Goal: Task Accomplishment & Management: Use online tool/utility

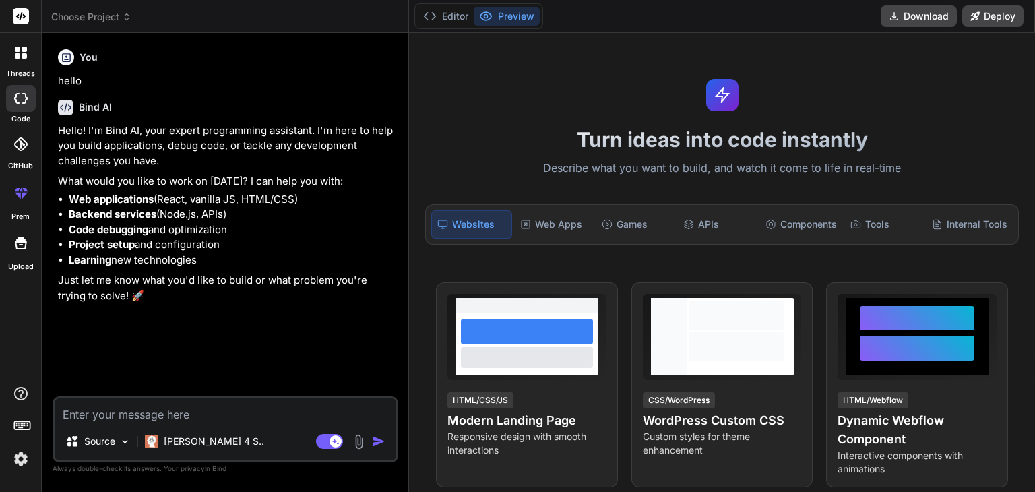
type textarea "x"
click at [25, 463] on img at bounding box center [20, 459] width 23 height 23
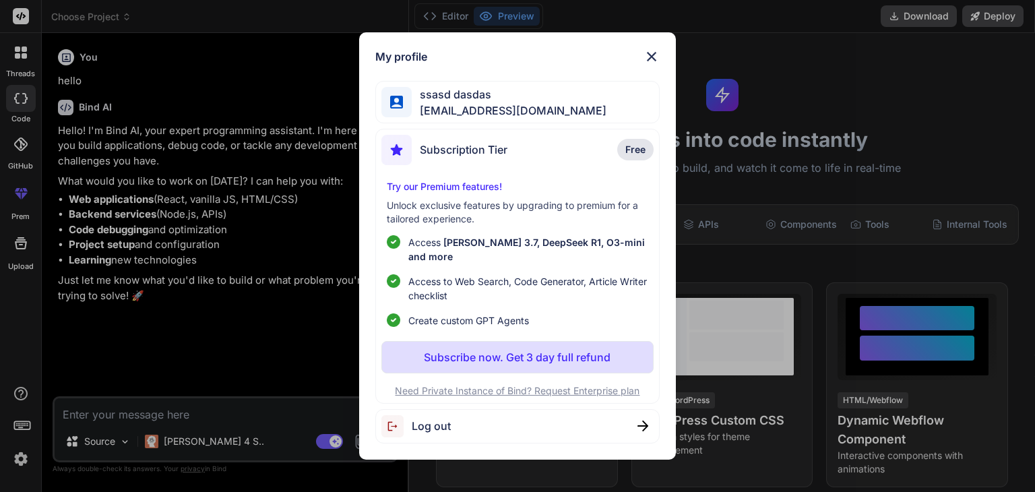
click at [654, 65] on img at bounding box center [652, 57] width 16 height 16
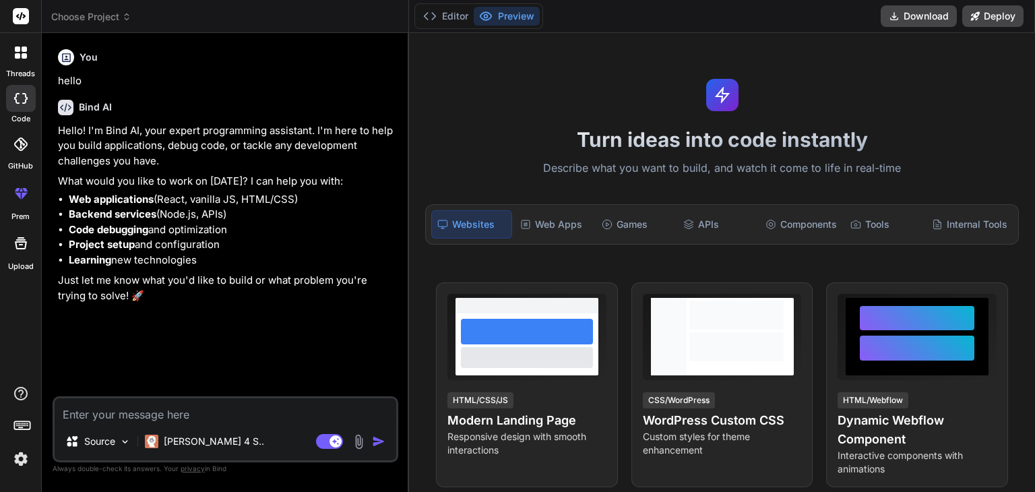
click at [130, 407] on textarea at bounding box center [226, 410] width 342 height 24
paste textarea "// ==UserScript== // @name Complete IP & Geolocation Spoofer - Actually Works /…"
type textarea "// ==UserScript== // @name Complete IP & Geolocation Spoofer - Actually Works /…"
type textarea "x"
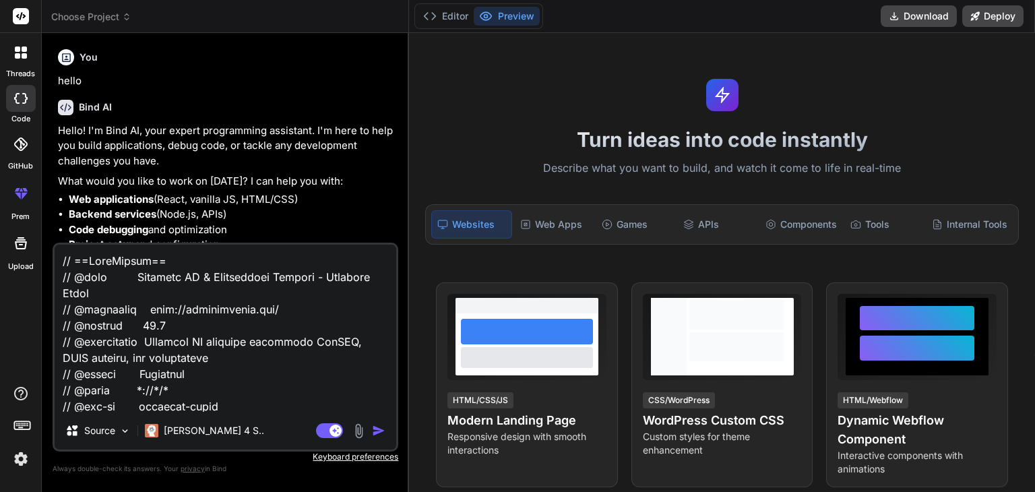
scroll to position [10256, 0]
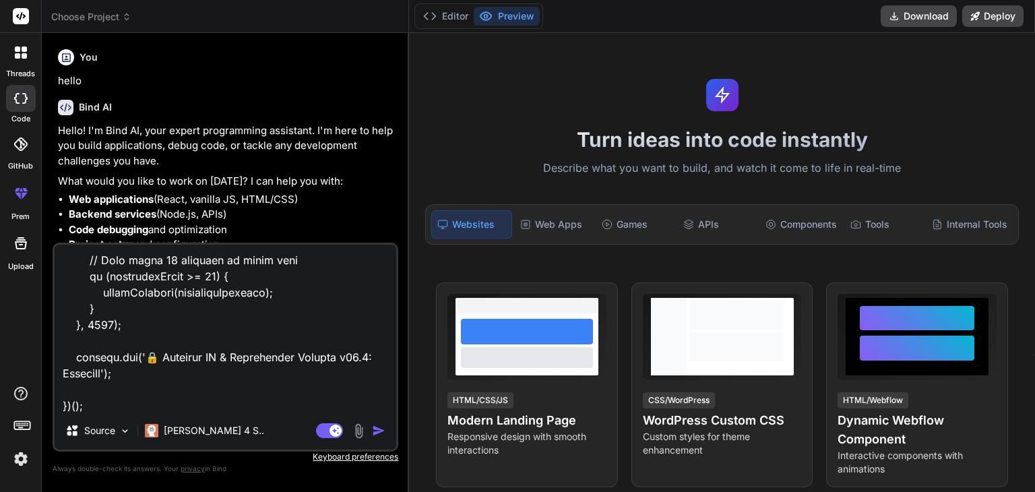
paste textarea "🔒 Complete IP Spoofer v12.0: 87.249.132.209 → 169.150.197.224 (Switzerland) Com…"
type textarea "// ==UserScript== // @name Complete IP & Geolocation Spoofer - Actually Works /…"
type textarea "x"
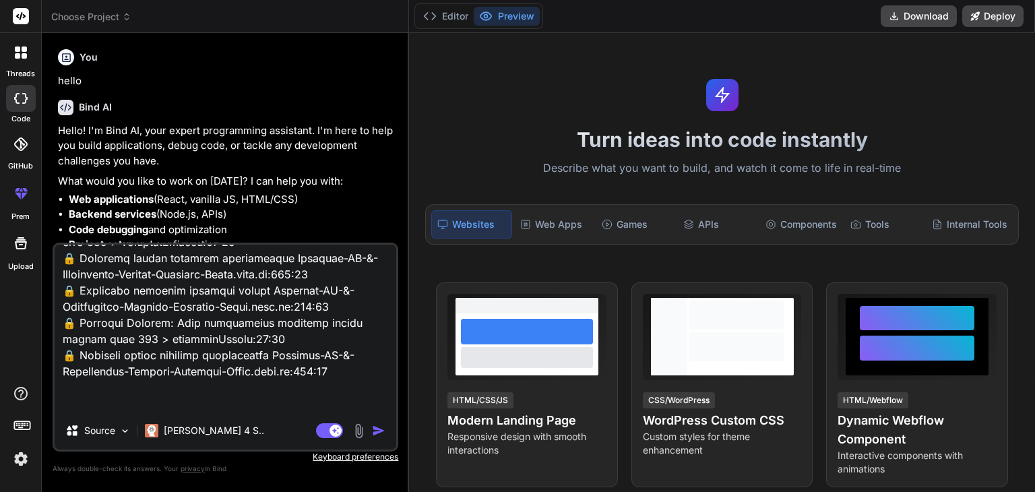
type textarea "// ==UserScript== // @name Complete IP & Geolocation Spoofer - Actually Works /…"
type textarea "x"
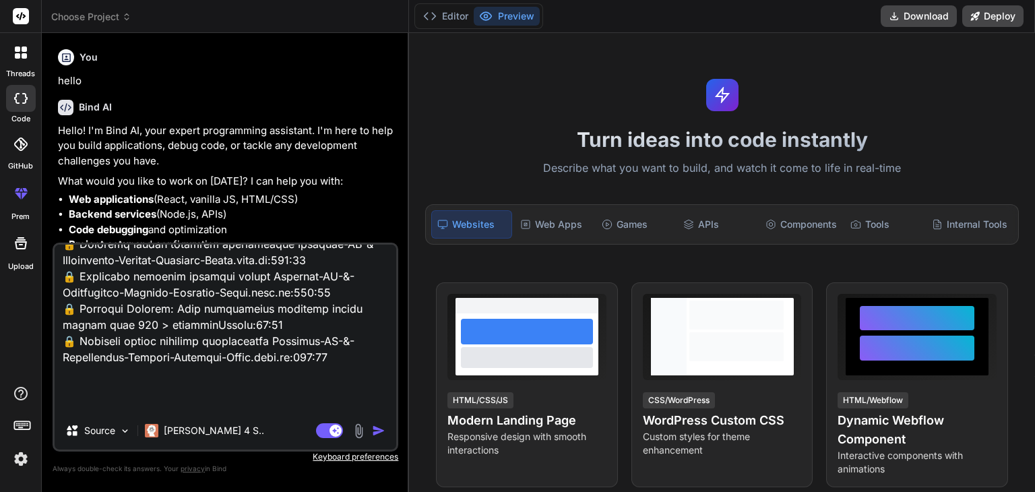
type textarea "// ==UserScript== // @name Complete IP & Geolocation Spoofer - Actually Works /…"
type textarea "x"
type textarea "// ==UserScript== // @name Complete IP & Geolocation Spoofer - Actually Works /…"
type textarea "x"
type textarea "// ==UserScript== // @name Complete IP & Geolocation Spoofer - Actually Works /…"
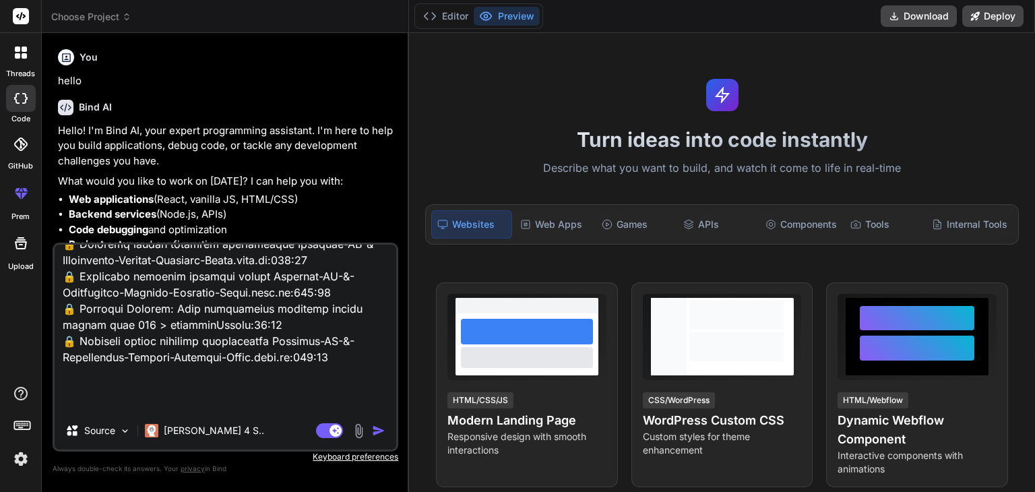
type textarea "x"
type textarea "// ==UserScript== // @name Complete IP & Geolocation Spoofer - Actually Works /…"
type textarea "x"
type textarea "// ==UserScript== // @name Complete IP & Geolocation Spoofer - Actually Works /…"
type textarea "x"
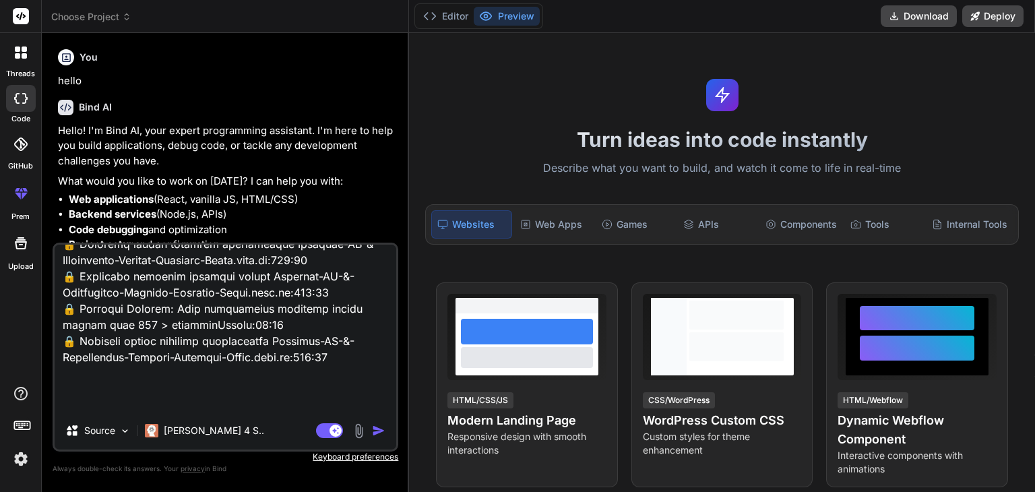
type textarea "// ==UserScript== // @name Complete IP & Geolocation Spoofer - Actually Works /…"
type textarea "x"
type textarea "// ==UserScript== // @name Complete IP & Geolocation Spoofer - Actually Works /…"
type textarea "x"
type textarea "// ==UserScript== // @name Complete IP & Geolocation Spoofer - Actually Works /…"
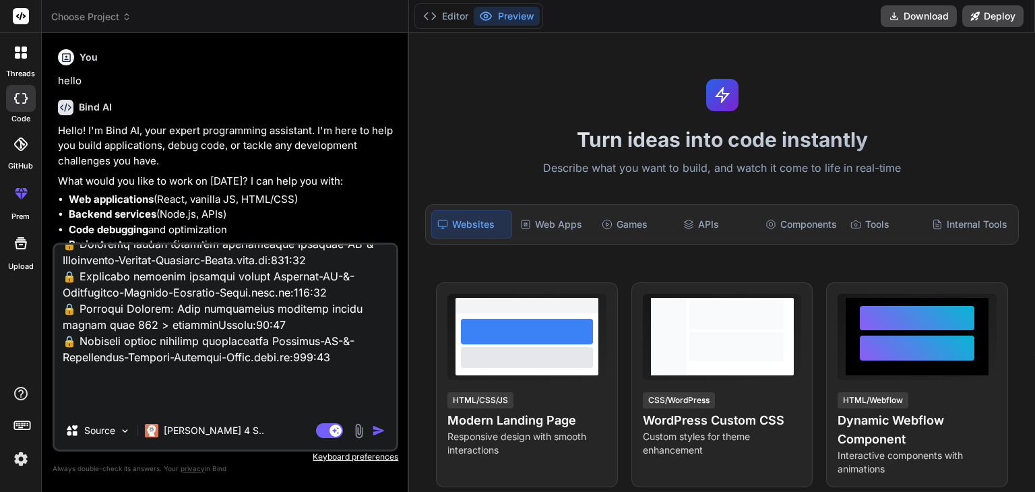
type textarea "x"
type textarea "// ==UserScript== // @name Complete IP & Geolocation Spoofer - Actually Works /…"
type textarea "x"
type textarea "// ==UserScript== // @name Complete IP & Geolocation Spoofer - Actually Works /…"
type textarea "x"
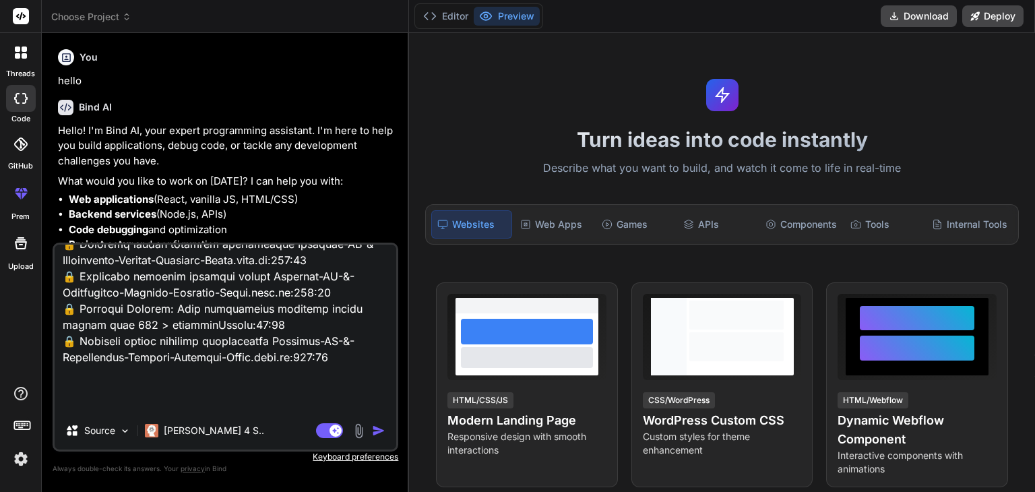
type textarea "// ==UserScript== // @name Complete IP & Geolocation Spoofer - Actually Works /…"
type textarea "x"
type textarea "// ==UserScript== // @name Complete IP & Geolocation Spoofer - Actually Works /…"
type textarea "x"
type textarea "// ==UserScript== // @name Complete IP & Geolocation Spoofer - Actually Works /…"
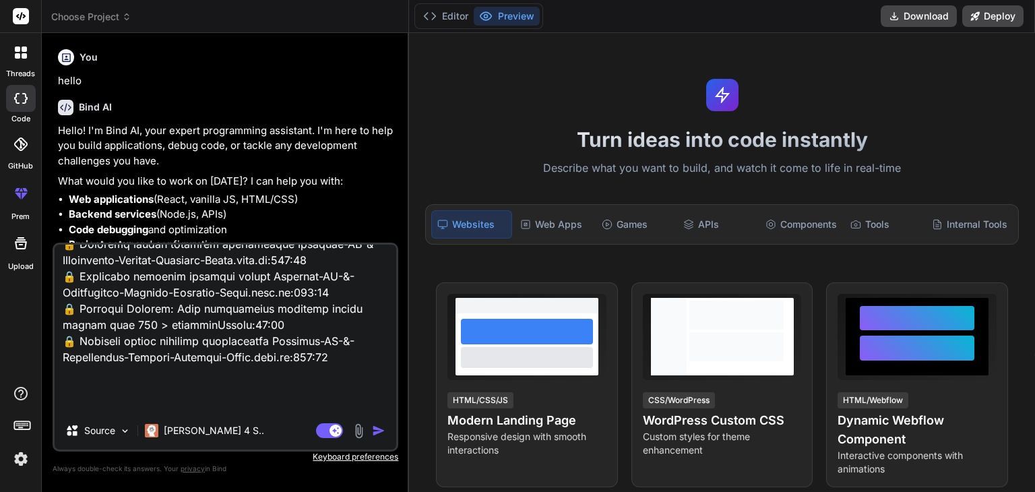
type textarea "x"
type textarea "// ==UserScript== // @name Complete IP & Geolocation Spoofer - Actually Works /…"
type textarea "x"
type textarea "// ==UserScript== // @name Complete IP & Geolocation Spoofer - Actually Works /…"
type textarea "x"
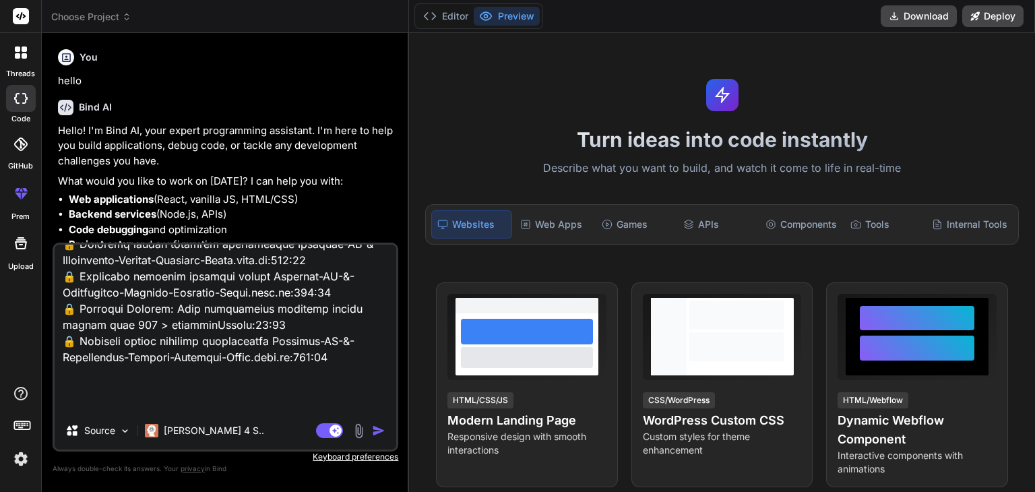
type textarea "// ==UserScript== // @name Complete IP & Geolocation Spoofer - Actually Works /…"
type textarea "x"
type textarea "// ==UserScript== // @name Complete IP & Geolocation Spoofer - Actually Works /…"
type textarea "x"
type textarea "// ==UserScript== // @name Complete IP & Geolocation Spoofer - Actually Works /…"
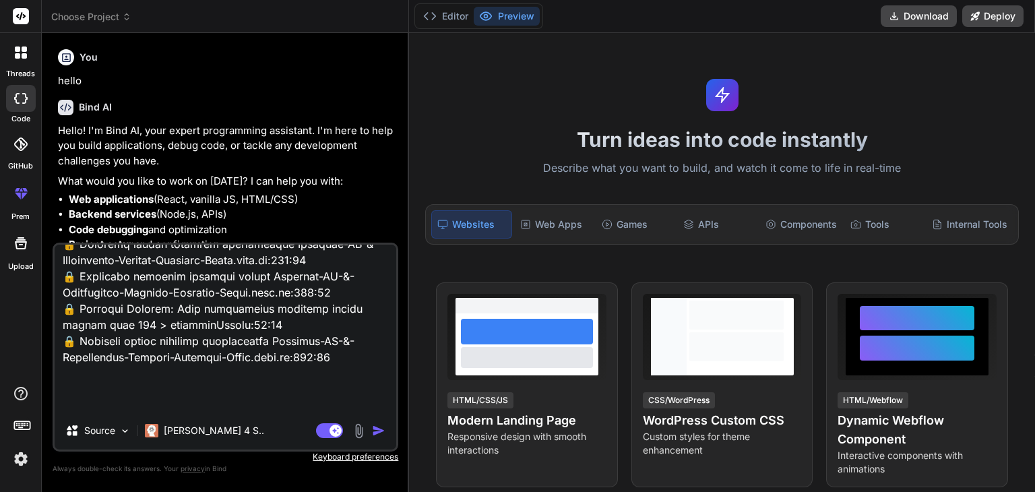
type textarea "x"
type textarea "// ==UserScript== // @name Complete IP & Geolocation Spoofer - Actually Works /…"
type textarea "x"
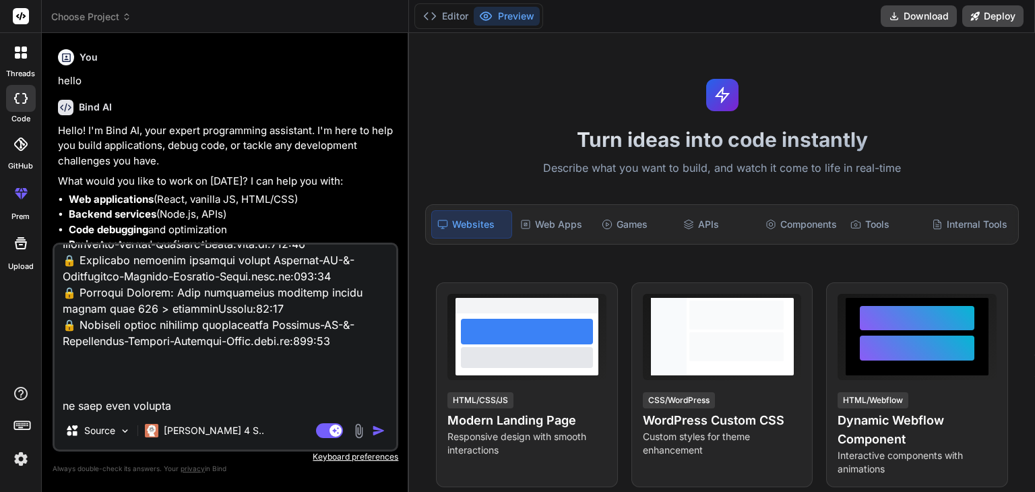
type textarea "// ==UserScript== // @name Complete IP & Geolocation Spoofer - Actually Works /…"
type textarea "x"
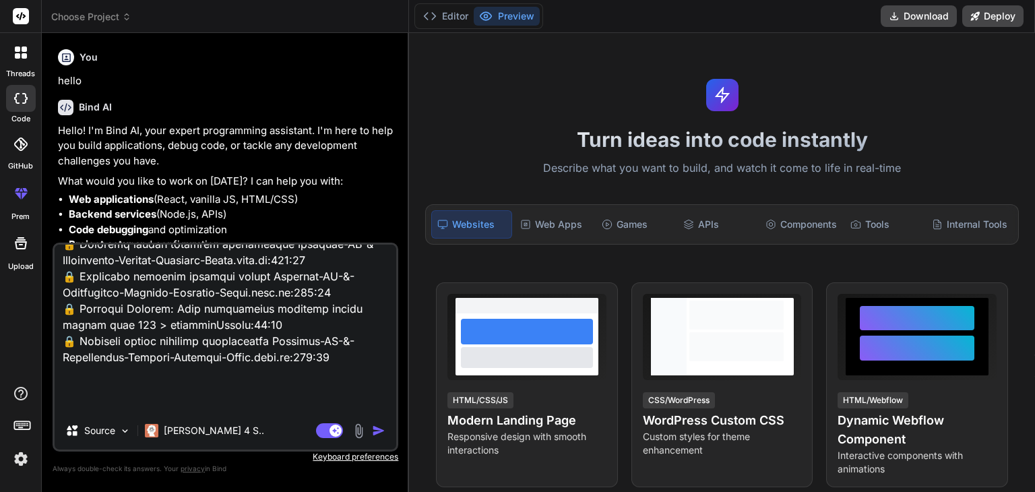
type textarea "// ==UserScript== // @name Complete IP & Geolocation Spoofer - Actually Works /…"
type textarea "x"
type textarea "// ==UserScript== // @name Complete IP & Geolocation Spoofer - Actually Works /…"
type textarea "x"
type textarea "// ==UserScript== // @name Complete IP & Geolocation Spoofer - Actually Works /…"
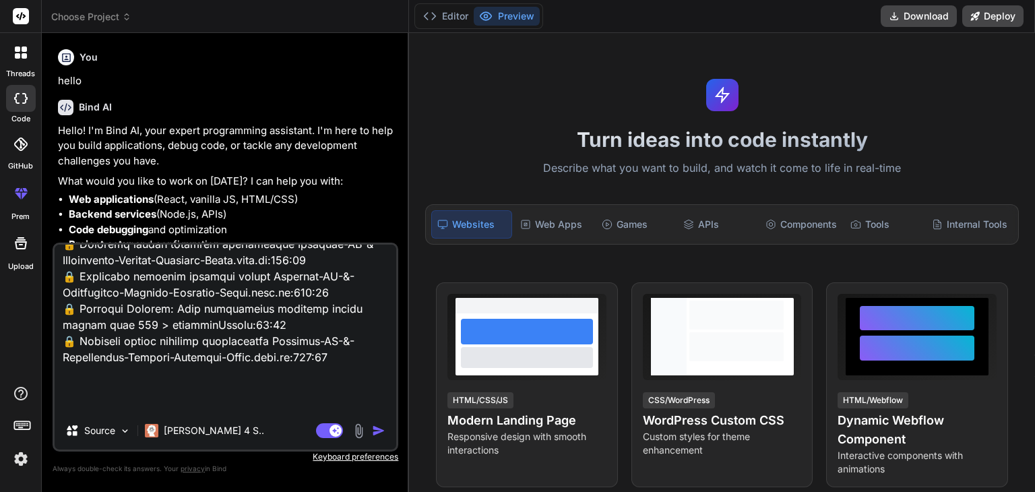
type textarea "x"
type textarea "// ==UserScript== // @name Complete IP & Geolocation Spoofer - Actually Works /…"
type textarea "x"
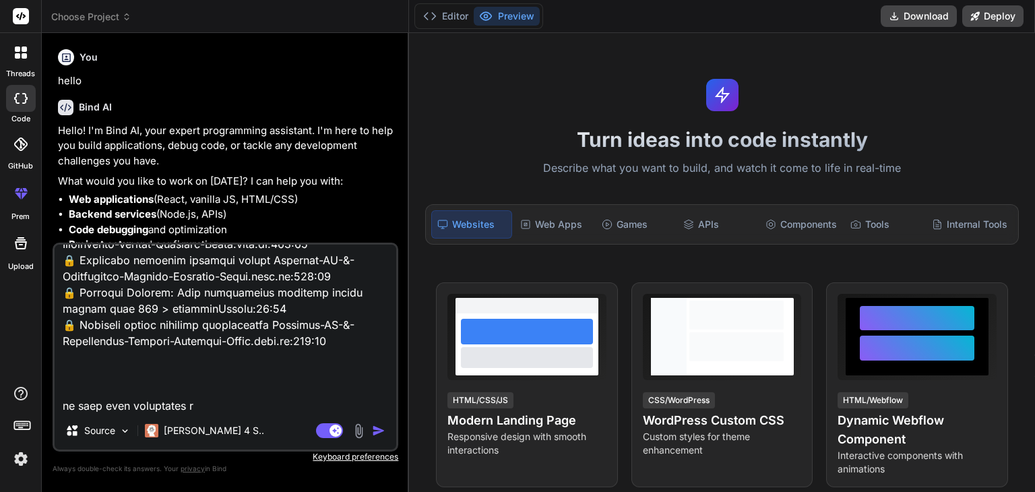
type textarea "// ==UserScript== // @name Complete IP & Geolocation Spoofer - Actually Works /…"
type textarea "x"
type textarea "// ==UserScript== // @name Complete IP & Geolocation Spoofer - Actually Works /…"
type textarea "x"
type textarea "// ==UserScript== // @name Complete IP & Geolocation Spoofer - Actually Works /…"
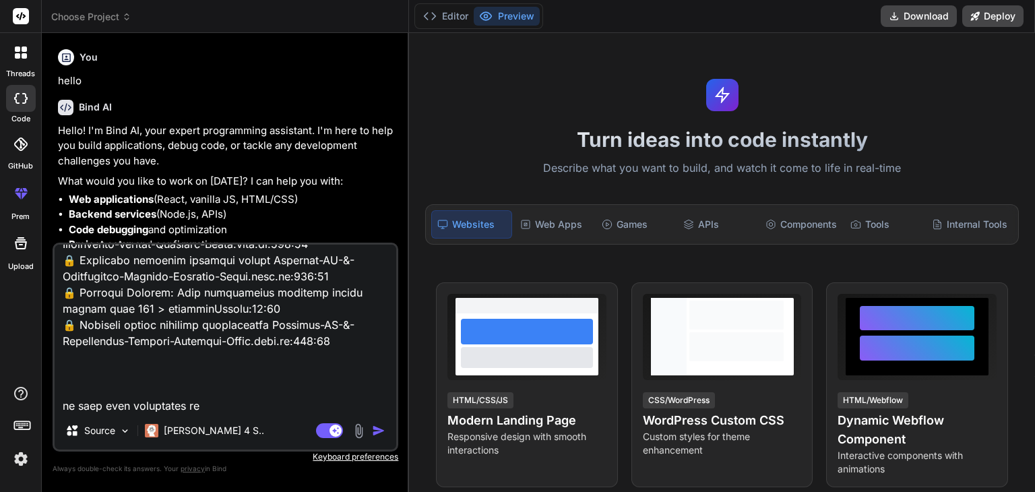
type textarea "x"
type textarea "// ==UserScript== // @name Complete IP & Geolocation Spoofer - Actually Works /…"
type textarea "x"
type textarea "// ==UserScript== // @name Complete IP & Geolocation Spoofer - Actually Works /…"
type textarea "x"
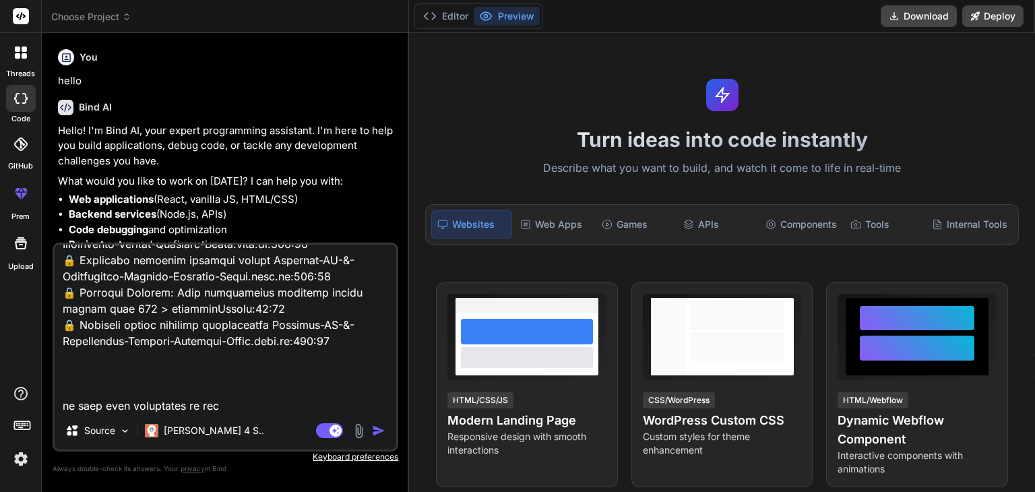
type textarea "// ==UserScript== // @name Complete IP & Geolocation Spoofer - Actually Works /…"
type textarea "x"
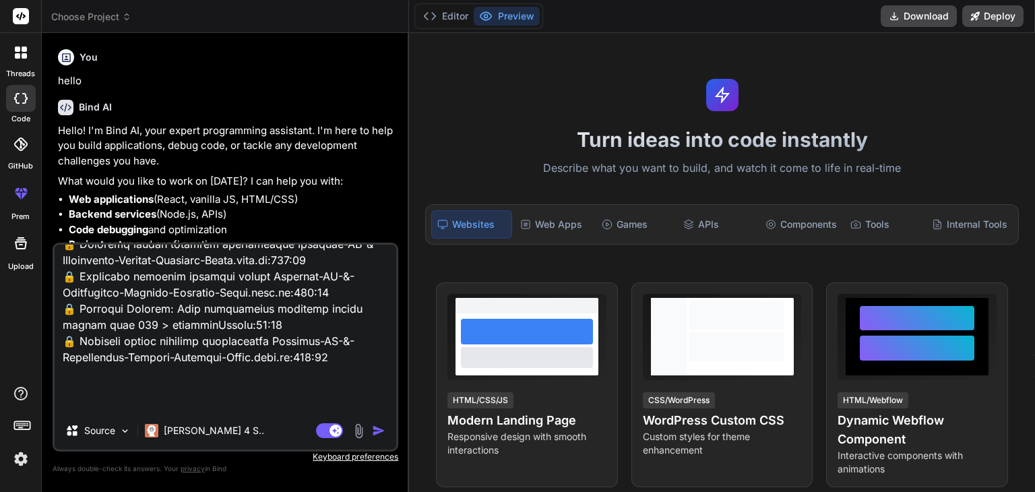
type textarea "// ==UserScript== // @name Complete IP & Geolocation Spoofer - Actually Works /…"
type textarea "x"
type textarea "// ==UserScript== // @name Complete IP & Geolocation Spoofer - Actually Works /…"
type textarea "x"
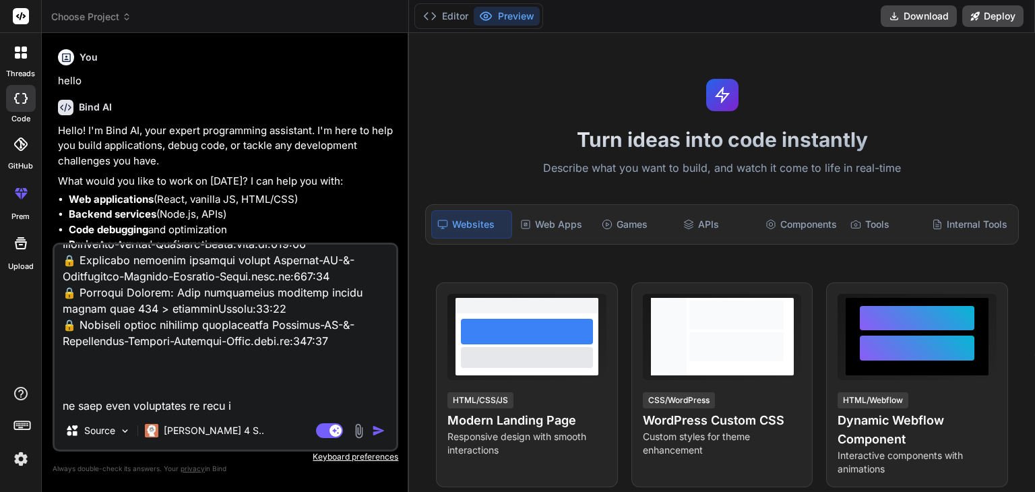
type textarea "// ==UserScript== // @name Complete IP & Geolocation Spoofer - Actually Works /…"
type textarea "x"
type textarea "// ==UserScript== // @name Complete IP & Geolocation Spoofer - Actually Works /…"
type textarea "x"
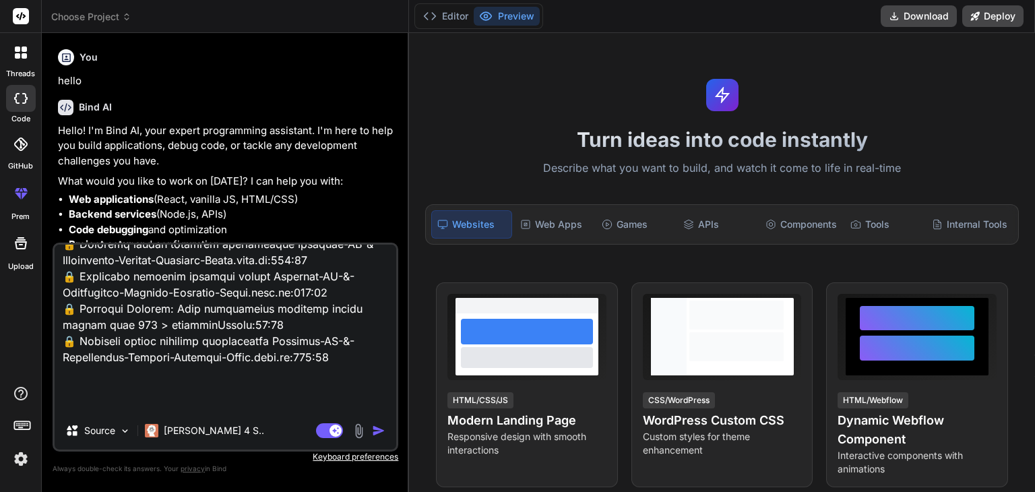
type textarea "// ==UserScript== // @name Complete IP & Geolocation Spoofer - Actually Works /…"
type textarea "x"
type textarea "// ==UserScript== // @name Complete IP & Geolocation Spoofer - Actually Works /…"
type textarea "x"
type textarea "// ==UserScript== // @name Complete IP & Geolocation Spoofer - Actually Works /…"
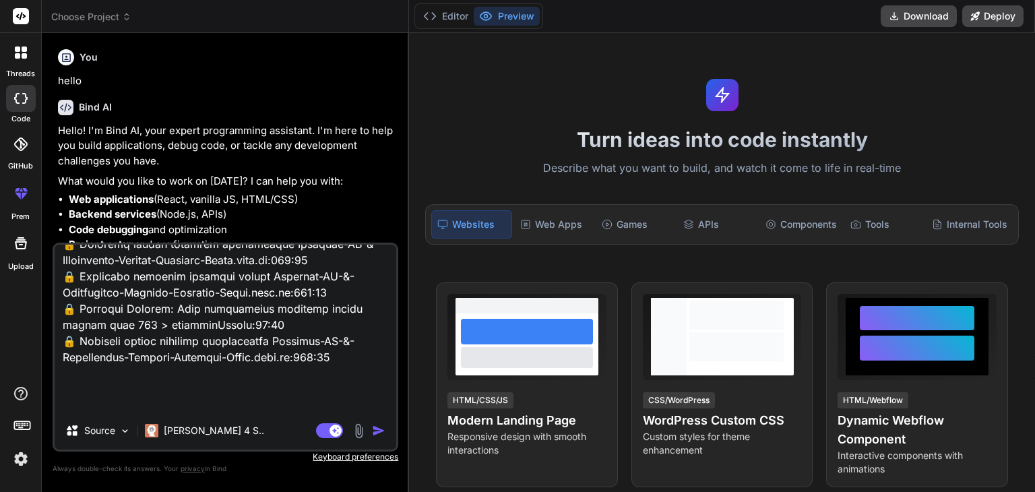
type textarea "x"
type textarea "// ==UserScript== // @name Complete IP & Geolocation Spoofer - Actually Works /…"
type textarea "x"
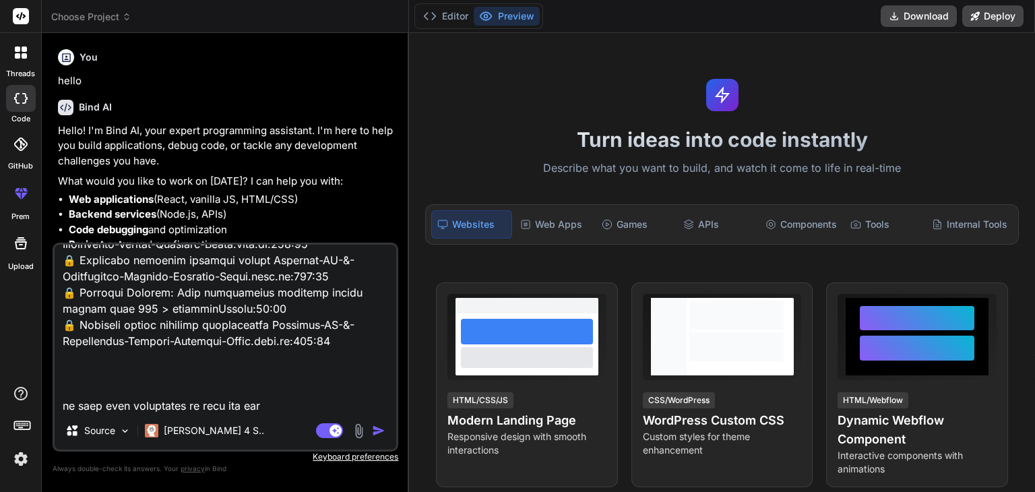
type textarea "// ==UserScript== // @name Complete IP & Geolocation Spoofer - Actually Works /…"
type textarea "x"
type textarea "// ==UserScript== // @name Complete IP & Geolocation Spoofer - Actually Works /…"
type textarea "x"
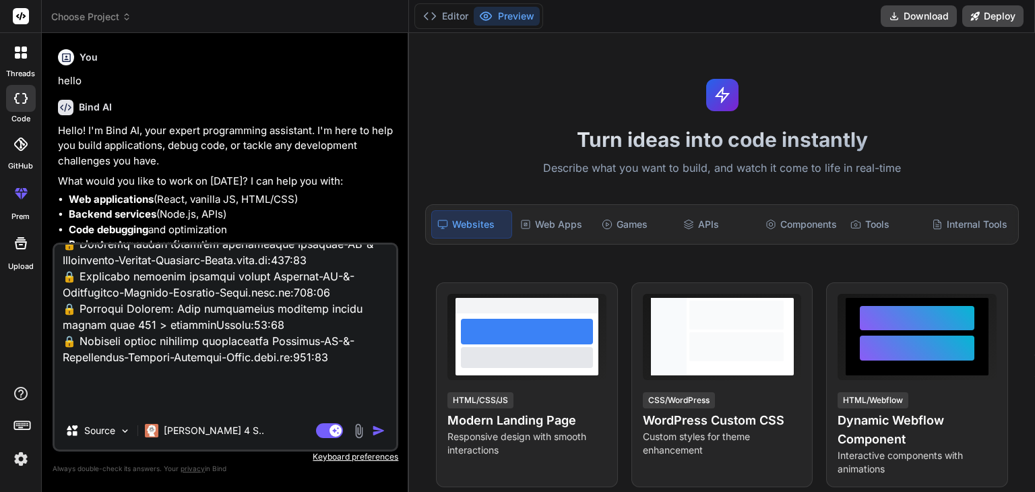
type textarea "// ==UserScript== // @name Complete IP & Geolocation Spoofer - Actually Works /…"
type textarea "x"
type textarea "// ==UserScript== // @name Complete IP & Geolocation Spoofer - Actually Works /…"
type textarea "x"
type textarea "// ==UserScript== // @name Complete IP & Geolocation Spoofer - Actually Works /…"
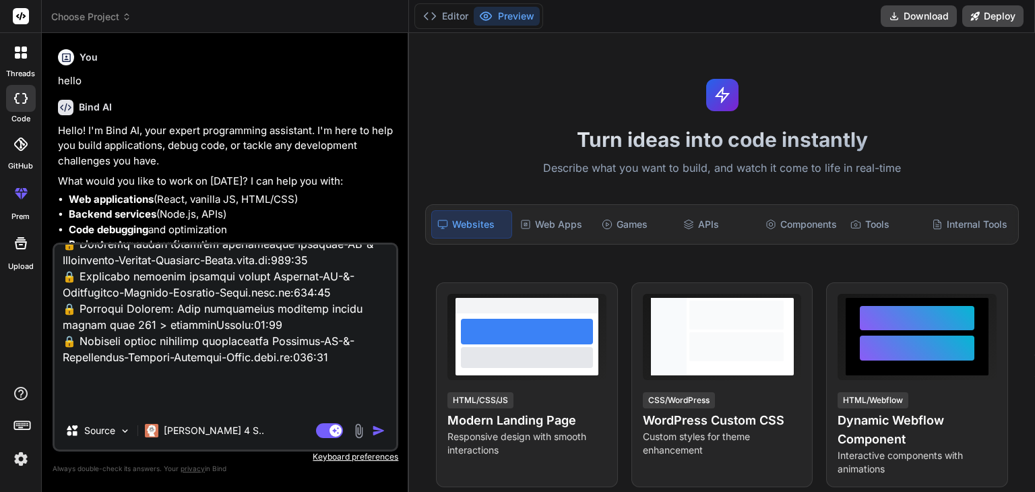
type textarea "x"
type textarea "// ==UserScript== // @name Complete IP & Geolocation Spoofer - Actually Works /…"
type textarea "x"
type textarea "// ==UserScript== // @name Complete IP & Geolocation Spoofer - Actually Works /…"
type textarea "x"
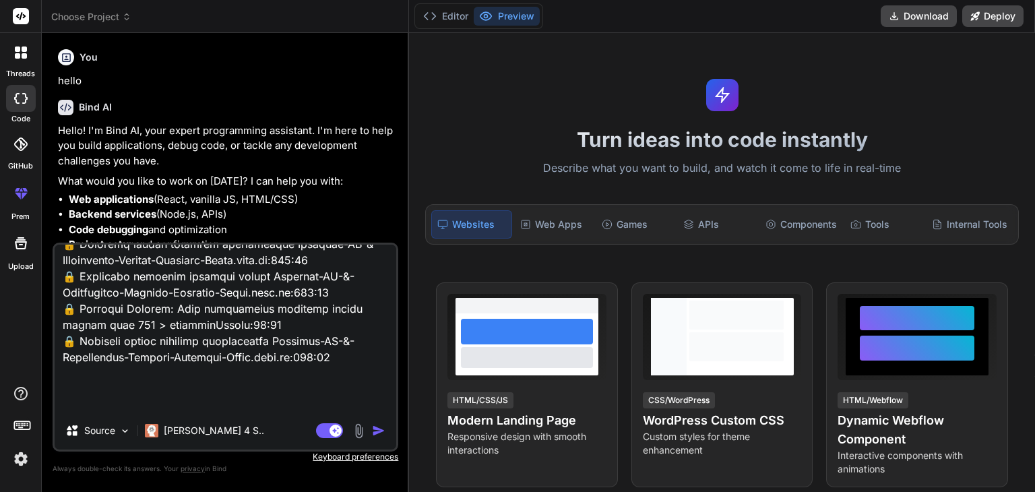
type textarea "// ==UserScript== // @name Complete IP & Geolocation Spoofer - Actually Works /…"
type textarea "x"
type textarea "// ==UserScript== // @name Complete IP & Geolocation Spoofer - Actually Works /…"
type textarea "x"
type textarea "// ==UserScript== // @name Complete IP & Geolocation Spoofer - Actually Works /…"
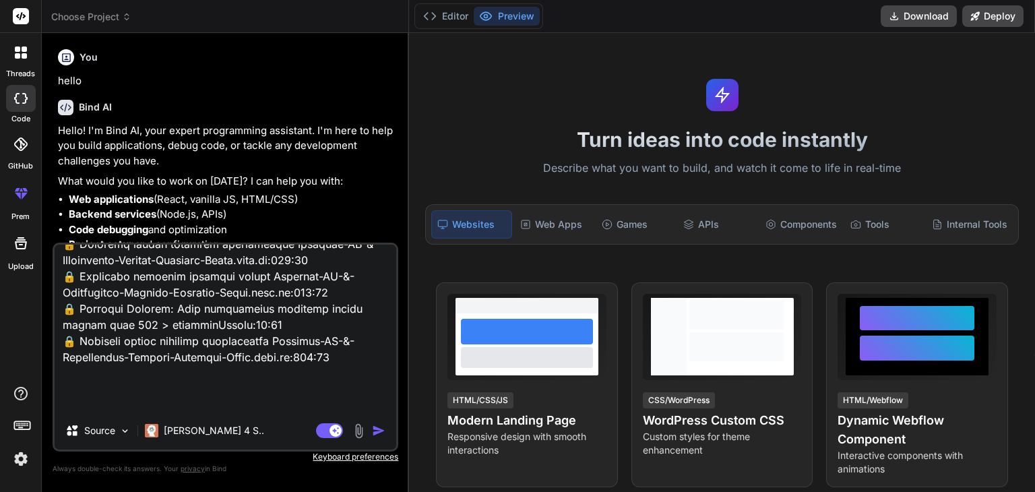
click at [359, 429] on img at bounding box center [359, 431] width 16 height 16
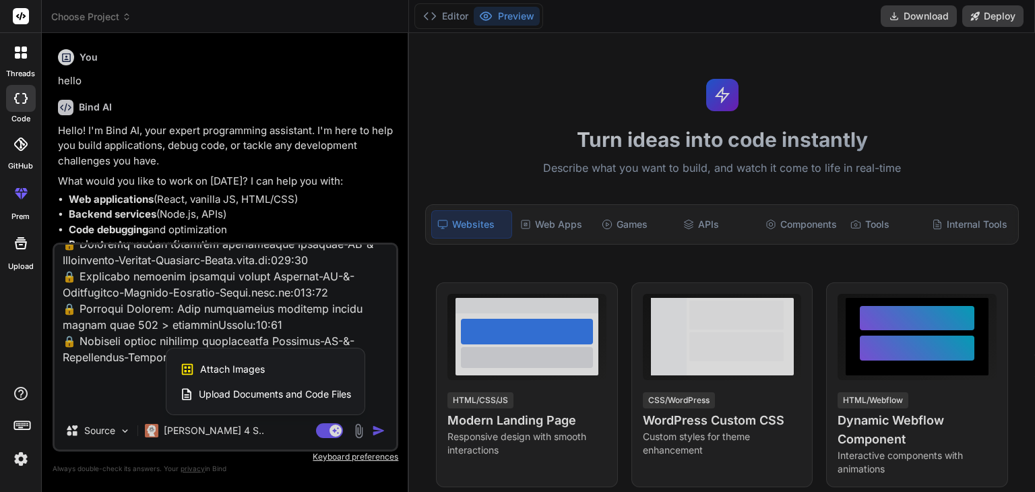
click at [257, 374] on span "Attach Images" at bounding box center [232, 369] width 65 height 13
type textarea "x"
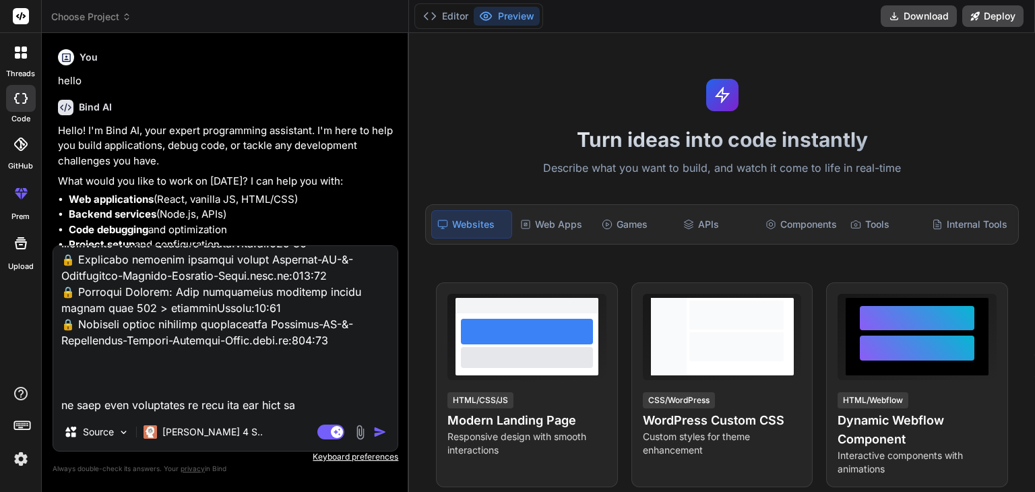
scroll to position [12068, 0]
type input "C:\fakepath\dsdsssadsad.png"
type textarea "x"
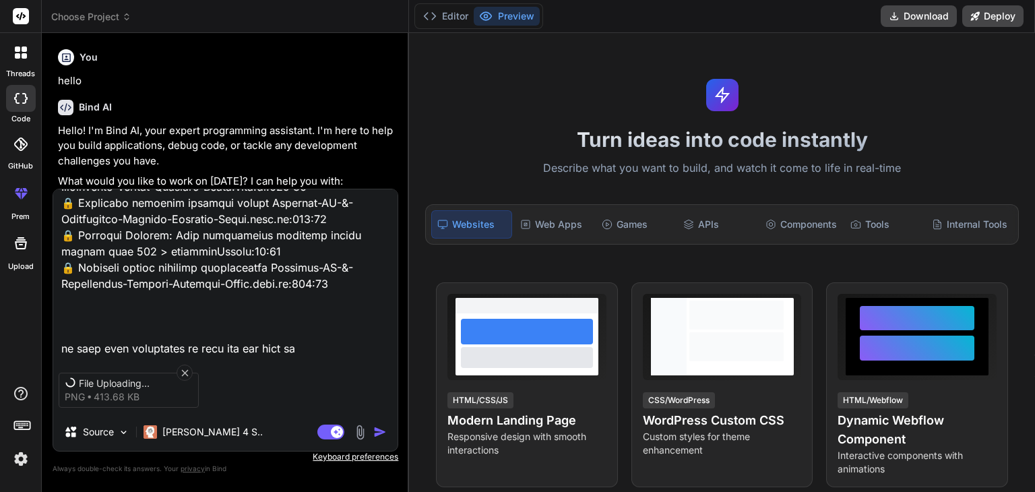
click at [294, 340] on textarea at bounding box center [225, 272] width 344 height 167
type textarea "// ==UserScript== // @name Complete IP & Geolocation Spoofer - Actually Works /…"
type textarea "x"
type textarea "// ==UserScript== // @name Complete IP & Geolocation Spoofer - Actually Works /…"
type textarea "x"
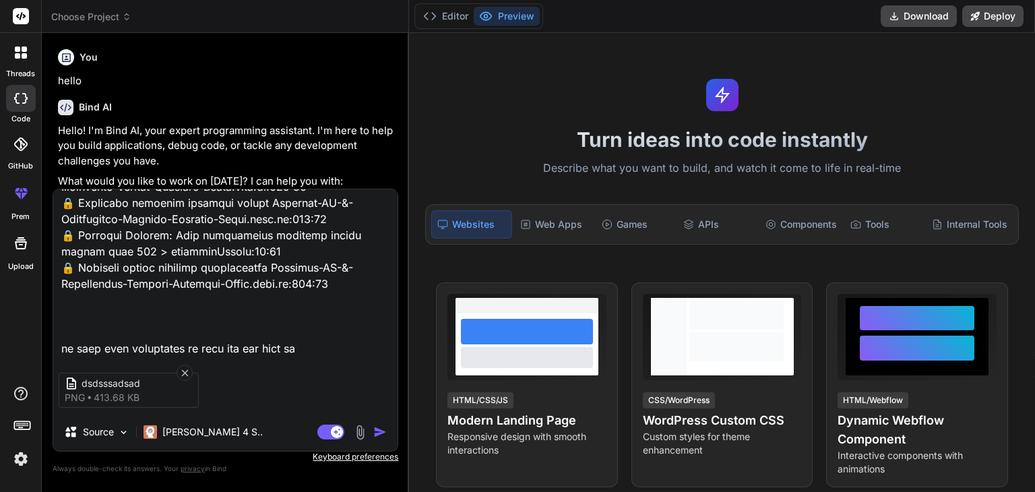
type textarea "// ==UserScript== // @name Complete IP & Geolocation Spoofer - Actually Works /…"
type textarea "x"
type textarea "// ==UserScript== // @name Complete IP & Geolocation Spoofer - Actually Works /…"
type textarea "x"
type textarea "// ==UserScript== // @name Complete IP & Geolocation Spoofer - Actually Works /…"
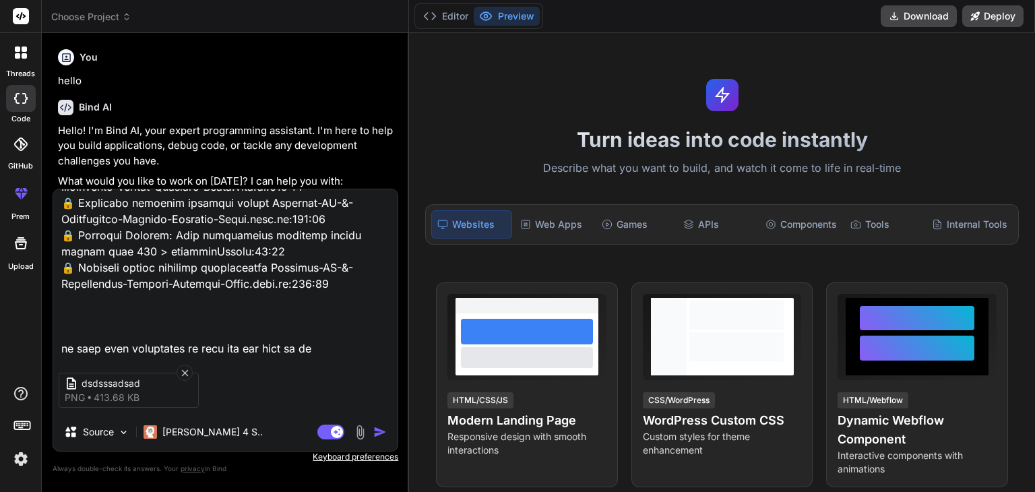
type textarea "x"
type textarea "// ==UserScript== // @name Complete IP & Geolocation Spoofer - Actually Works /…"
type textarea "x"
type textarea "// ==UserScript== // @name Complete IP & Geolocation Spoofer - Actually Works /…"
type textarea "x"
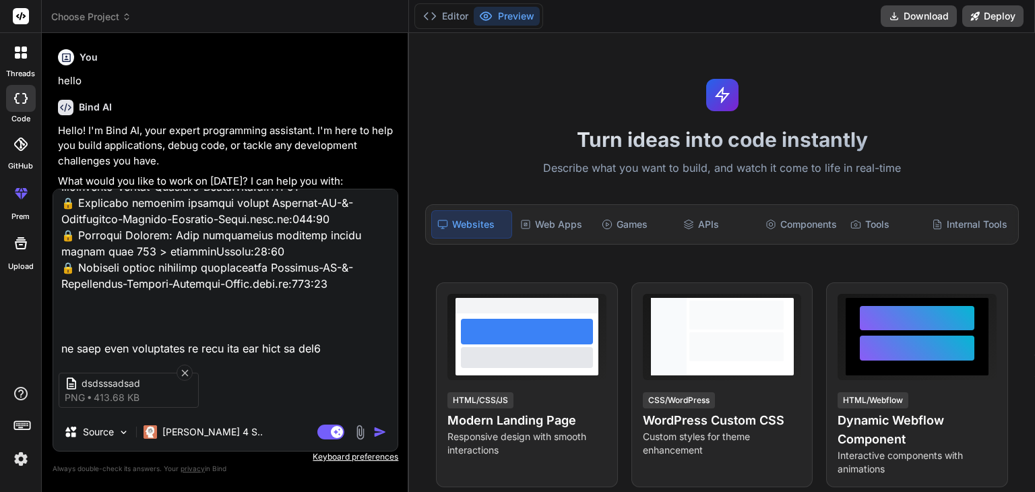
type textarea "// ==UserScript== // @name Complete IP & Geolocation Spoofer - Actually Works /…"
type textarea "x"
type textarea "// ==UserScript== // @name Complete IP & Geolocation Spoofer - Actually Works /…"
type textarea "x"
type textarea "// ==UserScript== // @name Complete IP & Geolocation Spoofer - Actually Works /…"
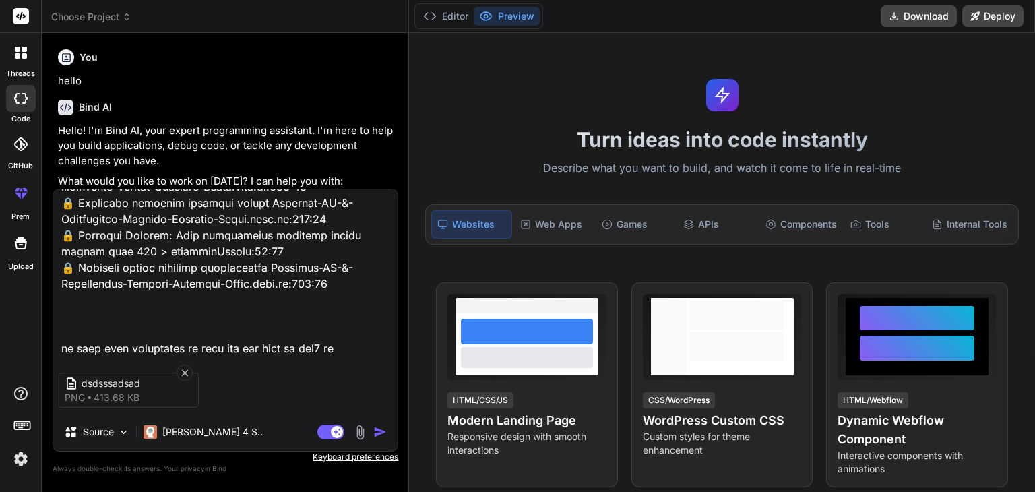
type textarea "x"
type textarea "// ==UserScript== // @name Complete IP & Geolocation Spoofer - Actually Works /…"
type textarea "x"
type textarea "// ==UserScript== // @name Complete IP & Geolocation Spoofer - Actually Works /…"
type textarea "x"
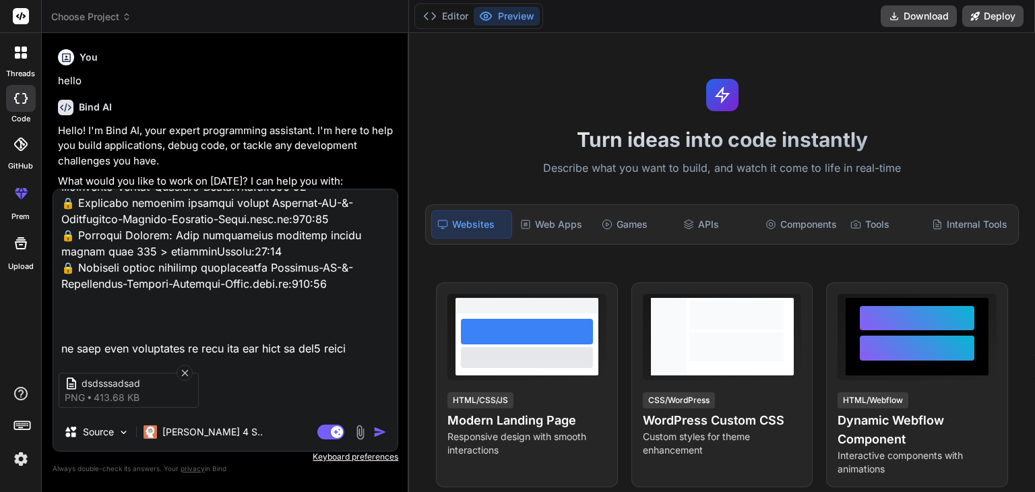
type textarea "// ==UserScript== // @name Complete IP & Geolocation Spoofer - Actually Works /…"
type textarea "x"
type textarea "// ==UserScript== // @name Complete IP & Geolocation Spoofer - Actually Works /…"
type textarea "x"
type textarea "// ==UserScript== // @name Complete IP & Geolocation Spoofer - Actually Works /…"
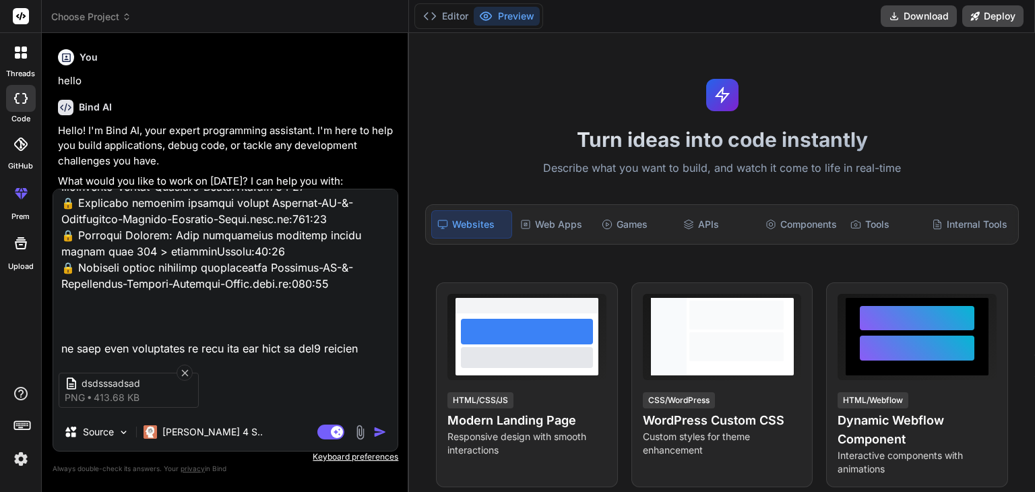
type textarea "x"
type textarea "// ==UserScript== // @name Complete IP & Geolocation Spoofer - Actually Works /…"
type textarea "x"
type textarea "// ==UserScript== // @name Complete IP & Geolocation Spoofer - Actually Works /…"
type textarea "x"
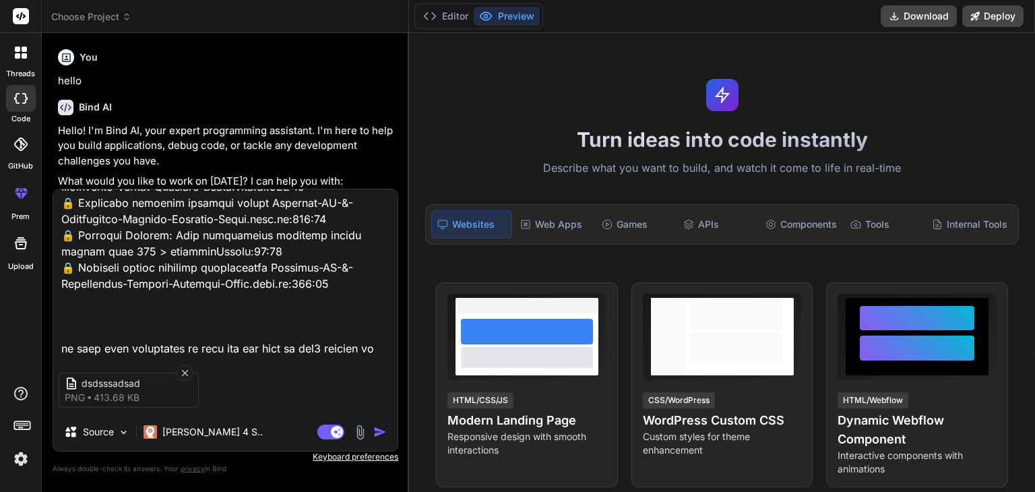
type textarea "// ==UserScript== // @name Complete IP & Geolocation Spoofer - Actually Works /…"
type textarea "x"
type textarea "// ==UserScript== // @name Complete IP & Geolocation Spoofer - Actually Works /…"
type textarea "x"
type textarea "// ==UserScript== // @name Complete IP & Geolocation Spoofer - Actually Works /…"
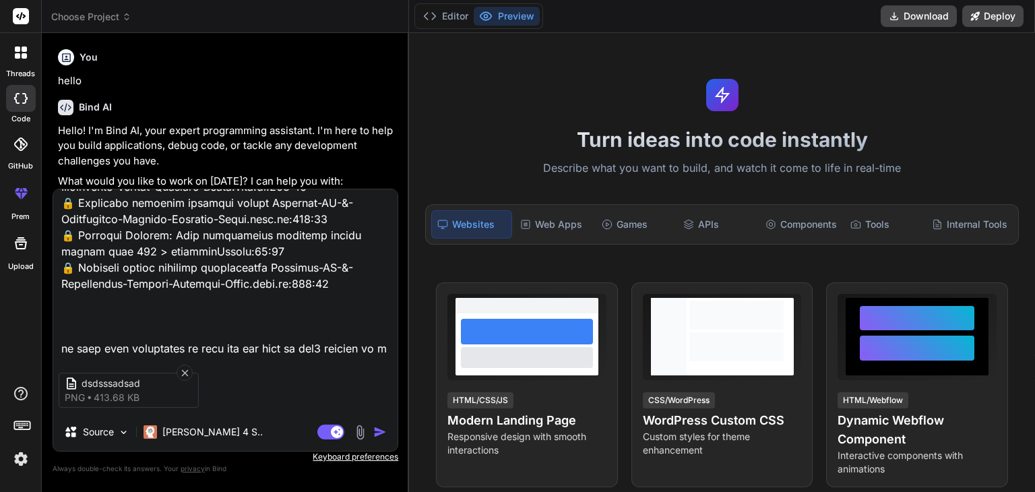
type textarea "x"
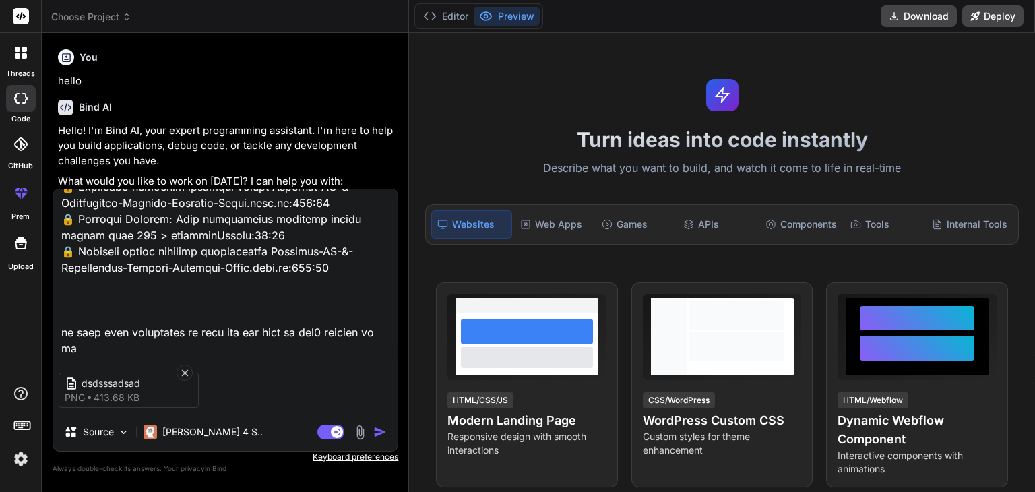
scroll to position [12084, 0]
type textarea "// ==UserScript== // @name Complete IP & Geolocation Spoofer - Actually Works /…"
type textarea "x"
type textarea "// ==UserScript== // @name Complete IP & Geolocation Spoofer - Actually Works /…"
type textarea "x"
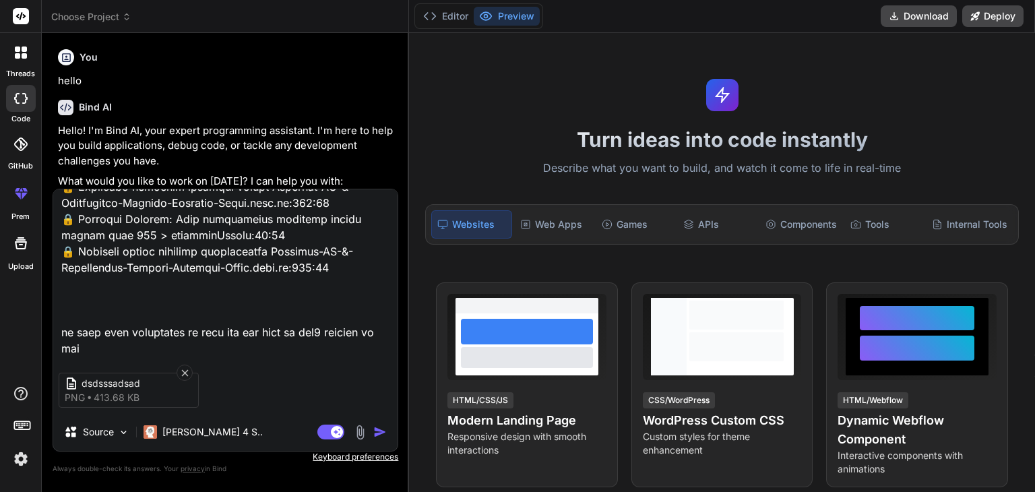
type textarea "// ==UserScript== // @name Complete IP & Geolocation Spoofer - Actually Works /…"
type textarea "x"
type textarea "// ==UserScript== // @name Complete IP & Geolocation Spoofer - Actually Works /…"
type textarea "x"
type textarea "// ==UserScript== // @name Complete IP & Geolocation Spoofer - Actually Works /…"
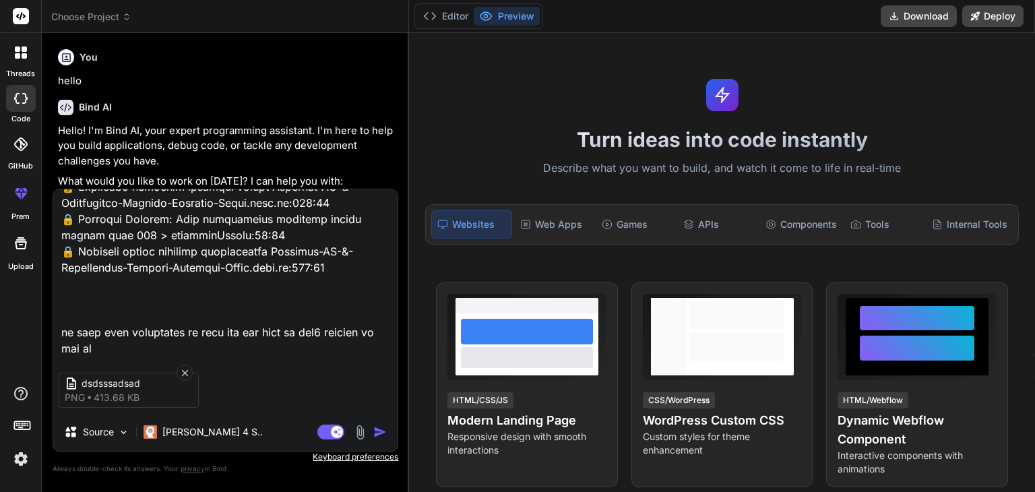
type textarea "x"
type textarea "// ==UserScript== // @name Complete IP & Geolocation Spoofer - Actually Works /…"
type textarea "x"
type textarea "// ==UserScript== // @name Complete IP & Geolocation Spoofer - Actually Works /…"
type textarea "x"
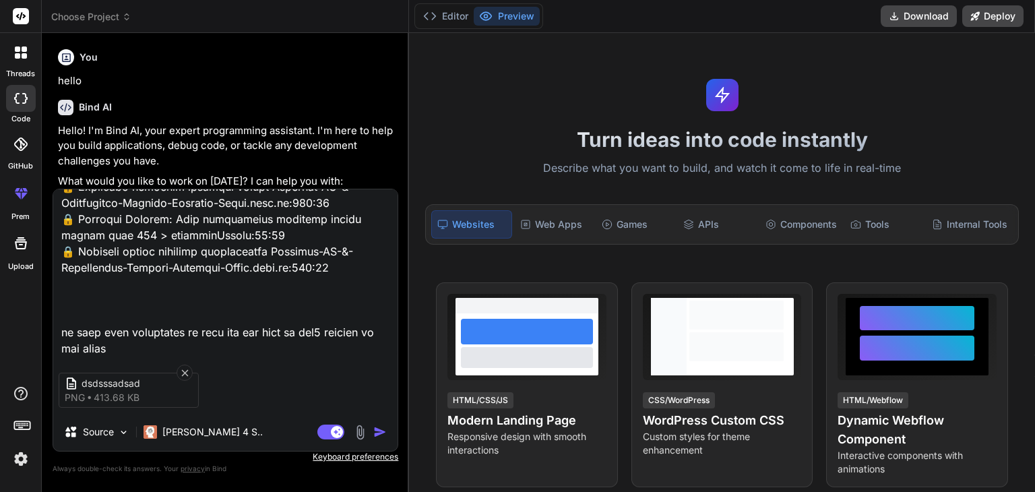
type textarea "// ==UserScript== // @name Complete IP & Geolocation Spoofer - Actually Works /…"
type textarea "x"
type textarea "// ==UserScript== // @name Complete IP & Geolocation Spoofer - Actually Works /…"
type textarea "x"
type textarea "// ==UserScript== // @name Complete IP & Geolocation Spoofer - Actually Works /…"
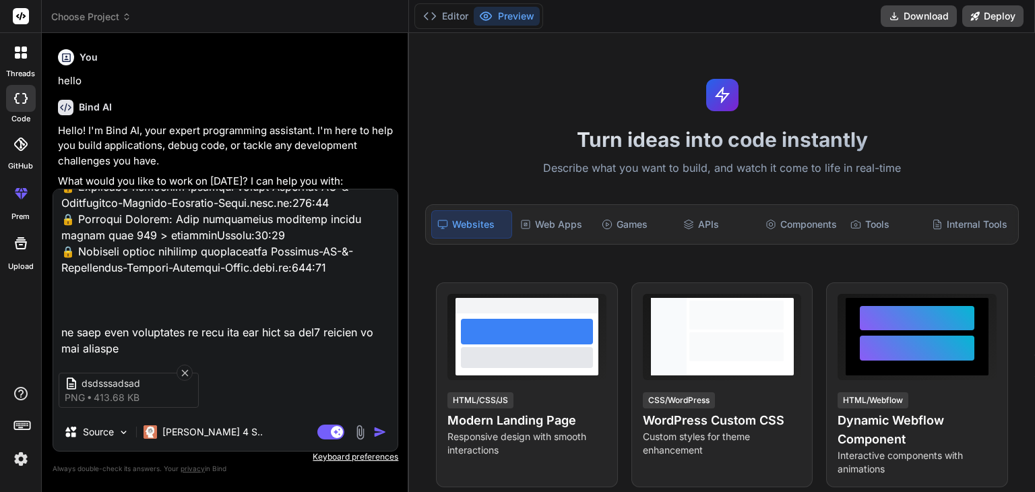
type textarea "x"
type textarea "// ==UserScript== // @name Complete IP & Geolocation Spoofer - Actually Works /…"
type textarea "x"
type textarea "// ==UserScript== // @name Complete IP & Geolocation Spoofer - Actually Works /…"
type textarea "x"
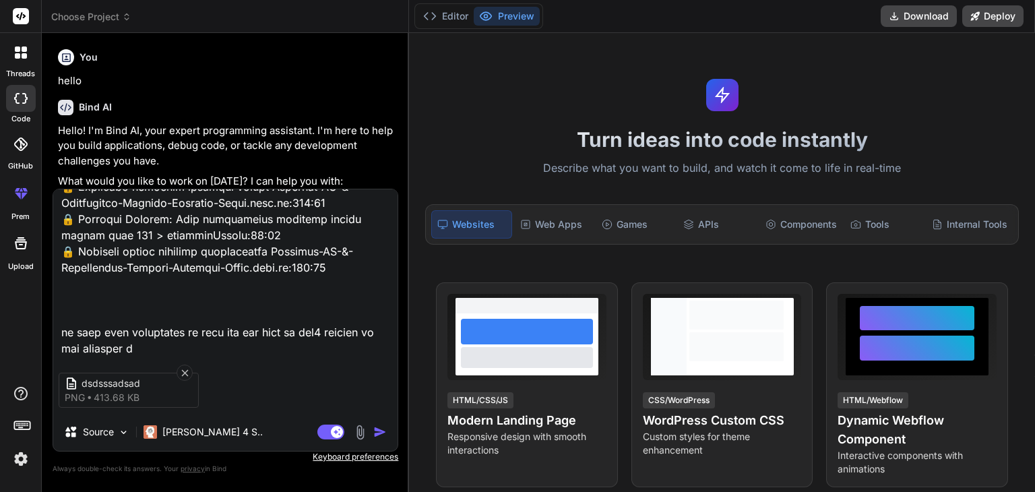
type textarea "// ==UserScript== // @name Complete IP & Geolocation Spoofer - Actually Works /…"
type textarea "x"
type textarea "// ==UserScript== // @name Complete IP & Geolocation Spoofer - Actually Works /…"
type textarea "x"
type textarea "// ==UserScript== // @name Complete IP & Geolocation Spoofer - Actually Works /…"
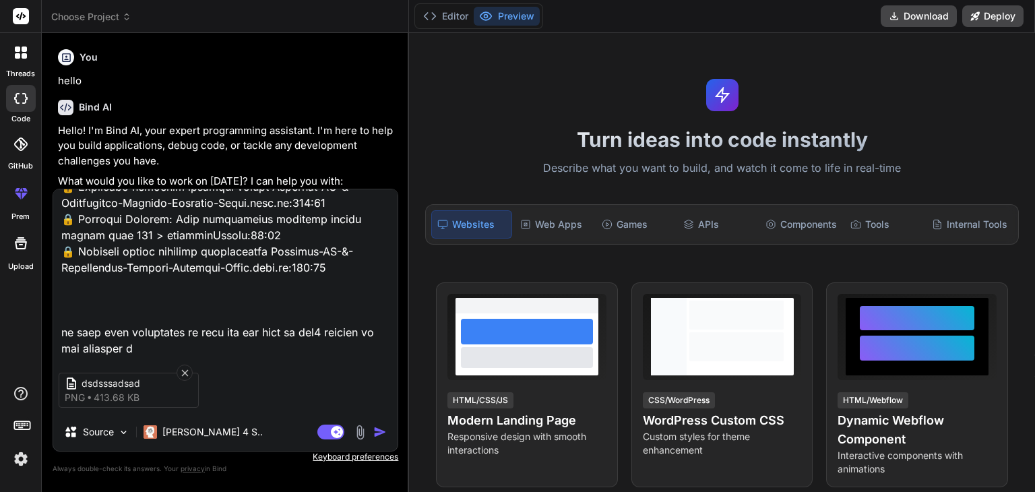
type textarea "x"
type textarea "// ==UserScript== // @name Complete IP & Geolocation Spoofer - Actually Works /…"
type textarea "x"
type textarea "// ==UserScript== // @name Complete IP & Geolocation Spoofer - Actually Works /…"
type textarea "x"
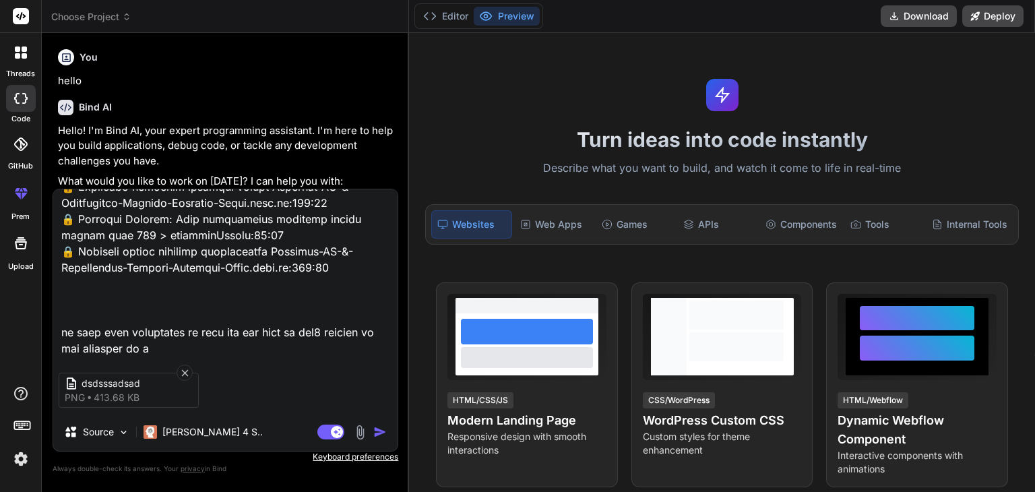
type textarea "// ==UserScript== // @name Complete IP & Geolocation Spoofer - Actually Works /…"
type textarea "x"
type textarea "// ==UserScript== // @name Complete IP & Geolocation Spoofer - Actually Works /…"
type textarea "x"
type textarea "// ==UserScript== // @name Complete IP & Geolocation Spoofer - Actually Works /…"
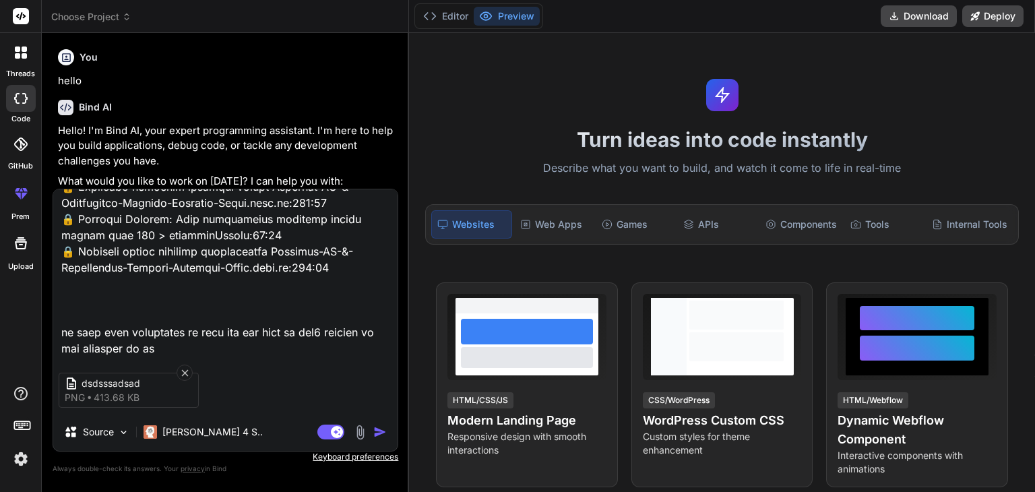
type textarea "x"
type textarea "// ==UserScript== // @name Complete IP & Geolocation Spoofer - Actually Works /…"
type textarea "x"
type textarea "// ==UserScript== // @name Complete IP & Geolocation Spoofer - Actually Works /…"
type textarea "x"
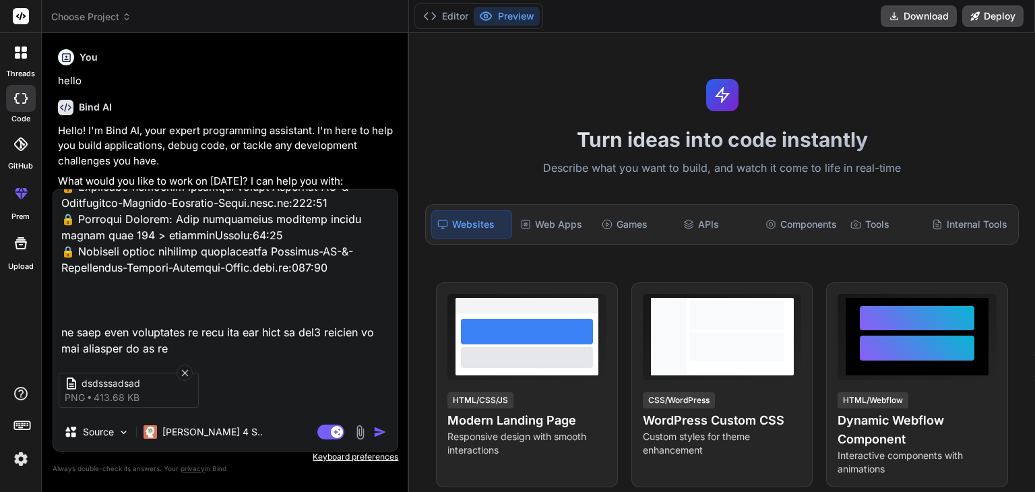
type textarea "// ==UserScript== // @name Complete IP & Geolocation Spoofer - Actually Works /…"
type textarea "x"
type textarea "// ==UserScript== // @name Complete IP & Geolocation Spoofer - Actually Works /…"
type textarea "x"
type textarea "// ==UserScript== // @name Complete IP & Geolocation Spoofer - Actually Works /…"
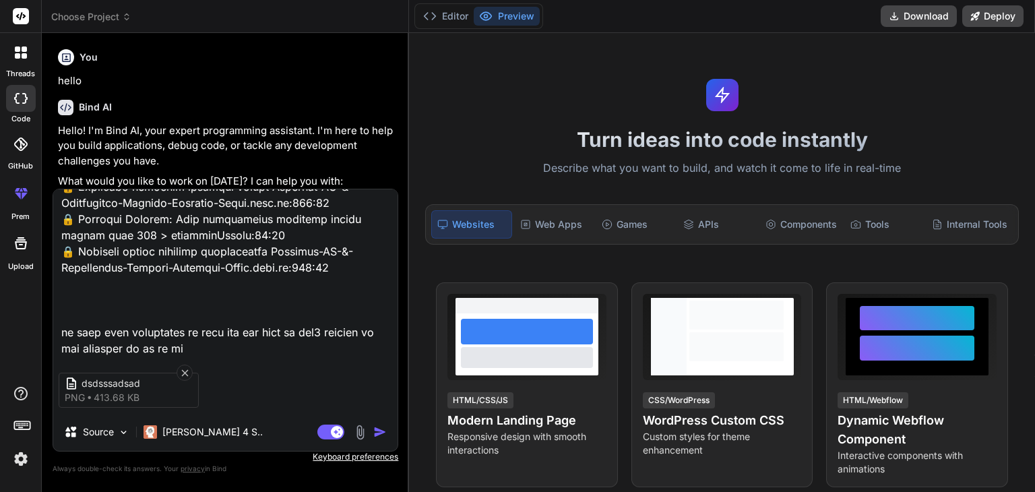
type textarea "x"
type textarea "// ==UserScript== // @name Complete IP & Geolocation Spoofer - Actually Works /…"
type textarea "x"
type textarea "// ==UserScript== // @name Complete IP & Geolocation Spoofer - Actually Works /…"
type textarea "x"
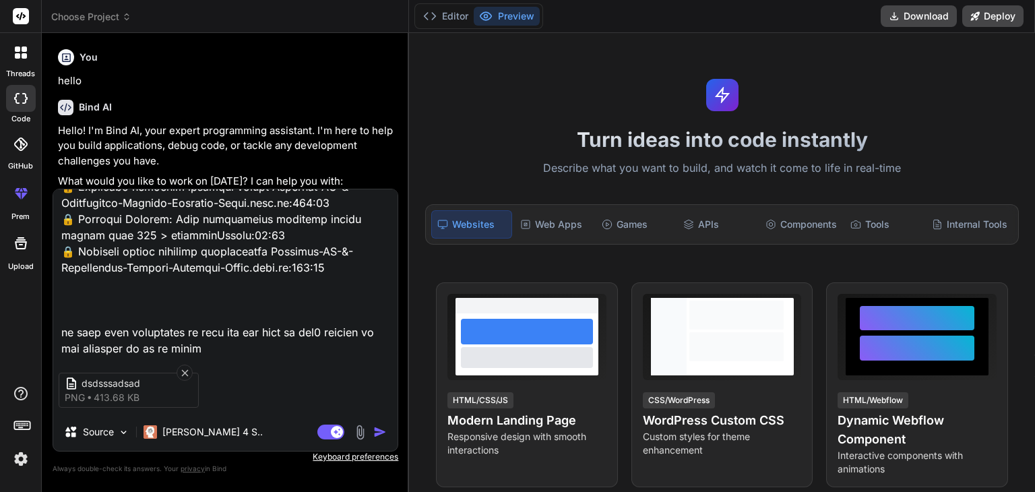
type textarea "// ==UserScript== // @name Complete IP & Geolocation Spoofer - Actually Works /…"
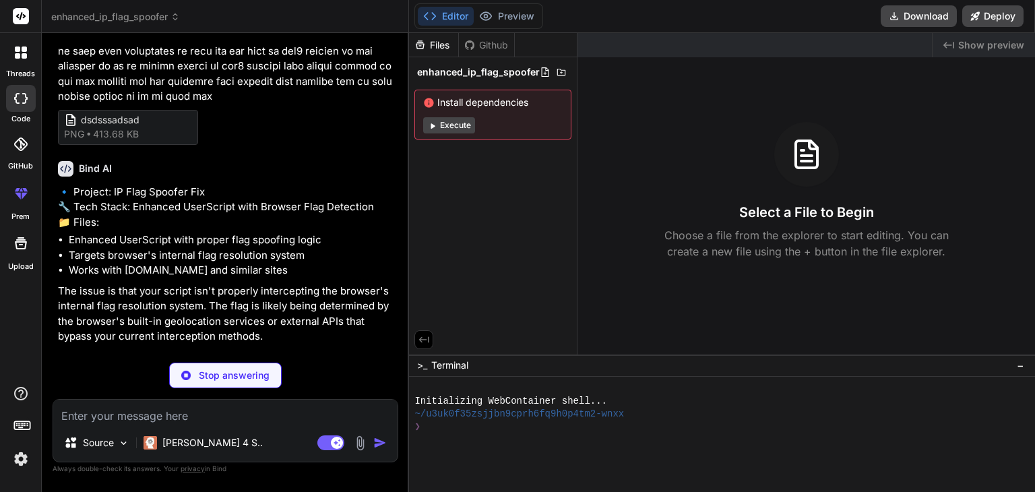
scroll to position [5292, 0]
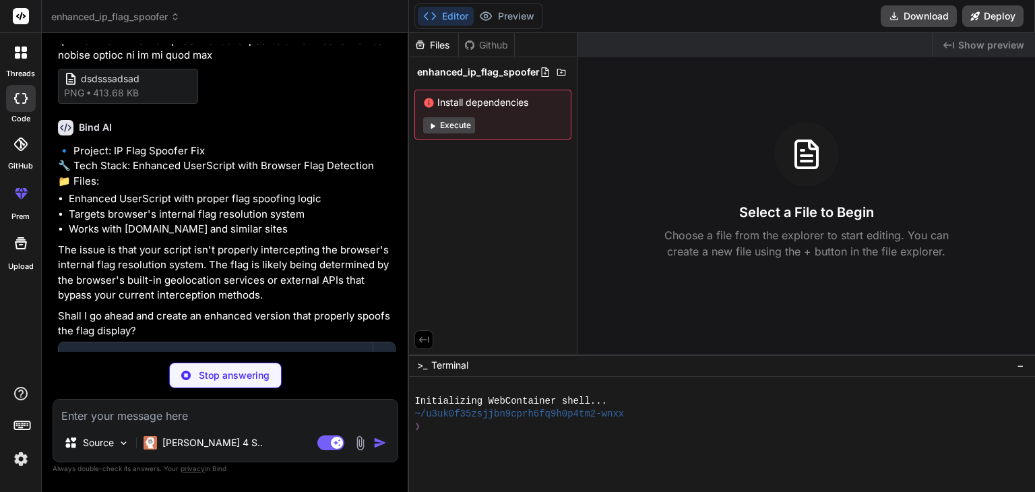
click at [448, 126] on button "Execute" at bounding box center [449, 125] width 52 height 16
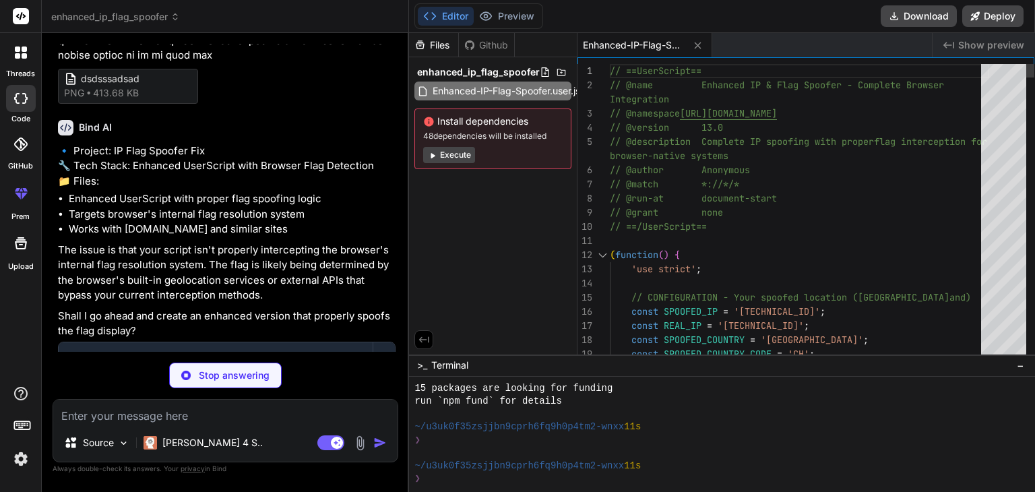
scroll to position [0, 0]
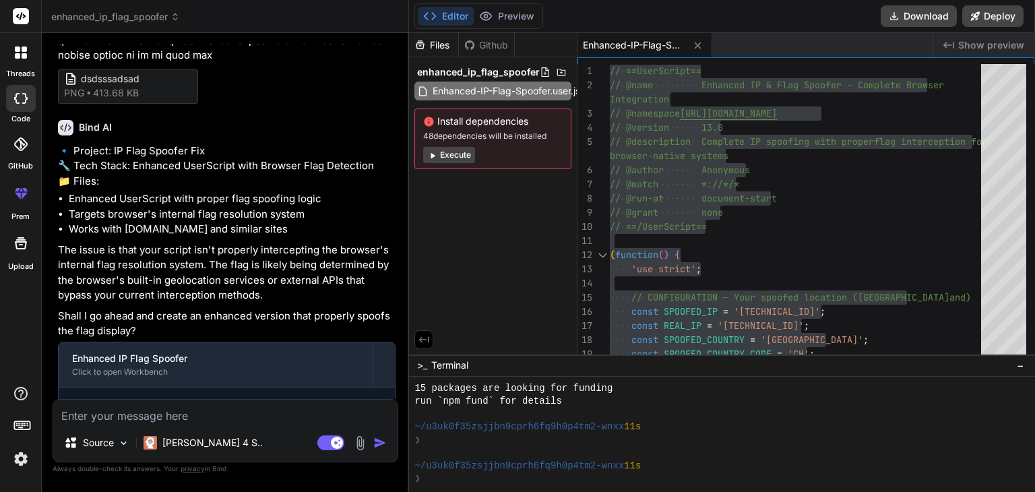
click at [186, 417] on textarea at bounding box center [225, 412] width 344 height 24
paste textarea "const SPOOFED_IP = '109.150.197.224';"
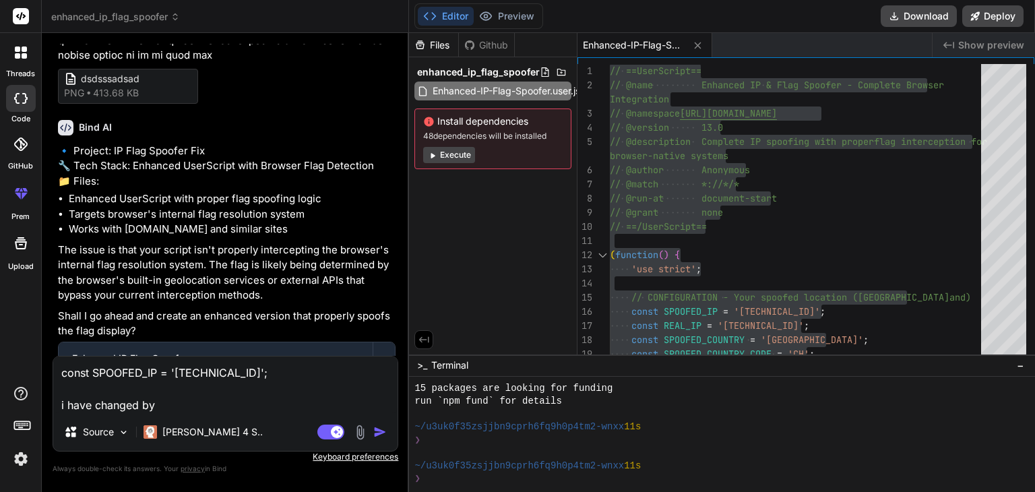
drag, startPoint x: 152, startPoint y: 405, endPoint x: 144, endPoint y: 404, distance: 8.9
click at [144, 404] on textarea "const SPOOFED_IP = '109.150.197.224'; i have changed by" at bounding box center [225, 385] width 344 height 57
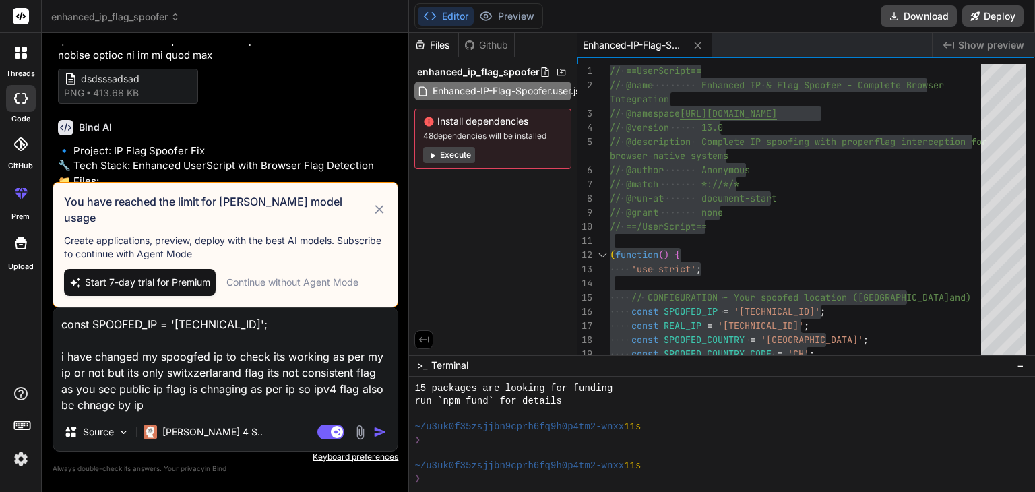
click at [146, 369] on textarea "const SPOOFED_IP = '109.150.197.224'; i have changed my spoogfed ip to check it…" at bounding box center [225, 360] width 344 height 105
click at [148, 408] on textarea "const SPOOFED_IP = '109.150.197.224'; i have changed my spoogfed ip to check it…" at bounding box center [225, 360] width 344 height 105
click at [187, 365] on textarea "const SPOOFED_IP = '109.150.197.224'; i have changed my spoogfed ip to check it…" at bounding box center [225, 360] width 344 height 105
click at [173, 390] on textarea "const SPOOFED_IP = '109.150.197.224'; i have changed my spoogfed ip to check it…" at bounding box center [225, 360] width 344 height 105
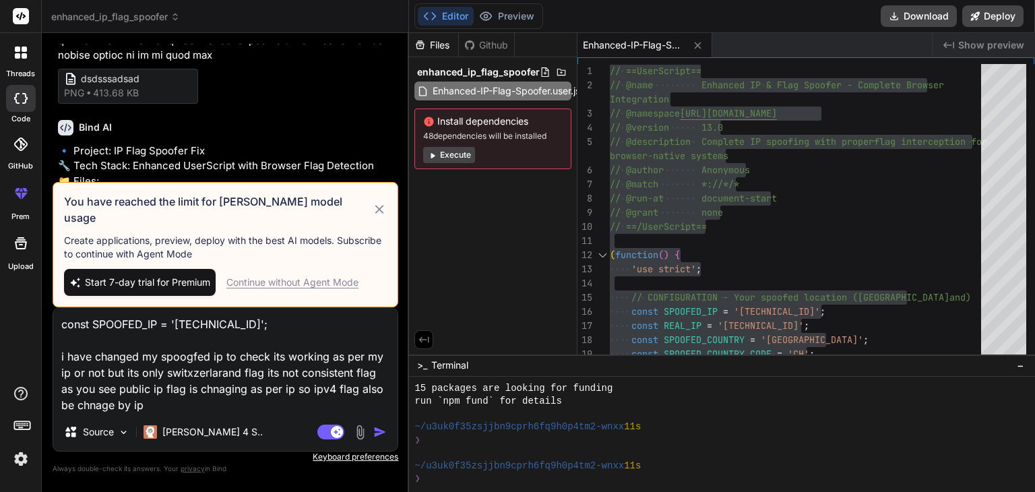
click at [163, 392] on textarea "const SPOOFED_IP = '109.150.197.224'; i have changed my spoogfed ip to check it…" at bounding box center [225, 360] width 344 height 105
click at [156, 392] on textarea "const SPOOFED_IP = '109.150.197.224'; i have changed my spoogfed ip to check it…" at bounding box center [225, 360] width 344 height 105
click at [140, 400] on textarea "const SPOOFED_IP = '109.150.197.224'; i have changed my spoogfed ip to check it…" at bounding box center [225, 360] width 344 height 105
click at [129, 402] on textarea "const SPOOFED_IP = '109.150.197.224'; i have changed my spoogfed ip to check it…" at bounding box center [225, 360] width 344 height 105
click at [181, 375] on textarea "const SPOOFED_IP = '109.150.197.224'; i have changed my spoogfed ip to check it…" at bounding box center [225, 360] width 344 height 105
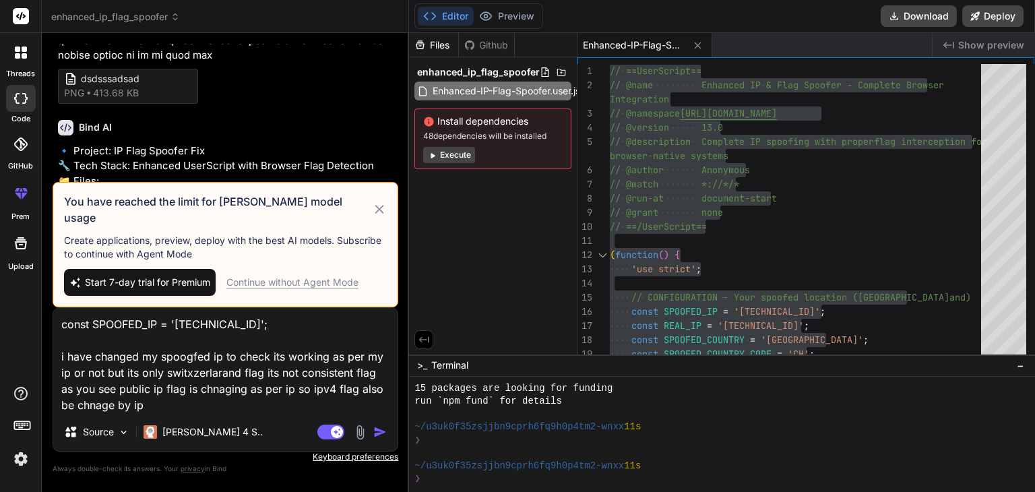
click at [173, 383] on textarea "const SPOOFED_IP = '109.150.197.224'; i have changed my spoogfed ip to check it…" at bounding box center [225, 360] width 344 height 105
click at [380, 216] on icon at bounding box center [380, 210] width 16 height 16
click at [380, 243] on p "The issue is that your script isn't properly intercepting the browser's interna…" at bounding box center [227, 273] width 338 height 61
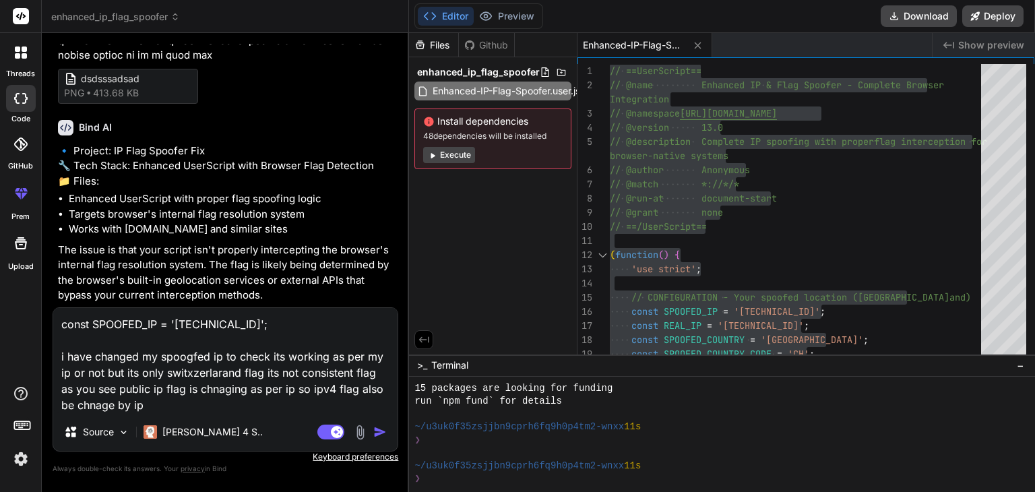
click at [138, 394] on textarea "const SPOOFED_IP = '109.150.197.224'; i have changed my spoogfed ip to check it…" at bounding box center [225, 360] width 344 height 105
paste textarea "// ==UserScript== // @name Enhanced IP & Flag Spoofer - Complete Browser Integr…"
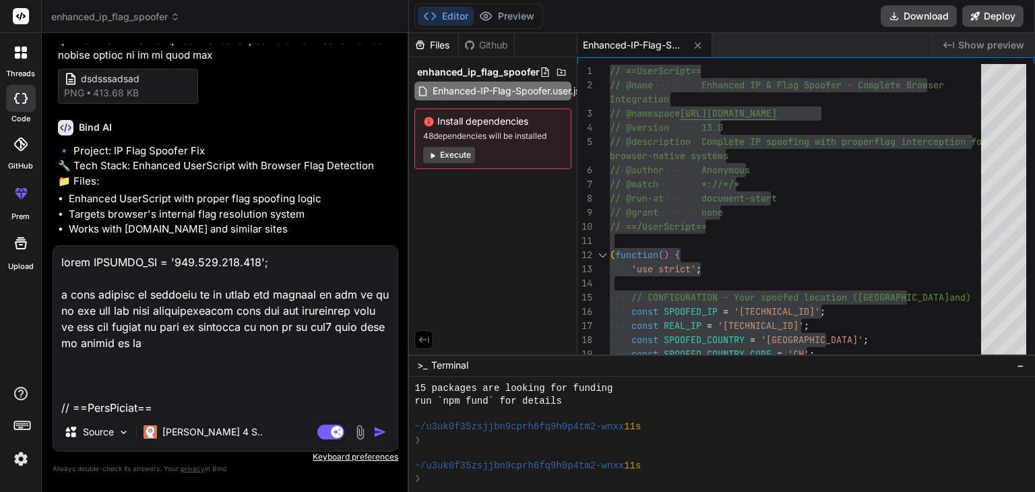
scroll to position [12423, 0]
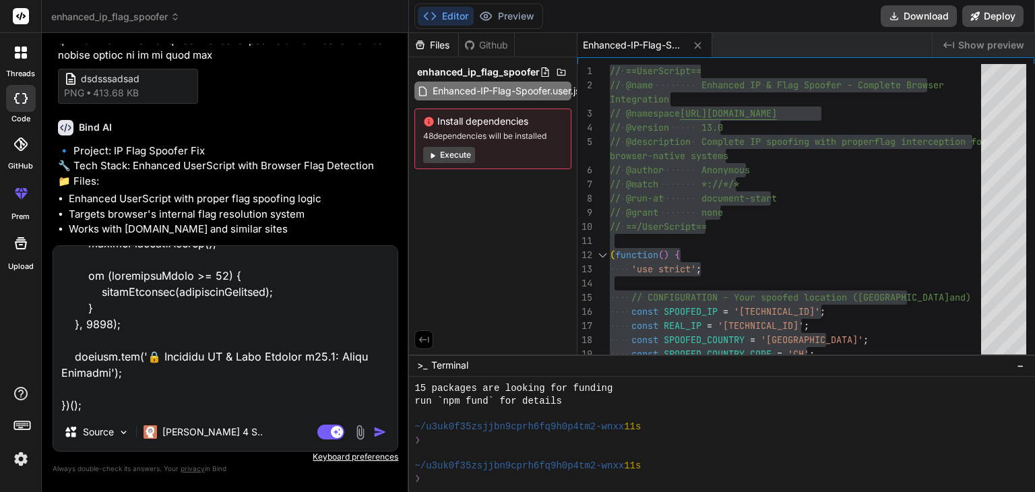
click at [386, 433] on img "button" at bounding box center [379, 431] width 13 height 13
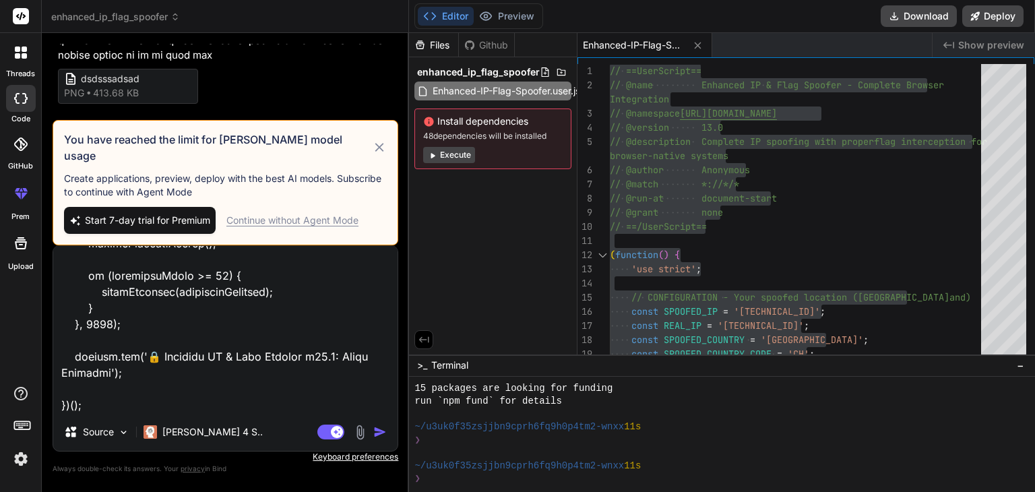
click at [228, 359] on textarea at bounding box center [225, 329] width 344 height 167
click at [140, 346] on textarea at bounding box center [225, 329] width 344 height 167
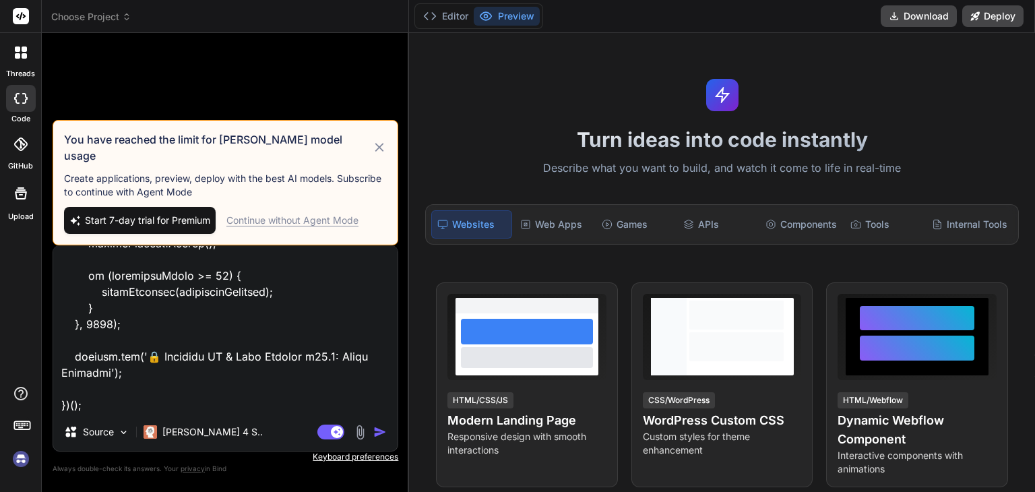
scroll to position [0, 0]
click at [15, 462] on img at bounding box center [20, 459] width 23 height 23
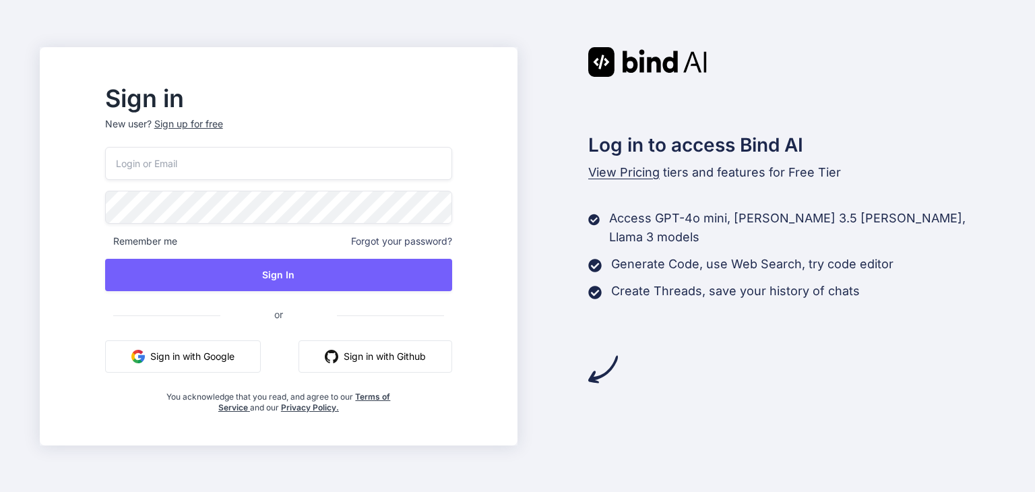
type input "rawskyms@f5.si"
click at [299, 169] on input "rawskyms@f5.si" at bounding box center [278, 163] width 347 height 33
click at [223, 118] on div "Sign up for free" at bounding box center [188, 123] width 69 height 13
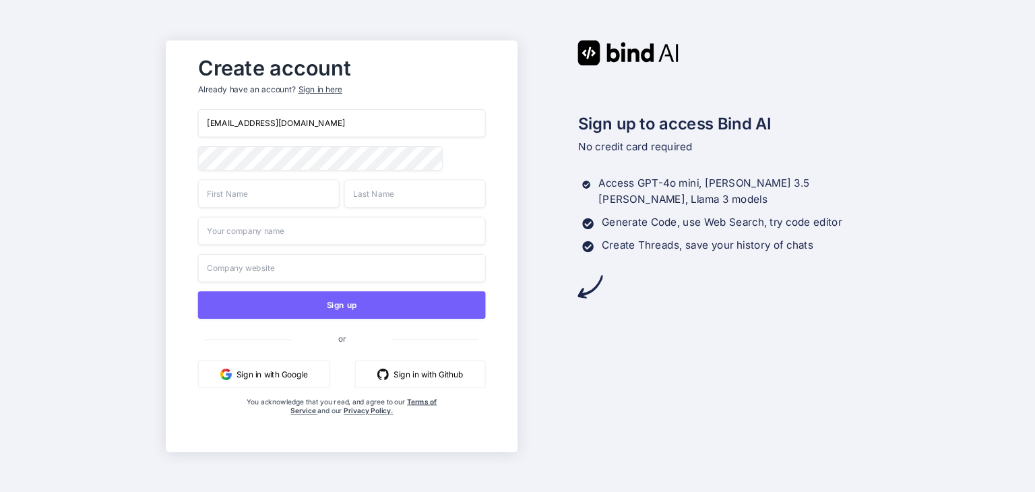
click at [255, 118] on input "rawskyms@f5.si" at bounding box center [341, 123] width 288 height 28
paste input "[EMAIL_ADDRESS][DOMAIN_NAME]"
type input "[EMAIL_ADDRESS][DOMAIN_NAME]"
click at [222, 206] on input "text" at bounding box center [268, 193] width 142 height 28
type input "asdas"
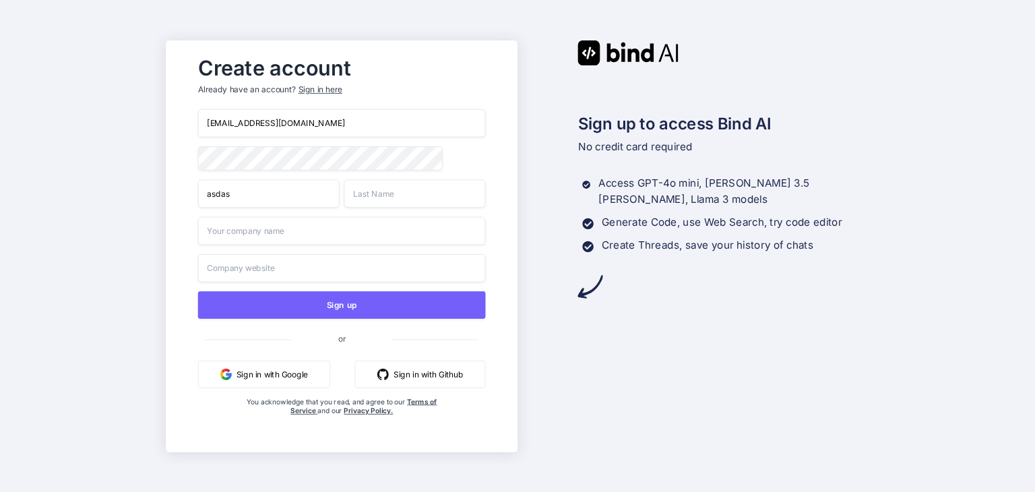
click at [375, 202] on input "text" at bounding box center [415, 193] width 142 height 28
type input "asdas"
click at [305, 228] on input "s" at bounding box center [341, 230] width 288 height 28
type input "ssasasad"
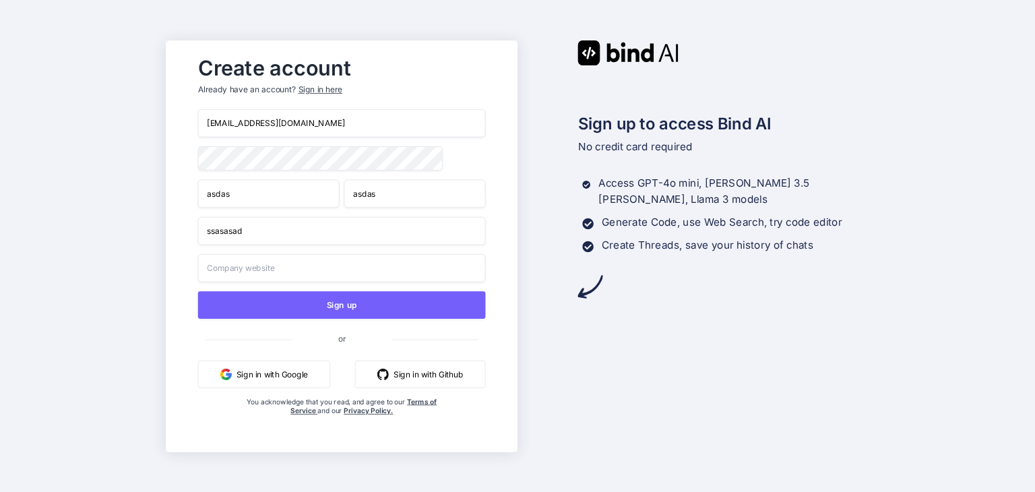
click at [262, 265] on input "text" at bounding box center [341, 267] width 288 height 28
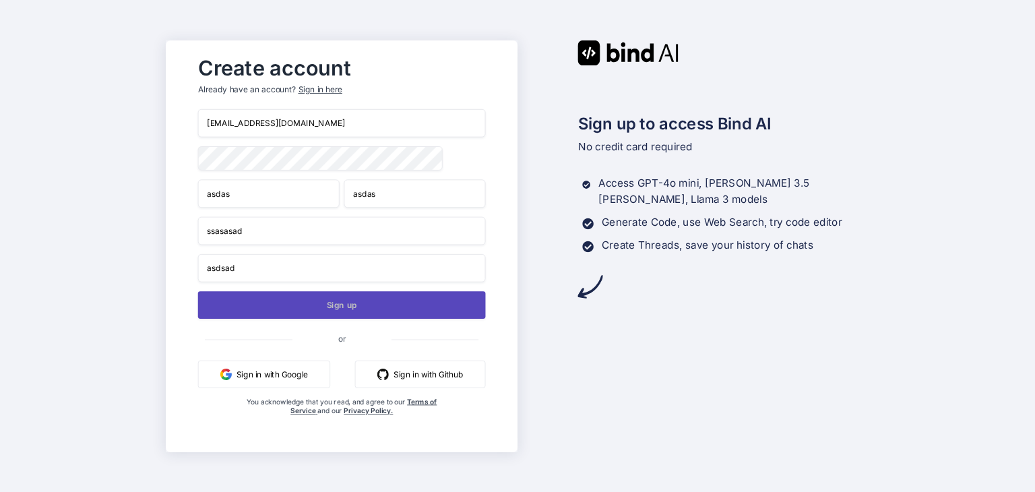
type input "asdsad"
click at [233, 305] on button "Sign up" at bounding box center [341, 305] width 288 height 28
click at [363, 297] on button "Sign up" at bounding box center [341, 305] width 288 height 28
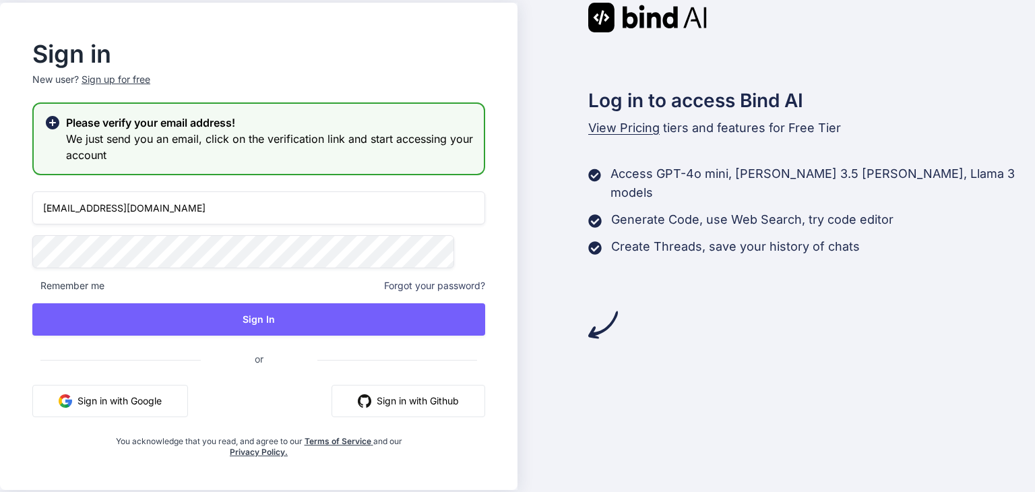
type input "[EMAIL_ADDRESS][DOMAIN_NAME]"
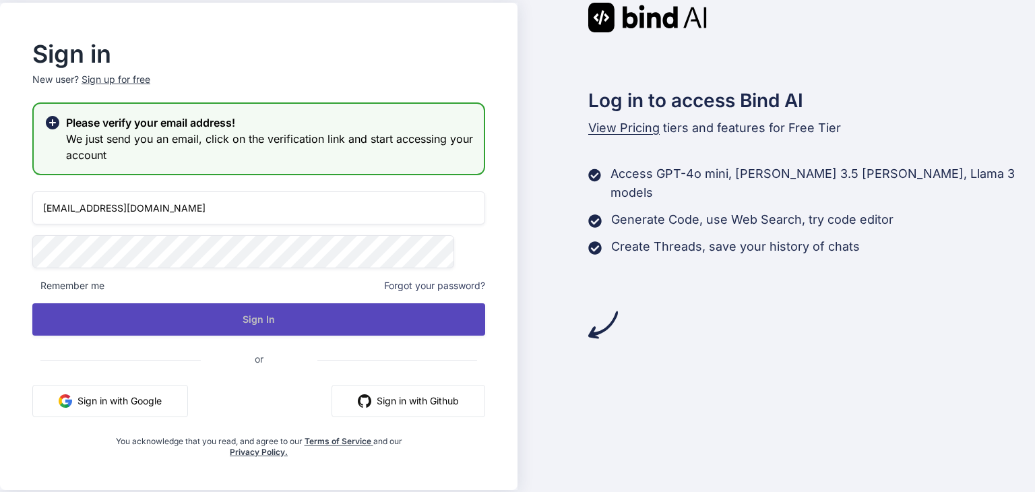
click at [320, 319] on button "Sign In" at bounding box center [258, 319] width 453 height 32
click at [226, 325] on button "Sign In" at bounding box center [258, 319] width 453 height 32
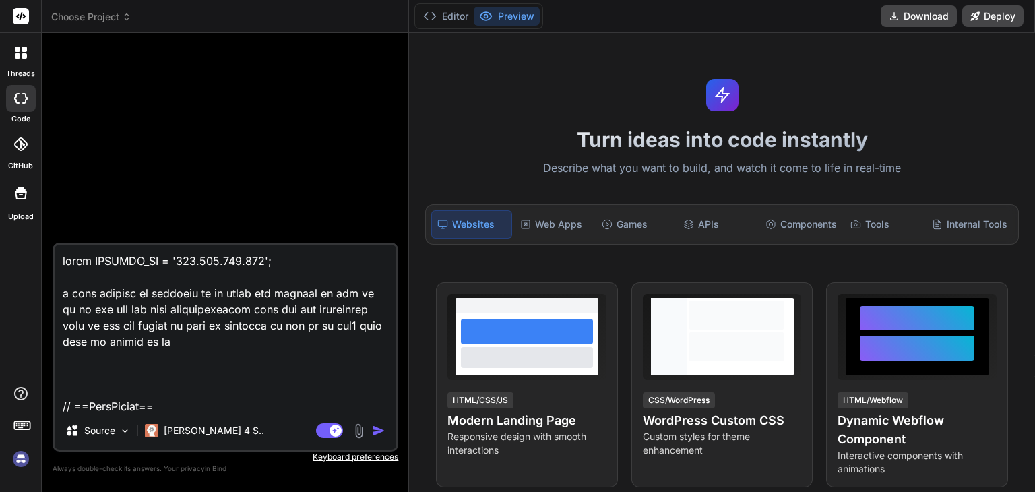
type textarea "x"
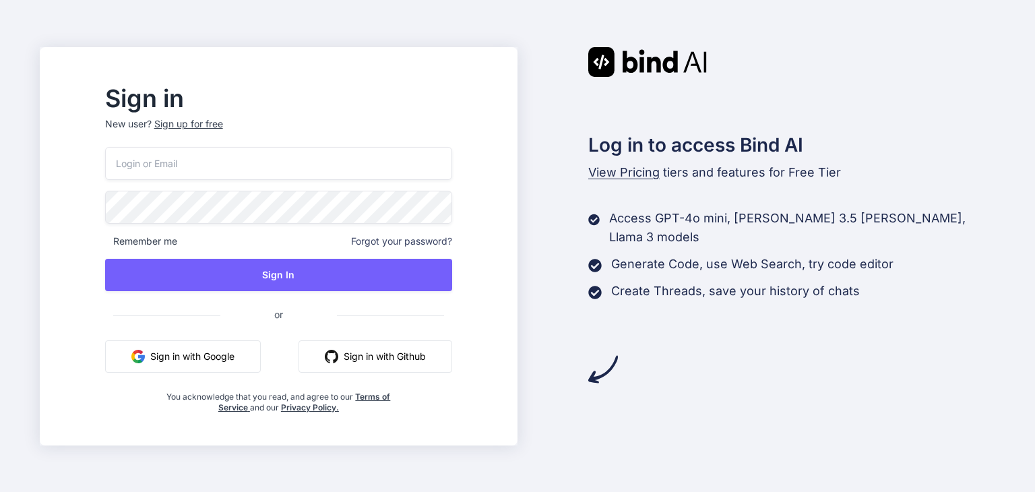
type input "[EMAIL_ADDRESS][DOMAIN_NAME]"
click at [241, 167] on input "[EMAIL_ADDRESS][DOMAIN_NAME]" at bounding box center [278, 163] width 347 height 33
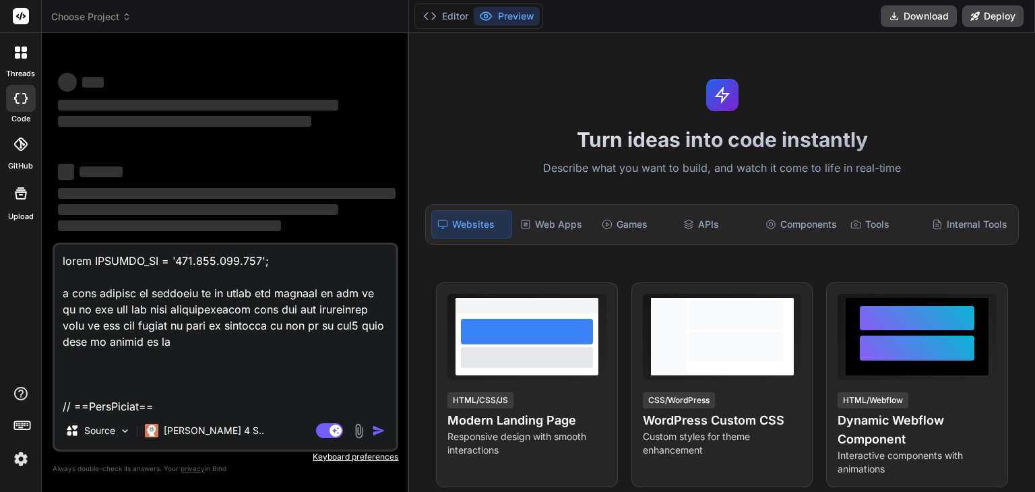
click at [19, 470] on img at bounding box center [20, 459] width 23 height 23
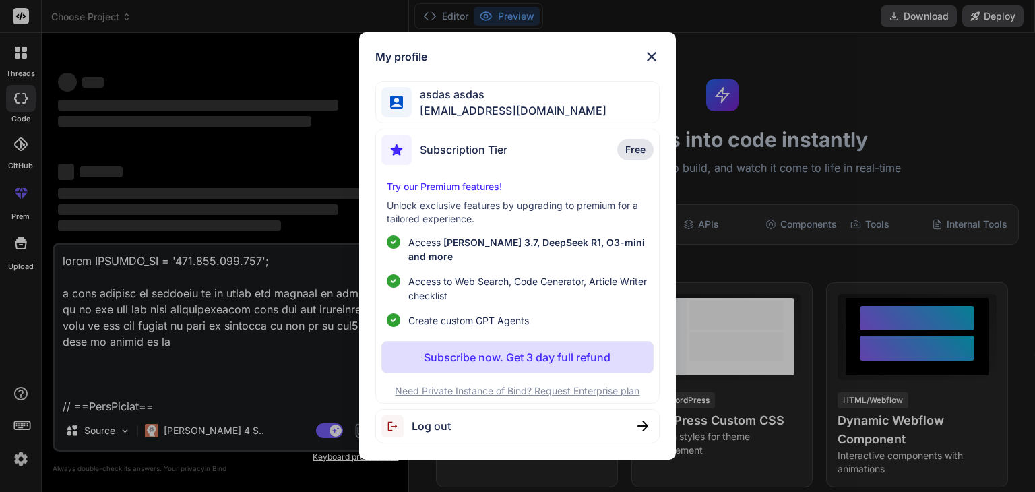
click at [653, 61] on img at bounding box center [652, 57] width 16 height 16
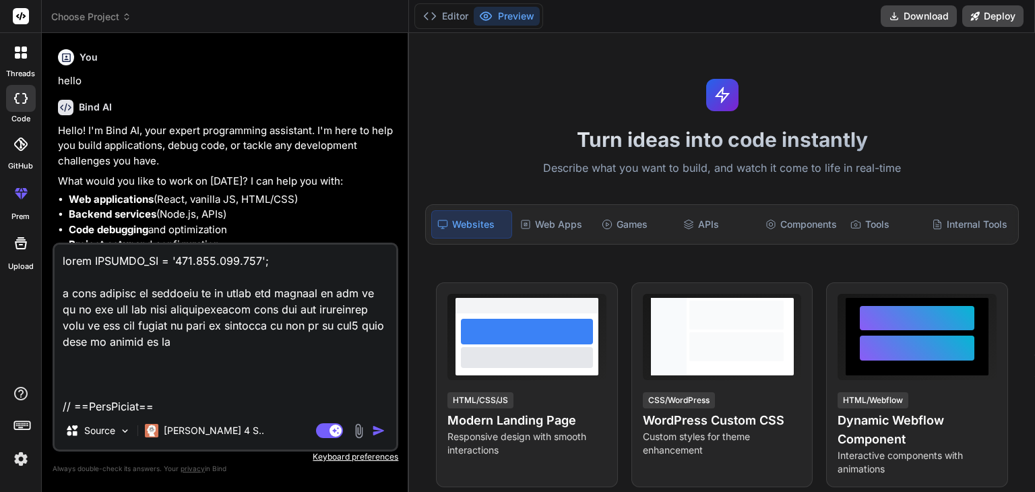
type textarea "x"
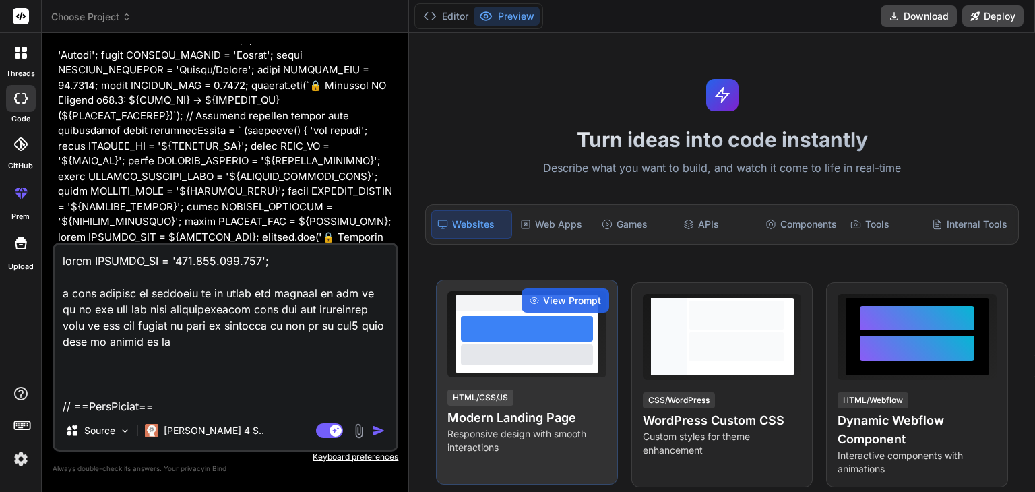
scroll to position [464, 0]
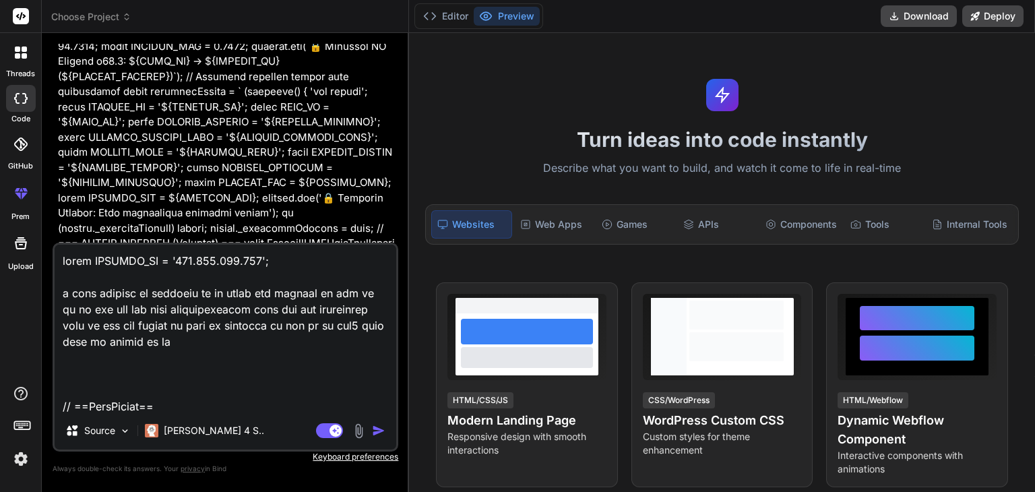
click at [152, 370] on textarea at bounding box center [226, 328] width 342 height 167
paste textarea
type textarea "// ==LoreMipsum== // @dolo Sitametc AD & Elit Seddoei - Temporin Utlabor Etdolo…"
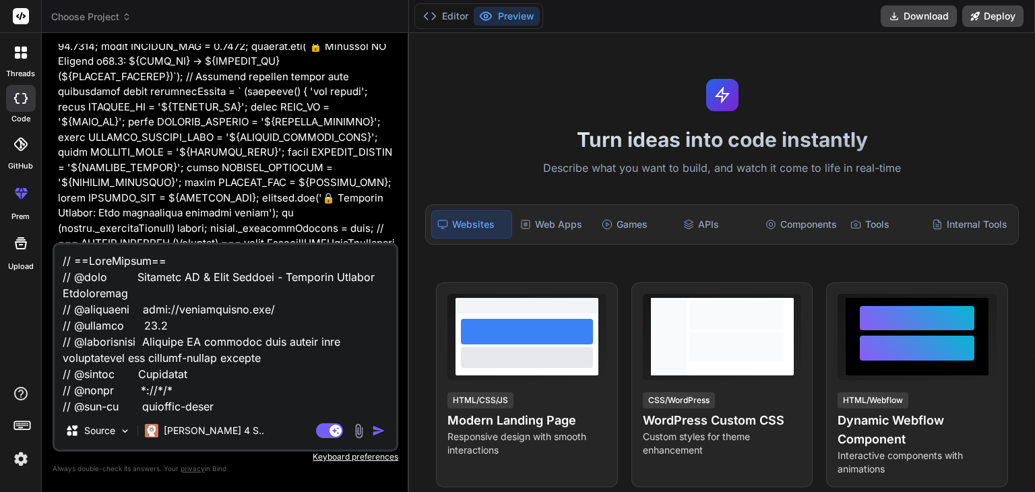
type textarea "x"
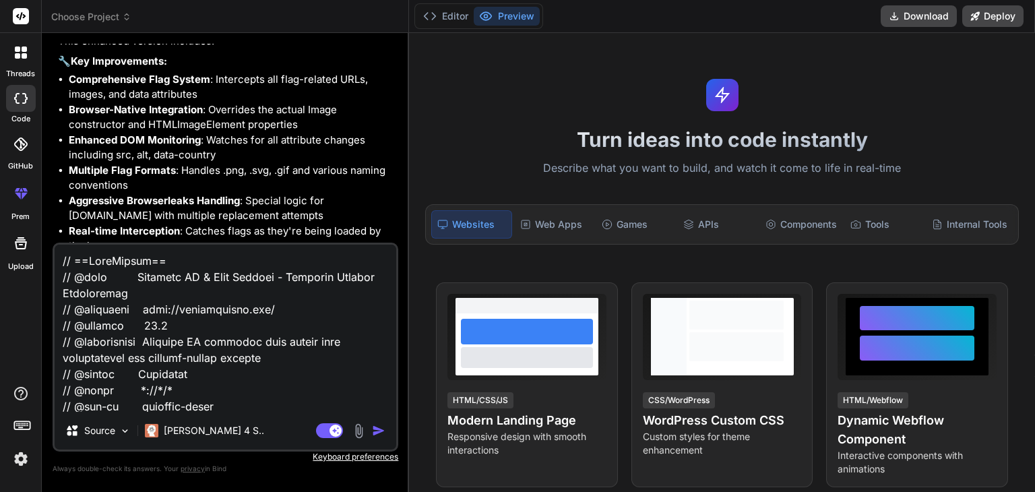
scroll to position [5794, 0]
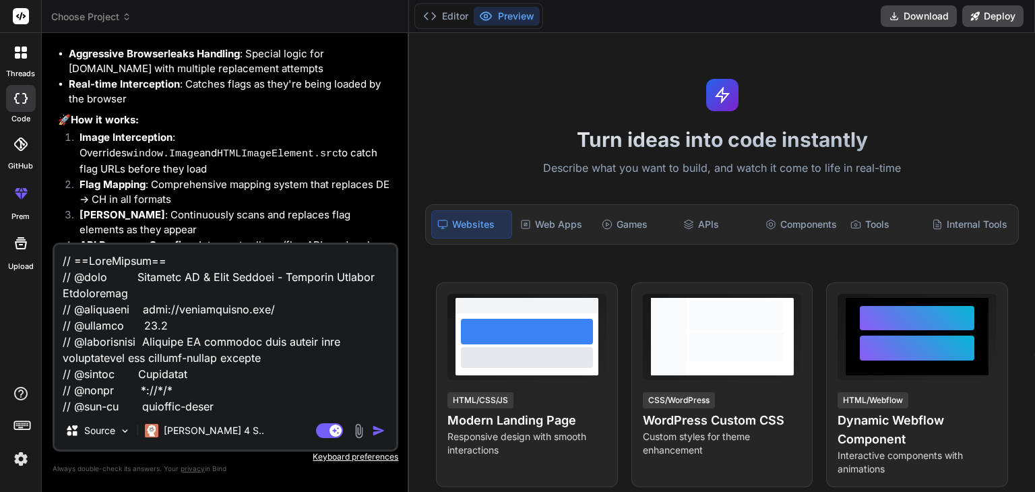
click at [245, 413] on div "Source Claude 4 S.. Agent Mode. When this toggle is activated, AI automatically…" at bounding box center [226, 347] width 346 height 209
click at [241, 410] on textarea at bounding box center [226, 328] width 342 height 167
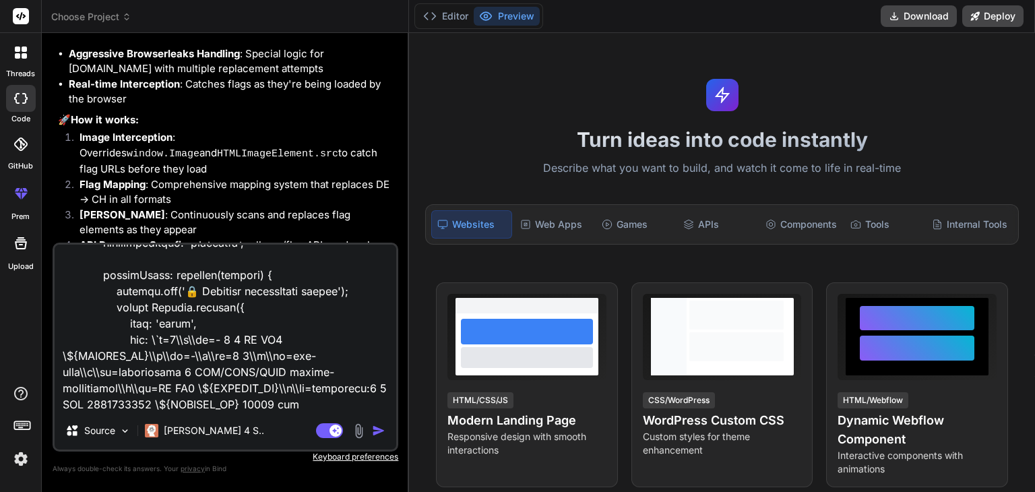
scroll to position [12280, 0]
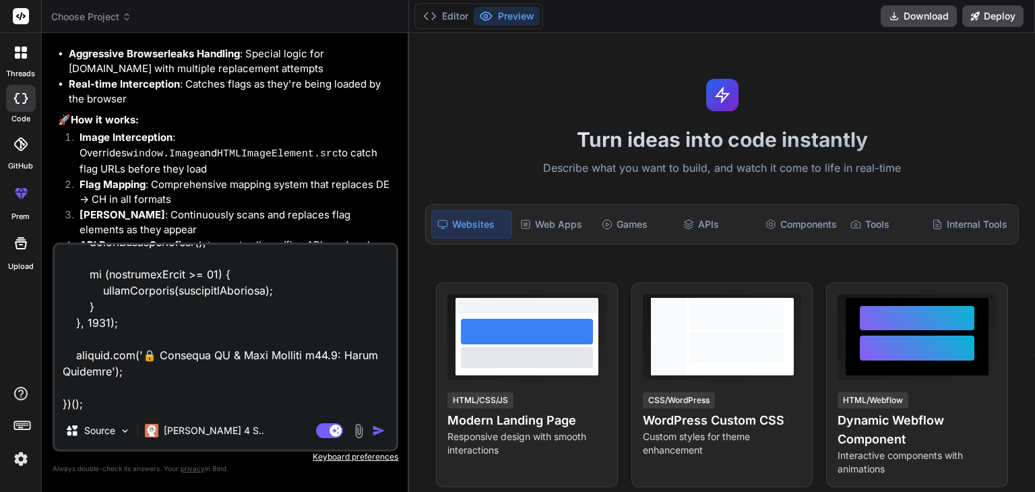
click at [218, 405] on textarea at bounding box center [226, 328] width 342 height 167
type textarea "// ==UserScript== // @name Enhanced IP & Flag Spoofer - Complete Browser Integr…"
type textarea "x"
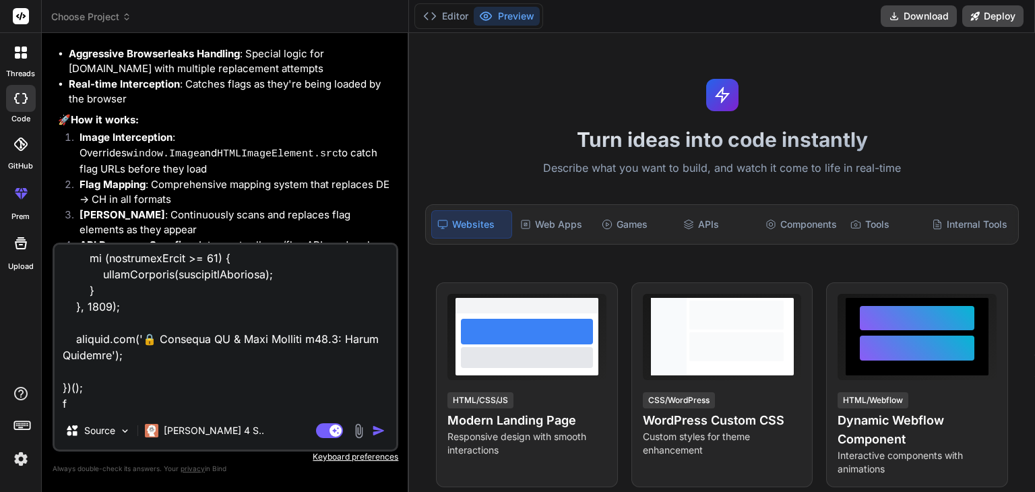
type textarea "// ==UserScript== // @name Enhanced IP & Flag Spoofer - Complete Browser Integr…"
type textarea "x"
type textarea "// ==UserScript== // @name Enhanced IP & Flag Spoofer - Complete Browser Integr…"
type textarea "x"
type textarea "// ==UserScript== // @name Enhanced IP & Flag Spoofer - Complete Browser Integr…"
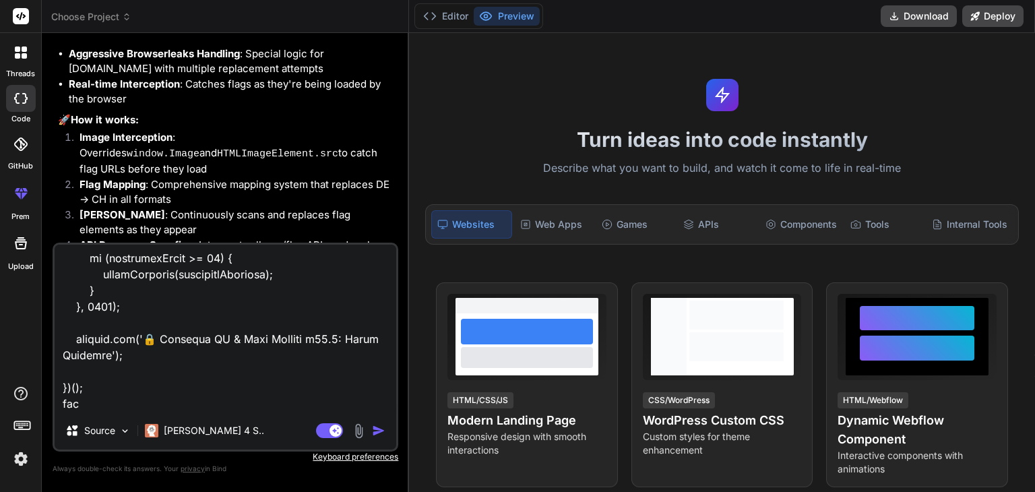
type textarea "x"
type textarea "// ==UserScript== // @name Enhanced IP & Flag Spoofer - Complete Browser Integr…"
type textarea "x"
type textarea "// ==UserScript== // @name Enhanced IP & Flag Spoofer - Complete Browser Integr…"
type textarea "x"
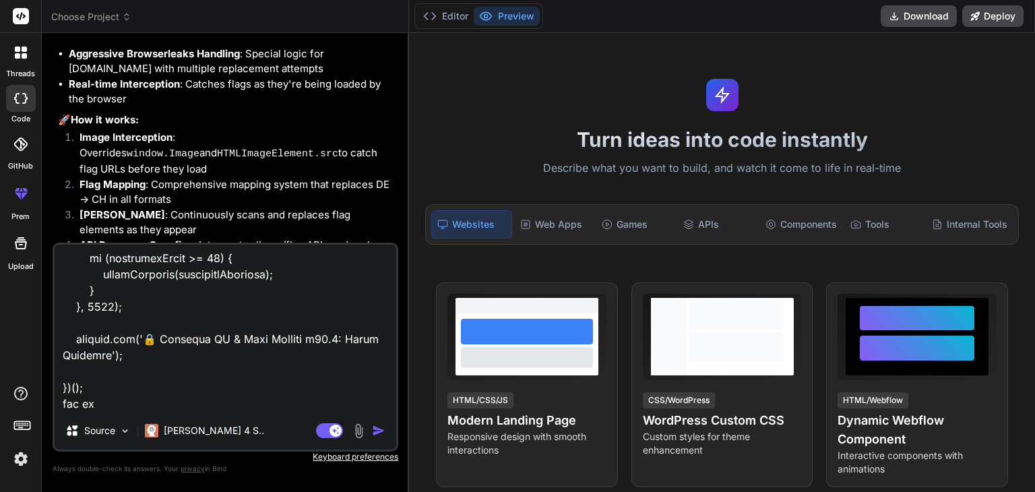
type textarea "// ==UserScript== // @name Enhanced IP & Flag Spoofer - Complete Browser Integr…"
type textarea "x"
type textarea "// ==UserScript== // @name Enhanced IP & Flag Spoofer - Complete Browser Integr…"
type textarea "x"
type textarea "// ==UserScript== // @name Enhanced IP & Flag Spoofer - Complete Browser Integr…"
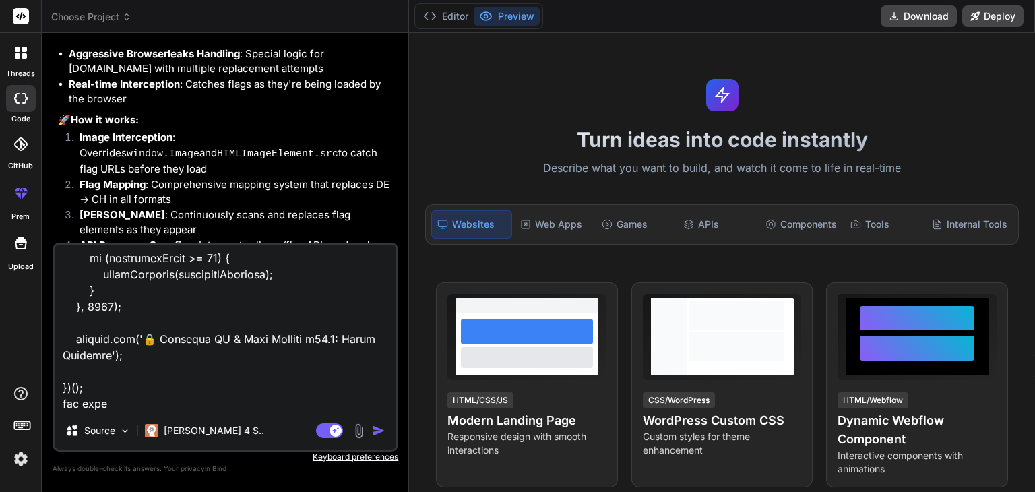
type textarea "x"
type textarea "// ==UserScript== // @name Enhanced IP & Flag Spoofer - Complete Browser Integr…"
type textarea "x"
type textarea "// ==UserScript== // @name Enhanced IP & Flag Spoofer - Complete Browser Integr…"
type textarea "x"
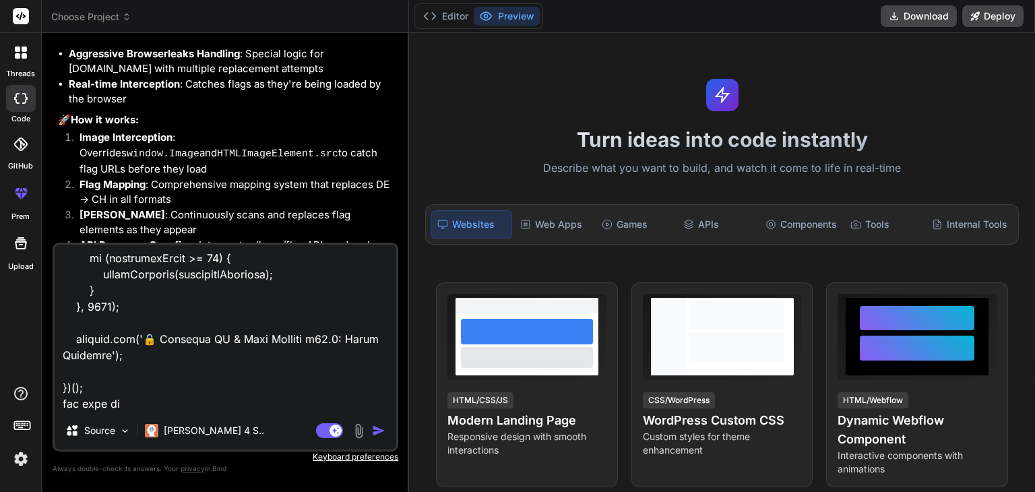
type textarea "// ==UserScript== // @name Enhanced IP & Flag Spoofer - Complete Browser Integr…"
type textarea "x"
type textarea "// ==UserScript== // @name Enhanced IP & Flag Spoofer - Complete Browser Integr…"
type textarea "x"
type textarea "// ==UserScript== // @name Enhanced IP & Flag Spoofer - Complete Browser Integr…"
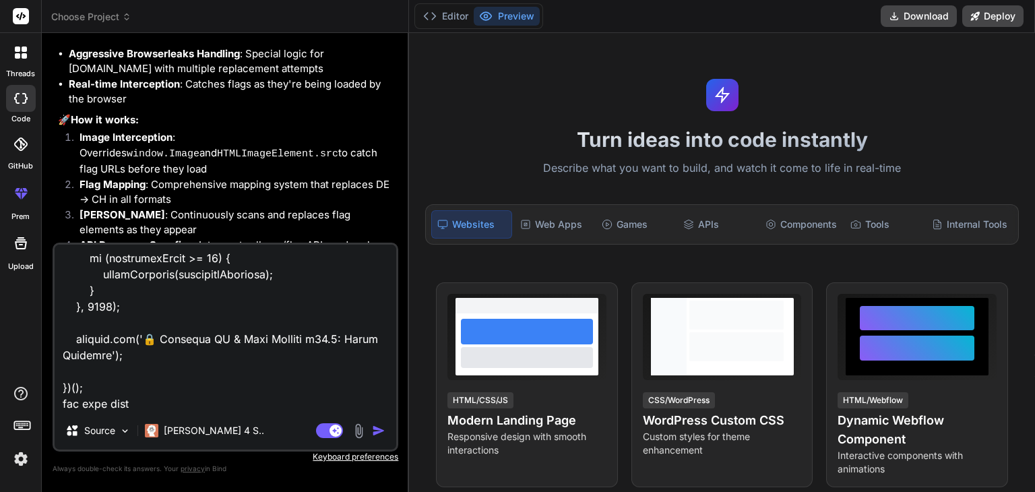
type textarea "x"
type textarea "// ==UserScript== // @name Enhanced IP & Flag Spoofer - Complete Browser Integr…"
type textarea "x"
type textarea "// ==UserScript== // @name Enhanced IP & Flag Spoofer - Complete Browser Integr…"
type textarea "x"
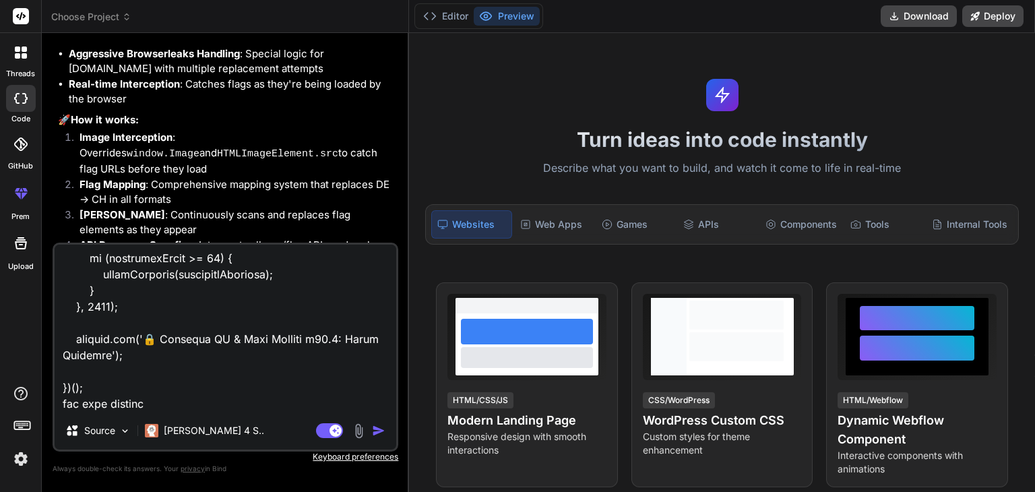
type textarea "// ==UserScript== // @name Enhanced IP & Flag Spoofer - Complete Browser Integr…"
type textarea "x"
type textarea "// ==UserScript== // @name Enhanced IP & Flag Spoofer - Complete Browser Integr…"
type textarea "x"
type textarea "// ==UserScript== // @name Enhanced IP & Flag Spoofer - Complete Browser Integr…"
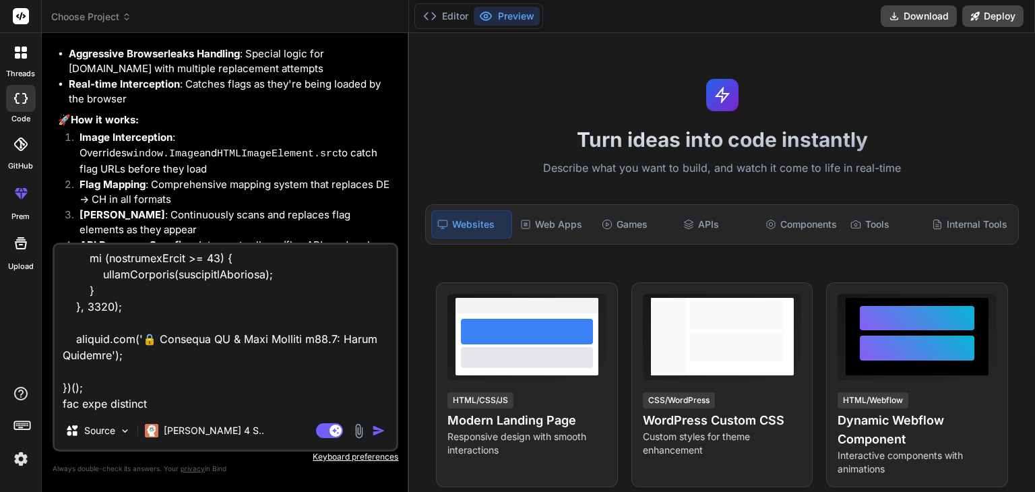
type textarea "x"
type textarea "// ==UserScript== // @name Enhanced IP & Flag Spoofer - Complete Browser Integr…"
type textarea "x"
type textarea "// ==UserScript== // @name Enhanced IP & Flag Spoofer - Complete Browser Integr…"
type textarea "x"
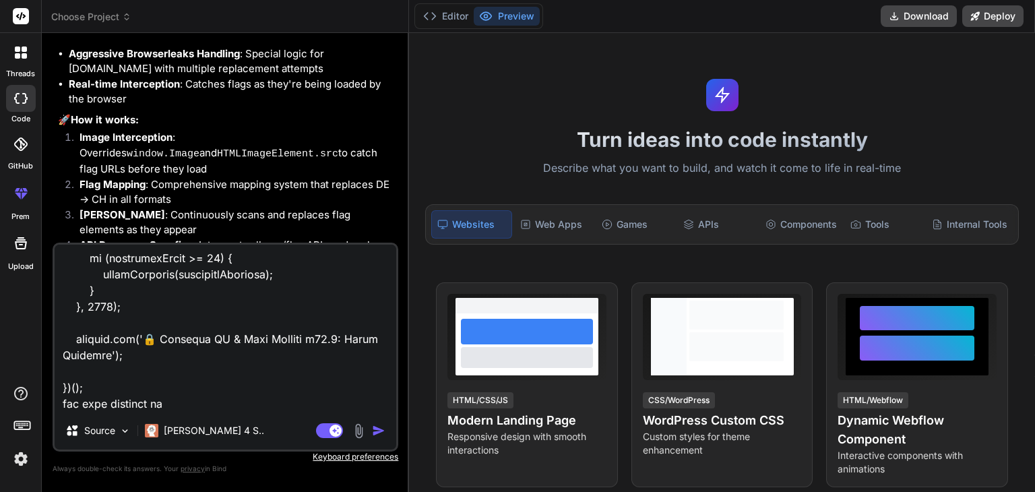
type textarea "// ==UserScript== // @name Enhanced IP & Flag Spoofer - Complete Browser Integr…"
type textarea "x"
type textarea "// ==UserScript== // @name Enhanced IP & Flag Spoofer - Complete Browser Integr…"
type textarea "x"
type textarea "// ==UserScript== // @name Enhanced IP & Flag Spoofer - Complete Browser Integr…"
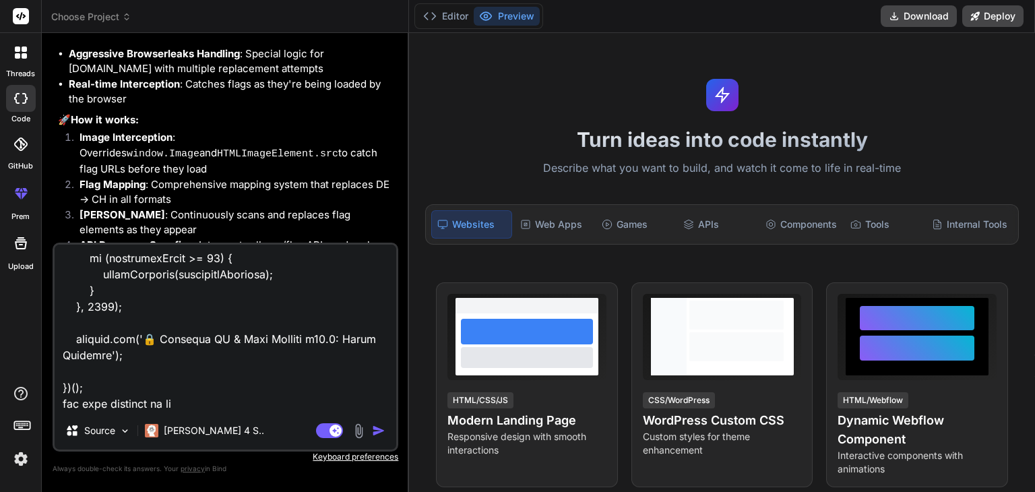
type textarea "x"
type textarea "// ==UserScript== // @name Enhanced IP & Flag Spoofer - Complete Browser Integr…"
type textarea "x"
type textarea "// ==UserScript== // @name Enhanced IP & Flag Spoofer - Complete Browser Integr…"
type textarea "x"
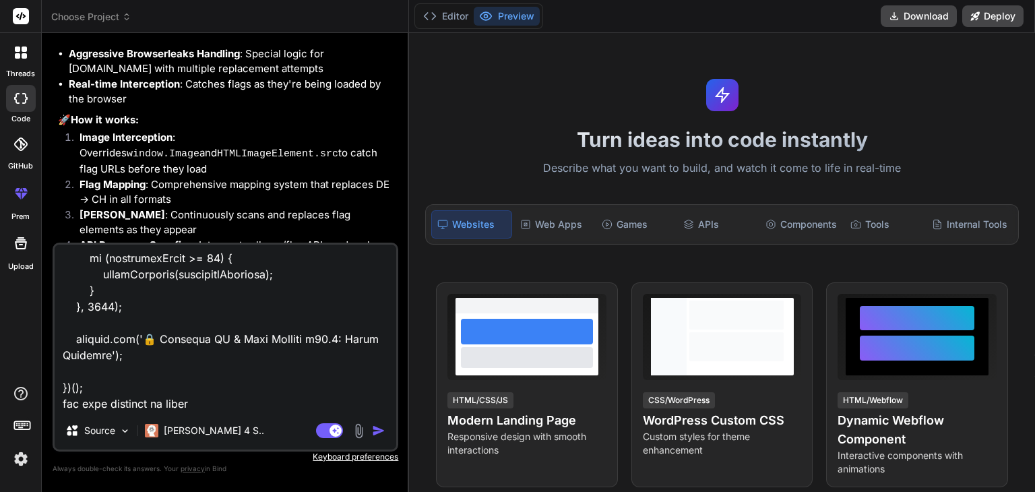
type textarea "// ==UserScript== // @name Enhanced IP & Flag Spoofer - Complete Browser Integr…"
type textarea "x"
type textarea "// ==UserScript== // @name Enhanced IP & Flag Spoofer - Complete Browser Integr…"
type textarea "x"
type textarea "// ==UserScript== // @name Enhanced IP & Flag Spoofer - Complete Browser Integr…"
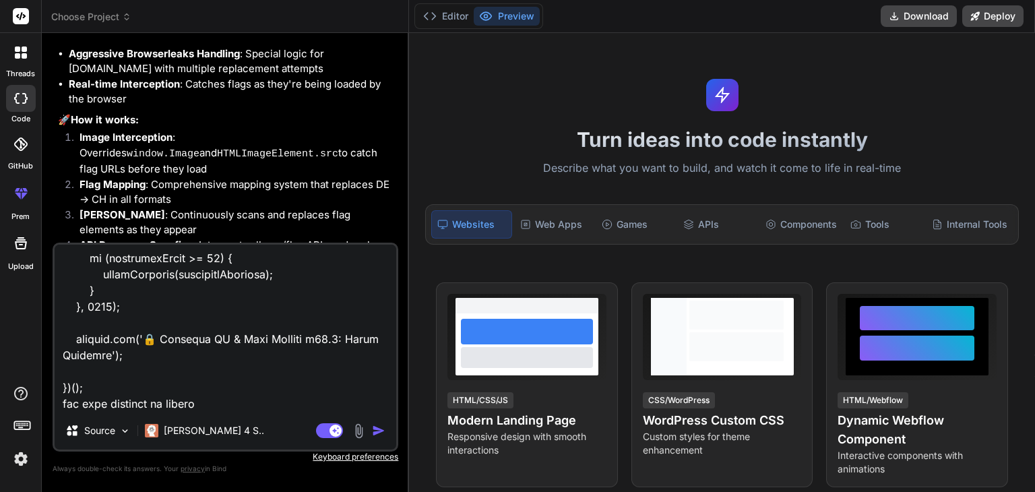
type textarea "x"
type textarea "// ==UserScript== // @name Enhanced IP & Flag Spoofer - Complete Browser Integr…"
type textarea "x"
type textarea "// ==UserScript== // @name Enhanced IP & Flag Spoofer - Complete Browser Integr…"
type textarea "x"
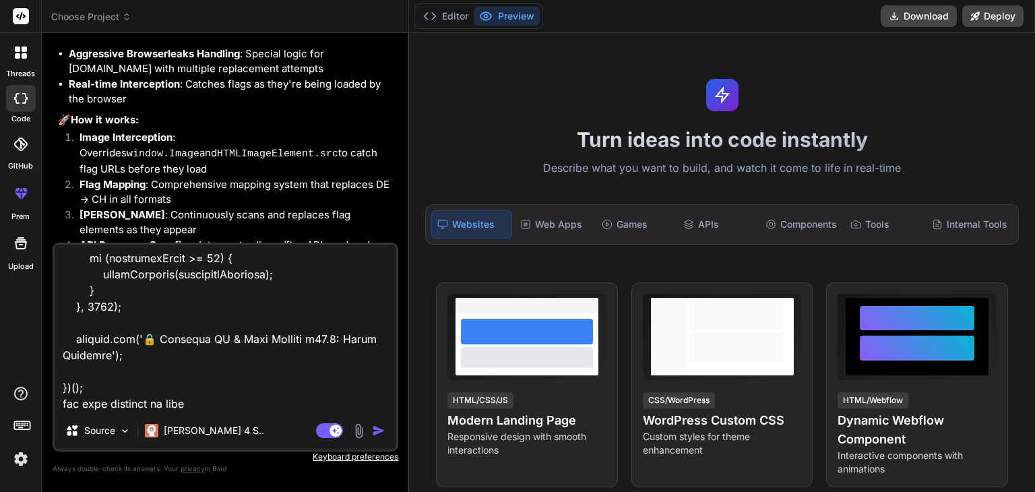
type textarea "// ==UserScript== // @name Enhanced IP & Flag Spoofer - Complete Browser Integr…"
type textarea "x"
type textarea "// ==UserScript== // @name Enhanced IP & Flag Spoofer - Complete Browser Integr…"
type textarea "x"
type textarea "// ==UserScript== // @name Enhanced IP & Flag Spoofer - Complete Browser Integr…"
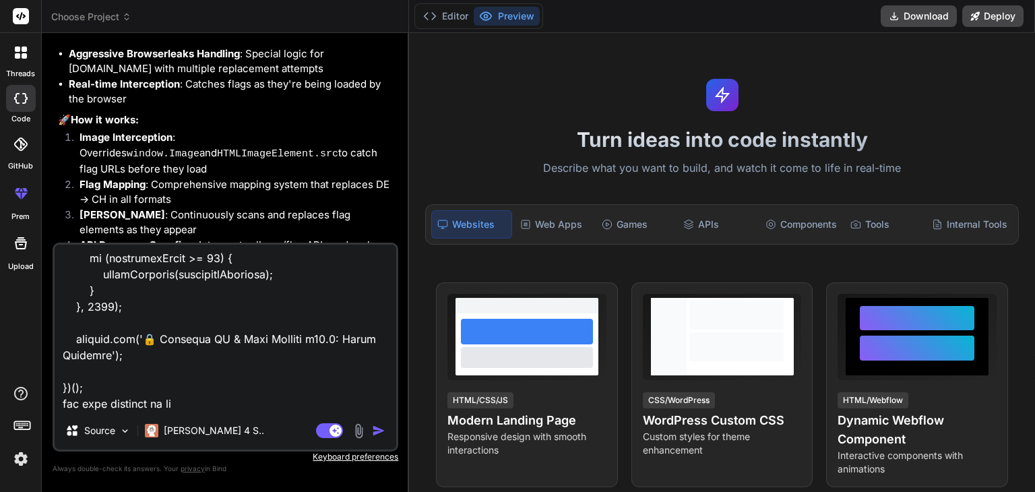
type textarea "x"
type textarea "// ==UserScript== // @name Enhanced IP & Flag Spoofer - Complete Browser Integr…"
type textarea "x"
type textarea "// ==UserScript== // @name Enhanced IP & Flag Spoofer - Complete Browser Integr…"
type textarea "x"
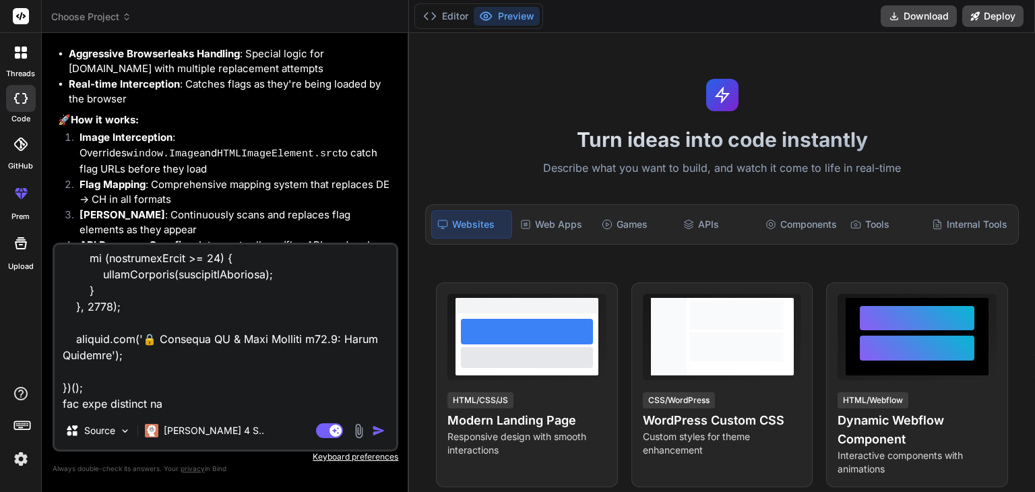
type textarea "// ==UserScript== // @name Enhanced IP & Flag Spoofer - Complete Browser Integr…"
type textarea "x"
type textarea "// ==UserScript== // @name Enhanced IP & Flag Spoofer - Complete Browser Integr…"
type textarea "x"
type textarea "// ==UserScript== // @name Enhanced IP & Flag Spoofer - Complete Browser Integr…"
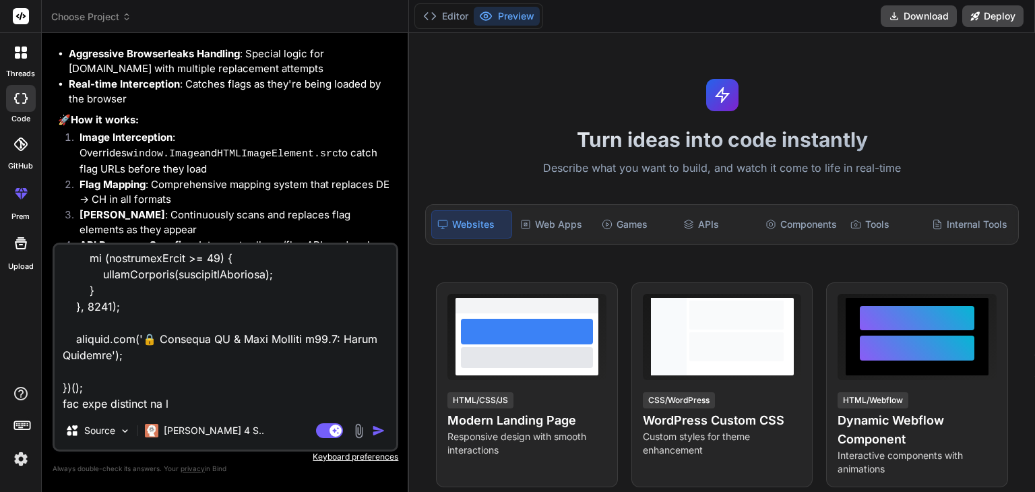
type textarea "x"
type textarea "// ==UserScript== // @name Enhanced IP & Flag Spoofer - Complete Browser Integr…"
type textarea "x"
type textarea "// ==UserScript== // @name Enhanced IP & Flag Spoofer - Complete Browser Integr…"
type textarea "x"
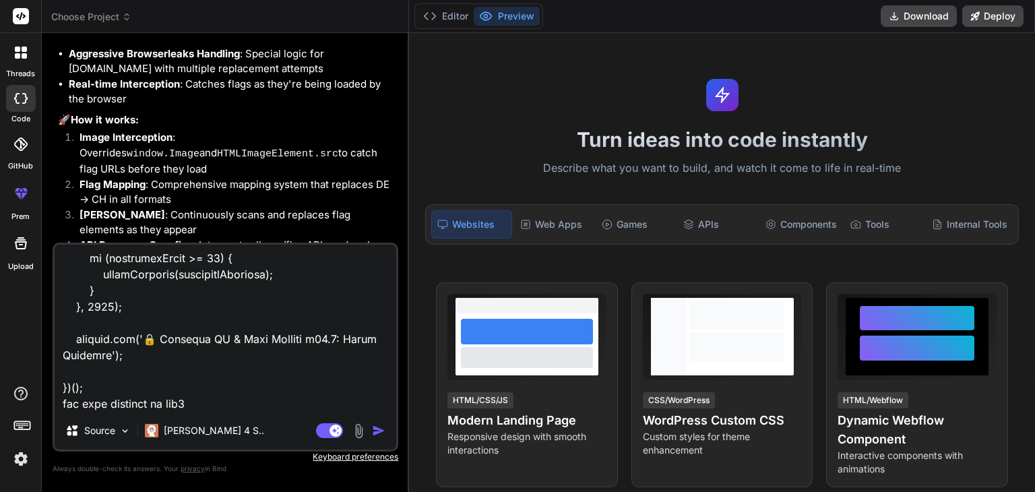
type textarea "// ==UserScript== // @name Enhanced IP & Flag Spoofer - Complete Browser Integr…"
type textarea "x"
type textarea "// ==UserScript== // @name Enhanced IP & Flag Spoofer - Complete Browser Integr…"
type textarea "x"
type textarea "// ==UserScript== // @name Enhanced IP & Flag Spoofer - Complete Browser Integr…"
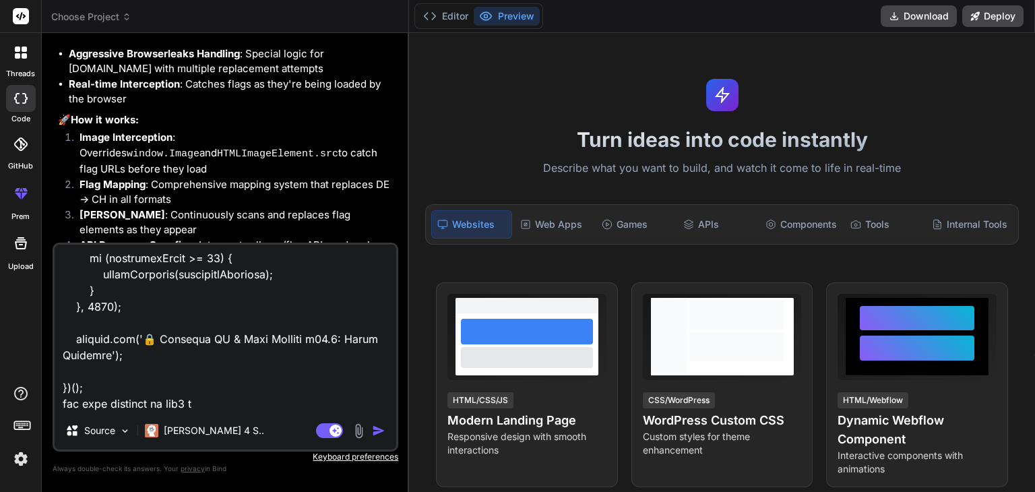
type textarea "x"
type textarea "// ==UserScript== // @name Enhanced IP & Flag Spoofer - Complete Browser Integr…"
type textarea "x"
type textarea "// ==UserScript== // @name Enhanced IP & Flag Spoofer - Complete Browser Integr…"
type textarea "x"
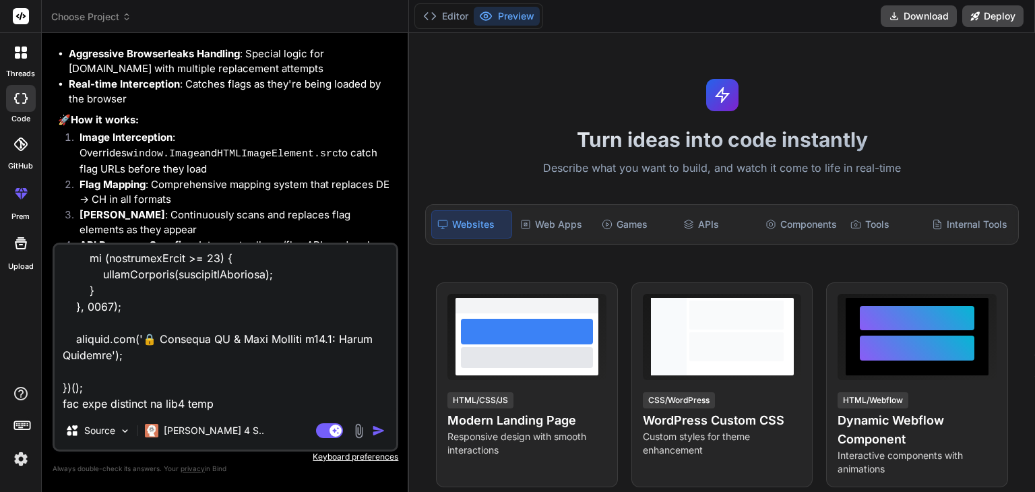
type textarea "// ==UserScript== // @name Enhanced IP & Flag Spoofer - Complete Browser Integr…"
type textarea "x"
type textarea "// ==UserScript== // @name Enhanced IP & Flag Spoofer - Complete Browser Integr…"
type textarea "x"
type textarea "// ==UserScript== // @name Enhanced IP & Flag Spoofer - Complete Browser Integr…"
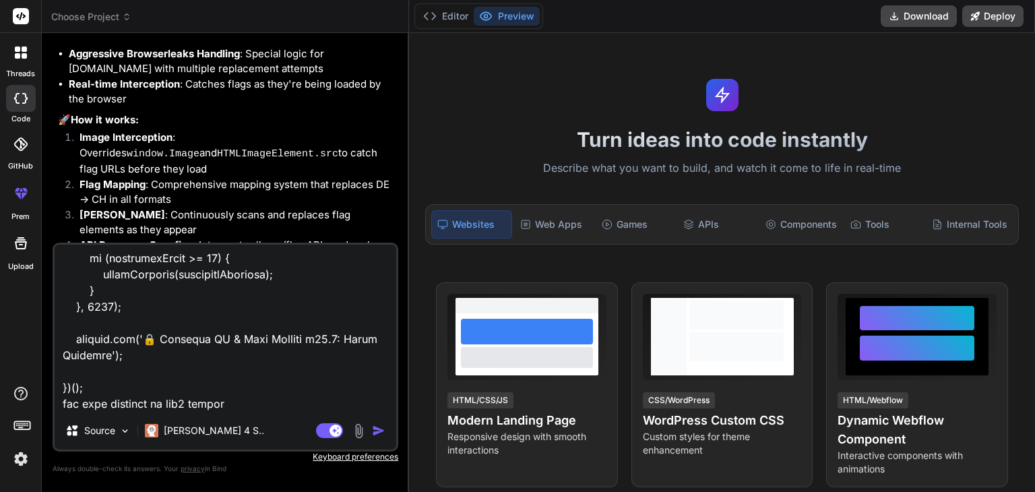
type textarea "x"
type textarea "// ==UserScript== // @name Enhanced IP & Flag Spoofer - Complete Browser Integr…"
type textarea "x"
type textarea "// ==UserScript== // @name Enhanced IP & Flag Spoofer - Complete Browser Integr…"
type textarea "x"
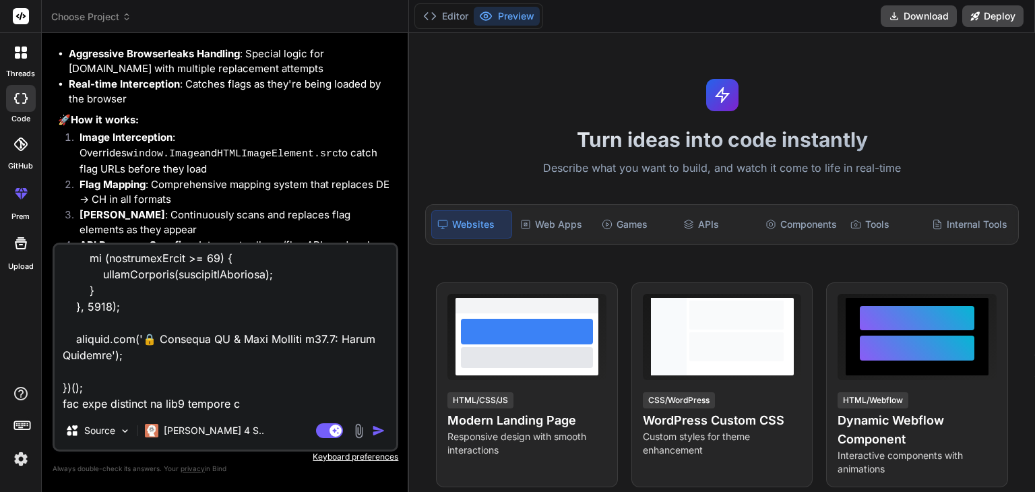
type textarea "// ==UserScript== // @name Enhanced IP & Flag Spoofer - Complete Browser Integr…"
type textarea "x"
type textarea "// ==UserScript== // @name Enhanced IP & Flag Spoofer - Complete Browser Integr…"
type textarea "x"
type textarea "// ==UserScript== // @name Enhanced IP & Flag Spoofer - Complete Browser Integr…"
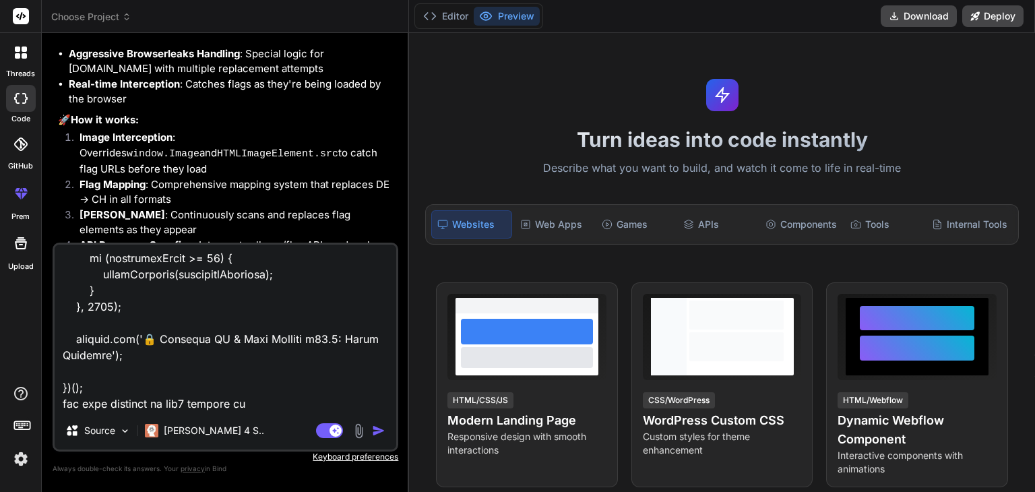
type textarea "x"
type textarea "// ==UserScript== // @name Enhanced IP & Flag Spoofer - Complete Browser Integr…"
type textarea "x"
type textarea "// ==UserScript== // @name Enhanced IP & Flag Spoofer - Complete Browser Integr…"
type textarea "x"
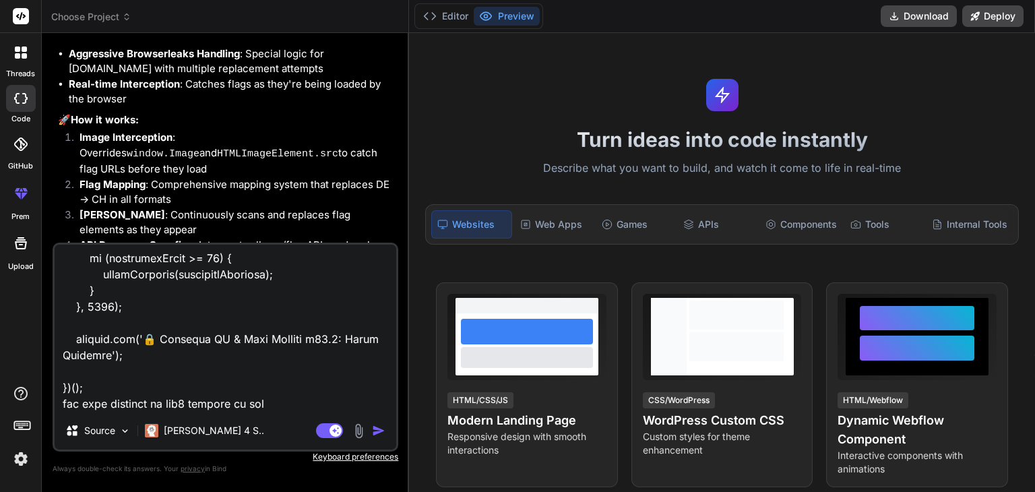
type textarea "// ==UserScript== // @name Enhanced IP & Flag Spoofer - Complete Browser Integr…"
type textarea "x"
type textarea "// ==UserScript== // @name Enhanced IP & Flag Spoofer - Complete Browser Integr…"
type textarea "x"
type textarea "// ==UserScript== // @name Enhanced IP & Flag Spoofer - Complete Browser Integr…"
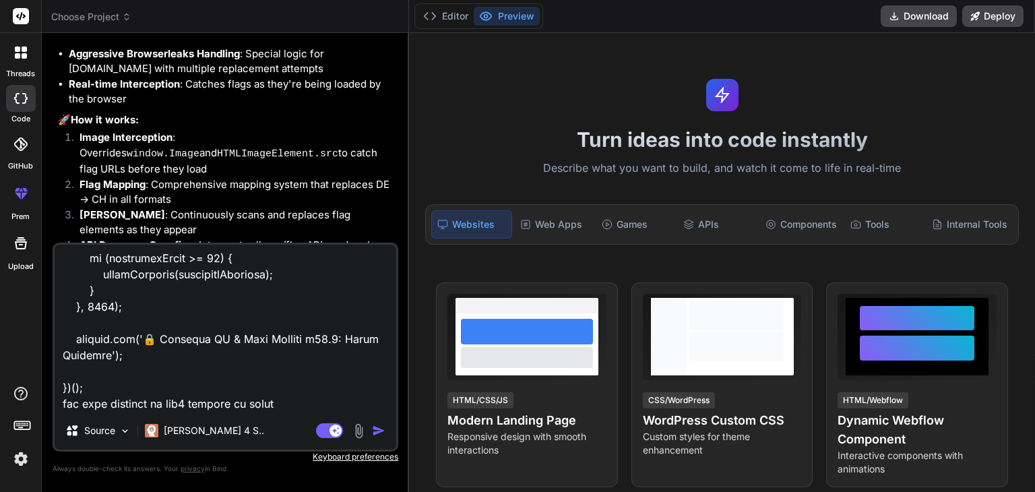
type textarea "x"
type textarea "// ==UserScript== // @name Enhanced IP & Flag Spoofer - Complete Browser Integr…"
type textarea "x"
type textarea "// ==UserScript== // @name Enhanced IP & Flag Spoofer - Complete Browser Integr…"
type textarea "x"
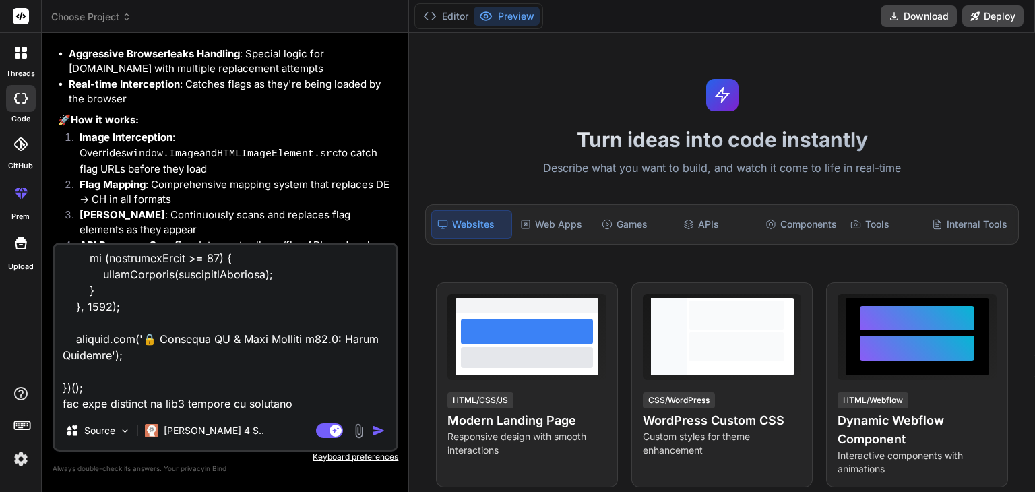
type textarea "// ==UserScript== // @name Enhanced IP & Flag Spoofer - Complete Browser Integr…"
type textarea "x"
type textarea "// ==UserScript== // @name Enhanced IP & Flag Spoofer - Complete Browser Integr…"
type textarea "x"
type textarea "// ==UserScript== // @name Enhanced IP & Flag Spoofer - Complete Browser Integr…"
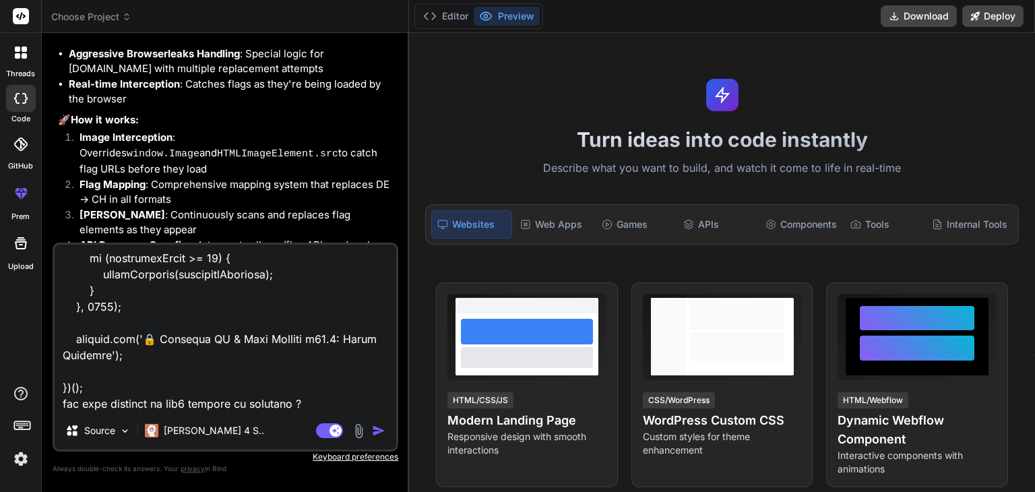
type textarea "x"
type textarea "// ==UserScript== // @name Enhanced IP & Flag Spoofer - Complete Browser Integr…"
type textarea "x"
type textarea "// ==UserScript== // @name Enhanced IP & Flag Spoofer - Complete Browser Integr…"
type textarea "x"
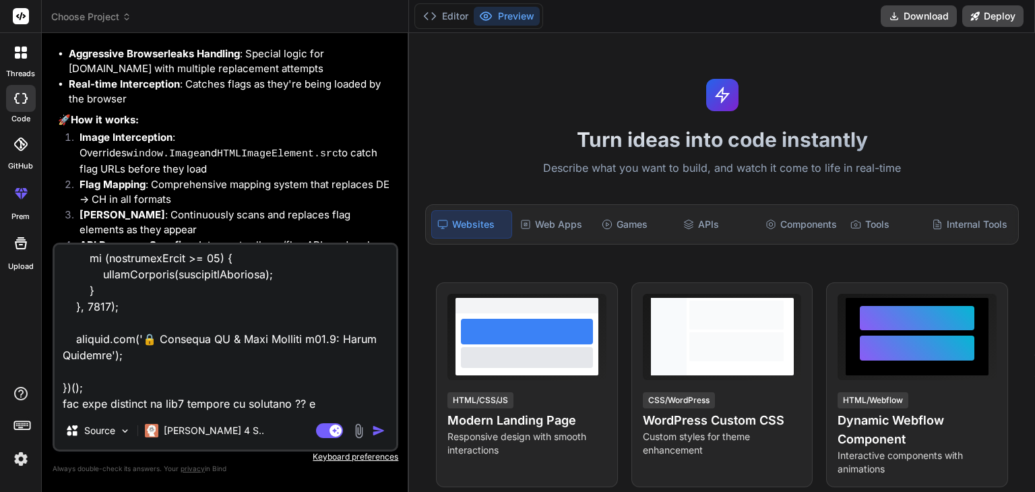
type textarea "// ==UserScript== // @name Enhanced IP & Flag Spoofer - Complete Browser Integr…"
type textarea "x"
type textarea "// ==UserScript== // @name Enhanced IP & Flag Spoofer - Complete Browser Integr…"
type textarea "x"
type textarea "// ==UserScript== // @name Enhanced IP & Flag Spoofer - Complete Browser Integr…"
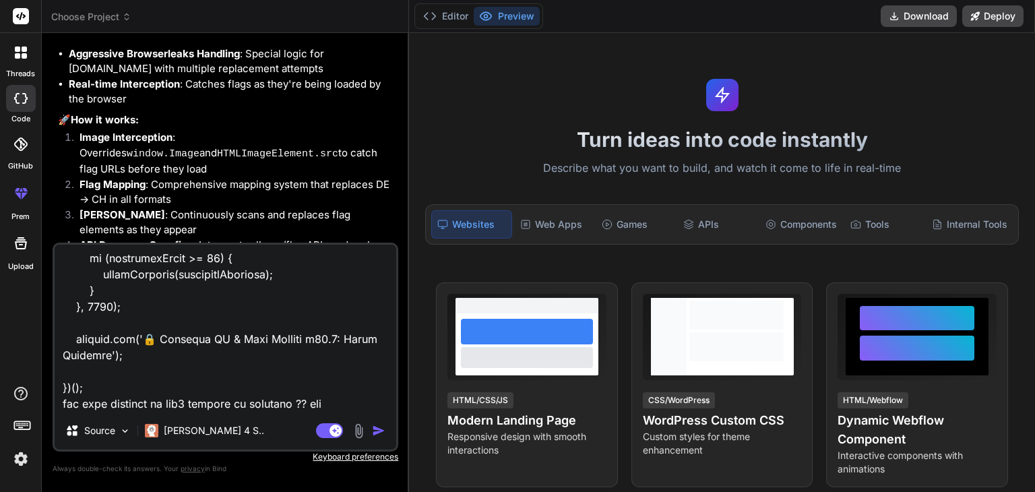
type textarea "x"
type textarea "// ==UserScript== // @name Enhanced IP & Flag Spoofer - Complete Browser Integr…"
type textarea "x"
type textarea "// ==UserScript== // @name Enhanced IP & Flag Spoofer - Complete Browser Integr…"
type textarea "x"
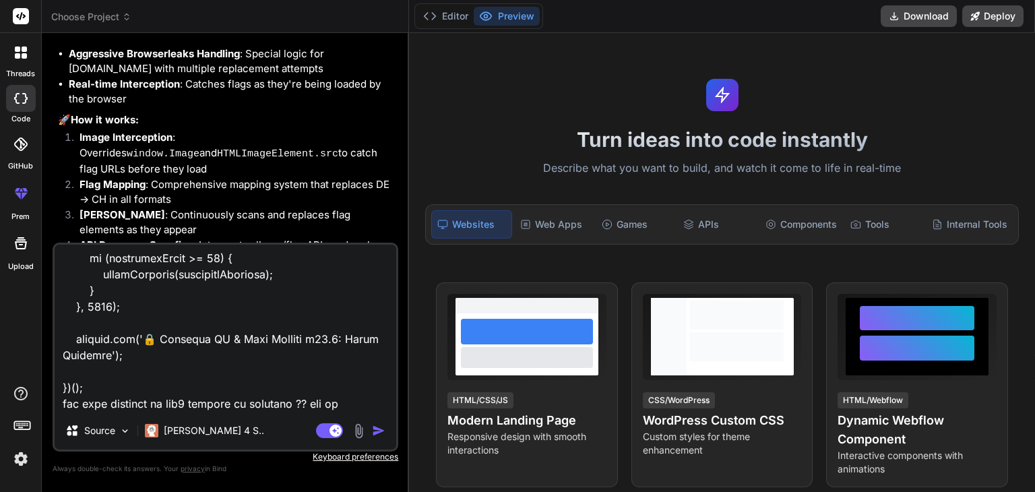
type textarea "// ==UserScript== // @name Enhanced IP & Flag Spoofer - Complete Browser Integr…"
type textarea "x"
type textarea "// ==UserScript== // @name Enhanced IP & Flag Spoofer - Complete Browser Integr…"
type textarea "x"
type textarea "// ==UserScript== // @name Enhanced IP & Flag Spoofer - Complete Browser Integr…"
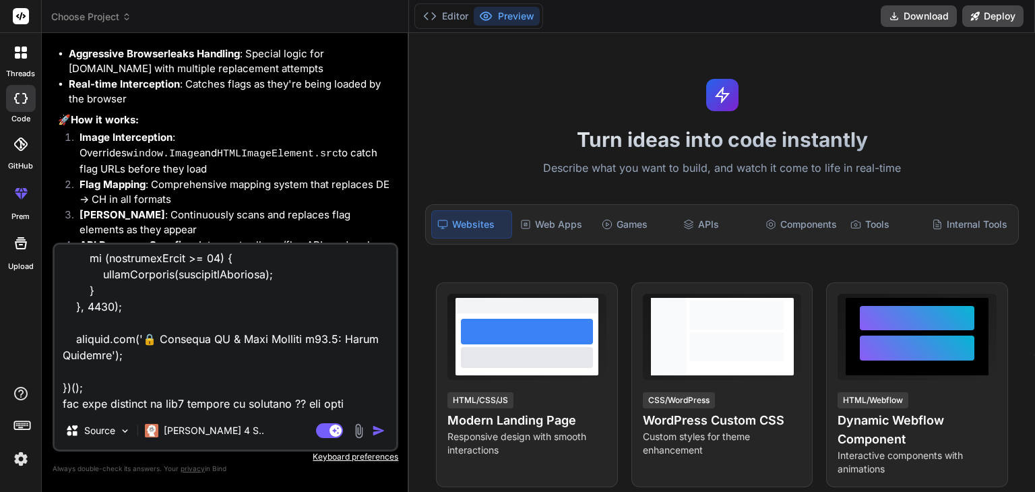
type textarea "x"
type textarea "// ==UserScript== // @name Enhanced IP & Flag Spoofer - Complete Browser Integr…"
type textarea "x"
type textarea "// ==UserScript== // @name Enhanced IP & Flag Spoofer - Complete Browser Integr…"
type textarea "x"
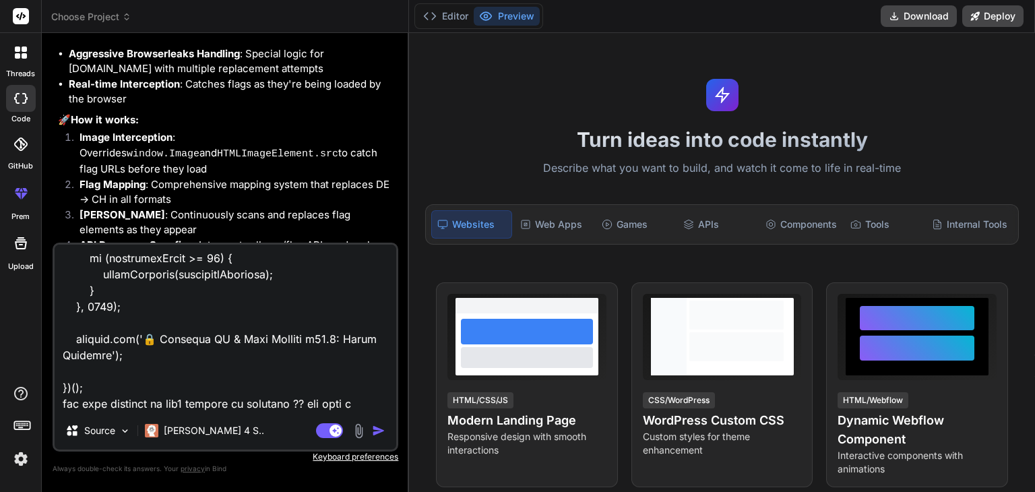
type textarea "// ==UserScript== // @name Enhanced IP & Flag Spoofer - Complete Browser Integr…"
type textarea "x"
type textarea "// ==UserScript== // @name Enhanced IP & Flag Spoofer - Complete Browser Integr…"
type textarea "x"
type textarea "// ==UserScript== // @name Enhanced IP & Flag Spoofer - Complete Browser Integr…"
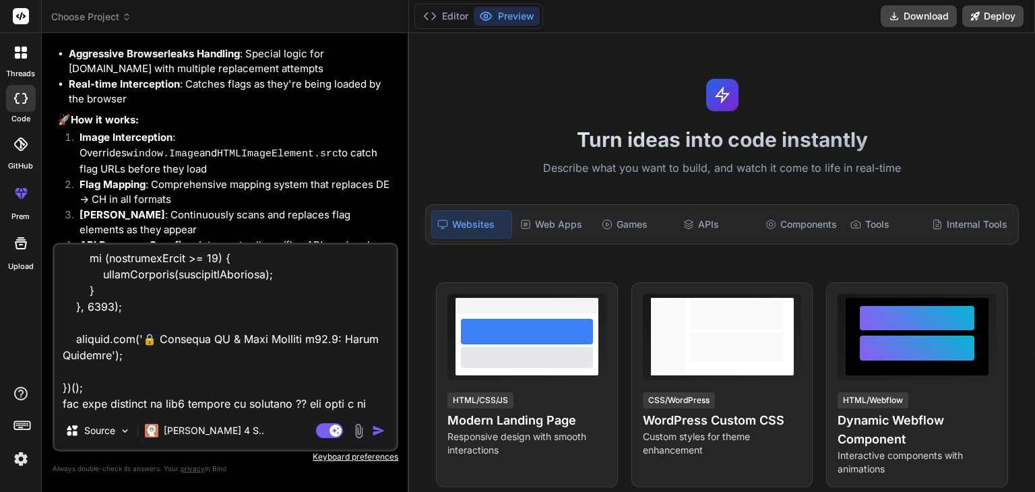
type textarea "x"
type textarea "// ==UserScript== // @name Enhanced IP & Flag Spoofer - Complete Browser Integr…"
type textarea "x"
type textarea "// ==UserScript== // @name Enhanced IP & Flag Spoofer - Complete Browser Integr…"
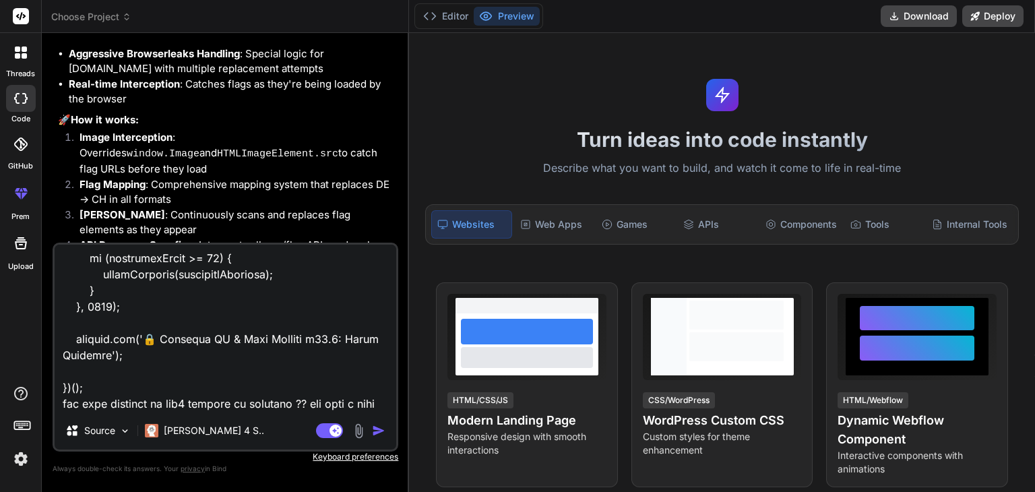
type textarea "x"
type textarea "// ==UserScript== // @name Enhanced IP & Flag Spoofer - Complete Browser Integr…"
type textarea "x"
type textarea "// ==UserScript== // @name Enhanced IP & Flag Spoofer - Complete Browser Integr…"
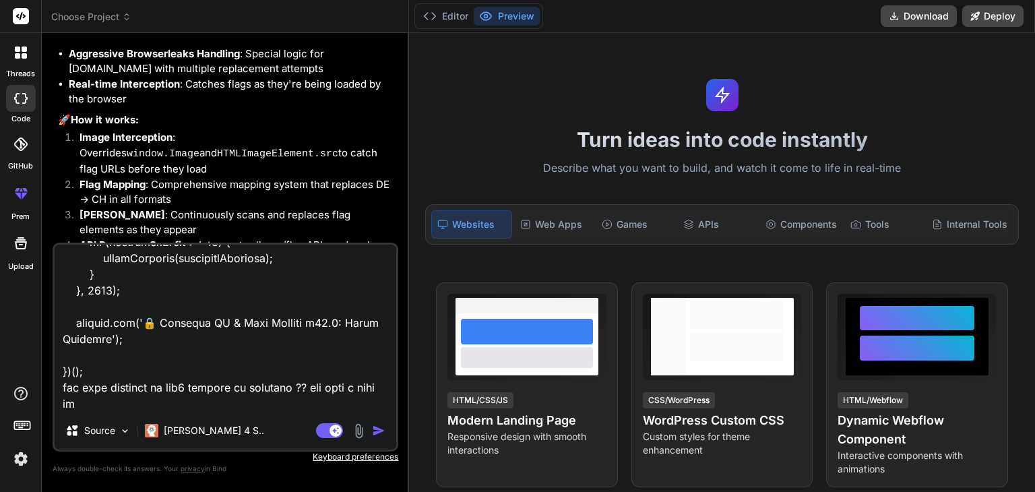
type textarea "x"
type textarea "// ==UserScript== // @name Enhanced IP & Flag Spoofer - Complete Browser Integr…"
type textarea "x"
type textarea "// ==UserScript== // @name Enhanced IP & Flag Spoofer - Complete Browser Integr…"
type textarea "x"
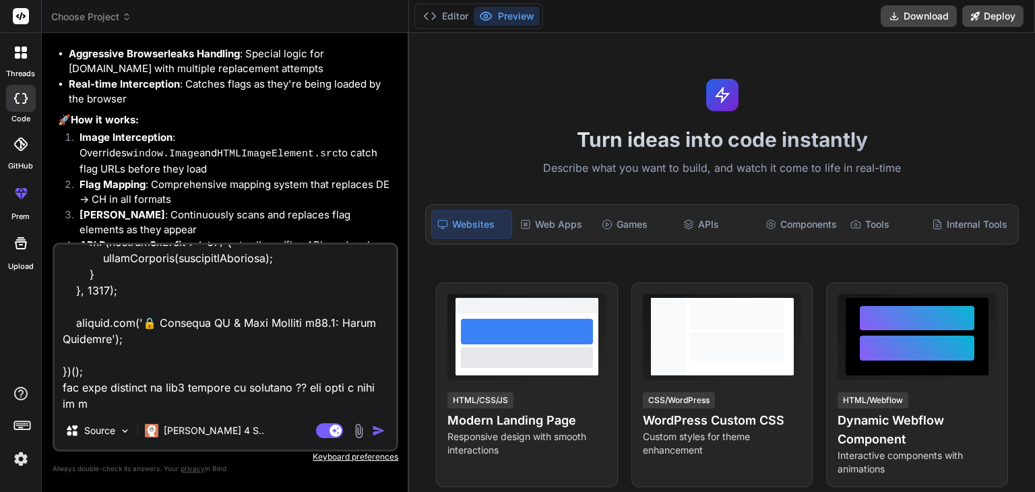
type textarea "// ==UserScript== // @name Enhanced IP & Flag Spoofer - Complete Browser Integr…"
type textarea "x"
type textarea "// ==UserScript== // @name Enhanced IP & Flag Spoofer - Complete Browser Integr…"
type textarea "x"
type textarea "// ==UserScript== // @name Enhanced IP & Flag Spoofer - Complete Browser Integr…"
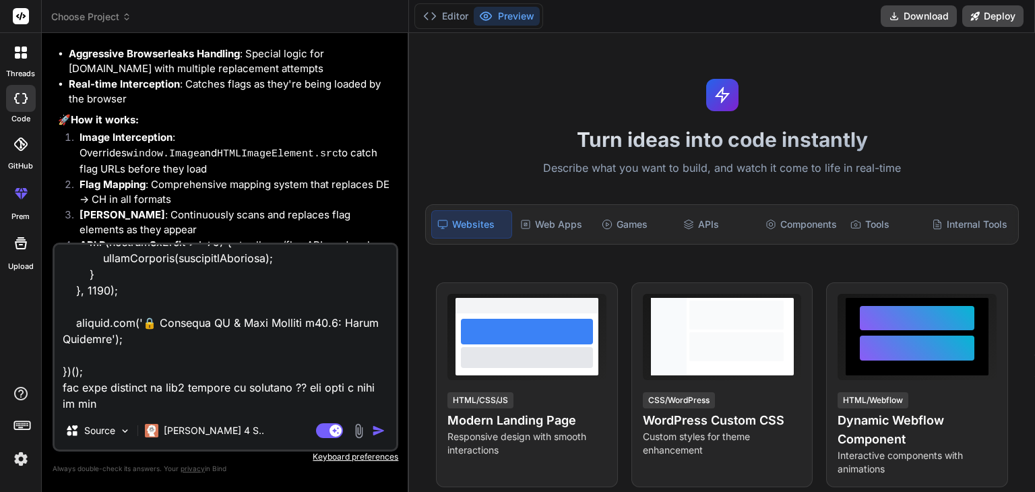
type textarea "x"
type textarea "// ==UserScript== // @name Enhanced IP & Flag Spoofer - Complete Browser Integr…"
type textarea "x"
type textarea "// ==UserScript== // @name Enhanced IP & Flag Spoofer - Complete Browser Integr…"
type textarea "x"
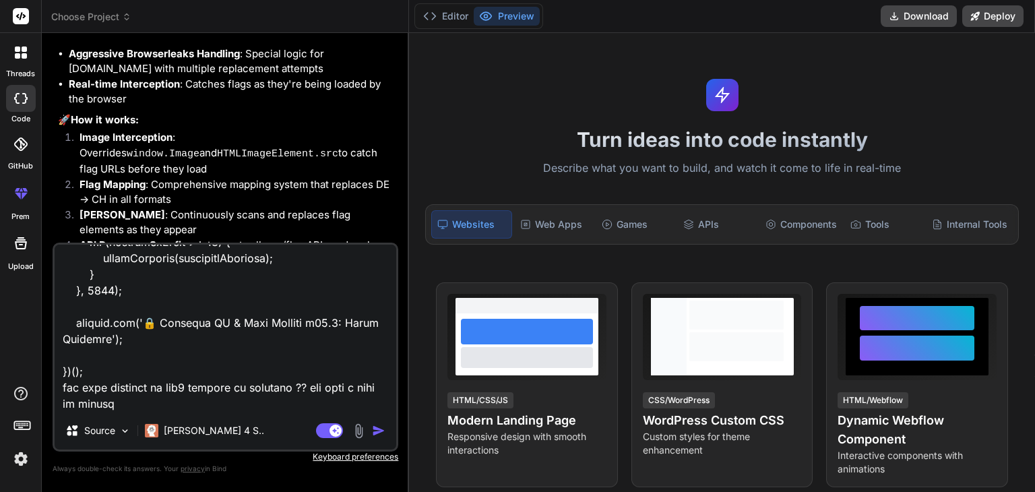
type textarea "// ==UserScript== // @name Enhanced IP & Flag Spoofer - Complete Browser Integr…"
type textarea "x"
type textarea "// ==UserScript== // @name Enhanced IP & Flag Spoofer - Complete Browser Integr…"
type textarea "x"
type textarea "// ==UserScript== // @name Enhanced IP & Flag Spoofer - Complete Browser Integr…"
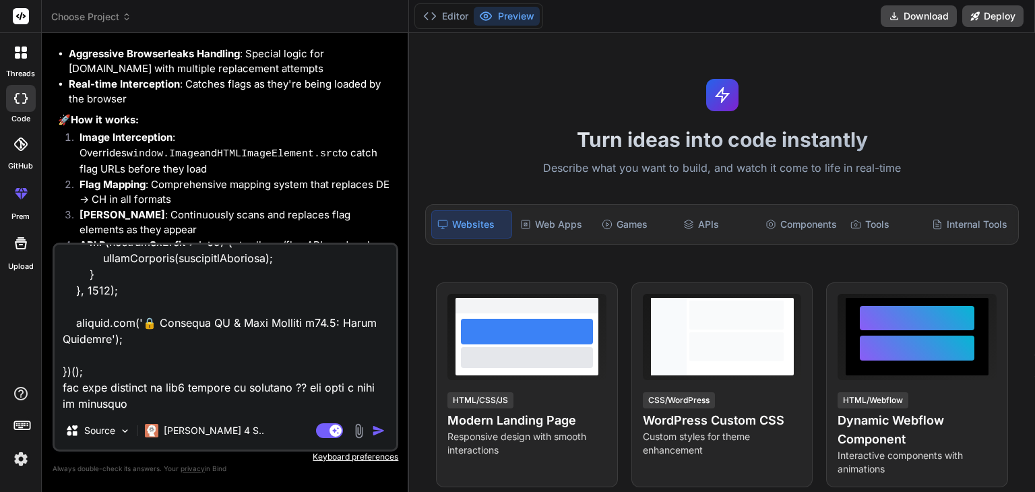
type textarea "x"
type textarea "// ==UserScript== // @name Enhanced IP & Flag Spoofer - Complete Browser Integr…"
type textarea "x"
type textarea "// ==UserScript== // @name Enhanced IP & Flag Spoofer - Complete Browser Integr…"
type textarea "x"
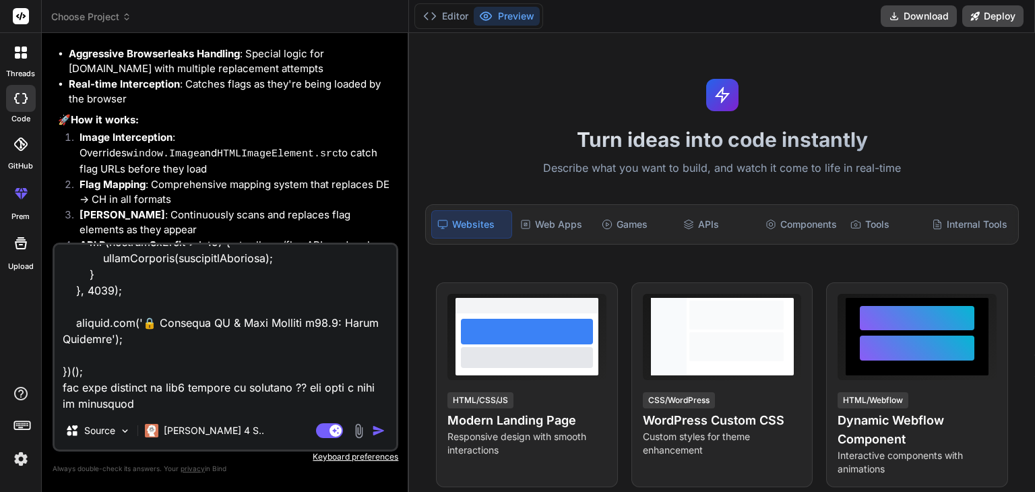
type textarea "// ==UserScript== // @name Enhanced IP & Flag Spoofer - Complete Browser Integr…"
type textarea "x"
type textarea "// ==UserScript== // @name Enhanced IP & Flag Spoofer - Complete Browser Integr…"
type textarea "x"
type textarea "// ==UserScript== // @name Enhanced IP & Flag Spoofer - Complete Browser Integr…"
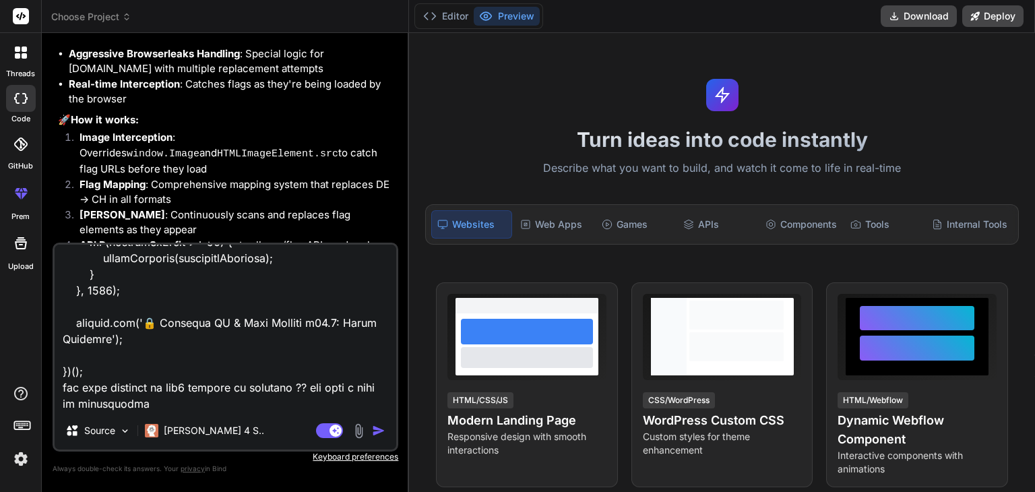
type textarea "x"
type textarea "// ==UserScript== // @name Enhanced IP & Flag Spoofer - Complete Browser Integr…"
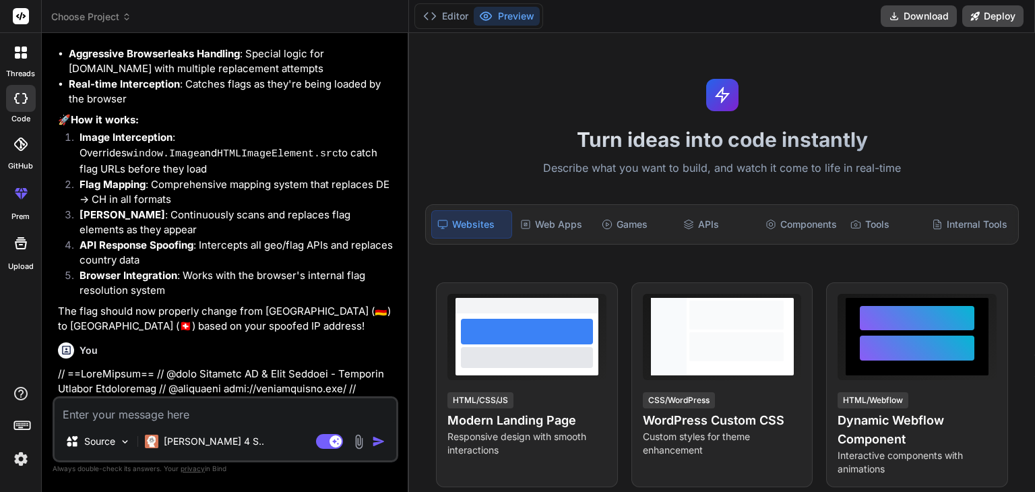
scroll to position [5994, 0]
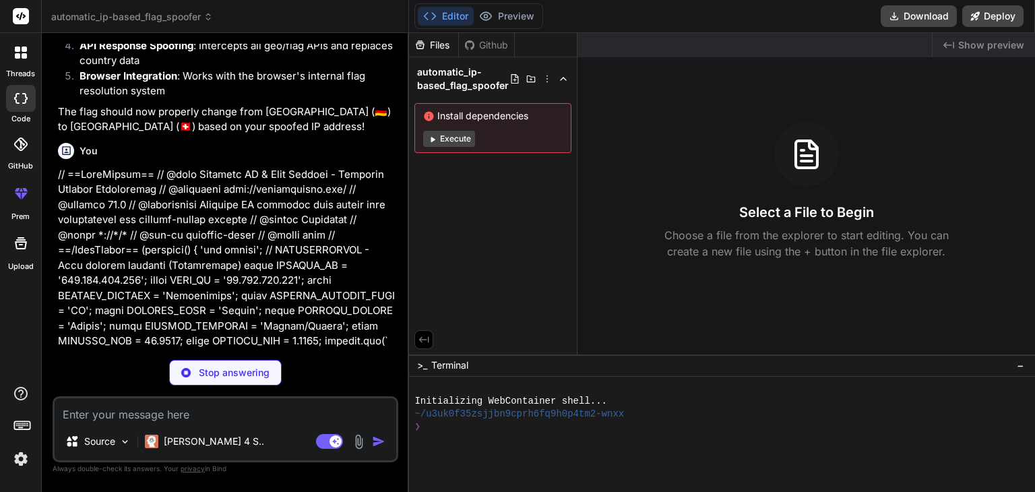
click at [438, 144] on button "Execute" at bounding box center [449, 139] width 52 height 16
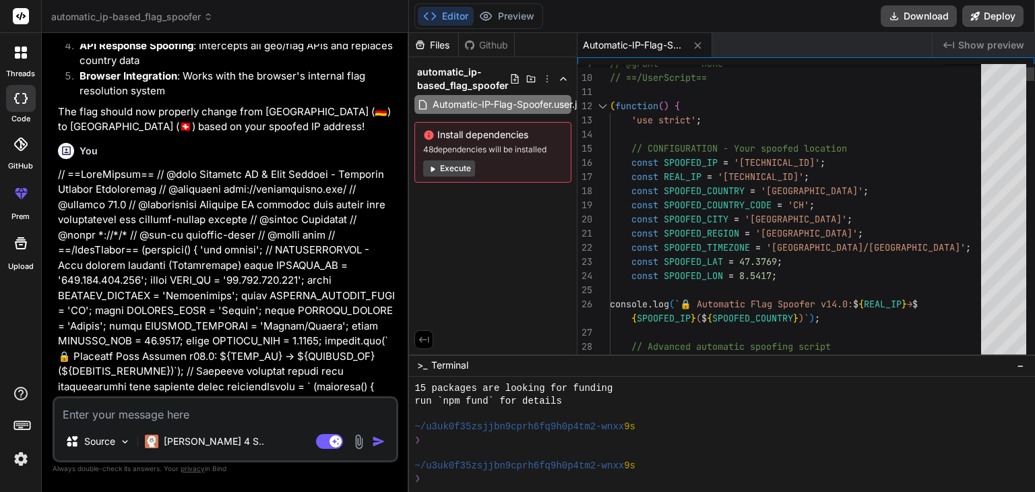
scroll to position [0, 0]
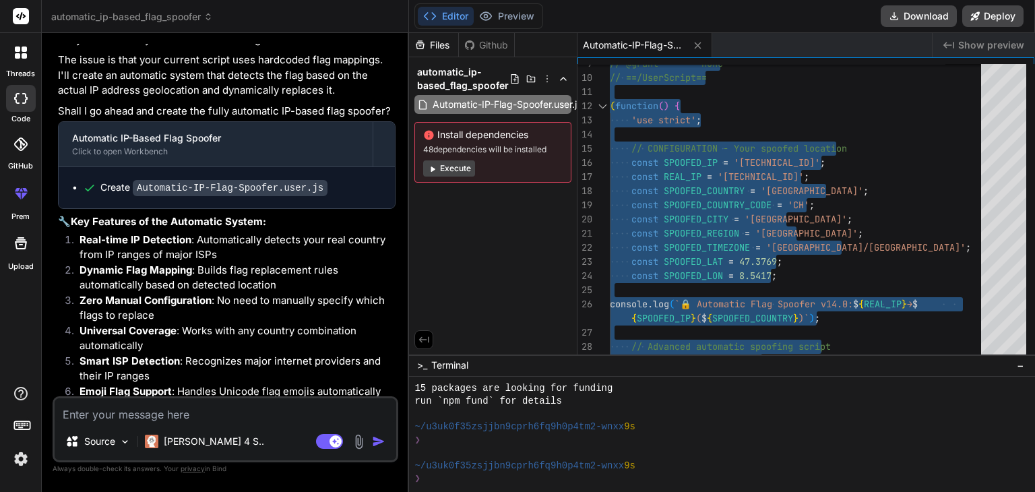
scroll to position [10604, 0]
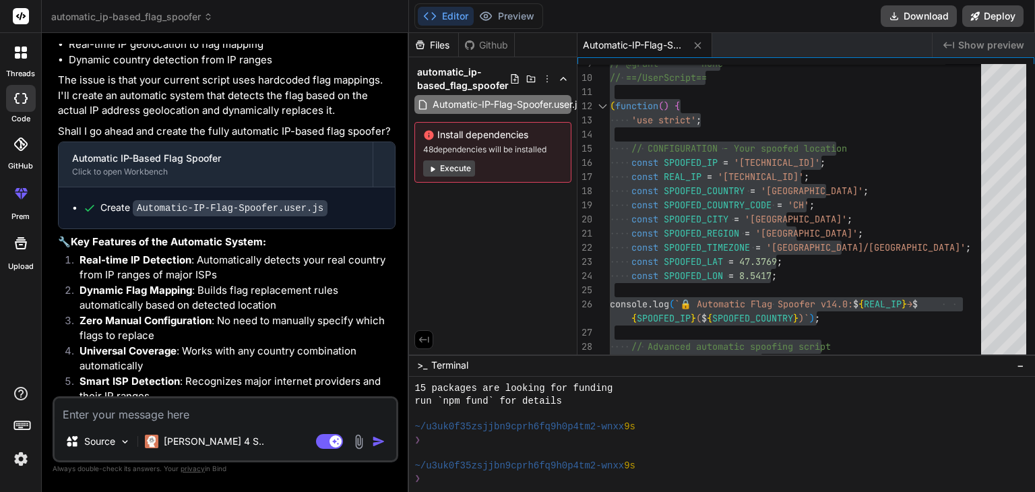
click at [135, 414] on textarea at bounding box center [226, 410] width 342 height 24
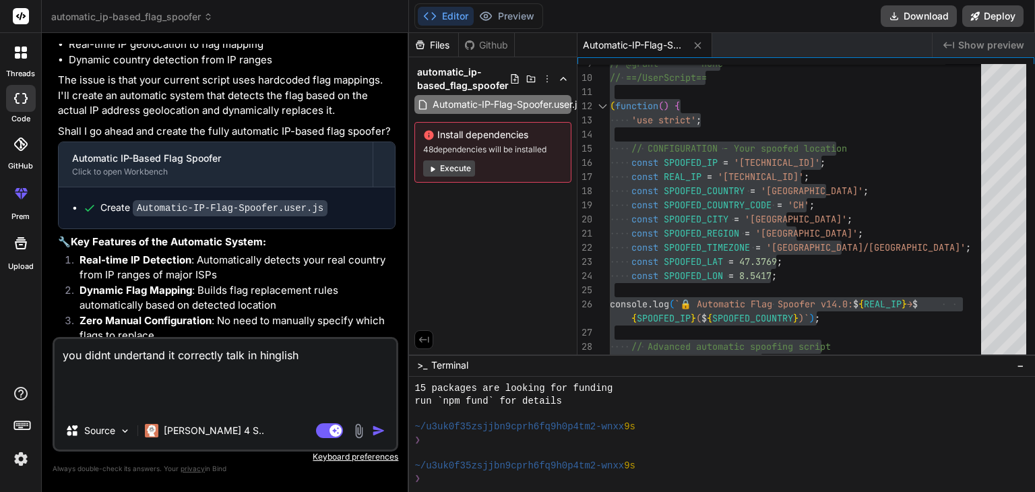
paste textarea "// ==UserScript== // @name Enhanced IP & Flag Spoofer - Complete Browser Integr…"
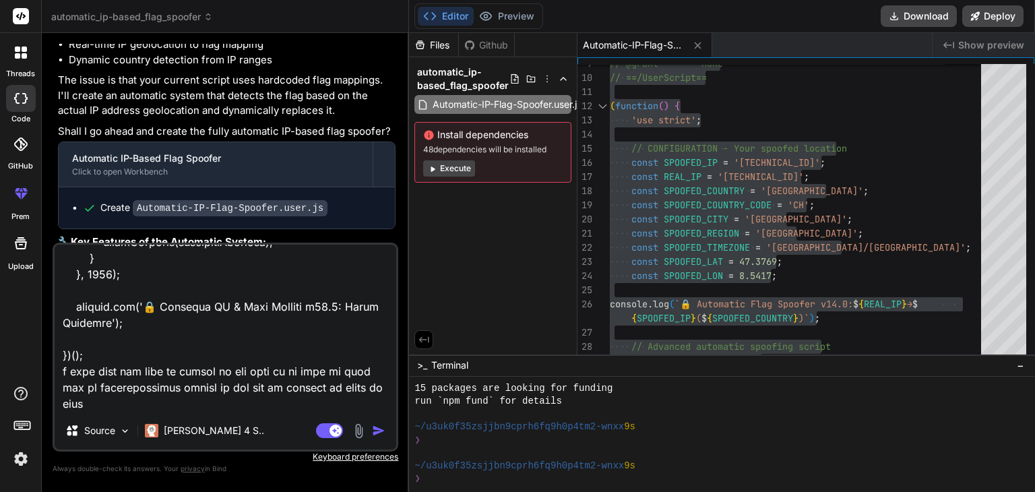
scroll to position [12359, 0]
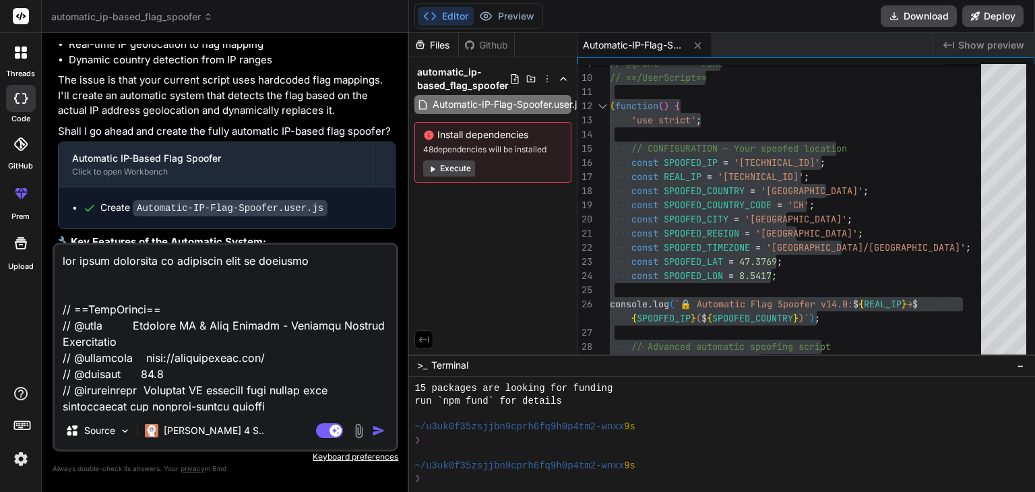
scroll to position [142, 0]
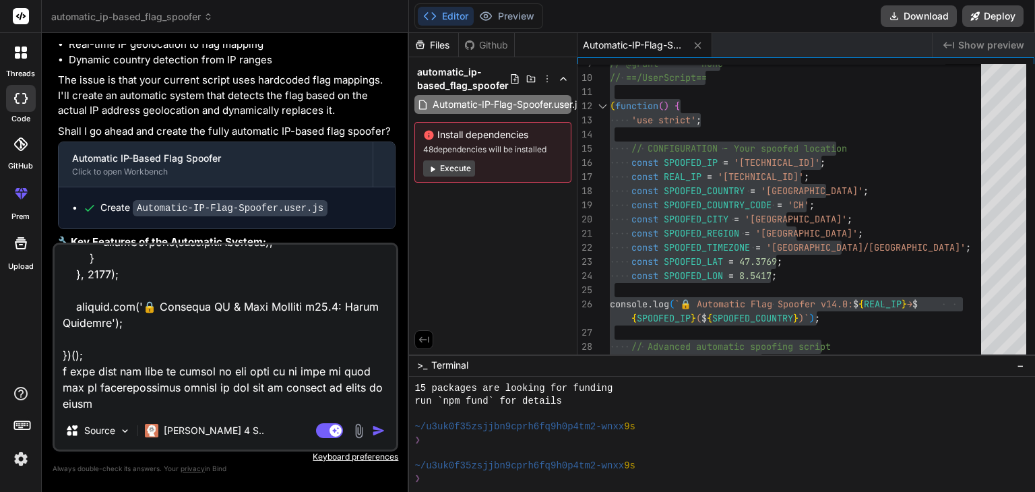
paste textarea "// ==LoreMipsum== // @dolo Sitametc AD & Elit Seddoei - Temporin Utlabor Etdolo…"
type textarea "lor ipsum dolorsita co adipiscin elit se doeiusmo // ==TempOrinci== // @utla Et…"
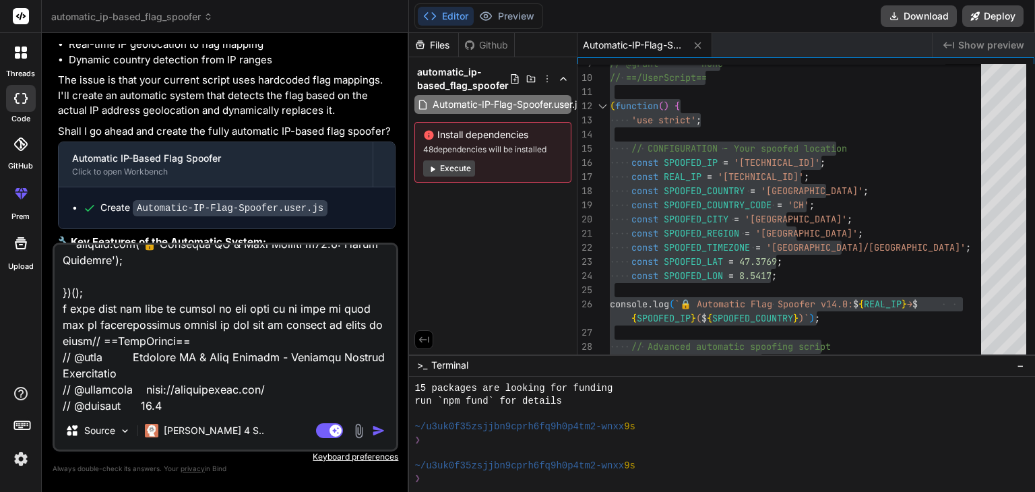
type textarea "x"
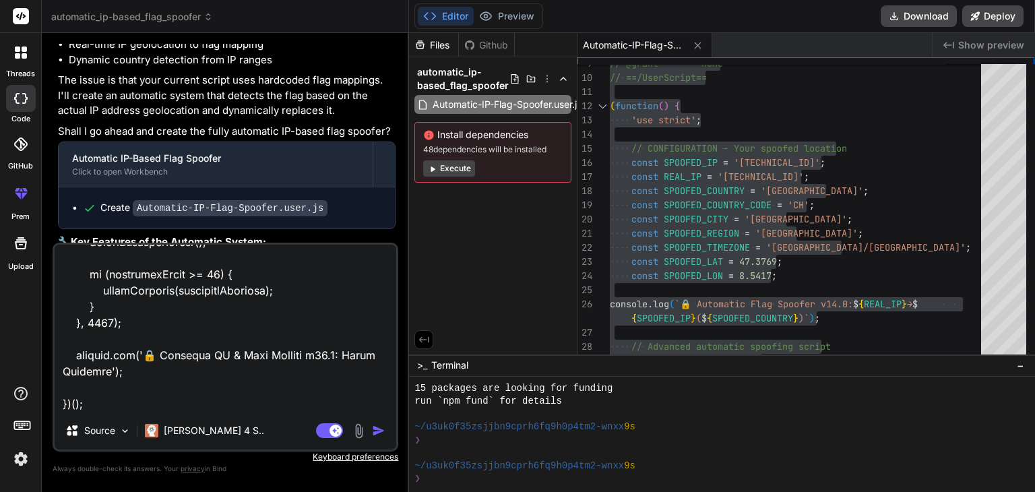
type textarea "you didnt undertand it correctly talk in hinglish // ==UserScript== // @name En…"
type textarea "x"
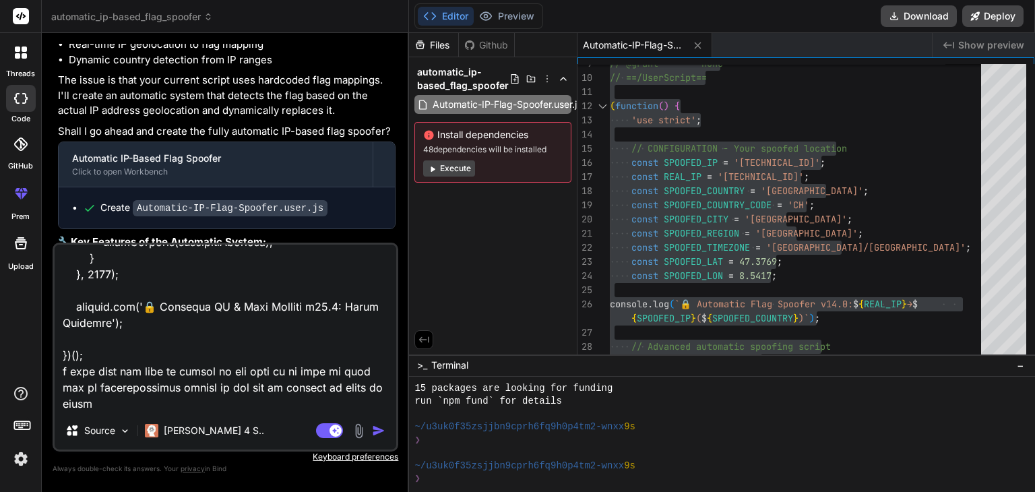
scroll to position [12361, 0]
type textarea "you didnt undertand it correctly talk in hinglish // ==UserScript== // @name En…"
type textarea "x"
paste textarea "[TECHNICAL_ID]"
type textarea "you didnt undertand it correctly talk in hinglish // ==UserScript== // @name En…"
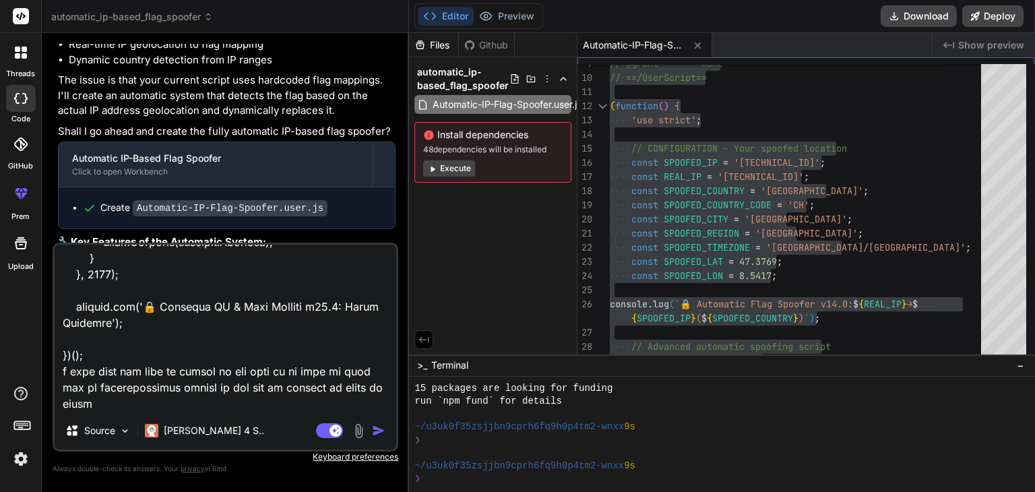
type textarea "x"
type textarea "you didnt undertand it correctly talk in hinglish // ==UserScript== // @name En…"
type textarea "x"
type textarea "you didnt undertand it correctly talk in hinglish // ==UserScript== // @name En…"
type textarea "x"
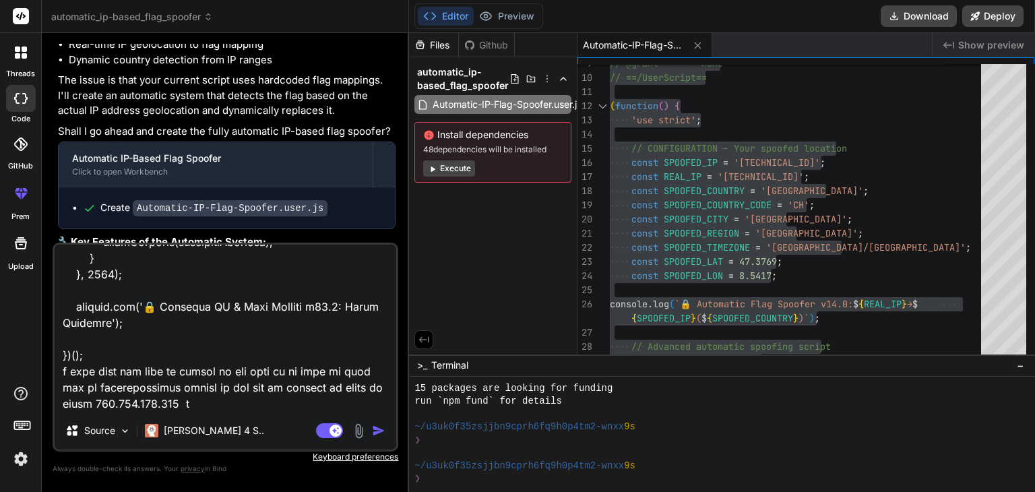
type textarea "you didnt undertand it correctly talk in hinglish // ==UserScript== // @name En…"
type textarea "x"
type textarea "you didnt undertand it correctly talk in hinglish // ==UserScript== // @name En…"
type textarea "x"
type textarea "you didnt undertand it correctly talk in hinglish // ==UserScript== // @name En…"
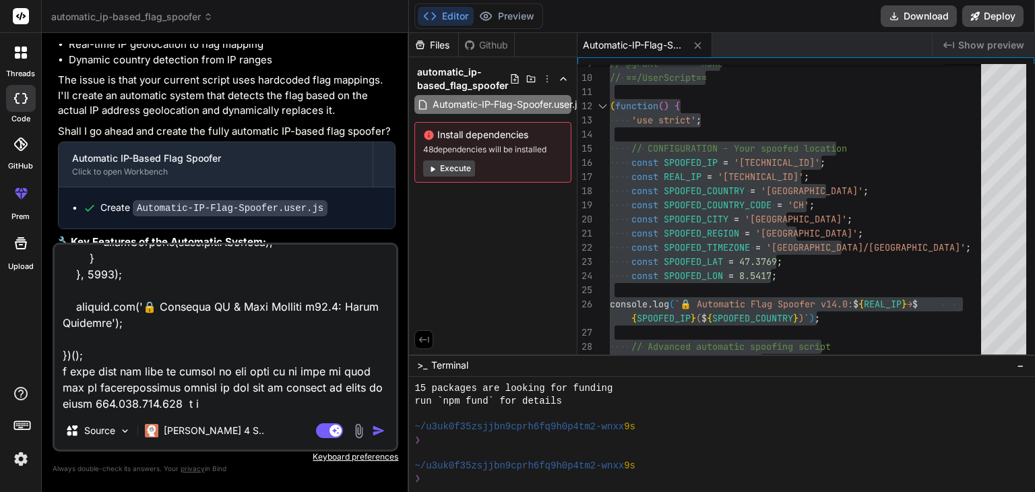
type textarea "x"
type textarea "you didnt undertand it correctly talk in hinglish // ==UserScript== // @name En…"
type textarea "x"
type textarea "you didnt undertand it correctly talk in hinglish // ==UserScript== // @name En…"
type textarea "x"
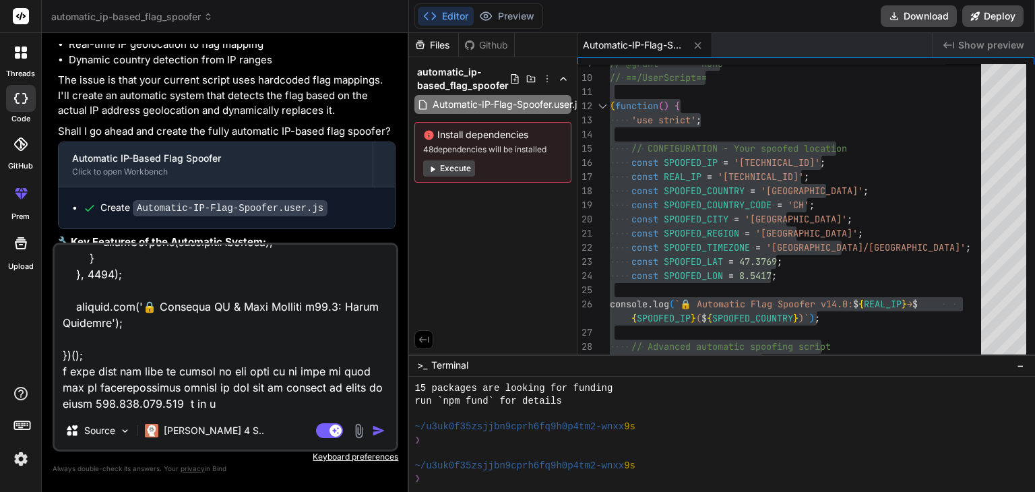
type textarea "you didnt undertand it correctly talk in hinglish // ==UserScript== // @name En…"
type textarea "x"
type textarea "you didnt undertand it correctly talk in hinglish // ==UserScript== // @name En…"
type textarea "x"
type textarea "you didnt undertand it correctly talk in hinglish // ==UserScript== // @name En…"
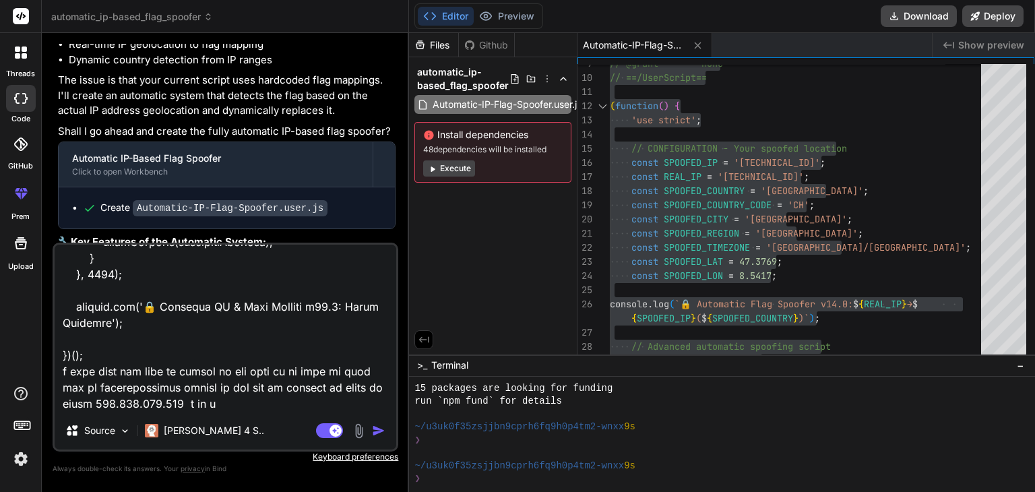
type textarea "x"
type textarea "you didnt undertand it correctly talk in hinglish // ==UserScript== // @name En…"
type textarea "x"
type textarea "you didnt undertand it correctly talk in hinglish // ==UserScript== // @name En…"
type textarea "x"
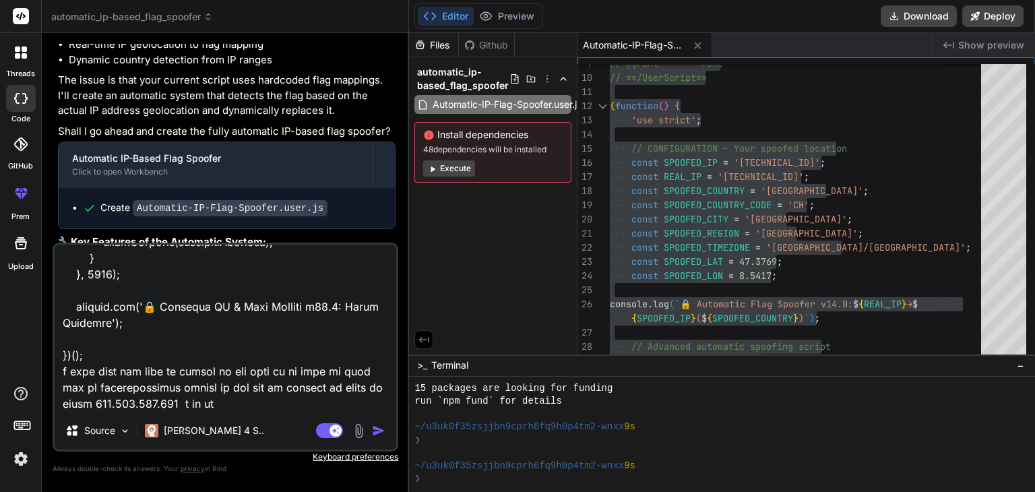
type textarea "you didnt undertand it correctly talk in hinglish // ==UserScript== // @name En…"
type textarea "x"
type textarea "you didnt undertand it correctly talk in hinglish // ==UserScript== // @name En…"
type textarea "x"
type textarea "you didnt undertand it correctly talk in hinglish // ==UserScript== // @name En…"
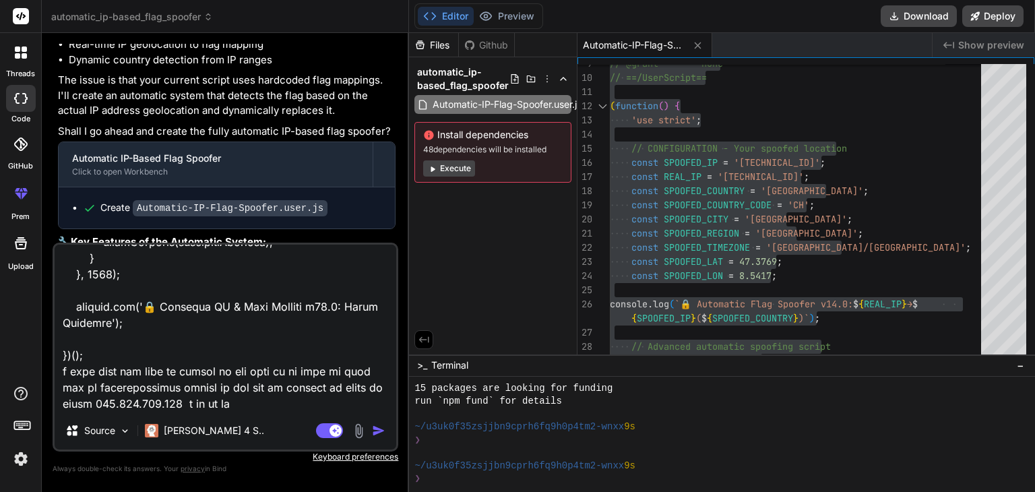
type textarea "x"
type textarea "you didnt undertand it correctly talk in hinglish // ==UserScript== // @name En…"
type textarea "x"
type textarea "you didnt undertand it correctly talk in hinglish // ==UserScript== // @name En…"
type textarea "x"
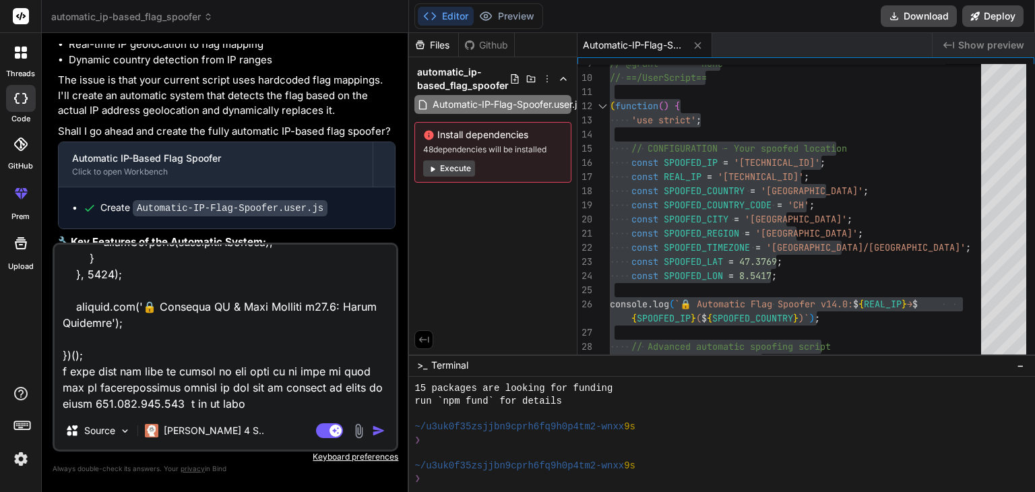
type textarea "you didnt undertand it correctly talk in hinglish // ==UserScript== // @name En…"
type textarea "x"
type textarea "you didnt undertand it correctly talk in hinglish // ==UserScript== // @name En…"
type textarea "x"
type textarea "you didnt undertand it correctly talk in hinglish // ==UserScript== // @name En…"
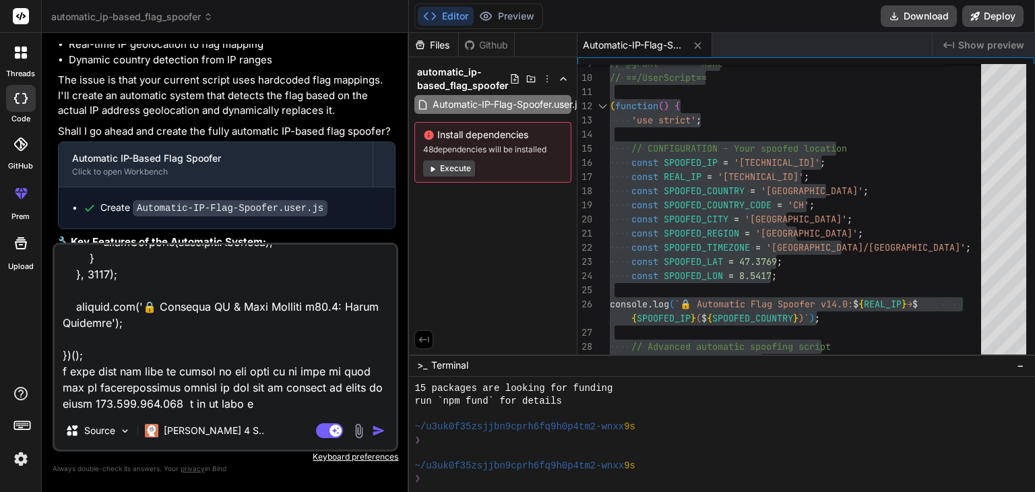
type textarea "x"
type textarea "you didnt undertand it correctly talk in hinglish // ==UserScript== // @name En…"
type textarea "x"
type textarea "you didnt undertand it correctly talk in hinglish // ==UserScript== // @name En…"
type textarea "x"
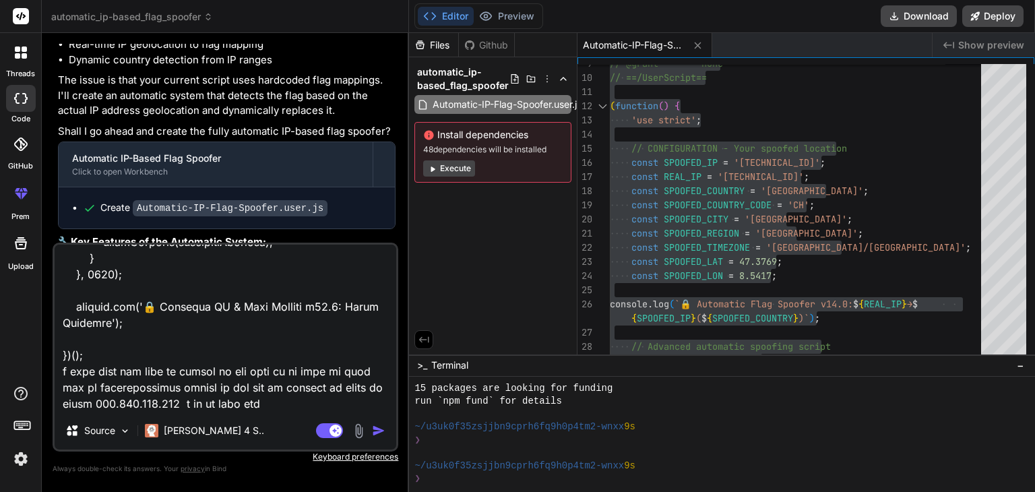
type textarea "you didnt undertand it correctly talk in hinglish // ==UserScript== // @name En…"
type textarea "x"
type textarea "you didnt undertand it correctly talk in hinglish // ==UserScript== // @name En…"
type textarea "x"
type textarea "you didnt undertand it correctly talk in hinglish // ==UserScript== // @name En…"
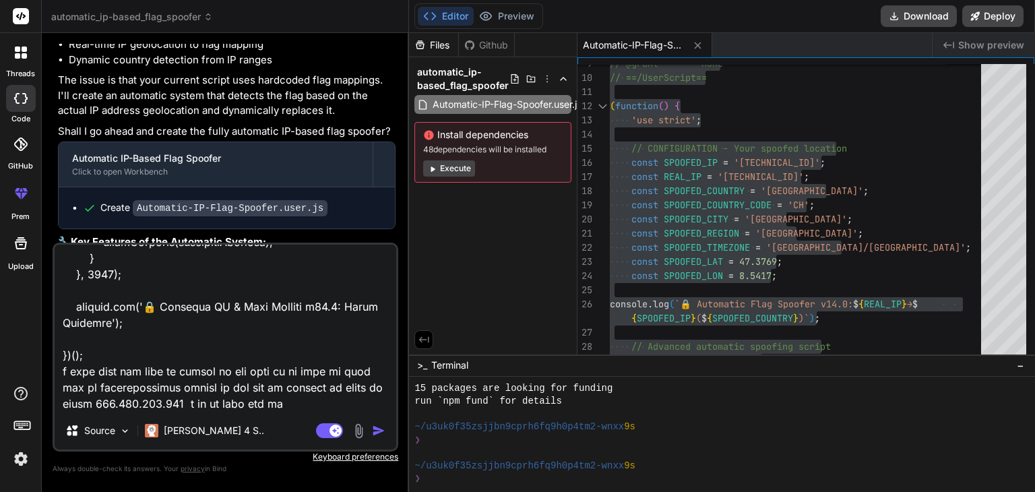
type textarea "x"
type textarea "you didnt undertand it correctly talk in hinglish // ==UserScript== // @name En…"
type textarea "x"
type textarea "you didnt undertand it correctly talk in hinglish // ==UserScript== // @name En…"
type textarea "x"
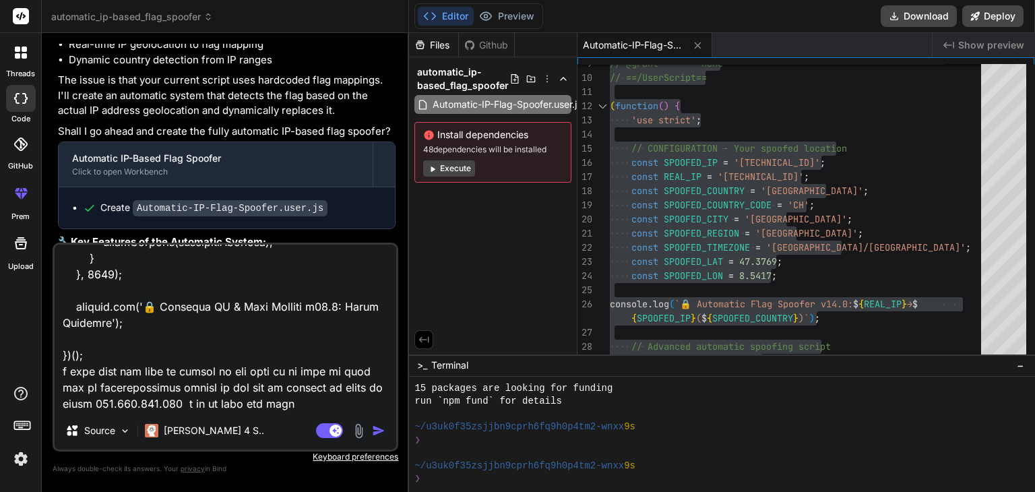
type textarea "you didnt undertand it correctly talk in hinglish // ==UserScript== // @name En…"
type textarea "x"
type textarea "you didnt undertand it correctly talk in hinglish // ==UserScript== // @name En…"
type textarea "x"
type textarea "you didnt undertand it correctly talk in hinglish // ==UserScript== // @name En…"
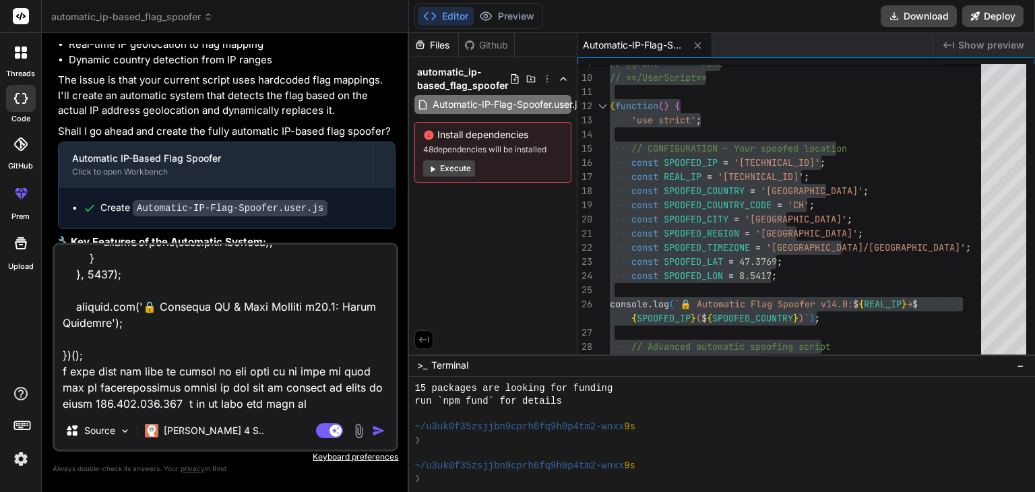
type textarea "x"
type textarea "you didnt undertand it correctly talk in hinglish // ==UserScript== // @name En…"
type textarea "x"
type textarea "you didnt undertand it correctly talk in hinglish // ==UserScript== // @name En…"
type textarea "x"
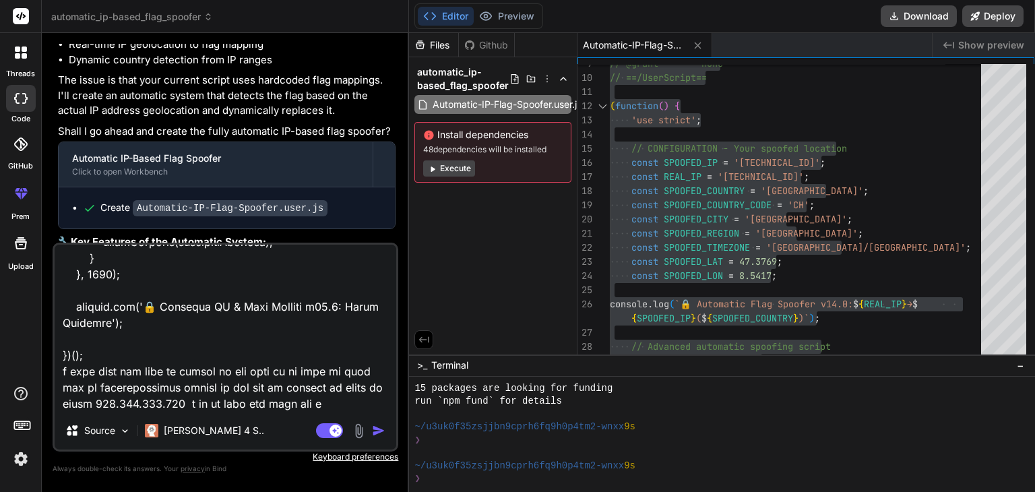
type textarea "you didnt undertand it correctly talk in hinglish // ==UserScript== // @name En…"
type textarea "x"
type textarea "you didnt undertand it correctly talk in hinglish // ==UserScript== // @name En…"
type textarea "x"
type textarea "you didnt undertand it correctly talk in hinglish // ==UserScript== // @name En…"
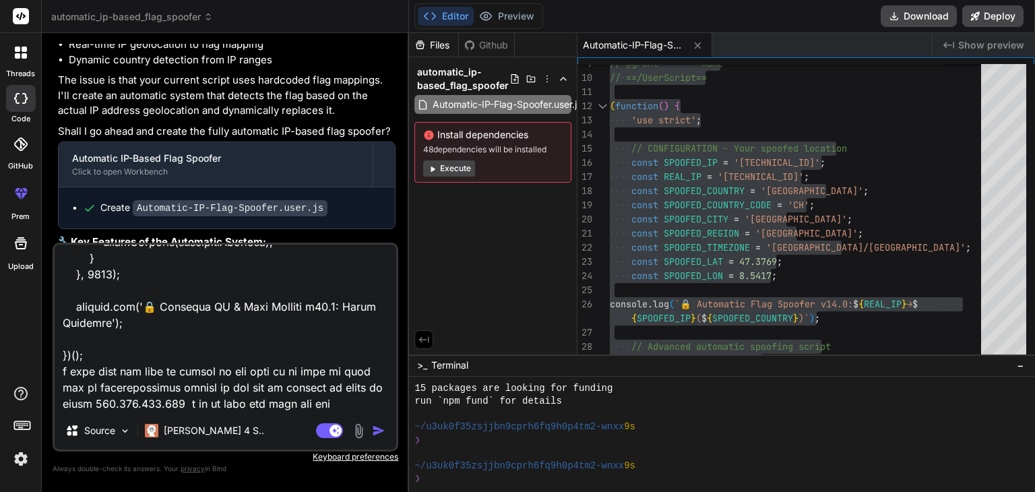
type textarea "x"
type textarea "you didnt undertand it correctly talk in hinglish // ==UserScript== // @name En…"
type textarea "x"
type textarea "you didnt undertand it correctly talk in hinglish // ==UserScript== // @name En…"
type textarea "x"
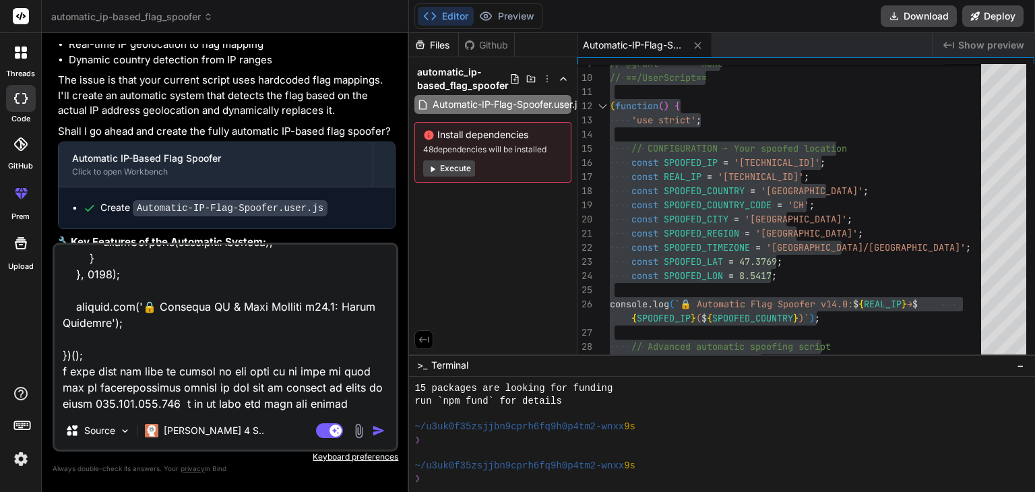
type textarea "you didnt undertand it correctly talk in hinglish // ==UserScript== // @name En…"
type textarea "x"
type textarea "you didnt undertand it correctly talk in hinglish // ==UserScript== // @name En…"
type textarea "x"
type textarea "you didnt undertand it correctly talk in hinglish // ==UserScript== // @name En…"
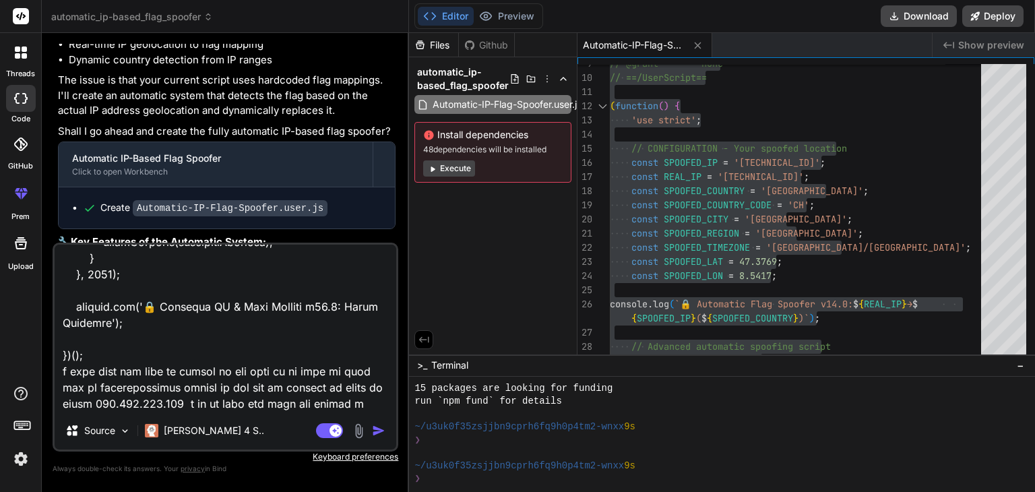
type textarea "x"
type textarea "you didnt undertand it correctly talk in hinglish // ==UserScript== // @name En…"
type textarea "x"
type textarea "you didnt undertand it correctly talk in hinglish // ==UserScript== // @name En…"
type textarea "x"
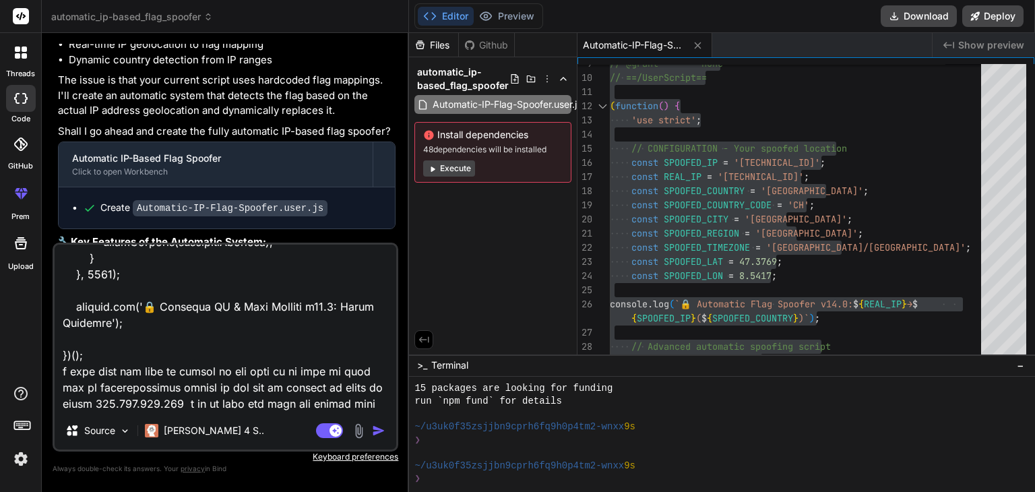
type textarea "you didnt undertand it correctly talk in hinglish // ==UserScript== // @name En…"
type textarea "x"
type textarea "you didnt undertand it correctly talk in hinglish // ==UserScript== // @name En…"
type textarea "x"
type textarea "you didnt undertand it correctly talk in hinglish // ==UserScript== // @name En…"
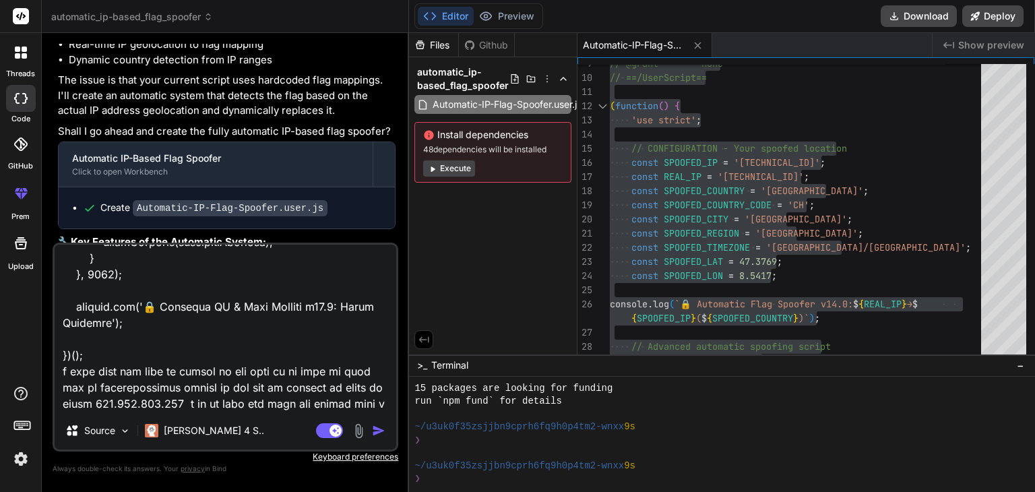
type textarea "x"
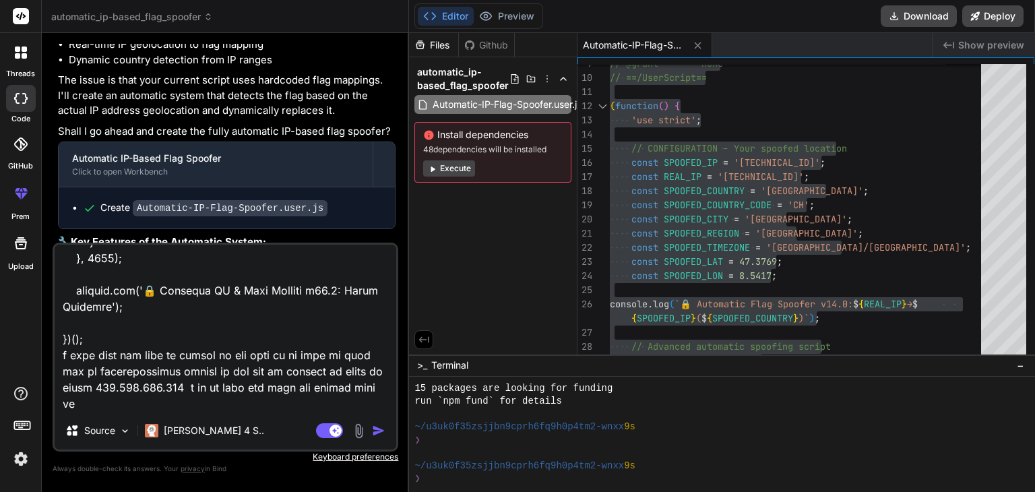
scroll to position [12375, 0]
type textarea "you didnt undertand it correctly talk in hinglish // ==UserScript== // @name En…"
type textarea "x"
type textarea "you didnt undertand it correctly talk in hinglish // ==UserScript== // @name En…"
type textarea "x"
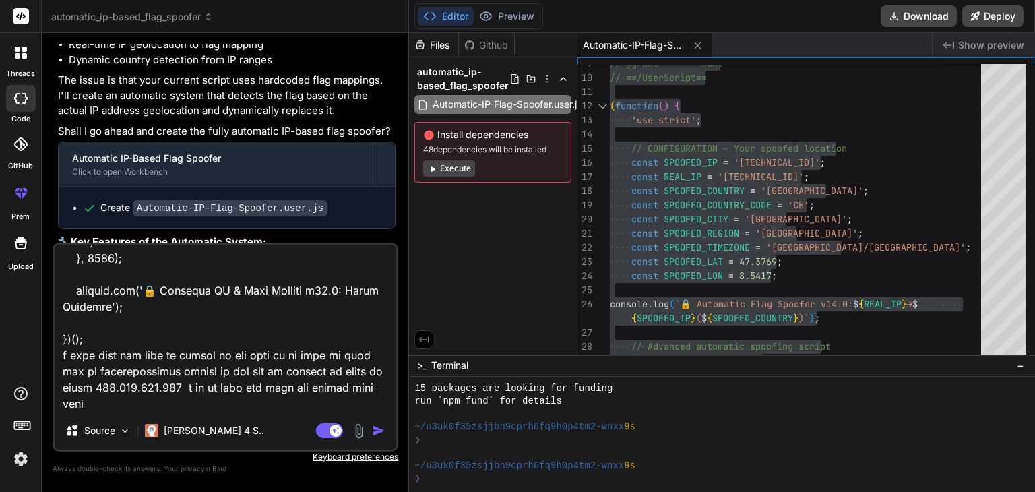
type textarea "you didnt undertand it correctly talk in hinglish // ==UserScript== // @name En…"
type textarea "x"
type textarea "you didnt undertand it correctly talk in hinglish // ==UserScript== // @name En…"
type textarea "x"
type textarea "you didnt undertand it correctly talk in hinglish // ==UserScript== // @name En…"
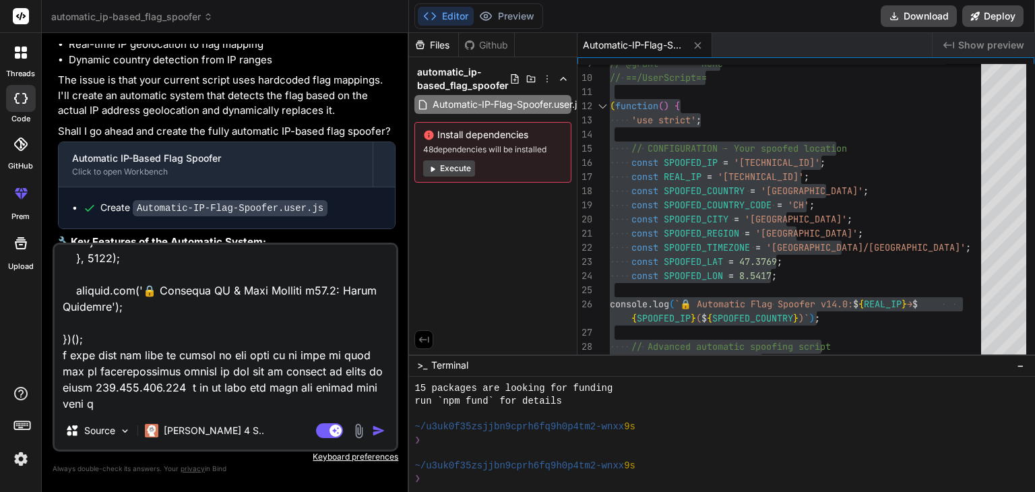
type textarea "x"
type textarea "you didnt undertand it correctly talk in hinglish // ==UserScript== // @name En…"
type textarea "x"
type textarea "you didnt undertand it correctly talk in hinglish // ==UserScript== // @name En…"
type textarea "x"
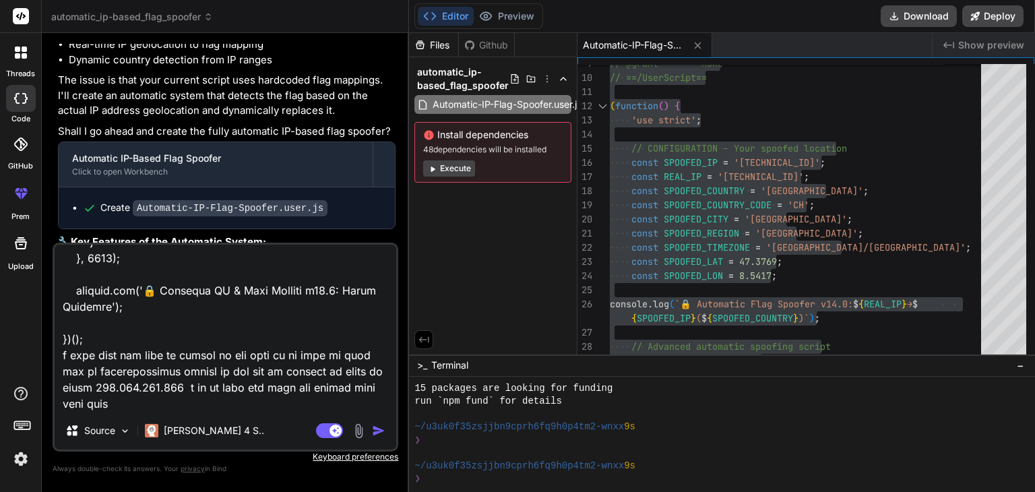
type textarea "you didnt undertand it correctly talk in hinglish // ==UserScript== // @name En…"
type textarea "x"
type textarea "you didnt undertand it correctly talk in hinglish // ==UserScript== // @name En…"
type textarea "x"
type textarea "you didnt undertand it correctly talk in hinglish // ==UserScript== // @name En…"
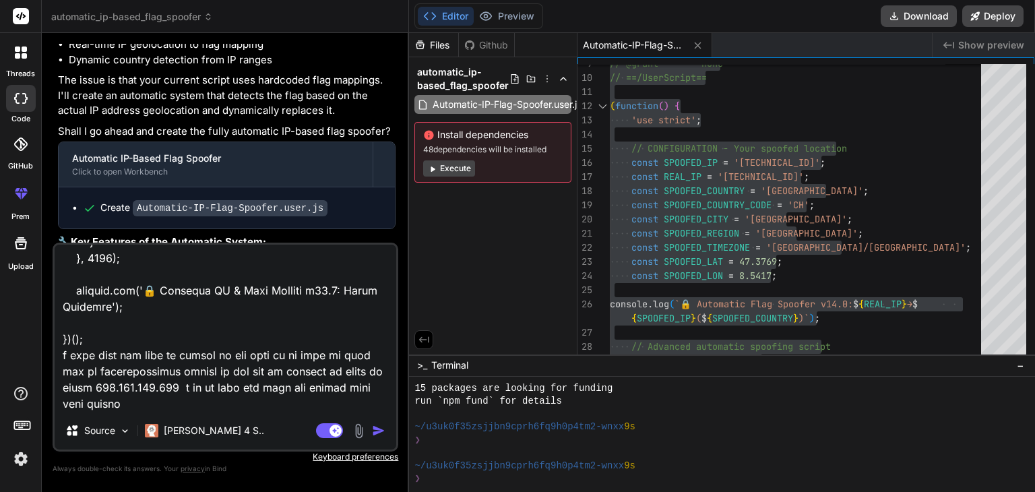
type textarea "x"
type textarea "you didnt undertand it correctly talk in hinglish // ==UserScript== // @name En…"
type textarea "x"
type textarea "you didnt undertand it correctly talk in hinglish // ==UserScript== // @name En…"
type textarea "x"
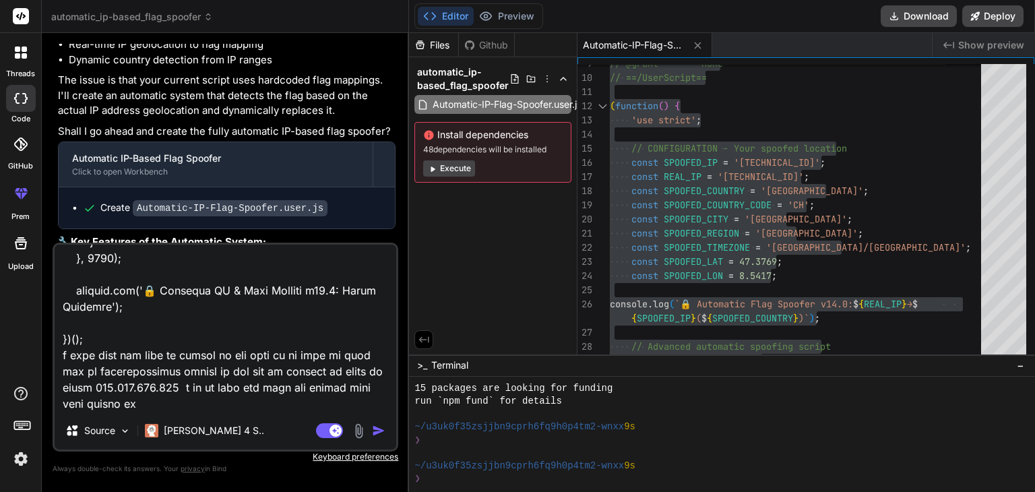
type textarea "you didnt undertand it correctly talk in hinglish // ==UserScript== // @name En…"
type textarea "x"
type textarea "you didnt undertand it correctly talk in hinglish // ==UserScript== // @name En…"
type textarea "x"
type textarea "you didnt undertand it correctly talk in hinglish // ==UserScript== // @name En…"
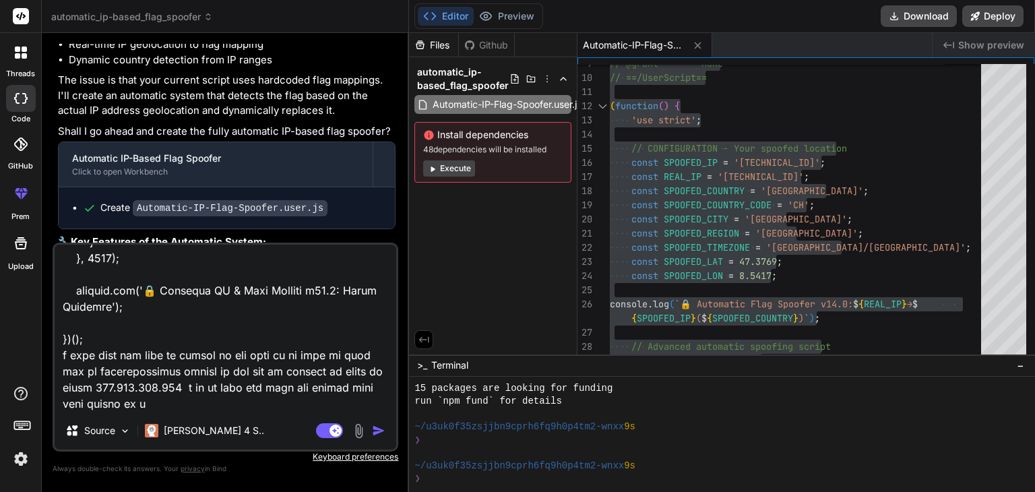
type textarea "x"
type textarea "you didnt undertand it correctly talk in hinglish // ==UserScript== // @name En…"
type textarea "x"
type textarea "you didnt undertand it correctly talk in hinglish // ==UserScript== // @name En…"
type textarea "x"
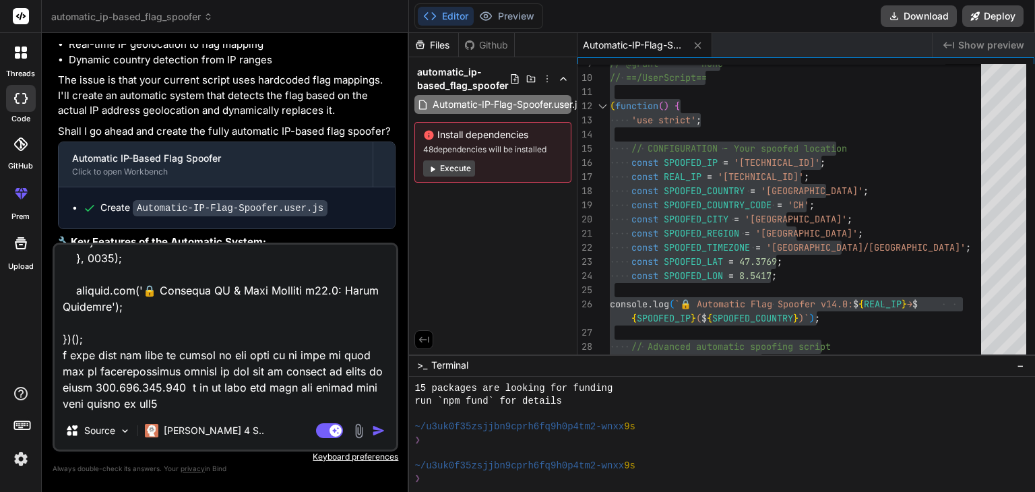
type textarea "you didnt undertand it correctly talk in hinglish // ==UserScript== // @name En…"
type textarea "x"
type textarea "you didnt undertand it correctly talk in hinglish // ==UserScript== // @name En…"
type textarea "x"
type textarea "you didnt undertand it correctly talk in hinglish // ==UserScript== // @name En…"
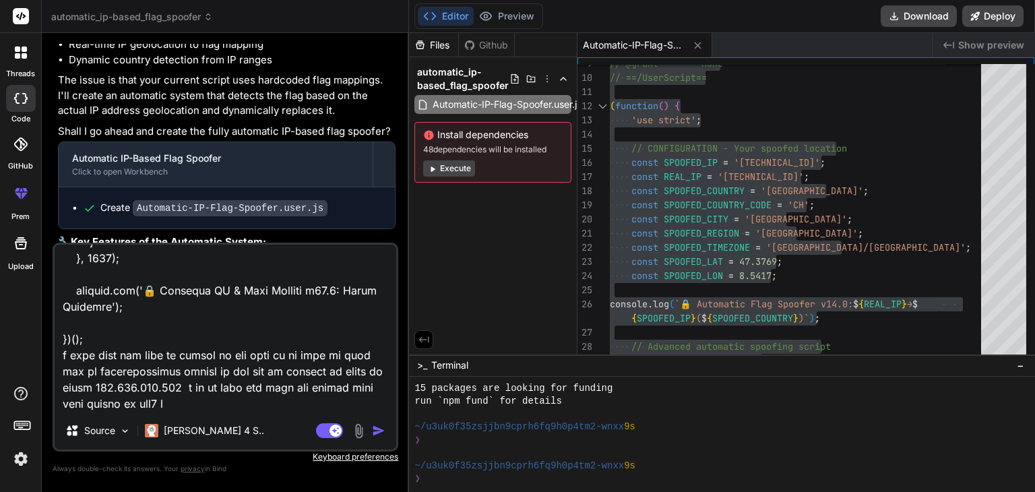
type textarea "x"
type textarea "you didnt undertand it correctly talk in hinglish // ==UserScript== // @name En…"
type textarea "x"
type textarea "you didnt undertand it correctly talk in hinglish // ==UserScript== // @name En…"
type textarea "x"
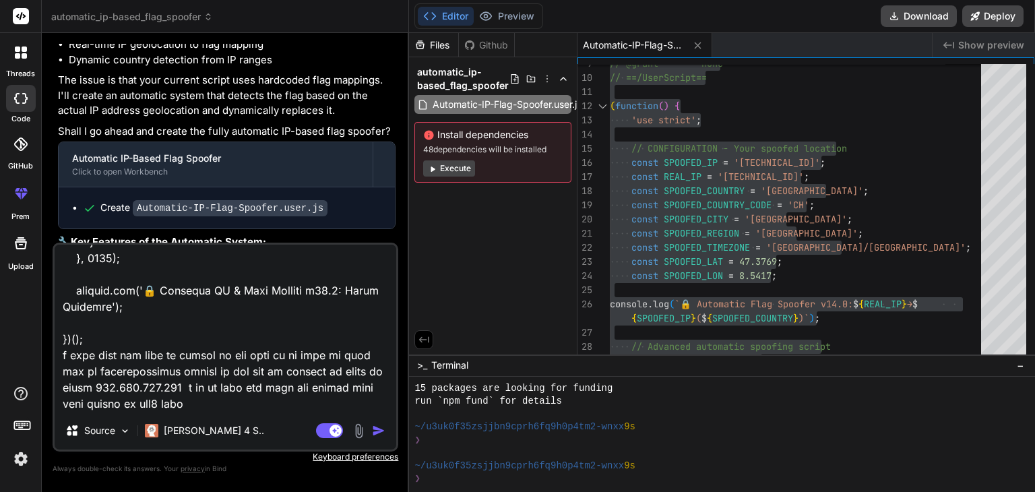
type textarea "you didnt undertand it correctly talk in hinglish // ==UserScript== // @name En…"
type textarea "x"
type textarea "you didnt undertand it correctly talk in hinglish // ==UserScript== // @name En…"
type textarea "x"
type textarea "you didnt undertand it correctly talk in hinglish // ==UserScript== // @name En…"
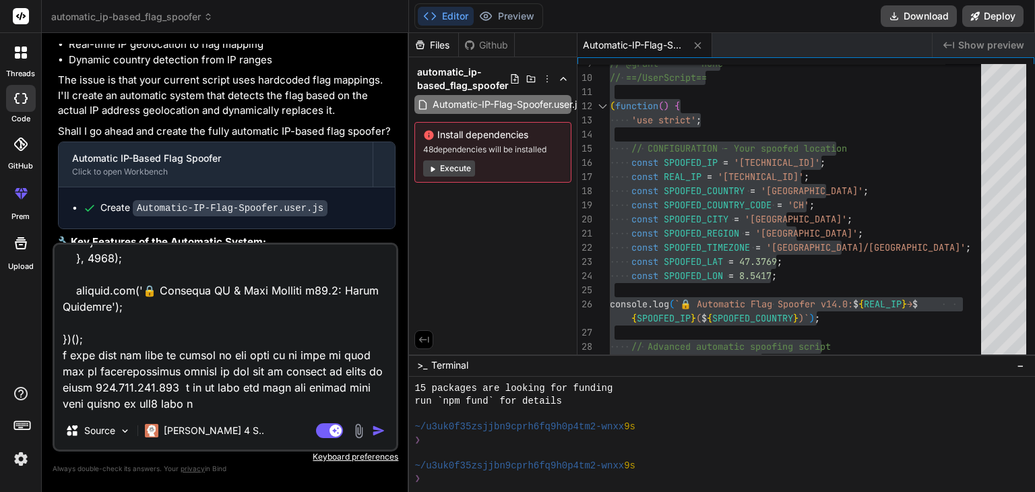
type textarea "x"
type textarea "you didnt undertand it correctly talk in hinglish // ==UserScript== // @name En…"
type textarea "x"
type textarea "you didnt undertand it correctly talk in hinglish // ==UserScript== // @name En…"
type textarea "x"
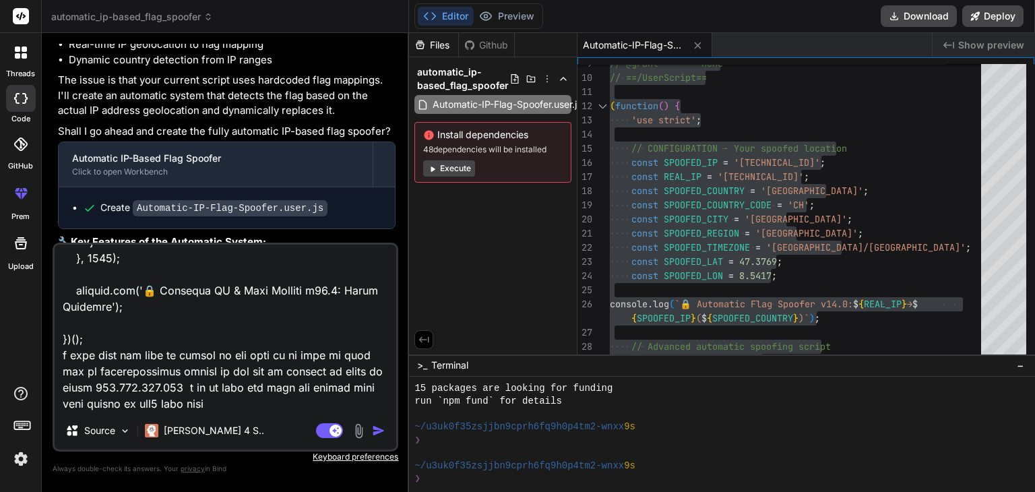
type textarea "you didnt undertand it correctly talk in hinglish // ==UserScript== // @name En…"
type textarea "x"
type textarea "you didnt undertand it correctly talk in hinglish // ==UserScript== // @name En…"
type textarea "x"
type textarea "you didnt undertand it correctly talk in hinglish // ==UserScript== // @name En…"
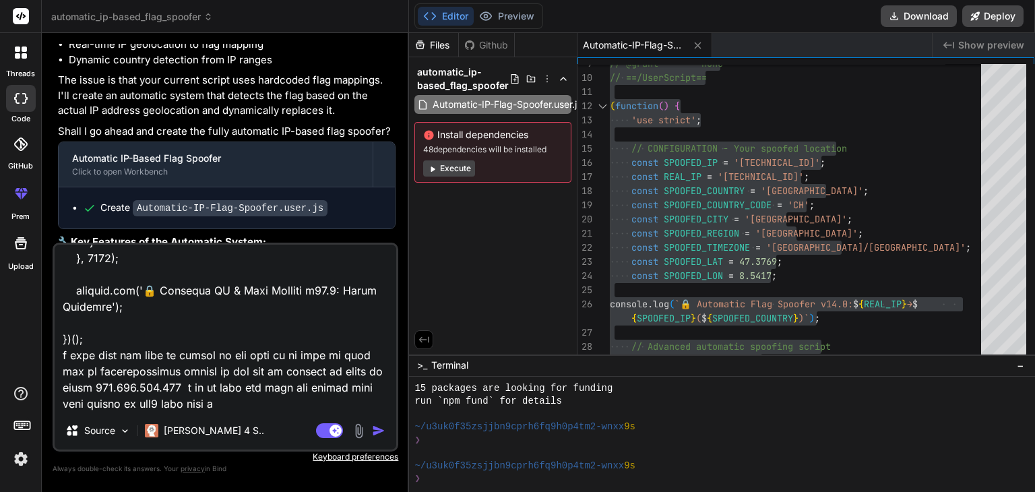
type textarea "x"
type textarea "you didnt undertand it correctly talk in hinglish // ==UserScript== // @name En…"
type textarea "x"
type textarea "you didnt undertand it correctly talk in hinglish // ==UserScript== // @name En…"
type textarea "x"
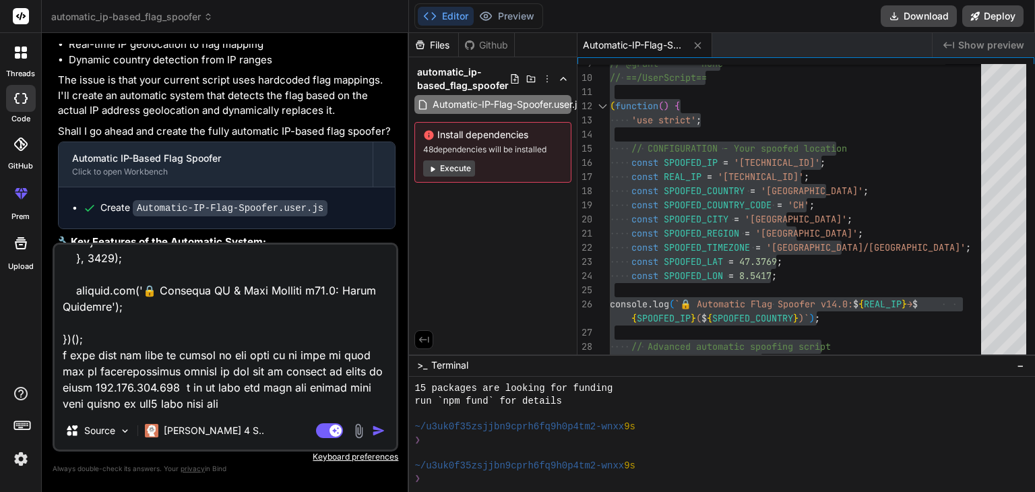
type textarea "you didnt undertand it correctly talk in hinglish // ==UserScript== // @name En…"
type textarea "x"
type textarea "you didnt undertand it correctly talk in hinglish // ==UserScript== // @name En…"
type textarea "x"
type textarea "you didnt undertand it correctly talk in hinglish // ==UserScript== // @name En…"
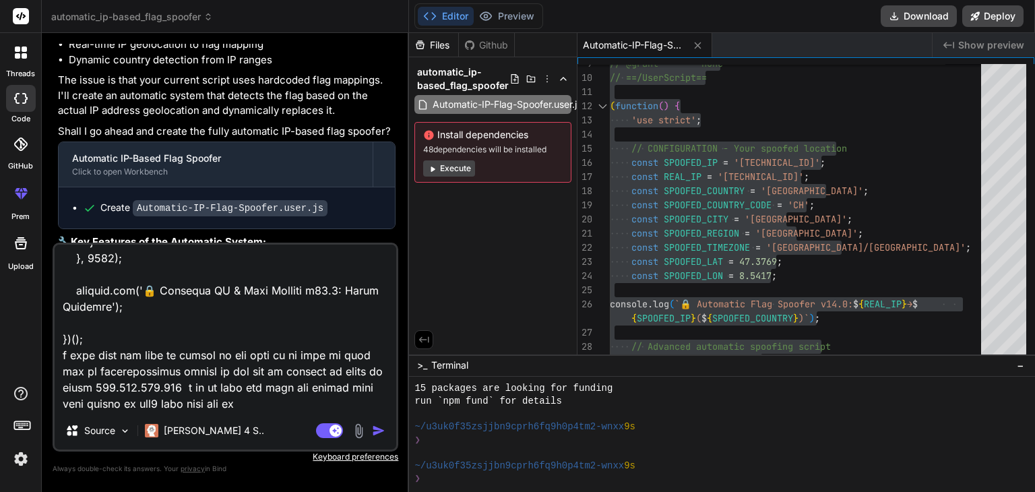
type textarea "x"
type textarea "you didnt undertand it correctly talk in hinglish // ==UserScript== // @name En…"
type textarea "x"
type textarea "you didnt undertand it correctly talk in hinglish // ==UserScript== // @name En…"
type textarea "x"
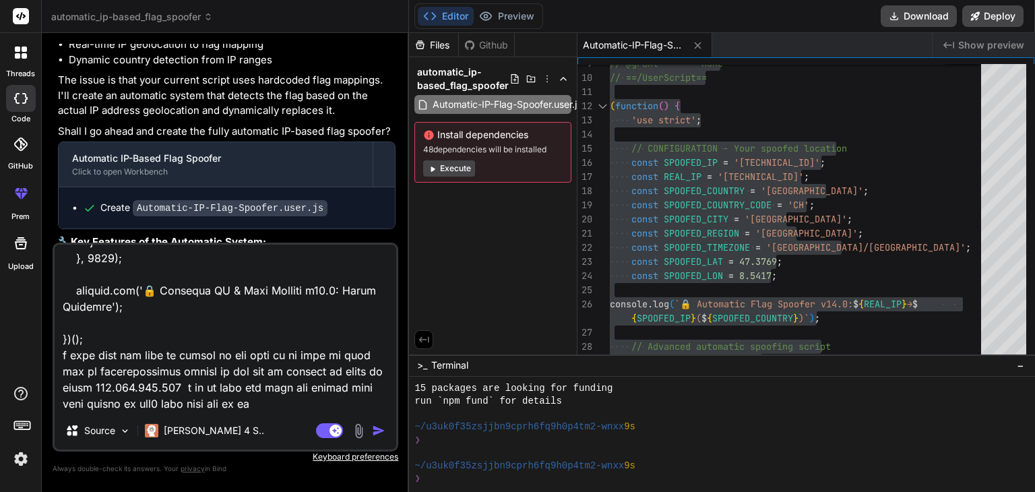
type textarea "you didnt undertand it correctly talk in hinglish // ==UserScript== // @name En…"
type textarea "x"
type textarea "you didnt undertand it correctly talk in hinglish // ==UserScript== // @name En…"
type textarea "x"
type textarea "you didnt undertand it correctly talk in hinglish // ==UserScript== // @name En…"
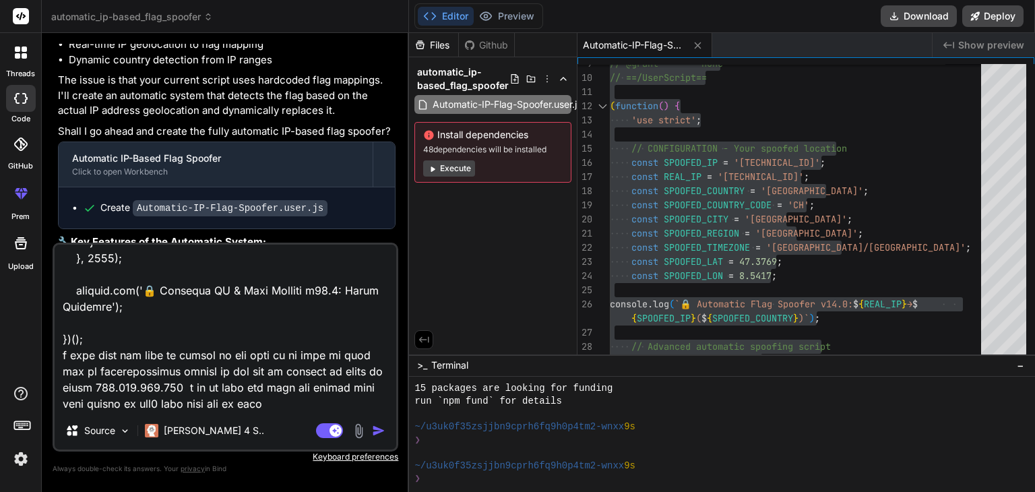
type textarea "x"
type textarea "you didnt undertand it correctly talk in hinglish // ==UserScript== // @name En…"
type textarea "x"
type textarea "you didnt undertand it correctly talk in hinglish // ==UserScript== // @name En…"
type textarea "x"
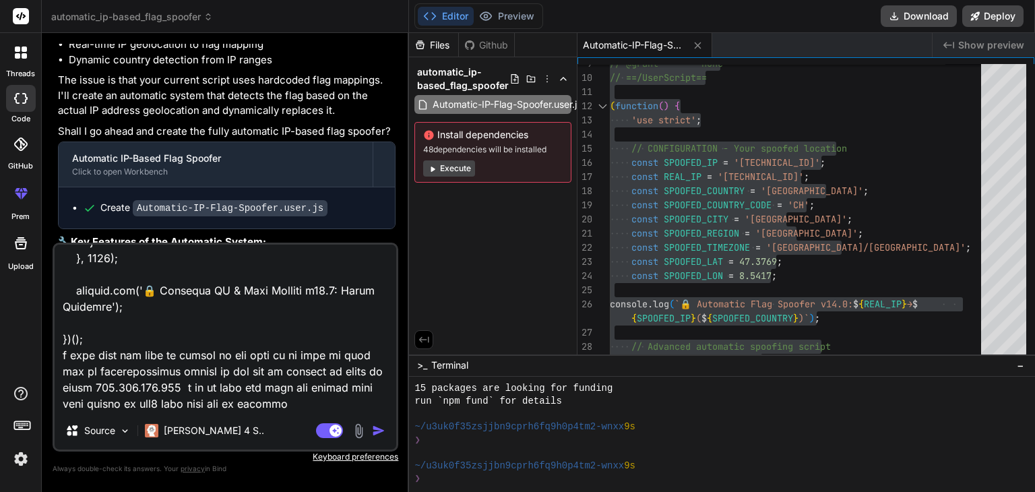
type textarea "you didnt undertand it correctly talk in hinglish // ==UserScript== // @name En…"
type textarea "x"
type textarea "you didnt undertand it correctly talk in hinglish // ==UserScript== // @name En…"
type textarea "x"
type textarea "you didnt undertand it correctly talk in hinglish // ==UserScript== // @name En…"
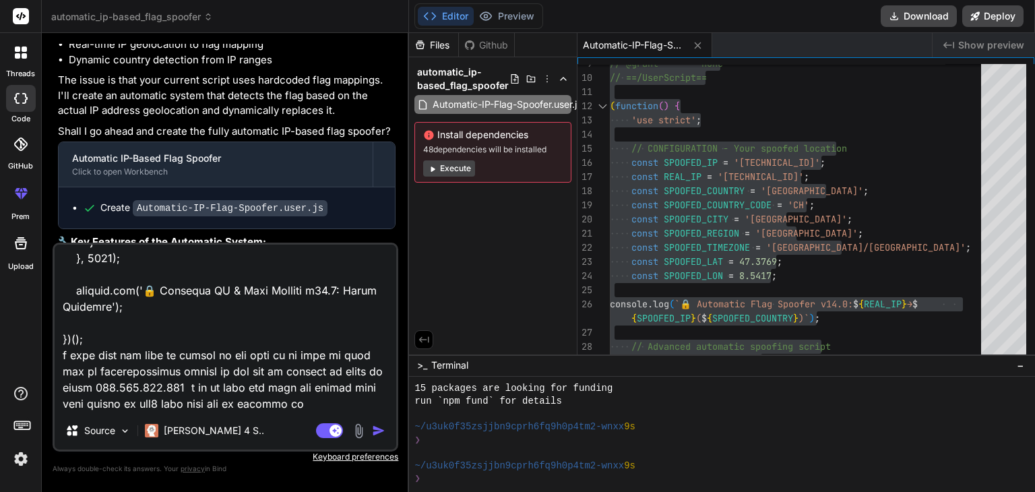
type textarea "x"
type textarea "you didnt undertand it correctly talk in hinglish // ==UserScript== // @name En…"
type textarea "x"
type textarea "you didnt undertand it correctly talk in hinglish // ==UserScript== // @name En…"
type textarea "x"
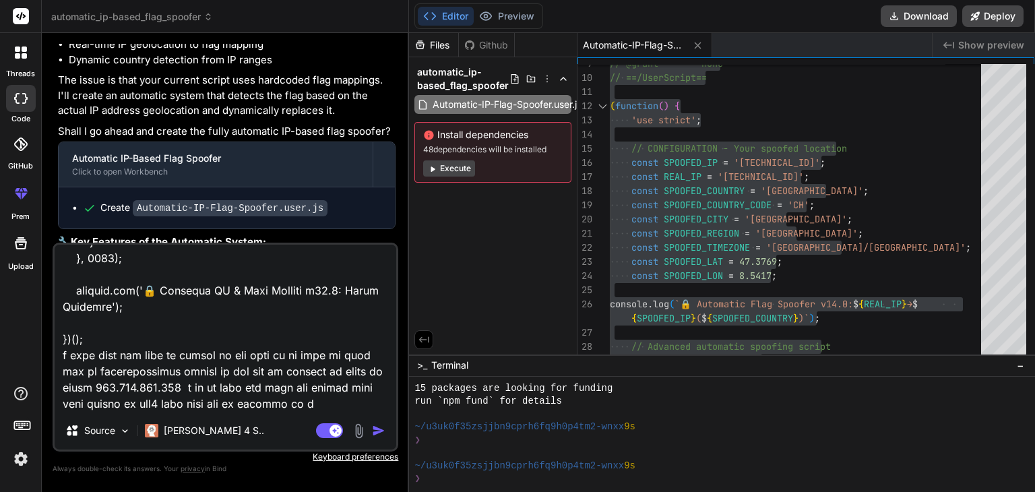
type textarea "you didnt undertand it correctly talk in hinglish // ==UserScript== // @name En…"
type textarea "x"
type textarea "you didnt undertand it correctly talk in hinglish // ==UserScript== // @name En…"
type textarea "x"
type textarea "you didnt undertand it correctly talk in hinglish // ==UserScript== // @name En…"
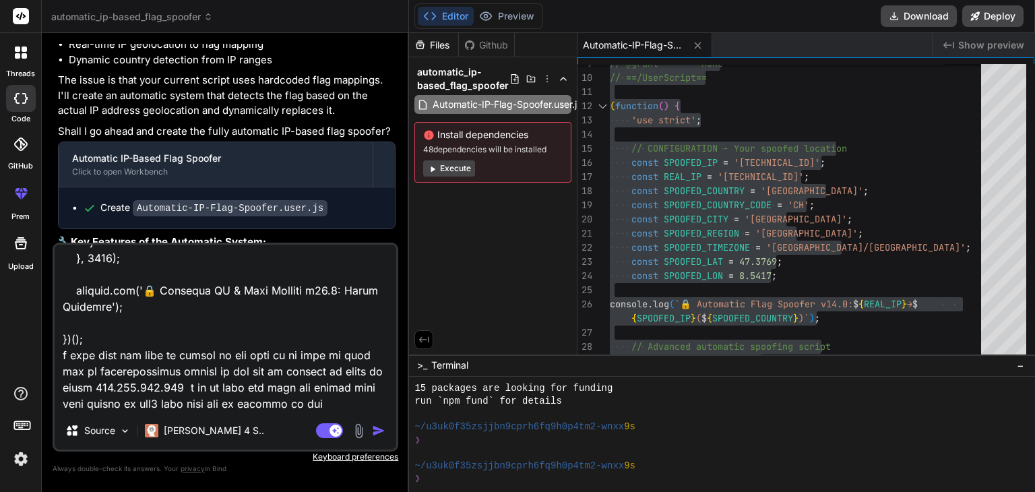
type textarea "x"
type textarea "you didnt undertand it correctly talk in hinglish // ==UserScript== // @name En…"
type textarea "x"
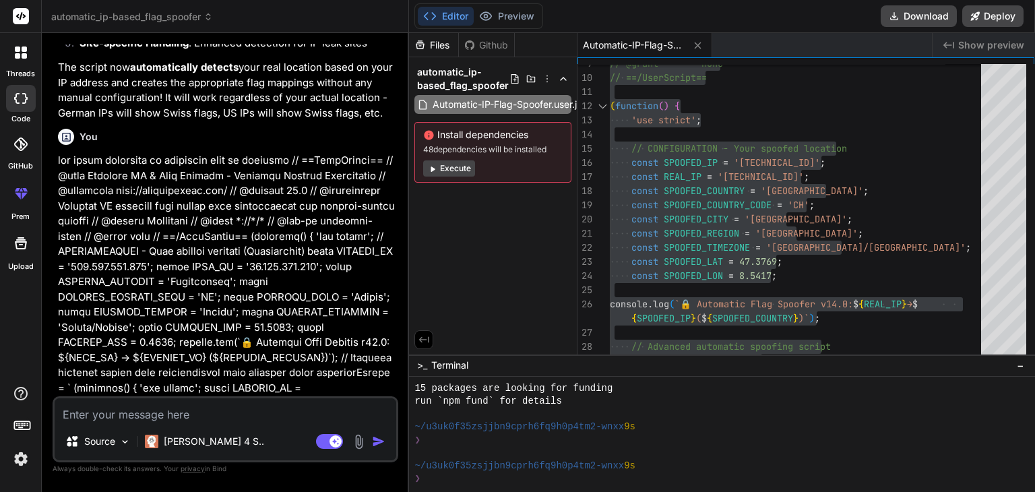
scroll to position [11159, 0]
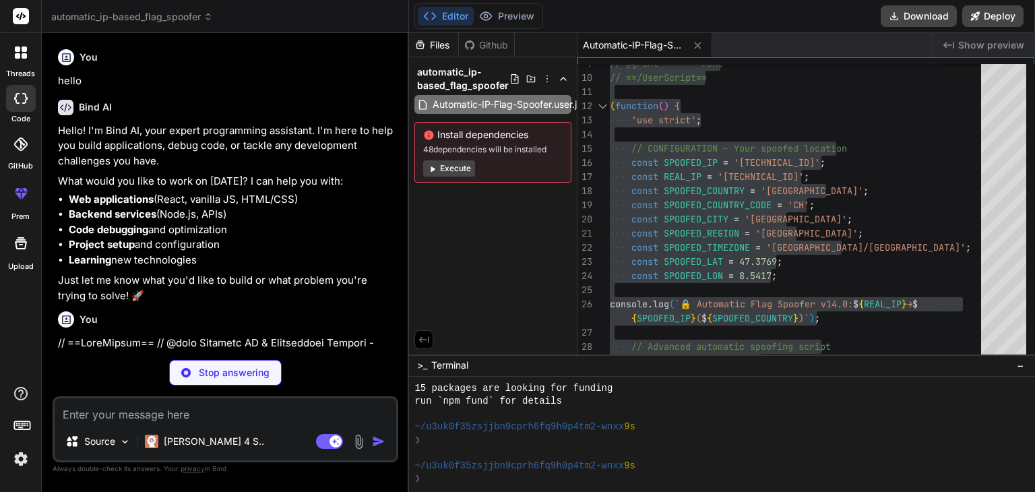
type textarea "x"
type textarea "})();"
type textarea "x"
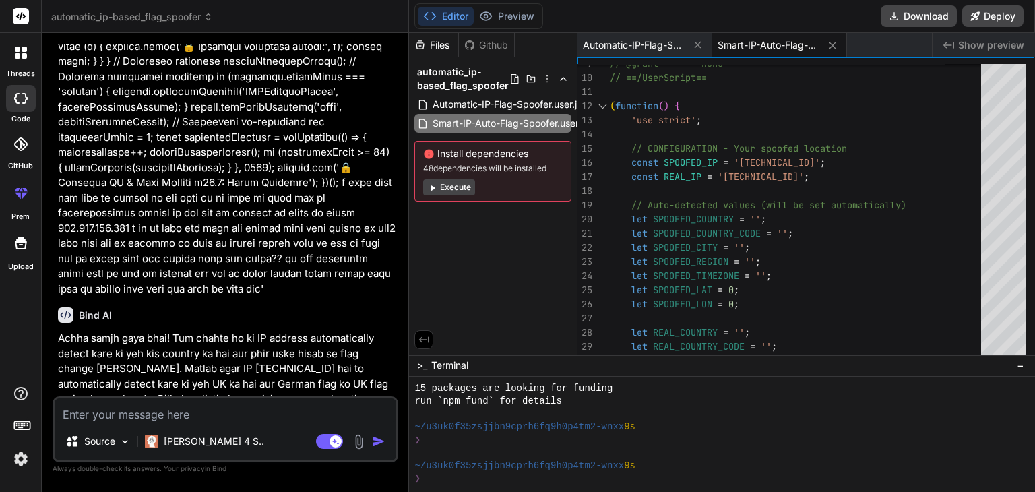
scroll to position [15405, 0]
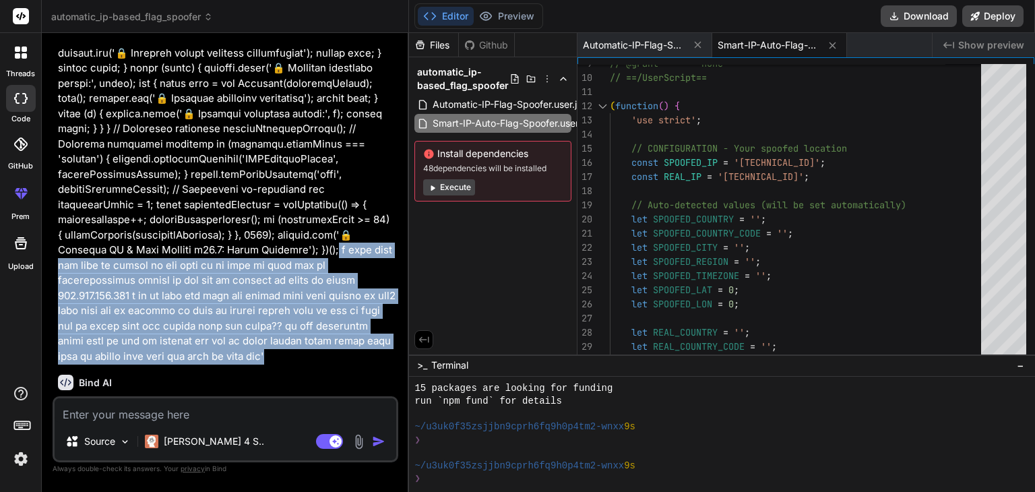
drag, startPoint x: 275, startPoint y: 157, endPoint x: 143, endPoint y: 266, distance: 171.0
copy p "ai uski ip ke sath jo flag hai wo automateically change ho rha hai ip address k…"
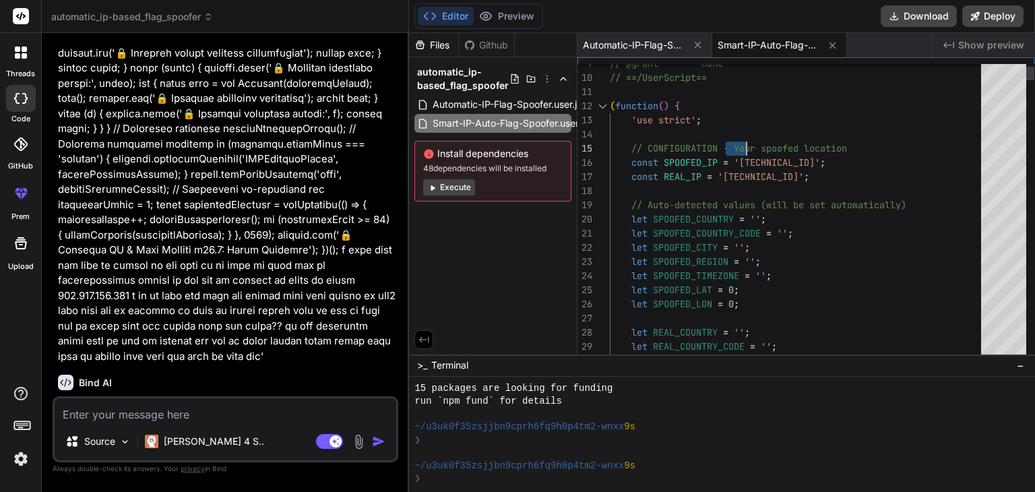
type textarea "// ==UserScript== // @name Smart IP Auto Flag Spoofer - Realistic Proxy Detecti…"
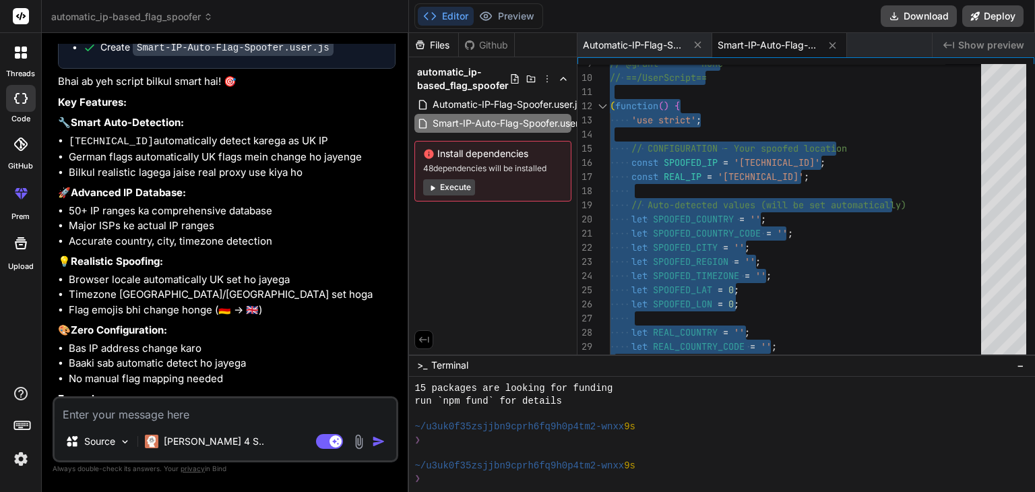
scroll to position [16068, 0]
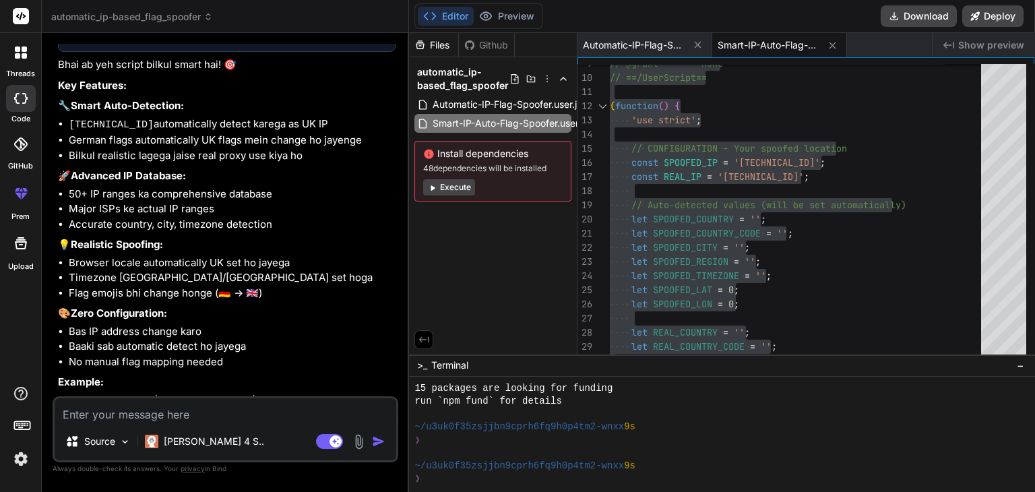
click at [194, 413] on textarea at bounding box center [226, 410] width 342 height 24
paste textarea "Uncaught SyntaxError: expected expression, got '}' Pt https://browserleaks.com/…"
type textarea "Uncaught SyntaxError: expected expression, got '}' Pt https://browserleaks.com/…"
type textarea "x"
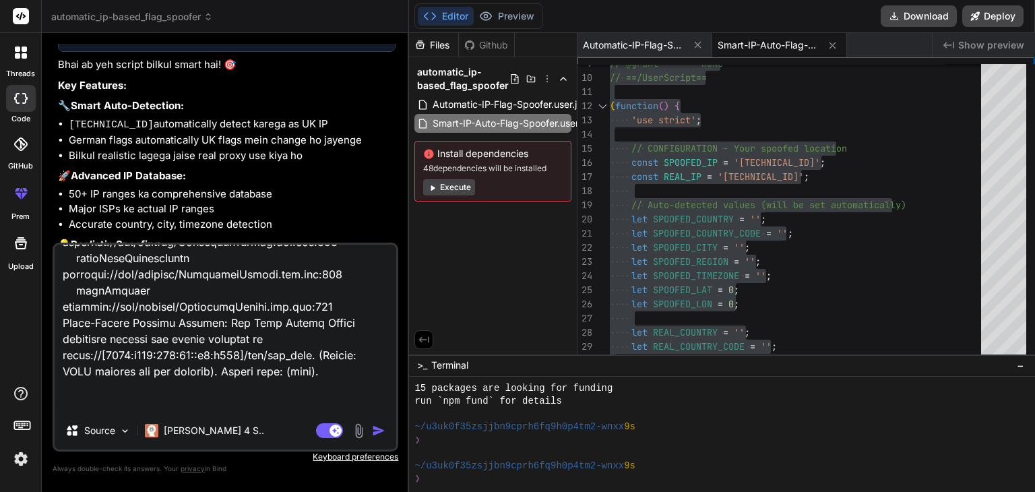
type textarea "Uncaught SyntaxError: expected expression, got '}' Pt https://browserleaks.com/…"
type textarea "x"
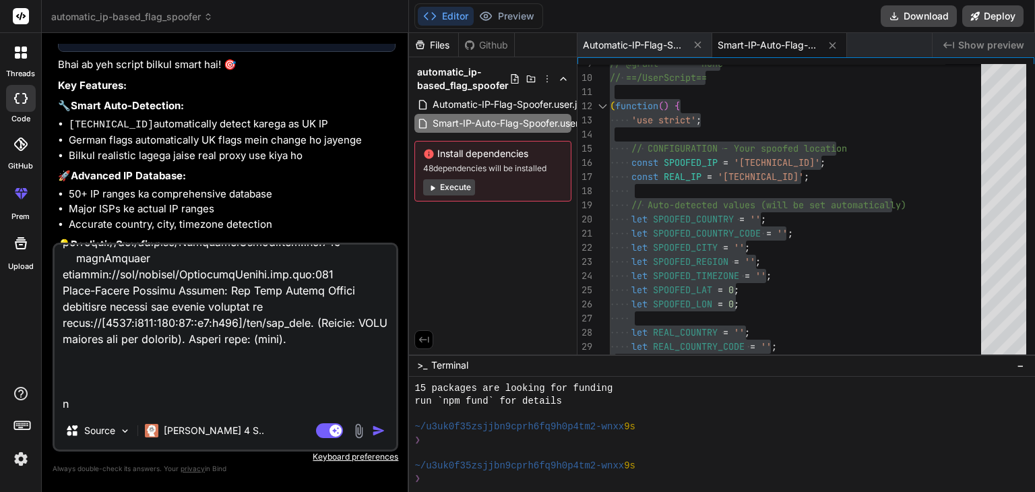
type textarea "Uncaught SyntaxError: expected expression, got '}' Pt https://browserleaks.com/…"
type textarea "x"
type textarea "Uncaught SyntaxError: expected expression, got '}' Pt https://browserleaks.com/…"
type textarea "x"
type textarea "Uncaught SyntaxError: expected expression, got '}' Pt https://browserleaks.com/…"
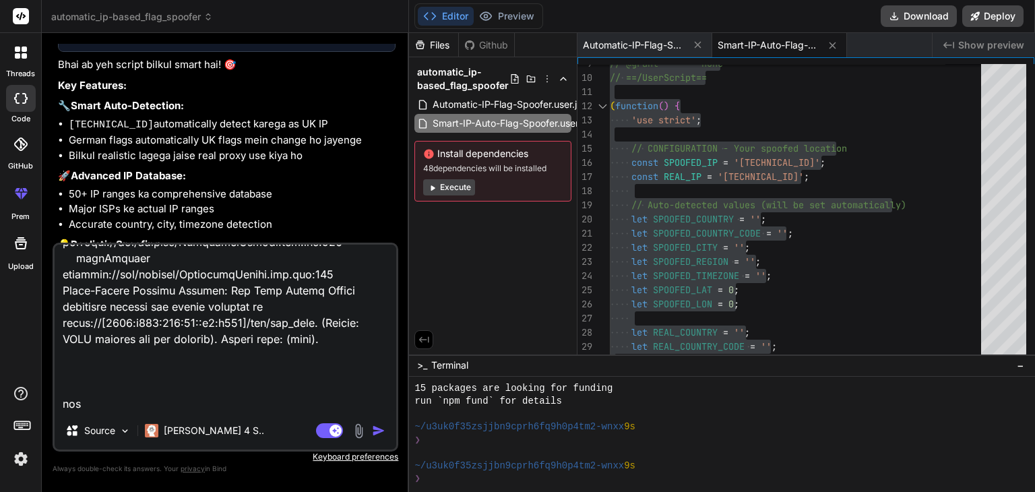
type textarea "x"
type textarea "Uncaught SyntaxError: expected expression, got '}' Pt https://browserleaks.com/…"
type textarea "x"
type textarea "Uncaught SyntaxError: expected expression, got '}' Pt https://browserleaks.com/…"
type textarea "x"
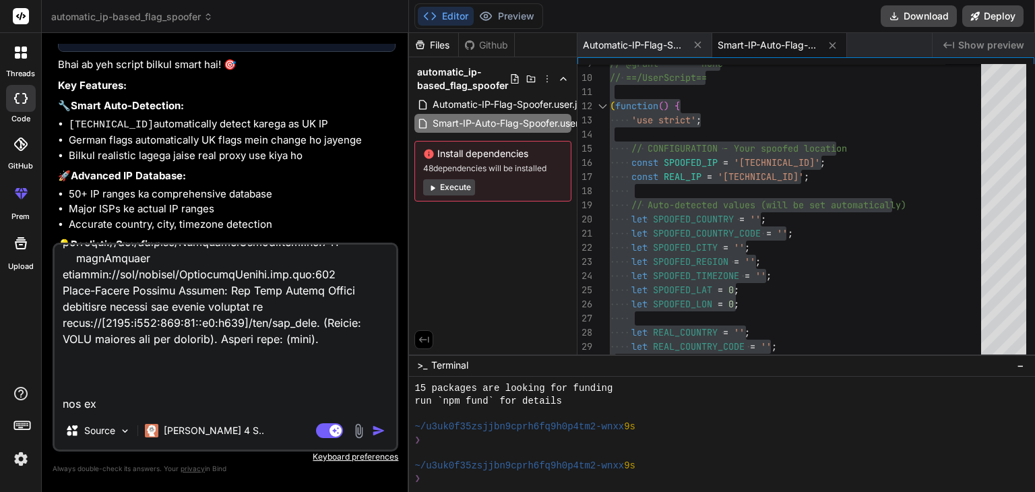
type textarea "Uncaught SyntaxError: expected expression, got '}' Pt https://browserleaks.com/…"
type textarea "x"
type textarea "Uncaught SyntaxError: expected expression, got '}' Pt https://browserleaks.com/…"
type textarea "x"
type textarea "Uncaught SyntaxError: expected expression, got '}' Pt https://browserleaks.com/…"
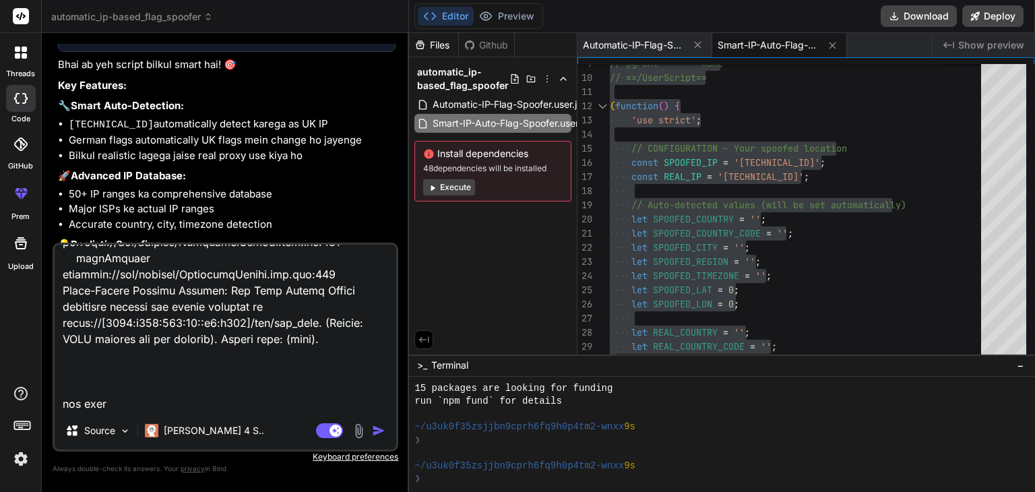
type textarea "x"
type textarea "Uncaught SyntaxError: expected expression, got '}' Pt https://browserleaks.com/…"
type textarea "x"
type textarea "Uncaught SyntaxError: expected expression, got '}' Pt https://browserleaks.com/…"
type textarea "x"
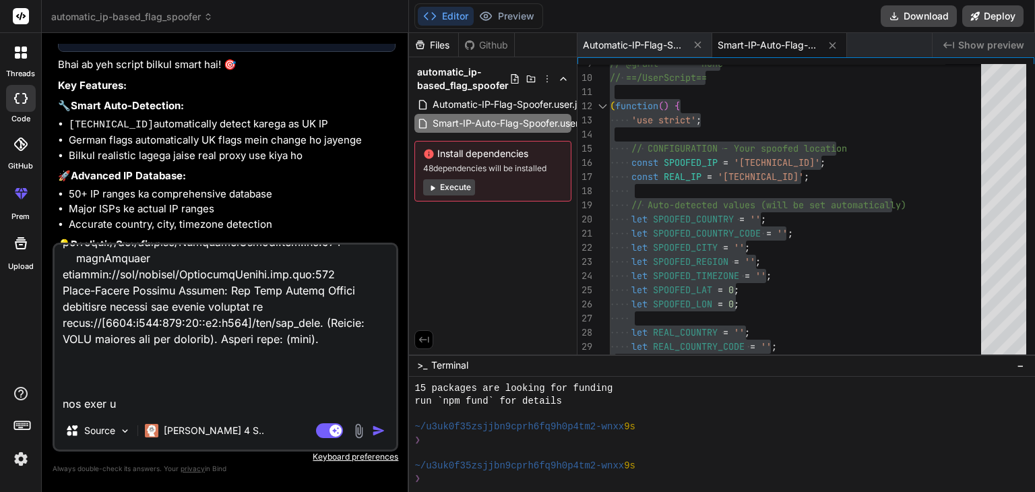
type textarea "Uncaught SyntaxError: expected expression, got '}' Pt https://browserleaks.com/…"
type textarea "x"
type textarea "Uncaught SyntaxError: expected expression, got '}' Pt https://browserleaks.com/…"
type textarea "x"
type textarea "Uncaught SyntaxError: expected expression, got '}' Pt https://browserleaks.com/…"
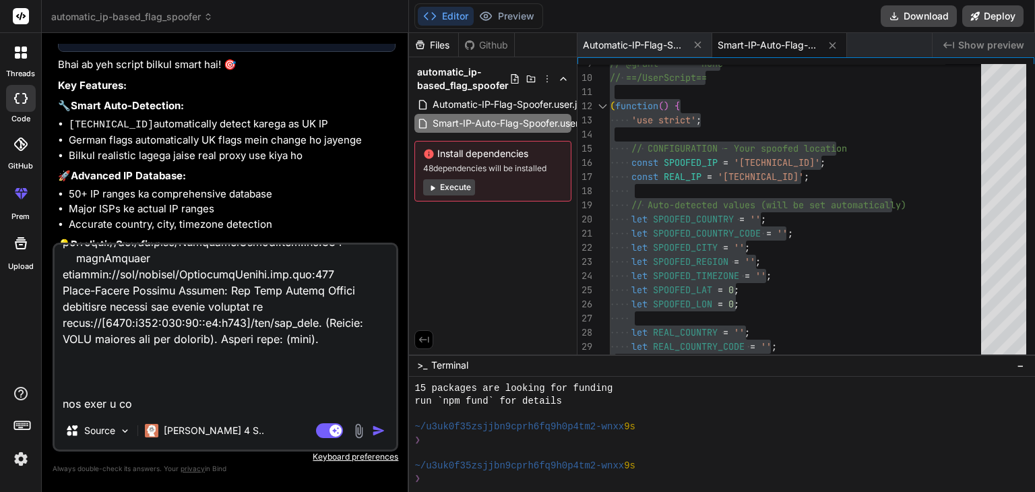
type textarea "x"
type textarea "Uncaught SyntaxError: expected expression, got '}' Pt https://browserleaks.com/…"
type textarea "x"
type textarea "Uncaught SyntaxError: expected expression, got '}' Pt https://browserleaks.com/…"
type textarea "x"
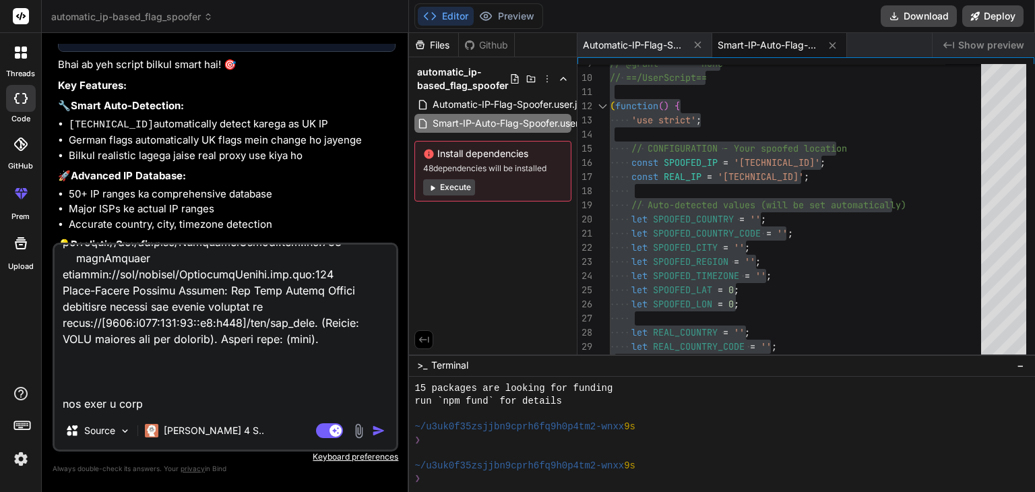
type textarea "Uncaught SyntaxError: expected expression, got '}' Pt https://browserleaks.com/…"
type textarea "x"
type textarea "Uncaught SyntaxError: expected expression, got '}' Pt https://browserleaks.com/…"
type textarea "x"
type textarea "Uncaught SyntaxError: expected expression, got '}' Pt https://browserleaks.com/…"
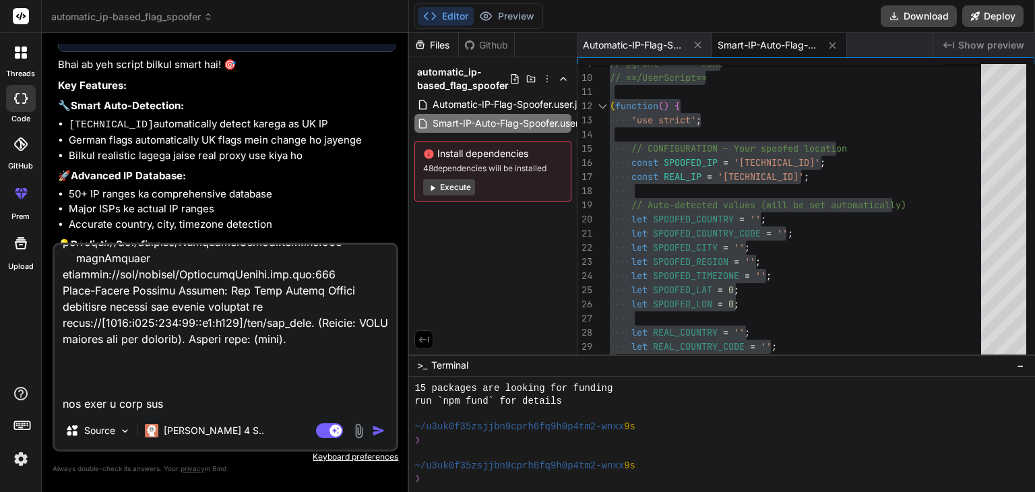
type textarea "x"
type textarea "Uncaught SyntaxError: expected expression, got '}' Pt https://browserleaks.com/…"
type textarea "x"
type textarea "Uncaught SyntaxError: expected expression, got '}' Pt https://browserleaks.com/…"
type textarea "x"
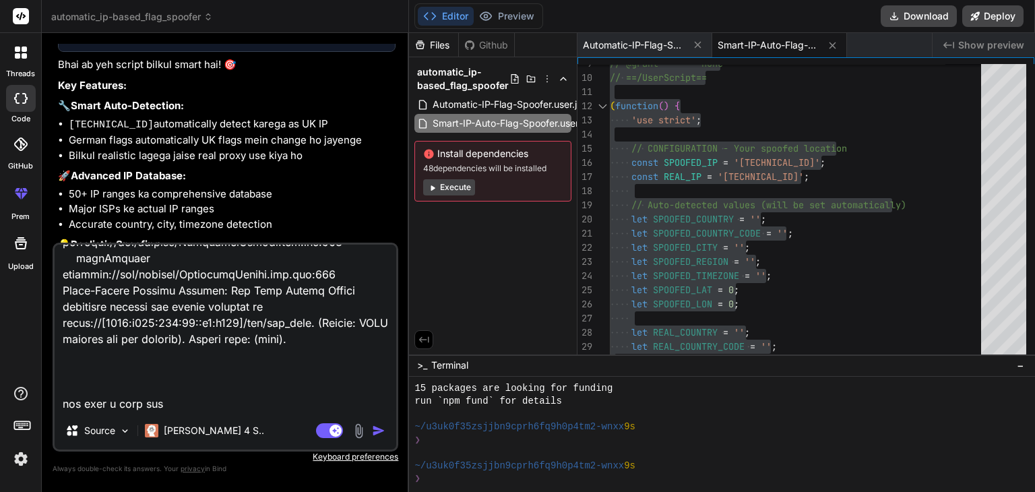
type textarea "Uncaught SyntaxError: expected expression, got '}' Pt https://browserleaks.com/…"
type textarea "x"
type textarea "Uncaught SyntaxError: expected expression, got '}' Pt https://browserleaks.com/…"
type textarea "x"
type textarea "Uncaught SyntaxError: expected expression, got '}' Pt https://browserleaks.com/…"
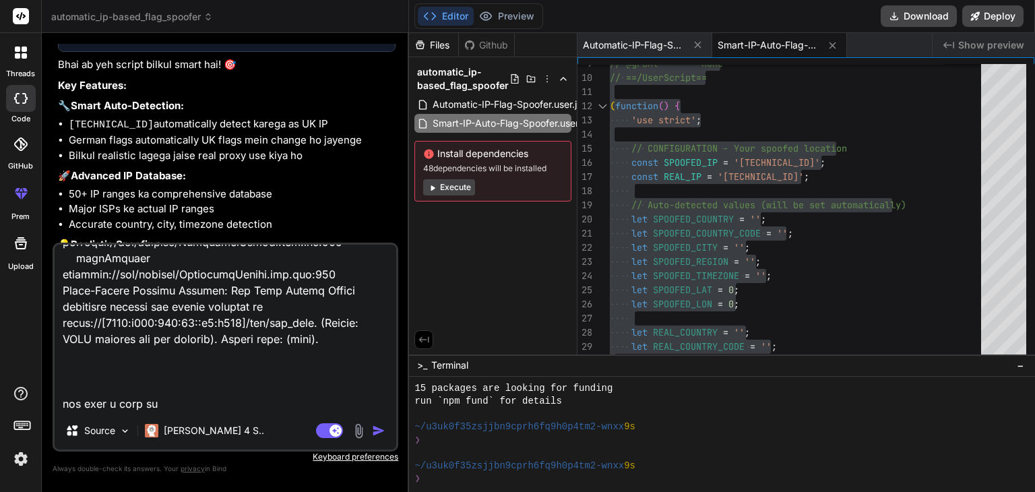
type textarea "x"
type textarea "Uncaught SyntaxError: expected expression, got '}' Pt https://browserleaks.com/…"
type textarea "x"
type textarea "Uncaught SyntaxError: expected expression, got '}' Pt https://browserleaks.com/…"
type textarea "x"
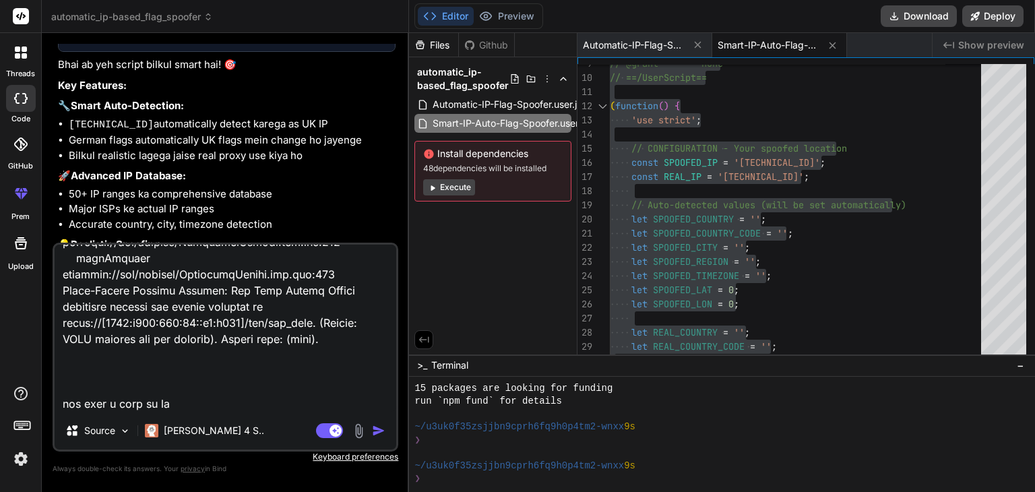
type textarea "Uncaught SyntaxError: expected expression, got '}' Pt https://browserleaks.com/…"
type textarea "x"
type textarea "Uncaught SyntaxError: expected expression, got '}' Pt https://browserleaks.com/…"
type textarea "x"
type textarea "Uncaught SyntaxError: expected expression, got '}' Pt https://browserleaks.com/…"
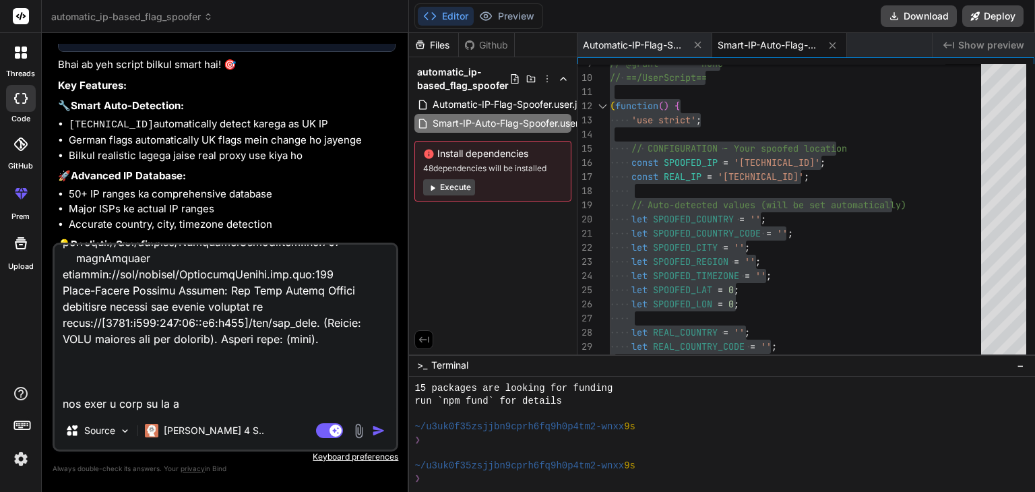
type textarea "x"
type textarea "Uncaught SyntaxError: expected expression, got '}' Pt https://browserleaks.com/…"
type textarea "x"
type textarea "Uncaught SyntaxError: expected expression, got '}' Pt https://browserleaks.com/…"
type textarea "x"
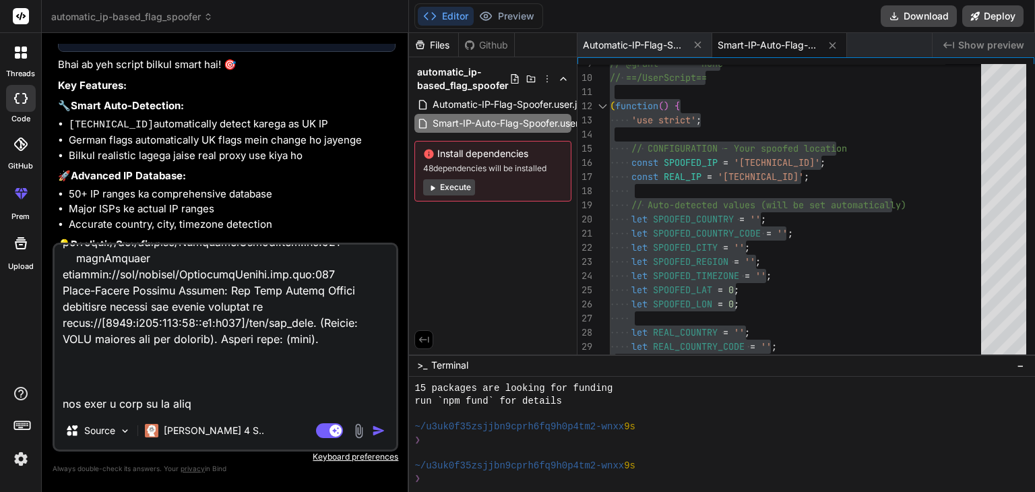
type textarea "Uncaught SyntaxError: expected expression, got '}' Pt https://browserleaks.com/…"
type textarea "x"
type textarea "Uncaught SyntaxError: expected expression, got '}' Pt https://browserleaks.com/…"
type textarea "x"
type textarea "Uncaught SyntaxError: expected expression, got '}' Pt https://browserleaks.com/…"
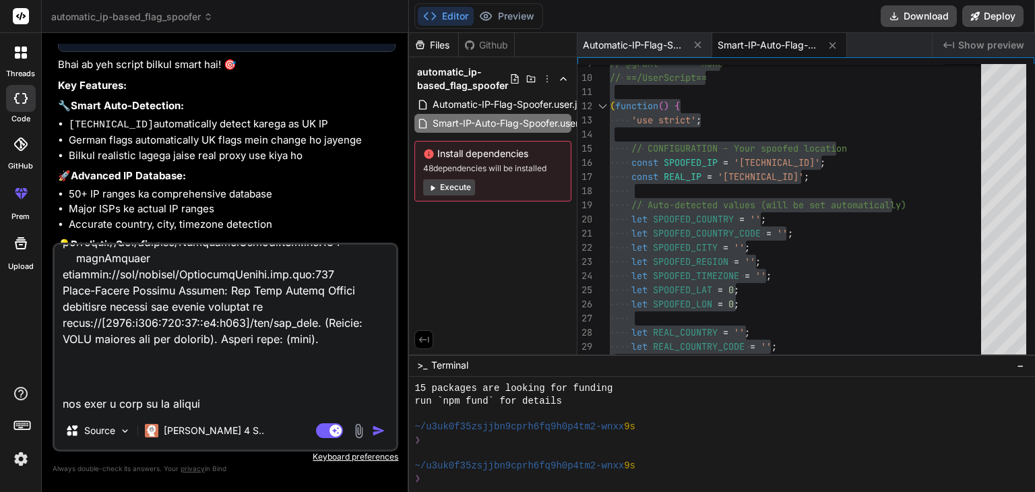
type textarea "x"
type textarea "Uncaught SyntaxError: expected expression, got '}' Pt https://browserleaks.com/…"
type textarea "x"
type textarea "Uncaught SyntaxError: expected expression, got '}' Pt https://browserleaks.com/…"
type textarea "x"
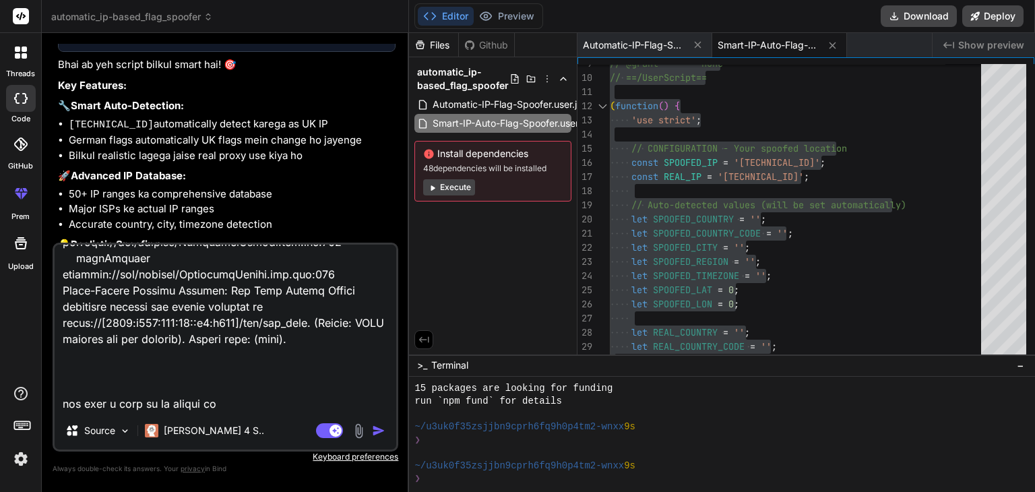
type textarea "Uncaught SyntaxError: expected expression, got '}' Pt https://browserleaks.com/…"
type textarea "x"
type textarea "Uncaught SyntaxError: expected expression, got '}' Pt https://browserleaks.com/…"
type textarea "x"
type textarea "Uncaught SyntaxError: expected expression, got '}' Pt https://browserleaks.com/…"
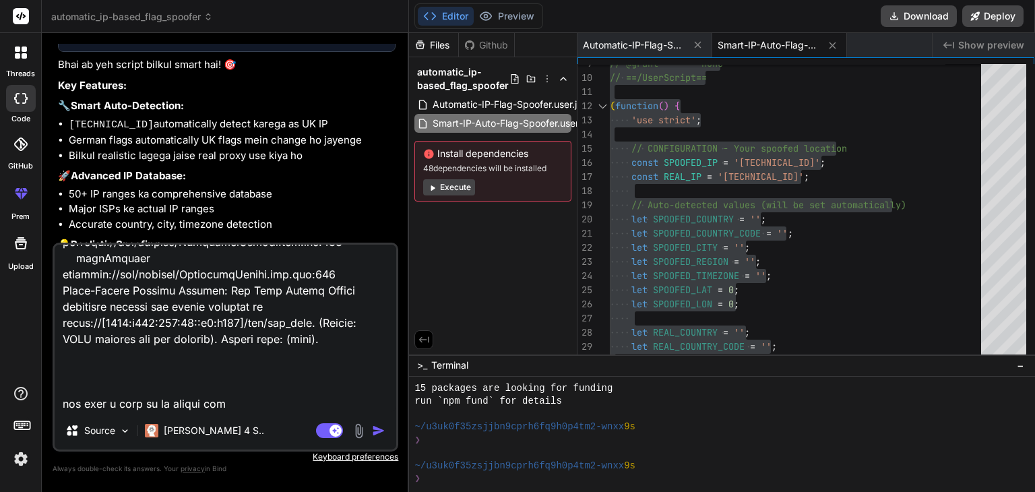
type textarea "x"
type textarea "Uncaught SyntaxError: expected expression, got '}' Pt https://browserleaks.com/…"
type textarea "x"
type textarea "Uncaught SyntaxError: expected expression, got '}' Pt https://browserleaks.com/…"
type textarea "x"
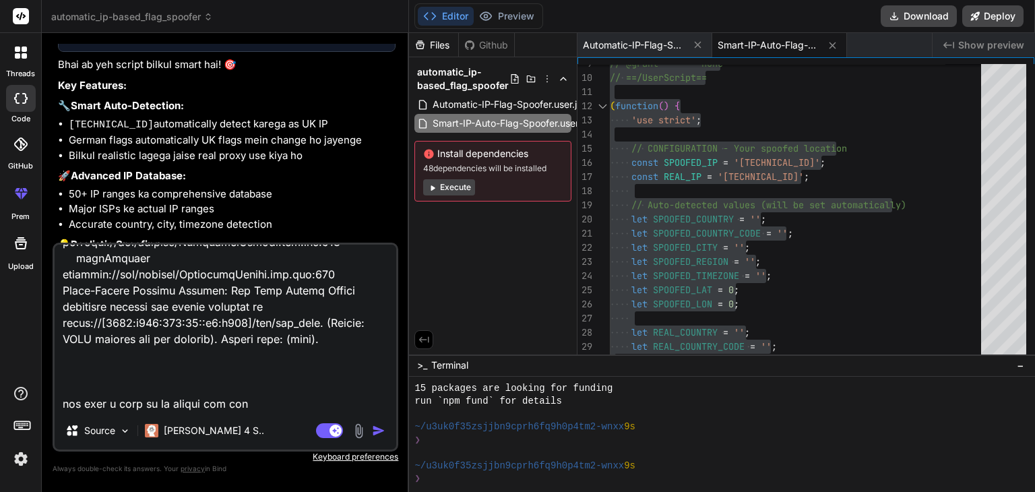
type textarea "Uncaught SyntaxError: expected expression, got '}' Pt https://browserleaks.com/…"
type textarea "x"
type textarea "Uncaught SyntaxError: expected expression, got '}' Pt https://browserleaks.com/…"
type textarea "x"
type textarea "Uncaught SyntaxError: expected expression, got '}' Pt https://browserleaks.com/…"
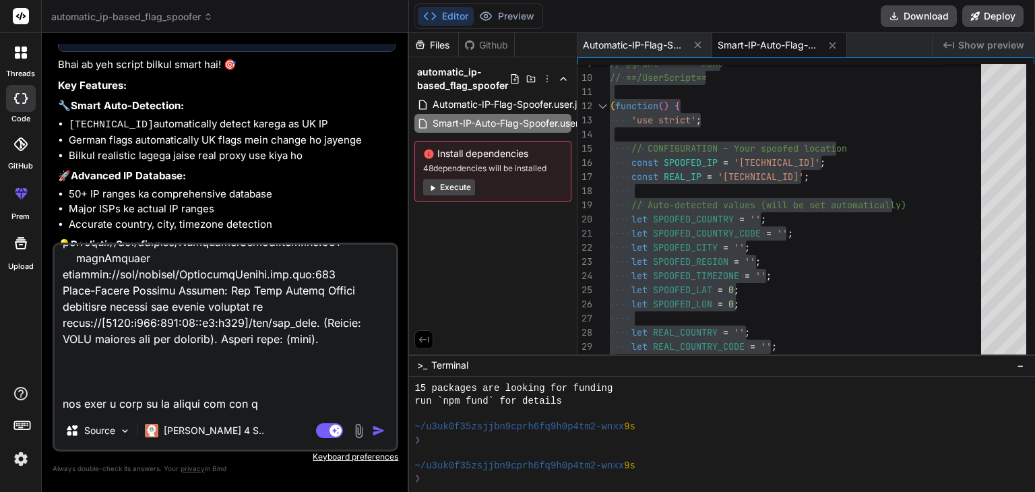
type textarea "x"
type textarea "Uncaught SyntaxError: expected expression, got '}' Pt https://browserleaks.com/…"
type textarea "x"
type textarea "Uncaught SyntaxError: expected expression, got '}' Pt https://browserleaks.com/…"
type textarea "x"
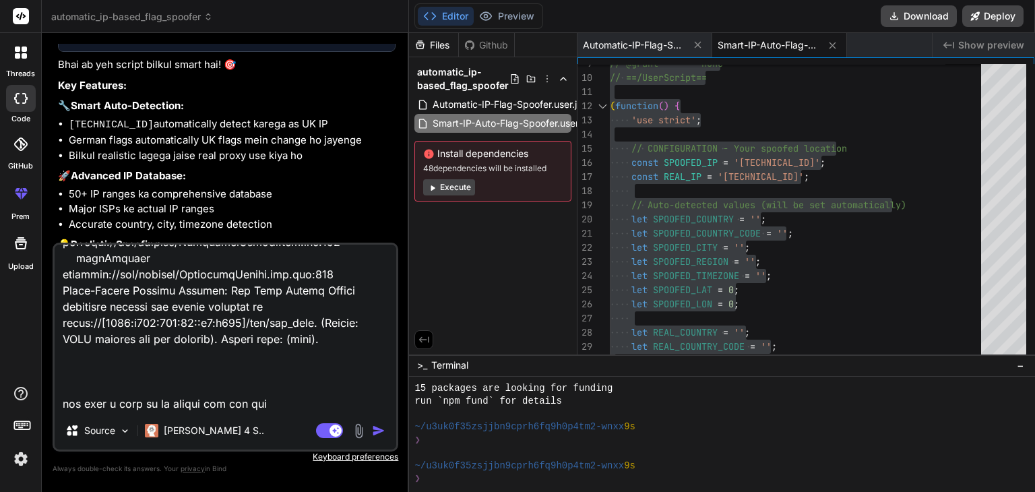
type textarea "Uncaught SyntaxError: expected expression, got '}' Pt https://browserleaks.com/…"
type textarea "x"
type textarea "Uncaught SyntaxError: expected expression, got '}' Pt https://browserleaks.com/…"
type textarea "x"
type textarea "Uncaught SyntaxError: expected expression, got '}' Pt https://browserleaks.com/…"
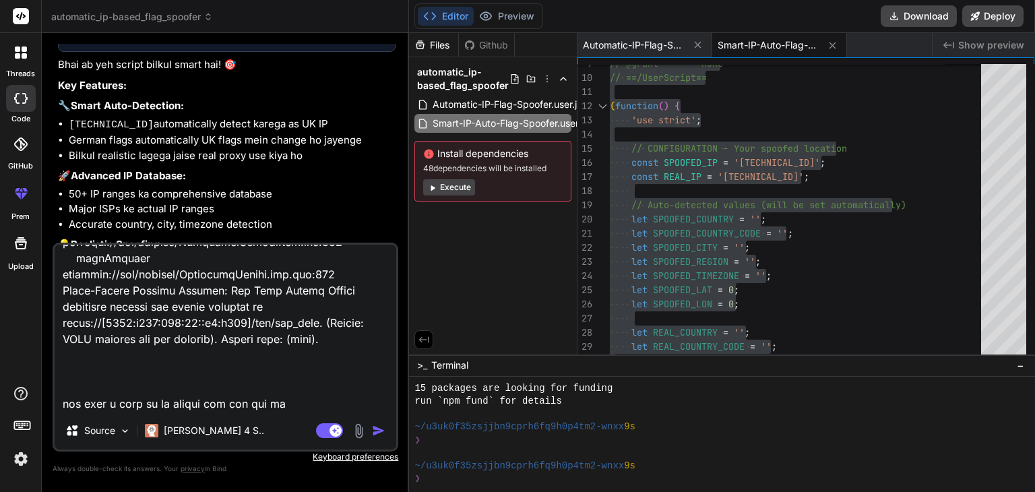
type textarea "x"
type textarea "Uncaught SyntaxError: expected expression, got '}' Pt https://browserleaks.com/…"
type textarea "x"
type textarea "Uncaught SyntaxError: expected expression, got '}' Pt https://browserleaks.com/…"
type textarea "x"
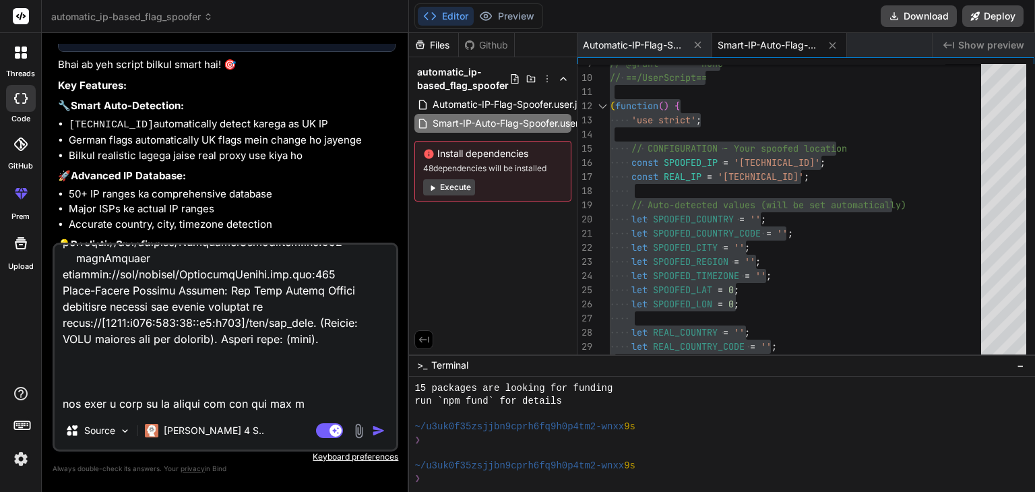
type textarea "Uncaught SyntaxError: expected expression, got '}' Pt https://browserleaks.com/…"
type textarea "x"
type textarea "Uncaught SyntaxError: expected expression, got '}' Pt https://browserleaks.com/…"
type textarea "x"
type textarea "Uncaught SyntaxError: expected expression, got '}' Pt https://browserleaks.com/…"
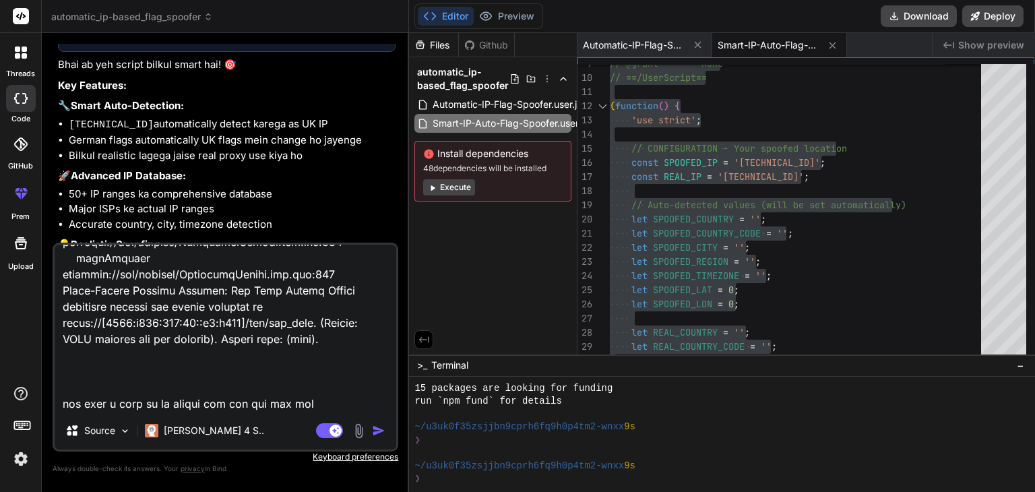
type textarea "x"
type textarea "Uncaught SyntaxError: expected expression, got '}' Pt https://browserleaks.com/…"
type textarea "x"
type textarea "Uncaught SyntaxError: expected expression, got '}' Pt https://browserleaks.com/…"
type textarea "x"
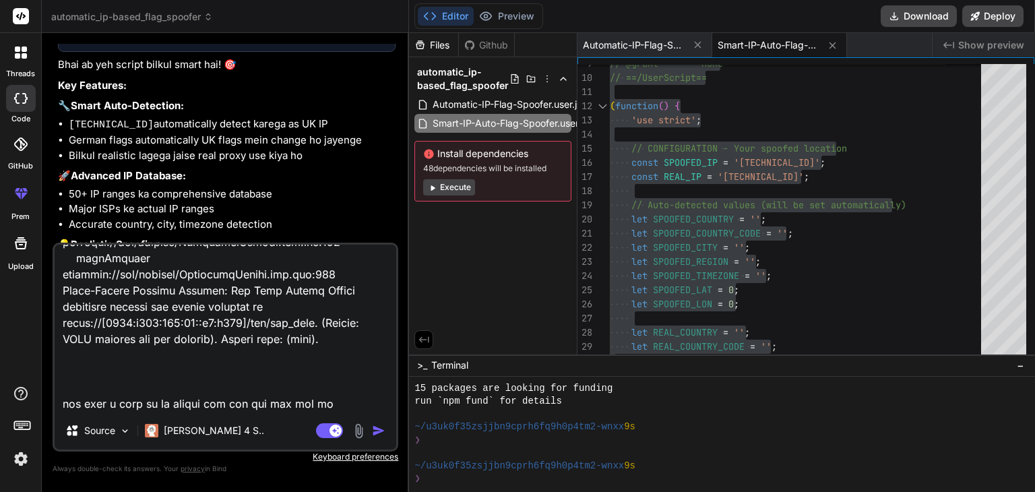
type textarea "Uncaught SyntaxError: expected expression, got '}' Pt https://browserleaks.com/…"
type textarea "x"
type textarea "Uncaught SyntaxError: expected expression, got '}' Pt https://browserleaks.com/…"
type textarea "x"
type textarea "Uncaught SyntaxError: expected expression, got '}' Pt https://browserleaks.com/…"
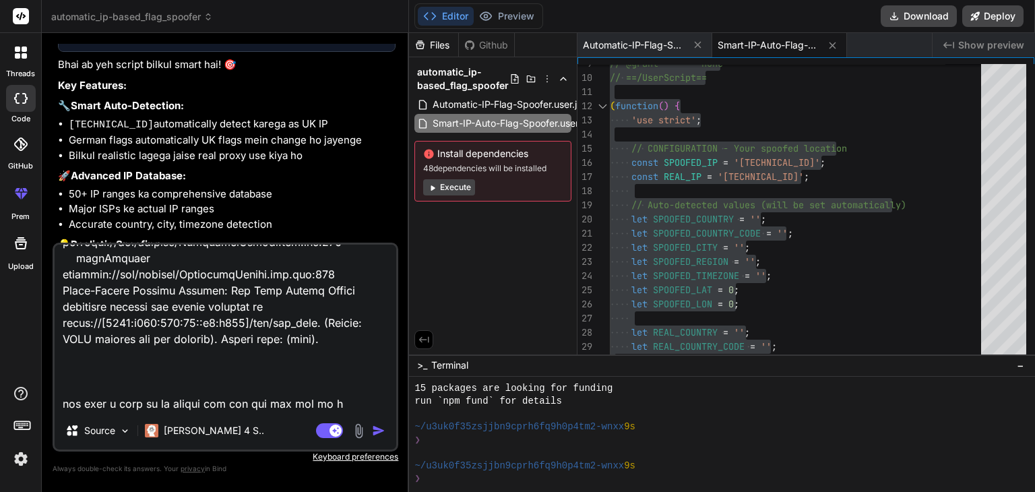
type textarea "x"
type textarea "Uncaught SyntaxError: expected expression, got '}' Pt https://browserleaks.com/…"
type textarea "x"
type textarea "Uncaught SyntaxError: expected expression, got '}' Pt https://browserleaks.com/…"
type textarea "x"
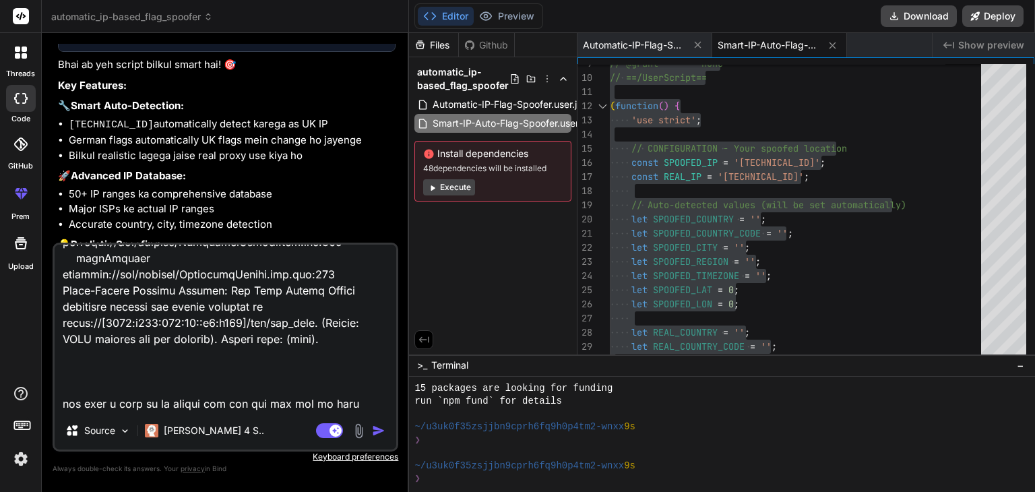
type textarea "Uncaught SyntaxError: expected expression, got '}' Pt https://browserleaks.com/…"
type textarea "x"
type textarea "Uncaught SyntaxError: expected expression, got '}' Pt https://browserleaks.com/…"
type textarea "x"
type textarea "Uncaught SyntaxError: expected expression, got '}' Pt https://browserleaks.com/…"
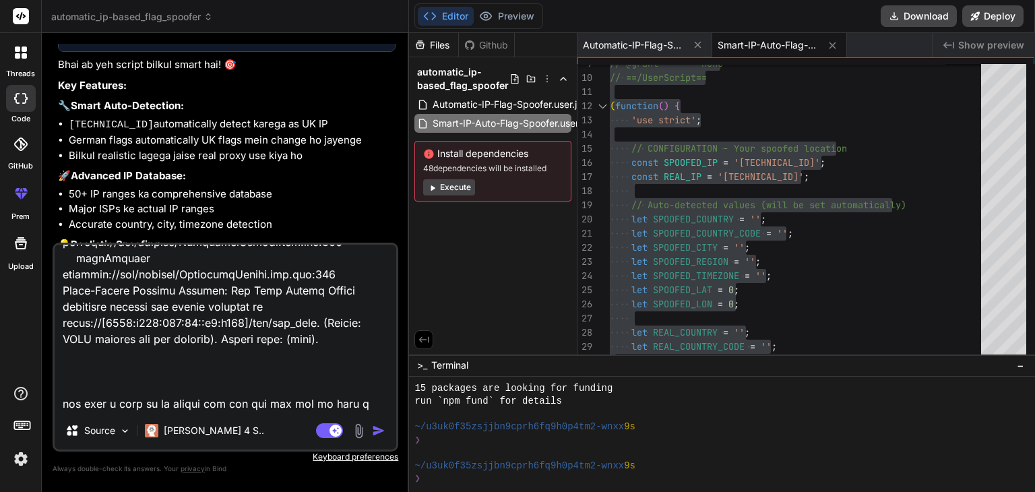
type textarea "x"
type textarea "Uncaught SyntaxError: expected expression, got '}' Pt https://browserleaks.com/…"
type textarea "x"
type textarea "Uncaught SyntaxError: expected expression, got '}' Pt https://browserleaks.com/…"
type textarea "x"
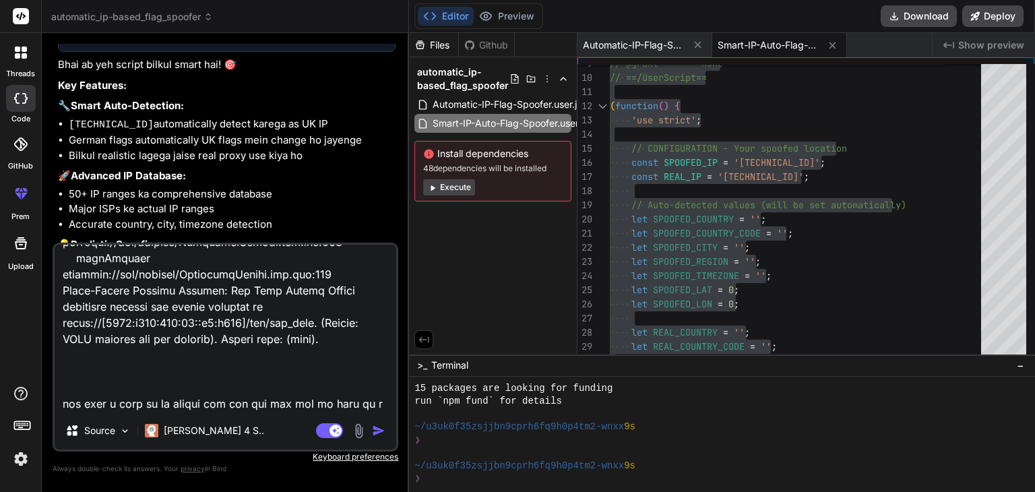
type textarea "Uncaught SyntaxError: expected expression, got '}' Pt https://browserleaks.com/…"
type textarea "x"
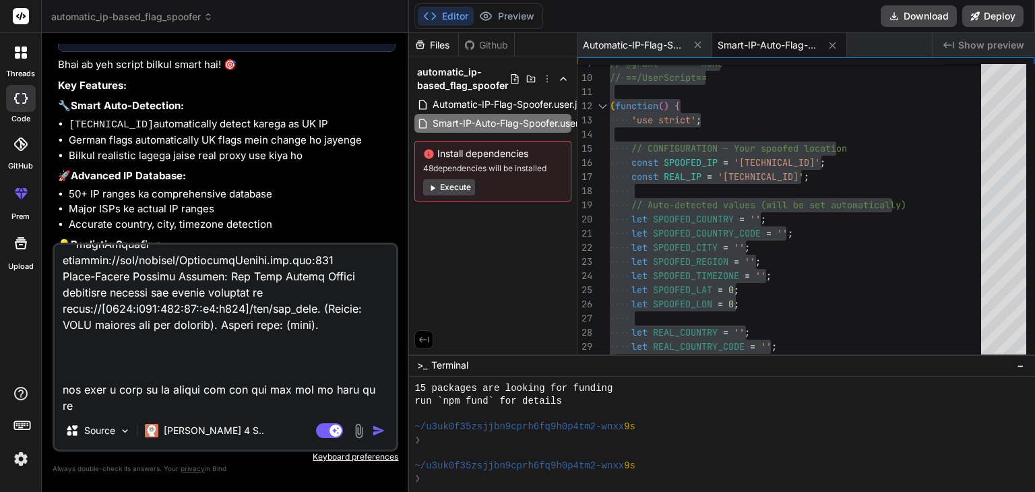
type textarea "Uncaught SyntaxError: expected expression, got '}' Pt https://browserleaks.com/…"
type textarea "x"
type textarea "Uncaught SyntaxError: expected expression, got '}' Pt https://browserleaks.com/…"
type textarea "x"
type textarea "Uncaught SyntaxError: expected expression, got '}' Pt https://browserleaks.com/…"
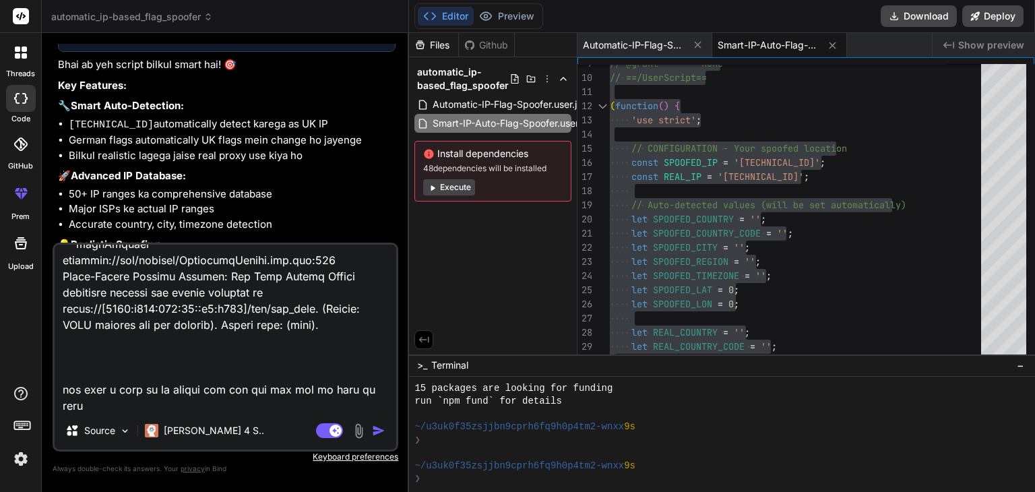
type textarea "x"
type textarea "Uncaught SyntaxError: expected expression, got '}' Pt https://browserleaks.com/…"
type textarea "x"
type textarea "Uncaught SyntaxError: expected expression, got '}' Pt https://browserleaks.com/…"
type textarea "x"
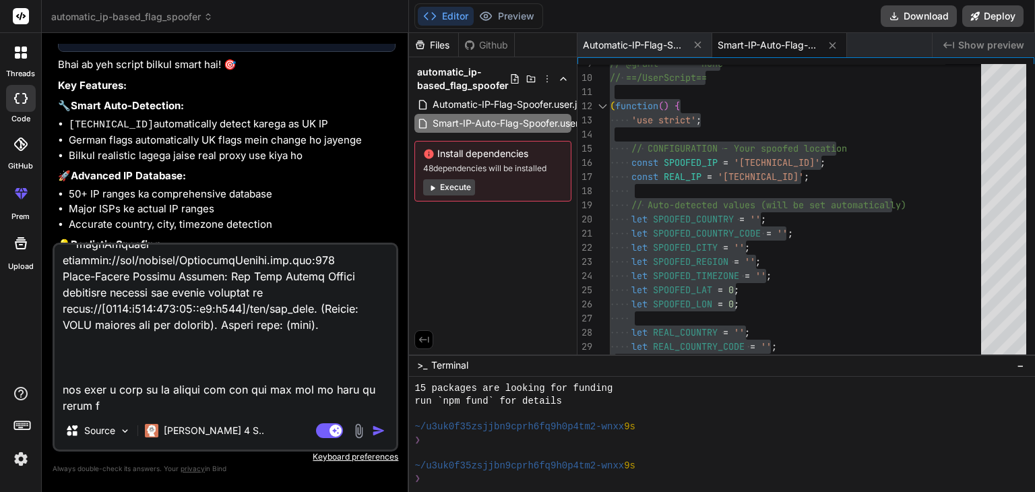
type textarea "Uncaught SyntaxError: expected expression, got '}' Pt https://browserleaks.com/…"
type textarea "x"
type textarea "Uncaught SyntaxError: expected expression, got '}' Pt https://browserleaks.com/…"
type textarea "x"
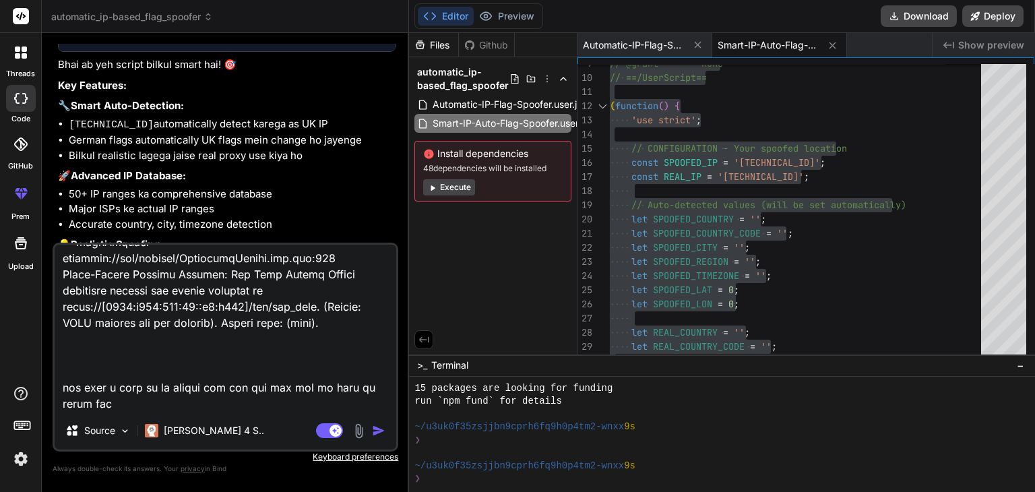
type textarea "Uncaught SyntaxError: expected expression, got '}' Pt https://browserleaks.com/…"
type textarea "x"
type textarea "Uncaught SyntaxError: expected expression, got '}' Pt https://browserleaks.com/…"
type textarea "x"
type textarea "Uncaught SyntaxError: expected expression, got '}' Pt https://browserleaks.com/…"
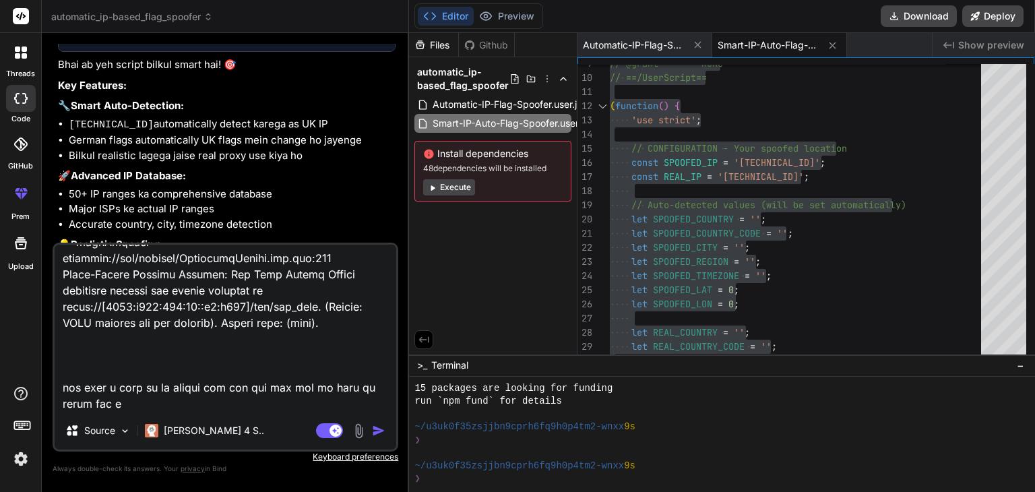
type textarea "x"
type textarea "Uncaught SyntaxError: expected expression, got '}' Pt https://browserleaks.com/…"
type textarea "x"
type textarea "Uncaught SyntaxError: expected expression, got '}' Pt https://browserleaks.com/…"
type textarea "x"
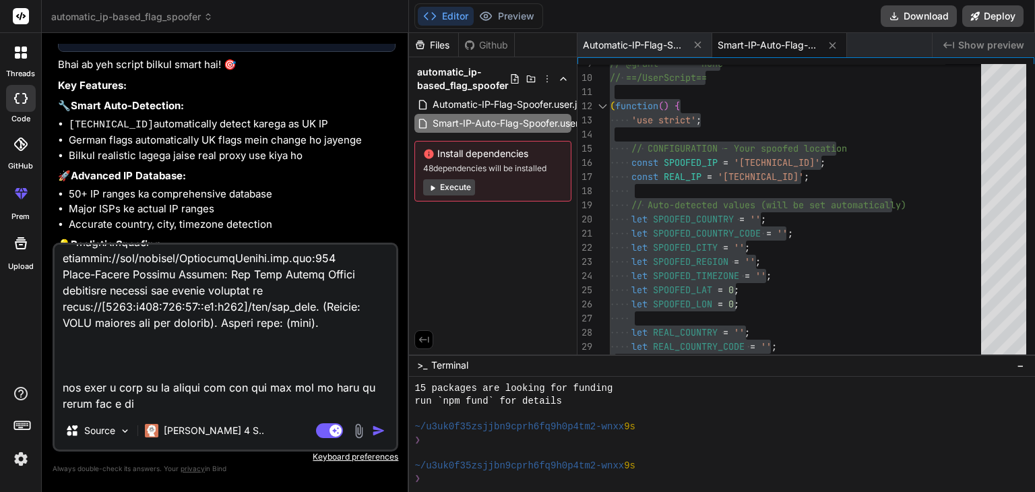
type textarea "Uncaught SyntaxError: expected expression, got '}' Pt https://browserleaks.com/…"
type textarea "x"
type textarea "Uncaught SyntaxError: expected expression, got '}' Pt https://browserleaks.com/…"
type textarea "x"
type textarea "Uncaught SyntaxError: expected expression, got '}' Pt https://browserleaks.com/…"
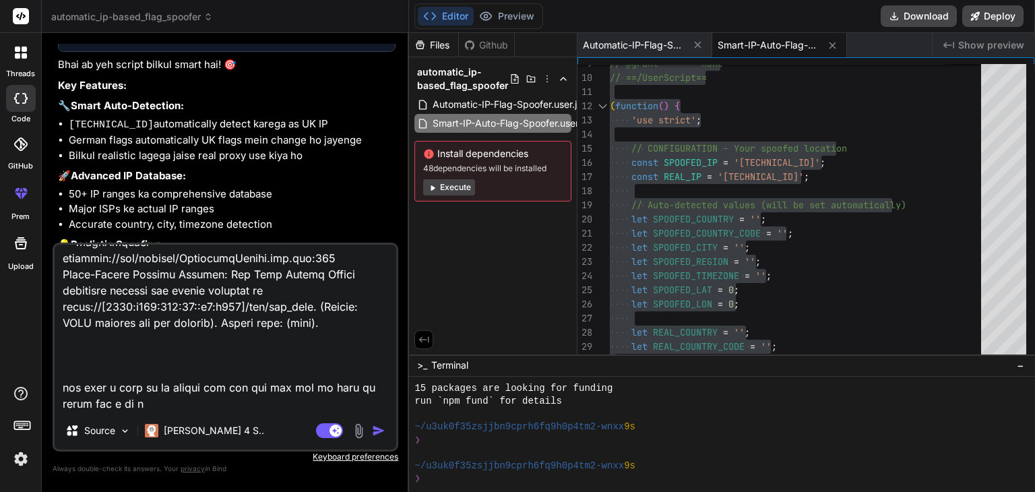
type textarea "x"
type textarea "Uncaught SyntaxError: expected expression, got '}' Pt https://browserleaks.com/…"
type textarea "x"
type textarea "Uncaught SyntaxError: expected expression, got '}' Pt https://browserleaks.com/…"
type textarea "x"
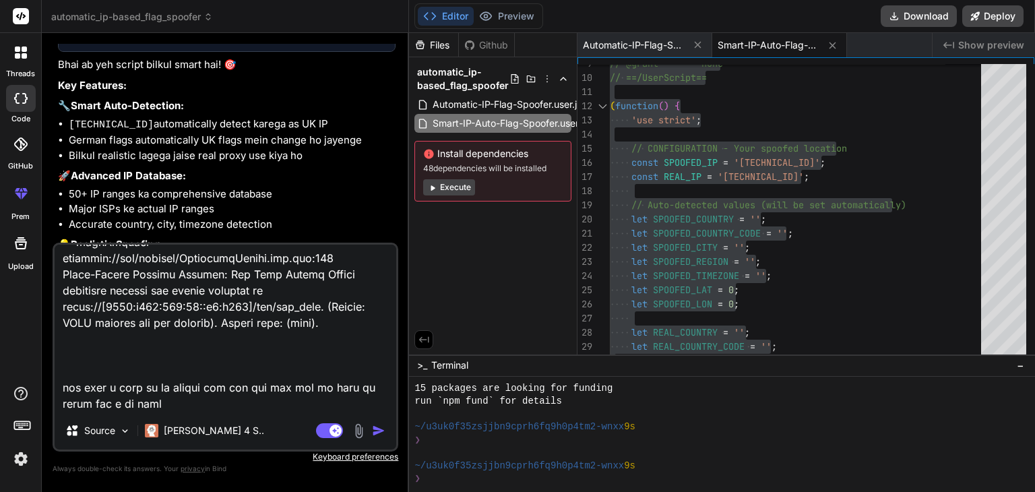
type textarea "Uncaught SyntaxError: expected expression, got '}' Pt https://browserleaks.com/…"
type textarea "x"
type textarea "Uncaught SyntaxError: expected expression, got '}' Pt https://browserleaks.com/…"
type textarea "x"
type textarea "Uncaught SyntaxError: expected expression, got '}' Pt https://browserleaks.com/…"
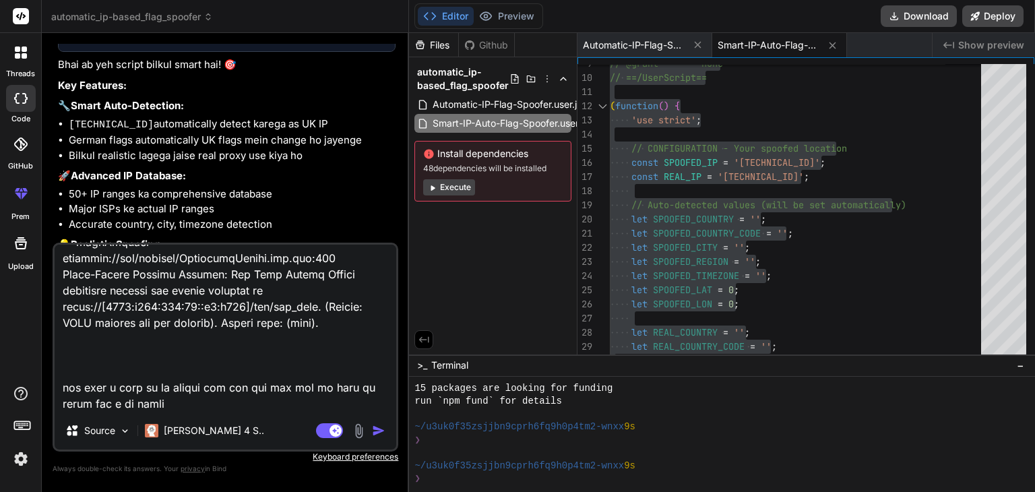
type textarea "x"
type textarea "Uncaught SyntaxError: expected expression, got '}' Pt https://browserleaks.com/…"
type textarea "x"
type textarea "Uncaught SyntaxError: expected expression, got '}' Pt https://browserleaks.com/…"
type textarea "x"
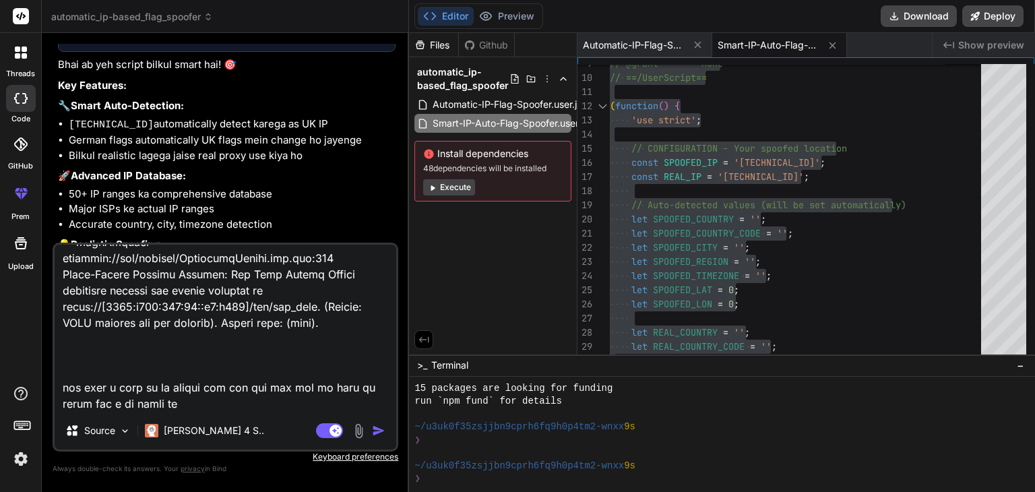
type textarea "Uncaught SyntaxError: expected expression, got '}' Pt https://browserleaks.com/…"
type textarea "x"
type textarea "Uncaught SyntaxError: expected expression, got '}' Pt https://browserleaks.com/…"
type textarea "x"
type textarea "Uncaught SyntaxError: expected expression, got '}' Pt https://browserleaks.com/…"
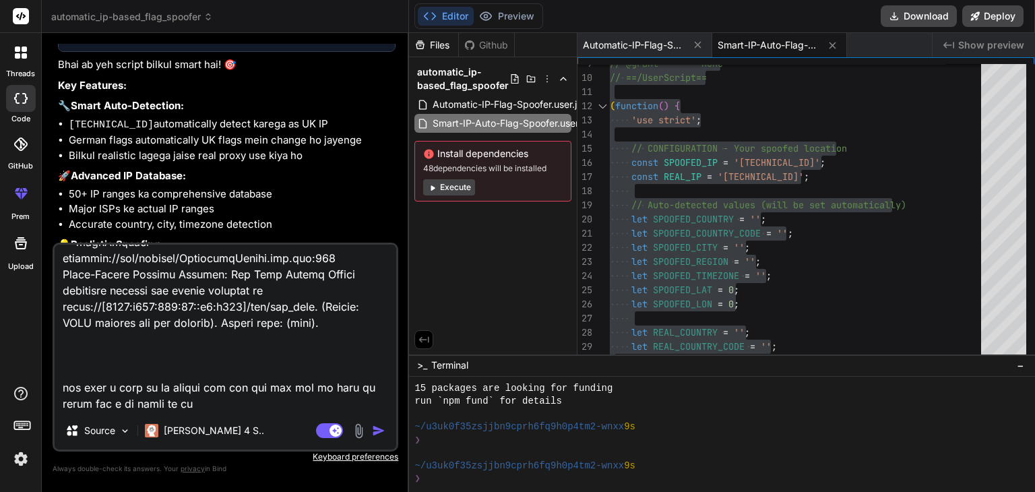
type textarea "x"
type textarea "Uncaught SyntaxError: expected expression, got '}' Pt https://browserleaks.com/…"
type textarea "x"
type textarea "Uncaught SyntaxError: expected expression, got '}' Pt https://browserleaks.com/…"
type textarea "x"
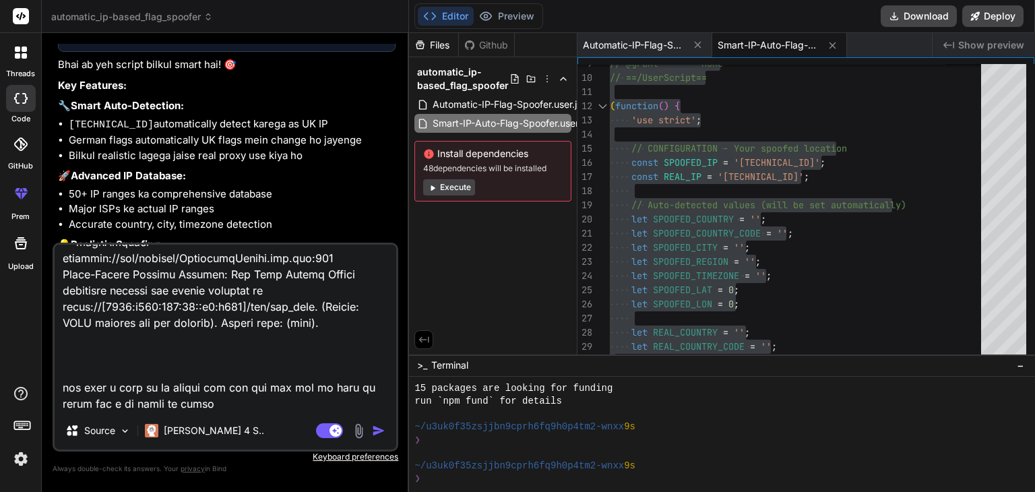
type textarea "Uncaught SyntaxError: expected expression, got '}' Pt https://browserleaks.com/…"
type textarea "x"
type textarea "Uncaught SyntaxError: expected expression, got '}' Pt https://browserleaks.com/…"
type textarea "x"
type textarea "Uncaught SyntaxError: expected expression, got '}' Pt https://browserleaks.com/…"
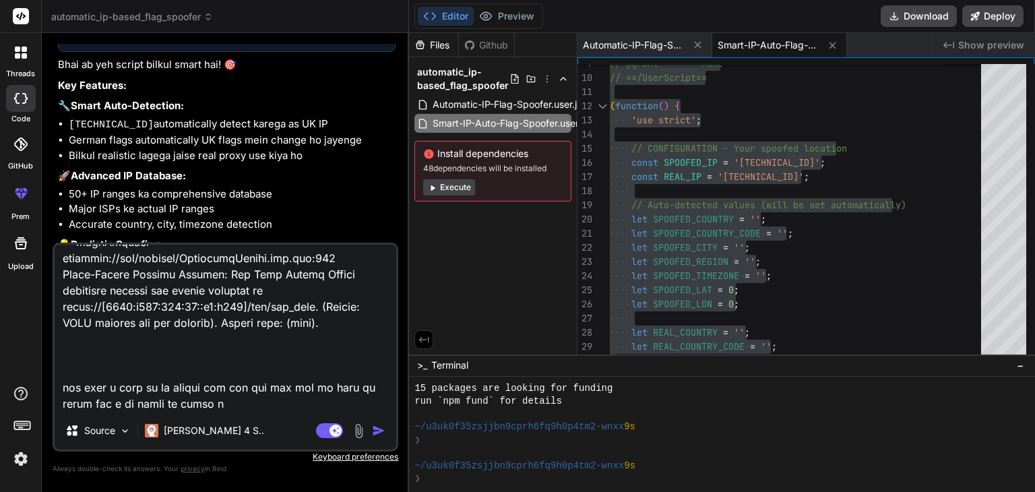
type textarea "x"
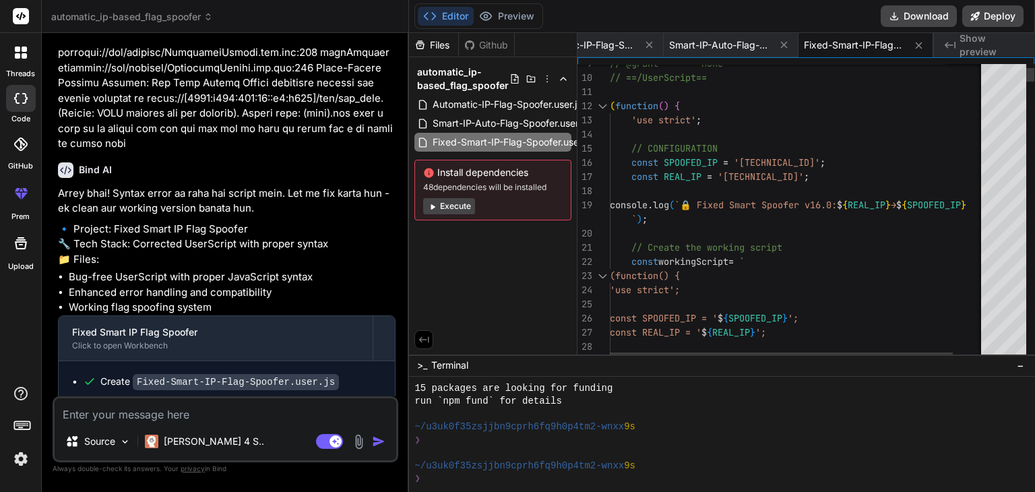
scroll to position [0, 0]
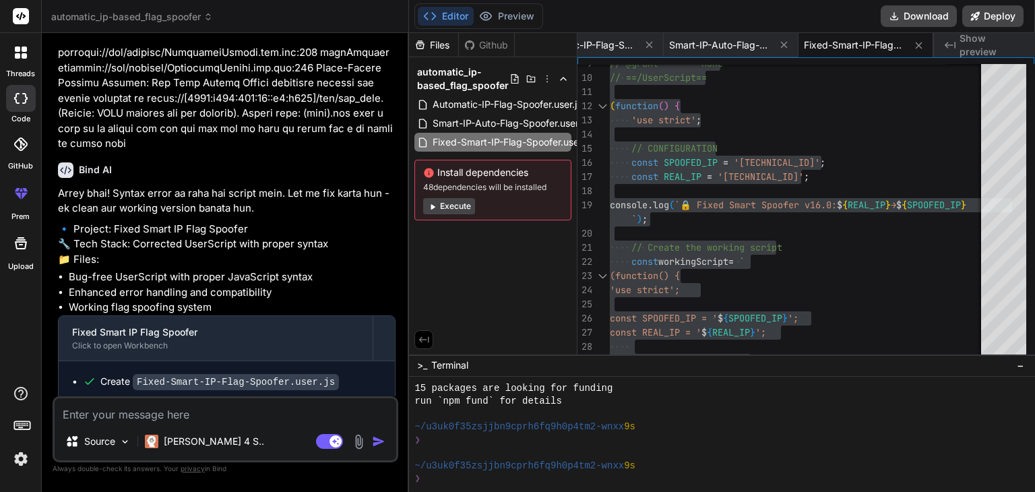
click at [173, 420] on textarea at bounding box center [226, 410] width 342 height 24
paste textarea "// ==UserScript== // @name Fixed Smart IP Flag Spoofer - Working Version // @na…"
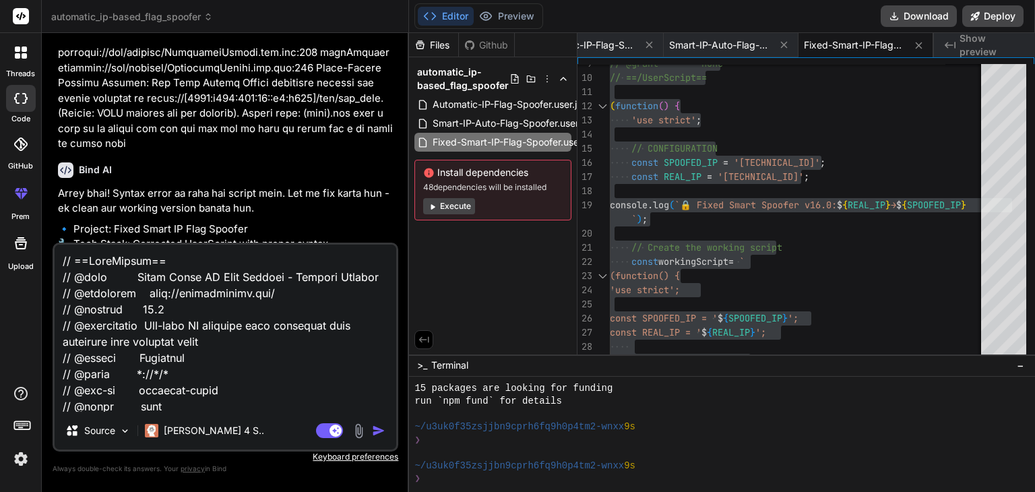
scroll to position [11728, 0]
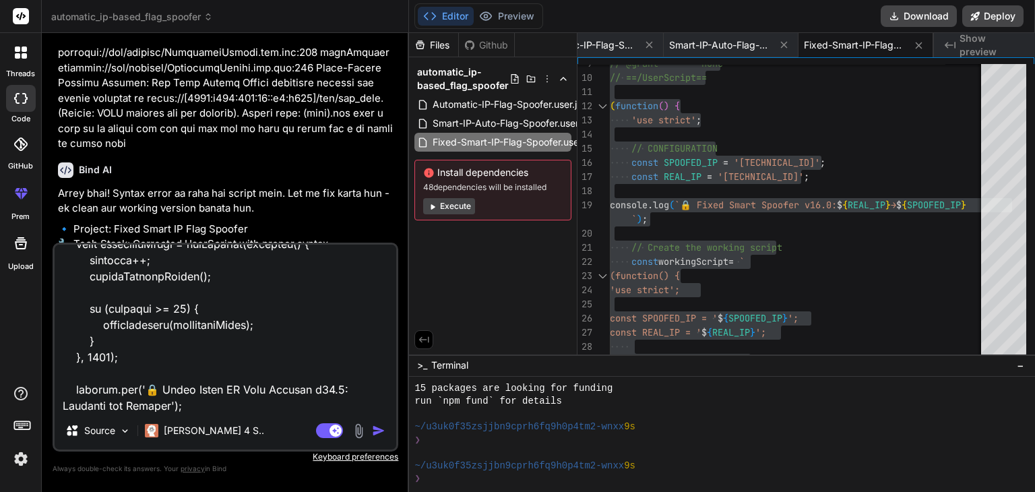
click at [352, 427] on img at bounding box center [359, 431] width 16 height 16
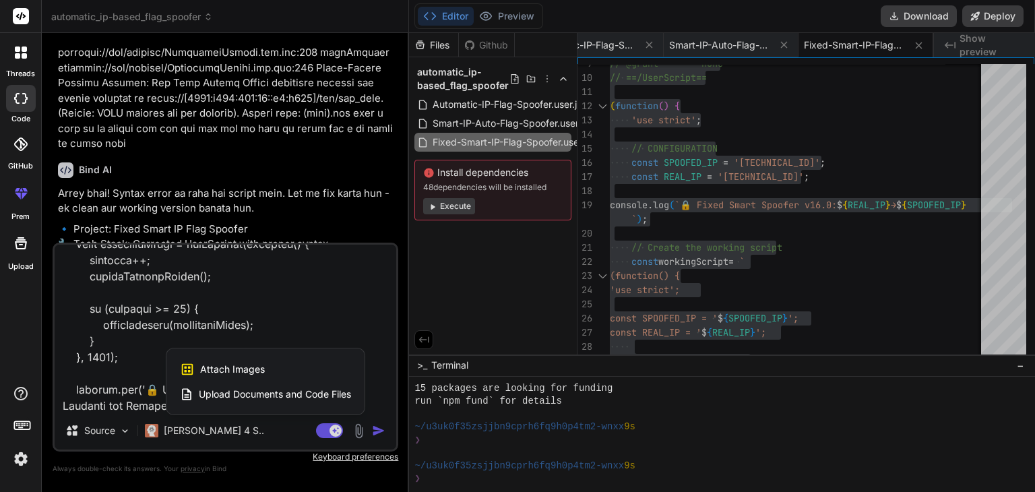
click at [304, 370] on div "Attach Images Image attachments are only supported in Claude and Gemini models." at bounding box center [265, 370] width 171 height 26
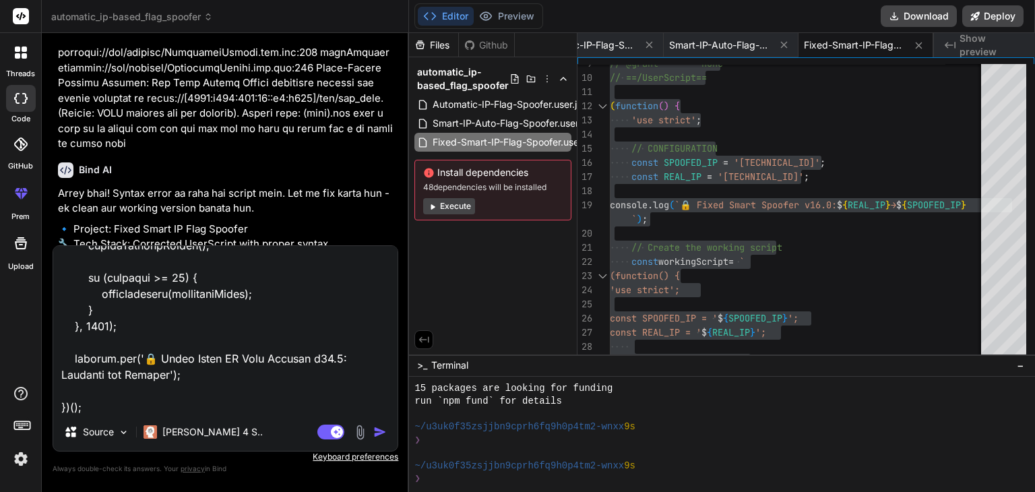
scroll to position [11712, 0]
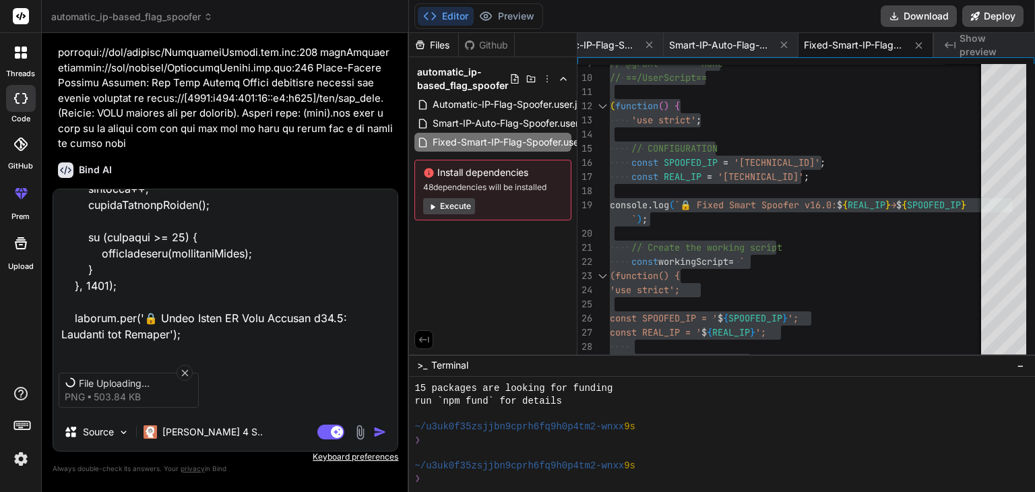
click at [131, 350] on textarea at bounding box center [225, 272] width 344 height 167
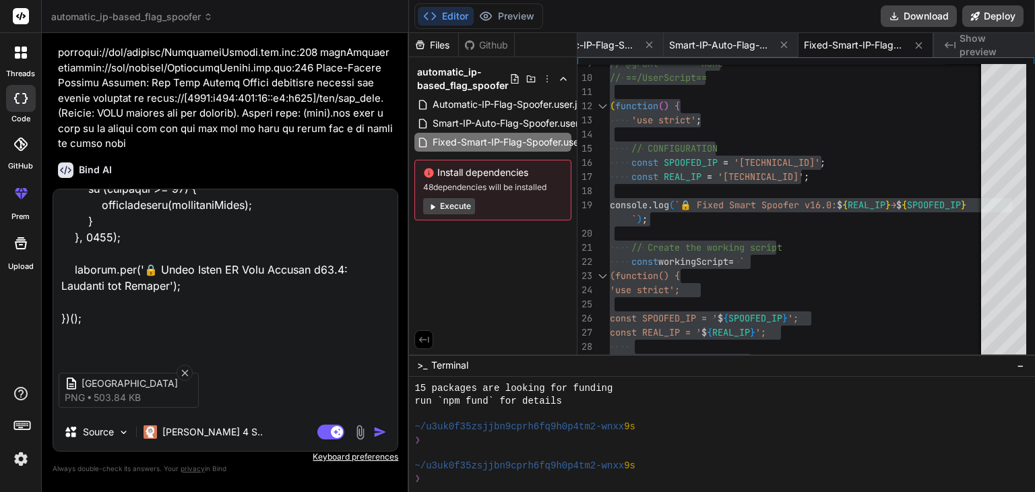
scroll to position [11762, 0]
click at [167, 350] on textarea at bounding box center [225, 272] width 344 height 167
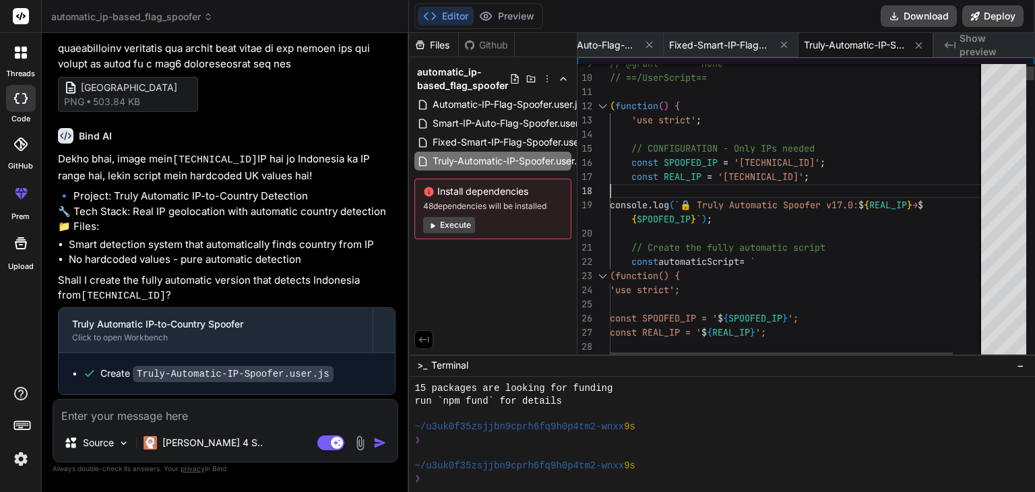
scroll to position [0, 0]
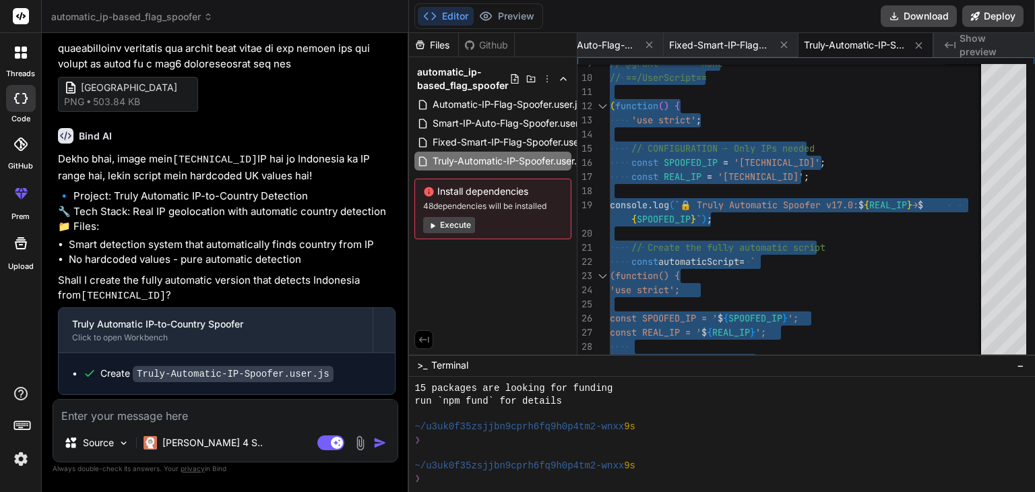
click at [154, 414] on textarea at bounding box center [225, 412] width 344 height 24
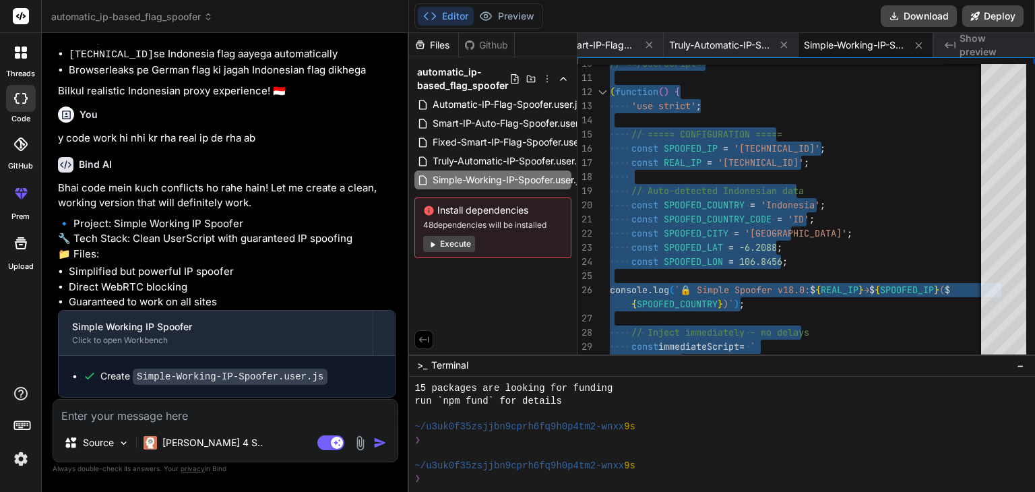
click at [166, 419] on textarea at bounding box center [225, 412] width 344 height 24
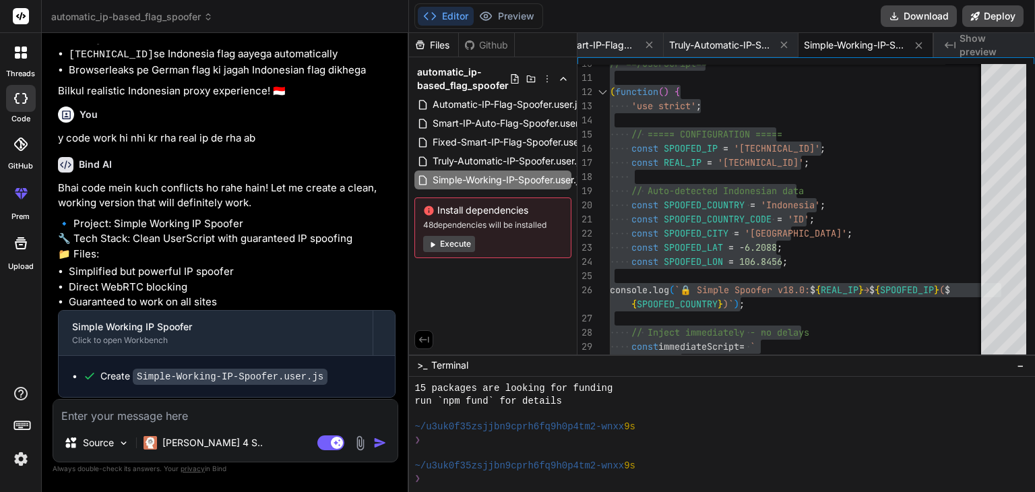
paste textarea "// ==UserScript== // @name Fixed Smart IP Flag Spoofer - Working Version // @na…"
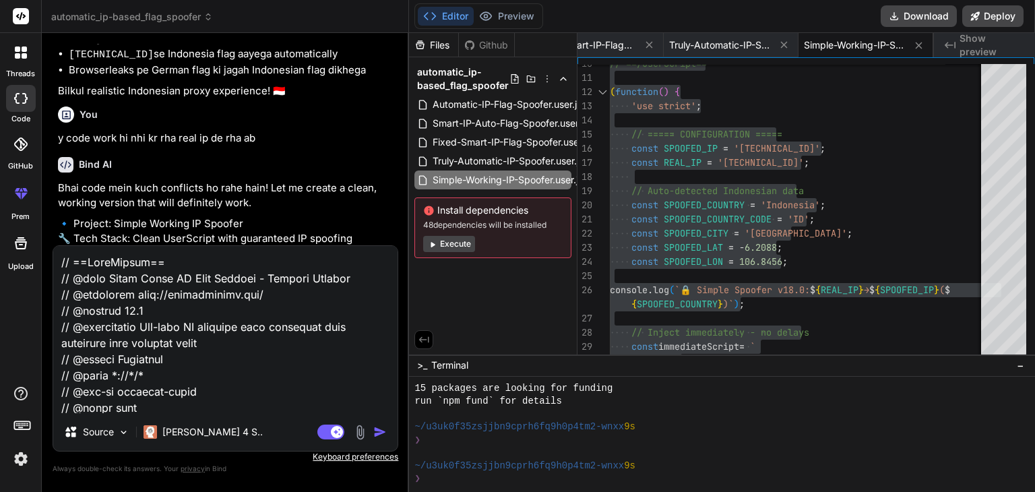
scroll to position [13345, 0]
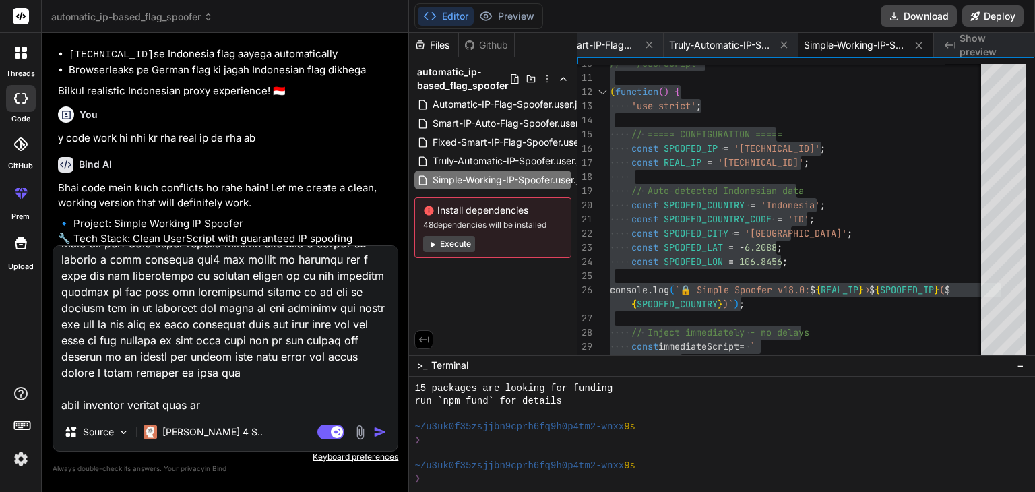
click at [386, 432] on img "button" at bounding box center [379, 431] width 13 height 13
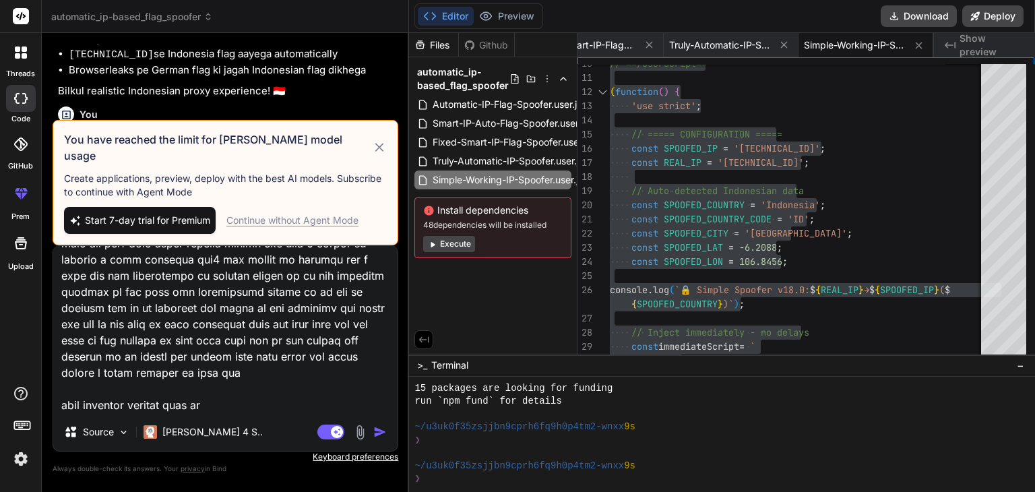
click at [239, 378] on textarea at bounding box center [225, 329] width 344 height 167
click at [26, 469] on img at bounding box center [20, 459] width 23 height 23
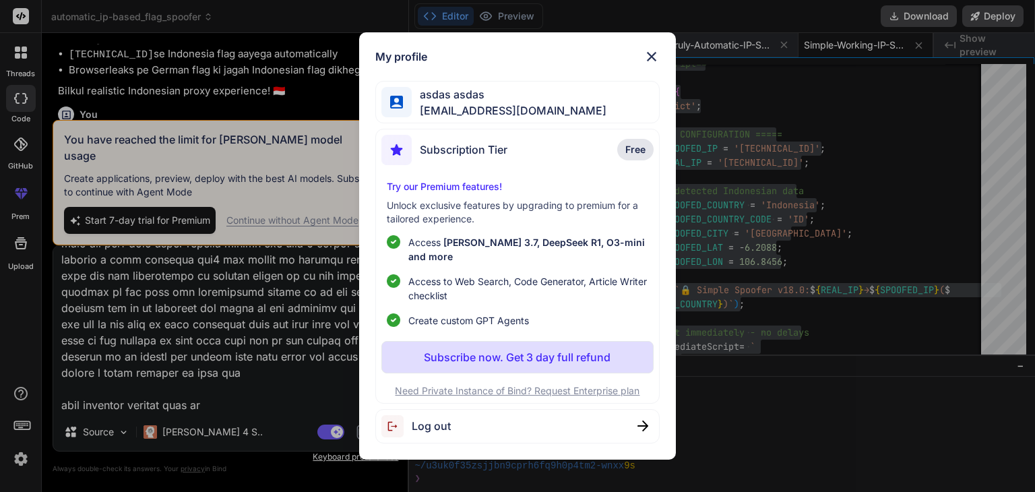
click at [21, 456] on div "My profile asdas asdas arctopgem@choco.la Subscription Tier Free Try our Premiu…" at bounding box center [517, 246] width 1035 height 492
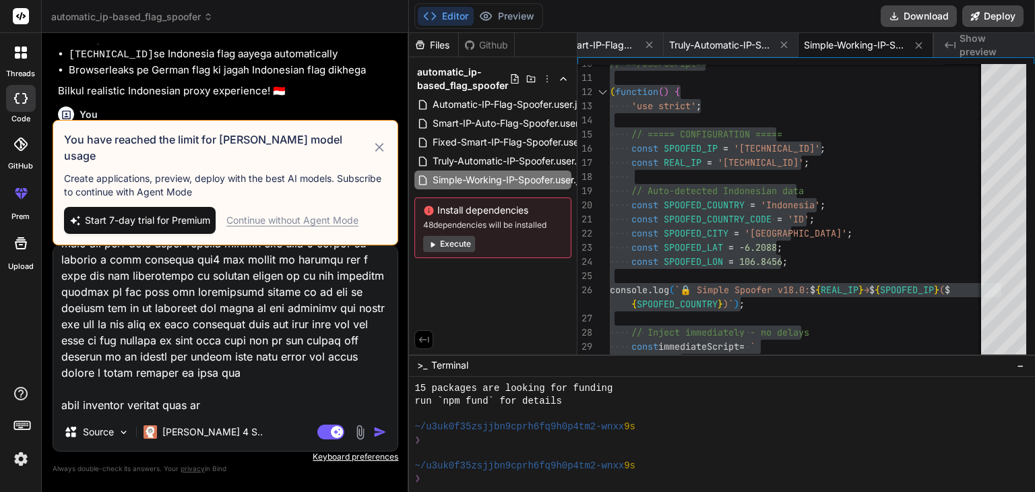
click at [7, 463] on div at bounding box center [20, 428] width 41 height 85
click at [23, 454] on img at bounding box center [20, 459] width 23 height 23
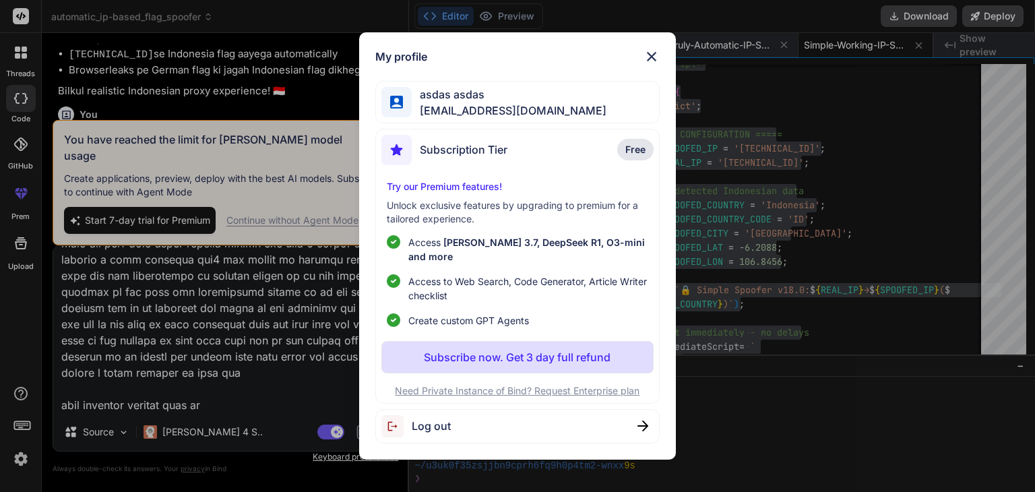
click at [480, 410] on div "Log out" at bounding box center [517, 426] width 284 height 34
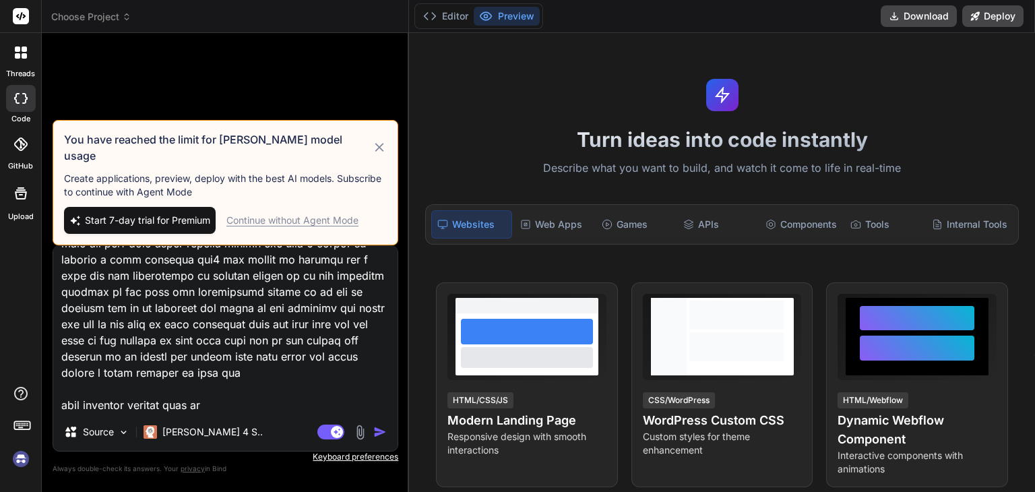
scroll to position [0, 0]
click at [31, 453] on img at bounding box center [20, 459] width 23 height 23
click at [13, 461] on img at bounding box center [20, 459] width 23 height 23
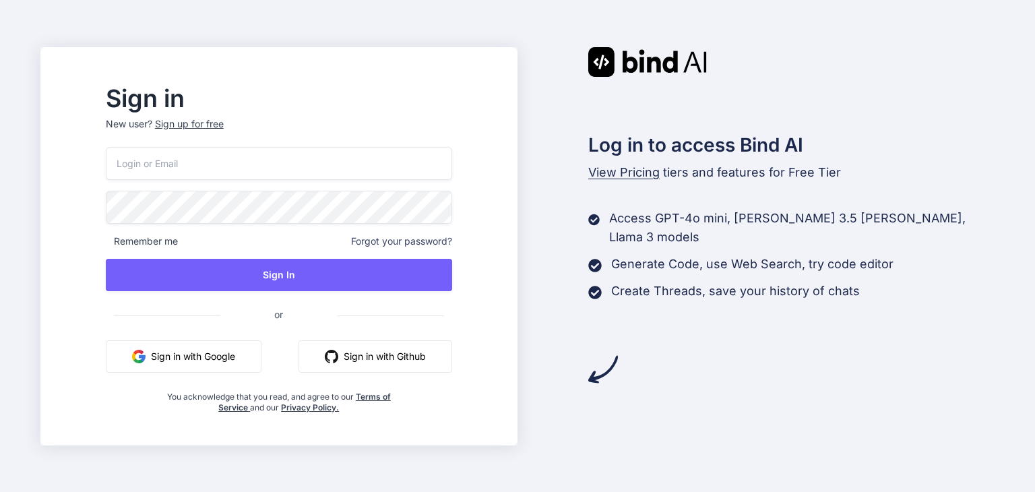
type input "arctopgem@choco.la"
click at [223, 127] on div "Sign up for free" at bounding box center [188, 123] width 69 height 13
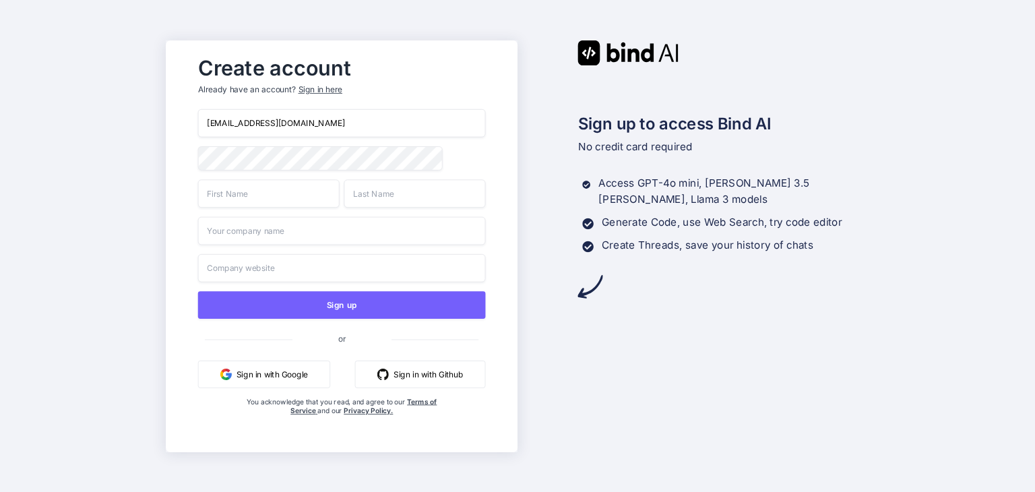
click at [356, 124] on input "arctopgem@choco.la" at bounding box center [341, 123] width 288 height 28
paste input "lieact383@fuwari.be"
type input "lieact383@fuwari.be"
click at [272, 193] on input "xs" at bounding box center [268, 193] width 142 height 28
type input "xsssx"
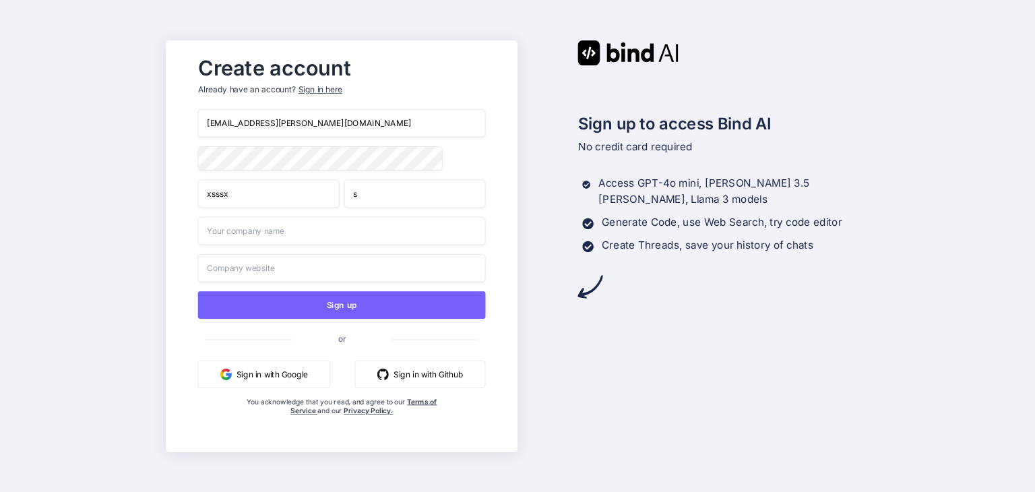
click at [407, 201] on input "s" at bounding box center [415, 193] width 142 height 28
type input "ssdwdw"
click at [346, 230] on input "d" at bounding box center [341, 230] width 288 height 28
click at [346, 230] on input "wd" at bounding box center [341, 230] width 288 height 28
type input "wdwdw"
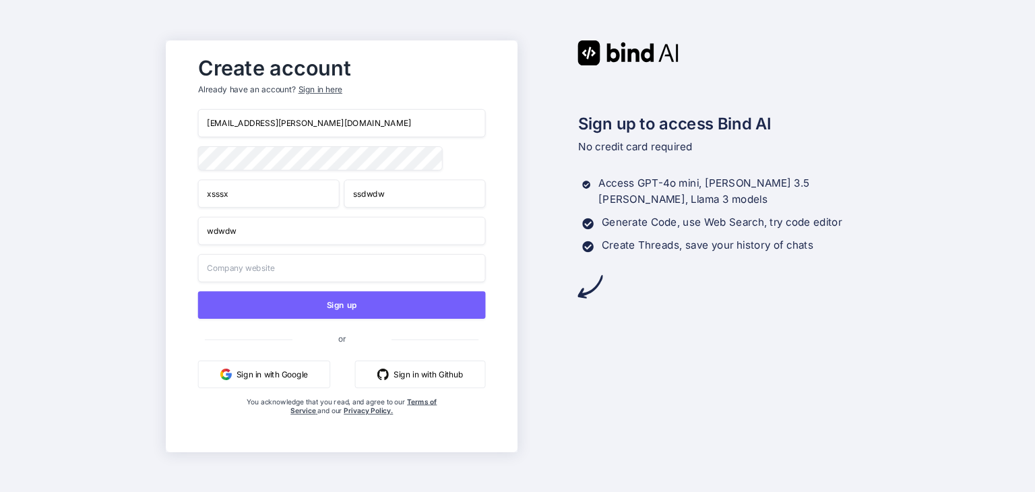
click at [303, 259] on input "text" at bounding box center [341, 267] width 288 height 28
click at [299, 264] on input "ewdw" at bounding box center [341, 267] width 288 height 28
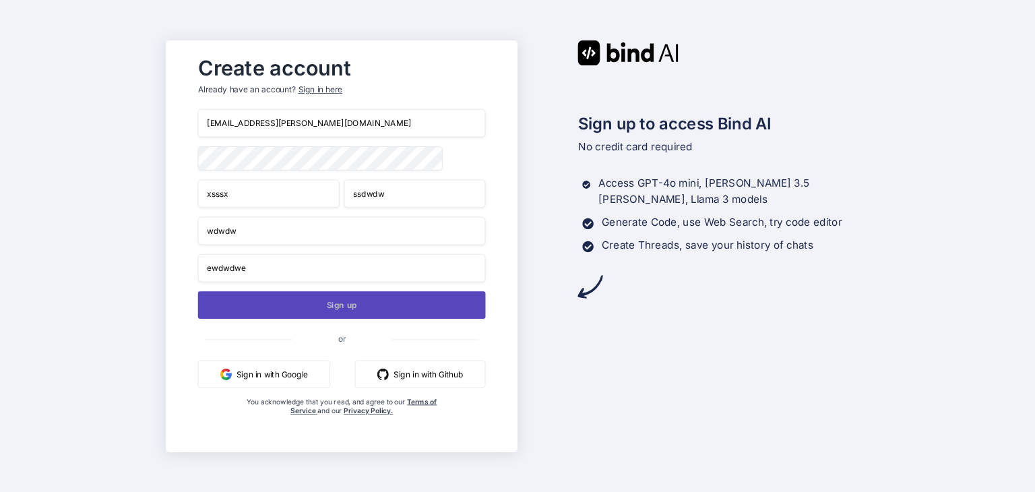
type input "ewdwdwe"
click at [310, 301] on button "Sign up" at bounding box center [341, 305] width 288 height 28
click at [371, 313] on button "Sign up" at bounding box center [341, 305] width 288 height 28
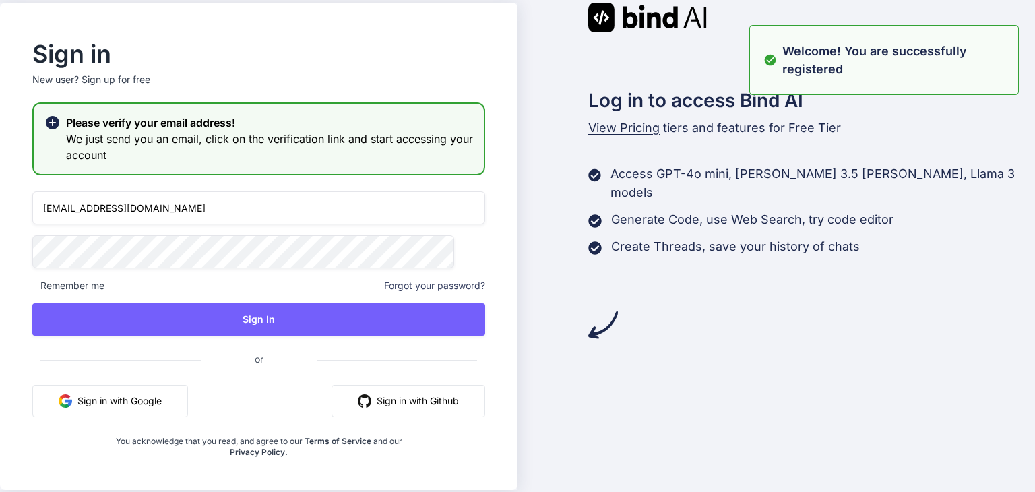
type input "lieact383@fuwari.be"
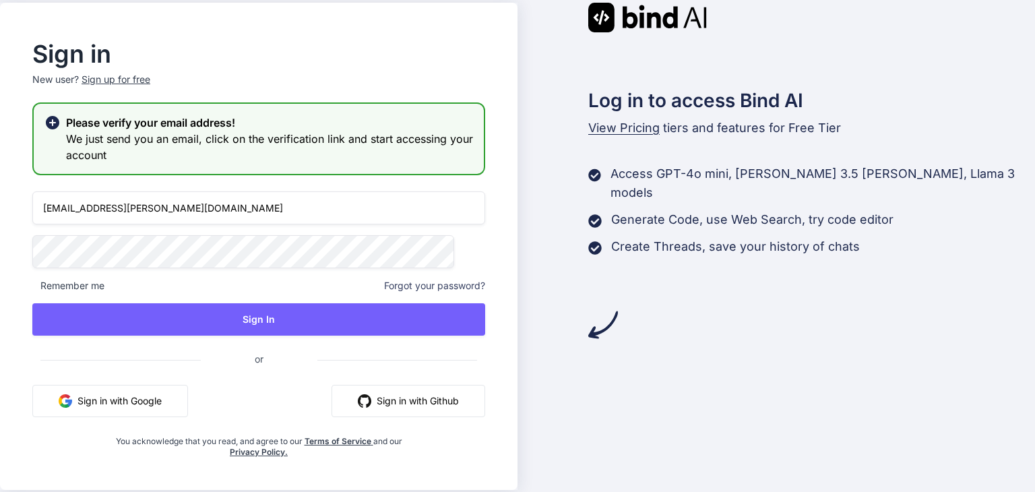
drag, startPoint x: 338, startPoint y: 311, endPoint x: 590, endPoint y: 491, distance: 309.3
click at [601, 486] on div "Sign in New user? Sign up for free Please verify your email address! We just se…" at bounding box center [517, 246] width 1035 height 487
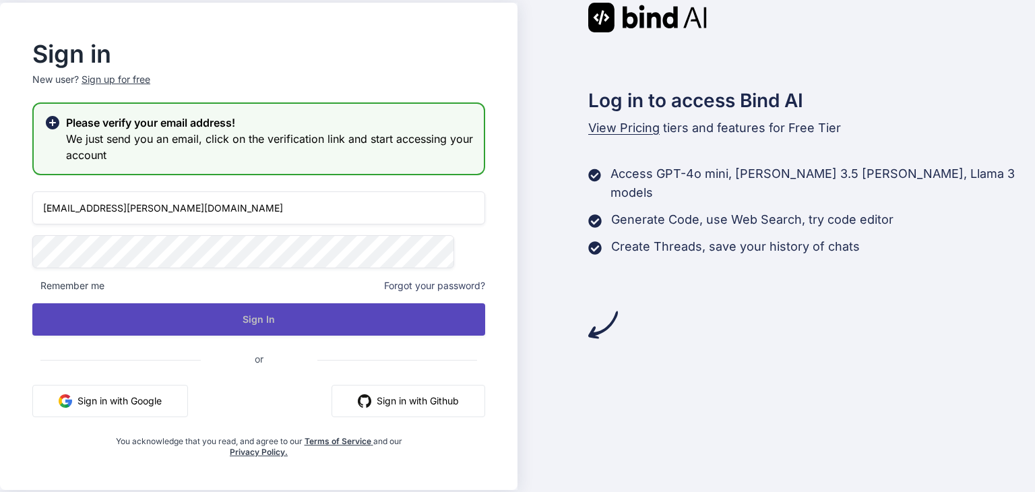
click at [164, 320] on button "Sign In" at bounding box center [258, 319] width 453 height 32
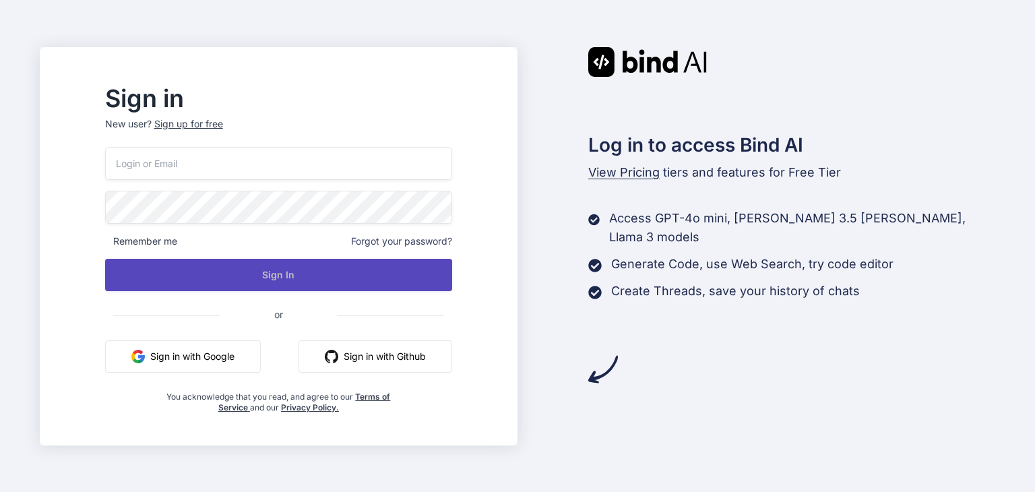
type input "[EMAIL_ADDRESS][PERSON_NAME][DOMAIN_NAME]"
click at [319, 270] on button "Sign In" at bounding box center [278, 275] width 347 height 32
click at [305, 278] on button "Sign In" at bounding box center [278, 275] width 347 height 32
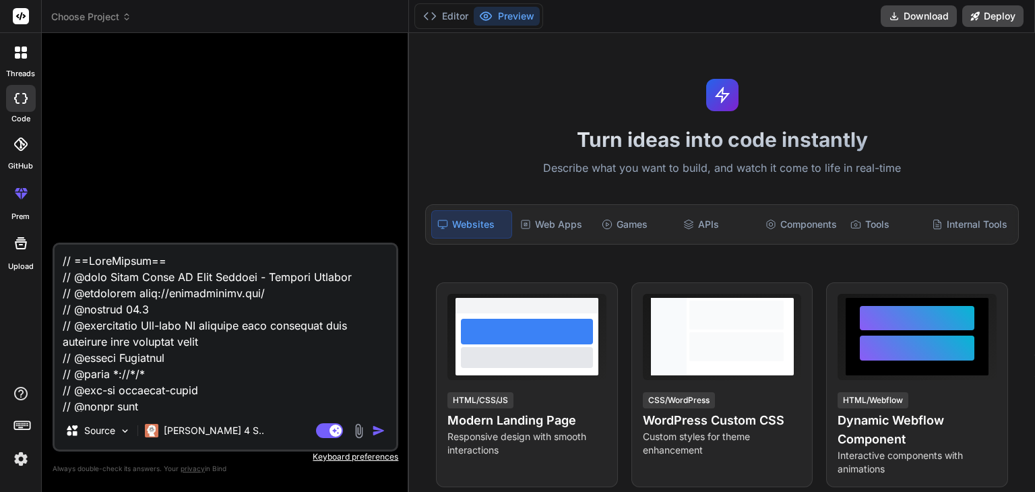
type textarea "x"
click at [213, 375] on textarea at bounding box center [226, 328] width 342 height 167
paste textarea "Instant IP Spoofer - Single IP Only // @namespace [URL][DOMAIN_NAME] // @versio…"
type textarea "// ==LoreMipsum== // @dolo Sitamet CO Adipisc - Elitse DO Eius // @temporinc ut…"
type textarea "x"
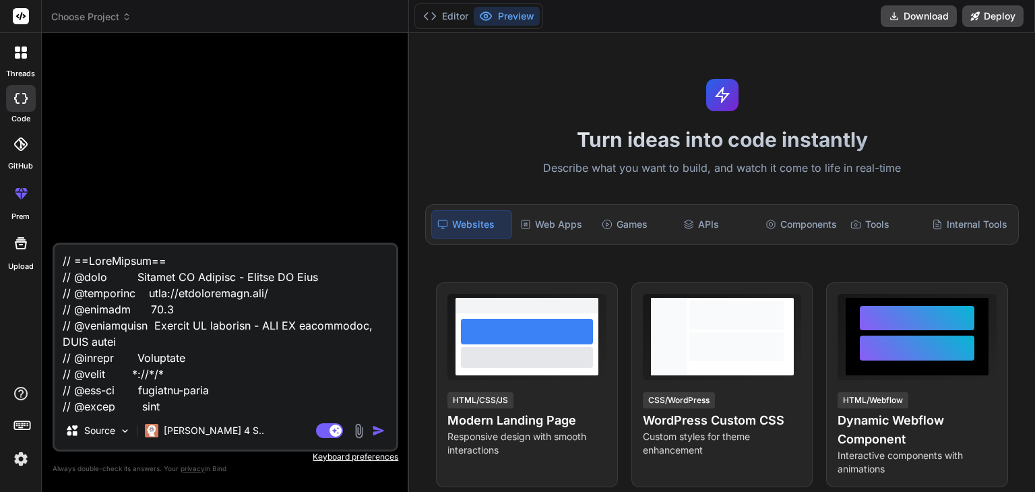
scroll to position [10288, 0]
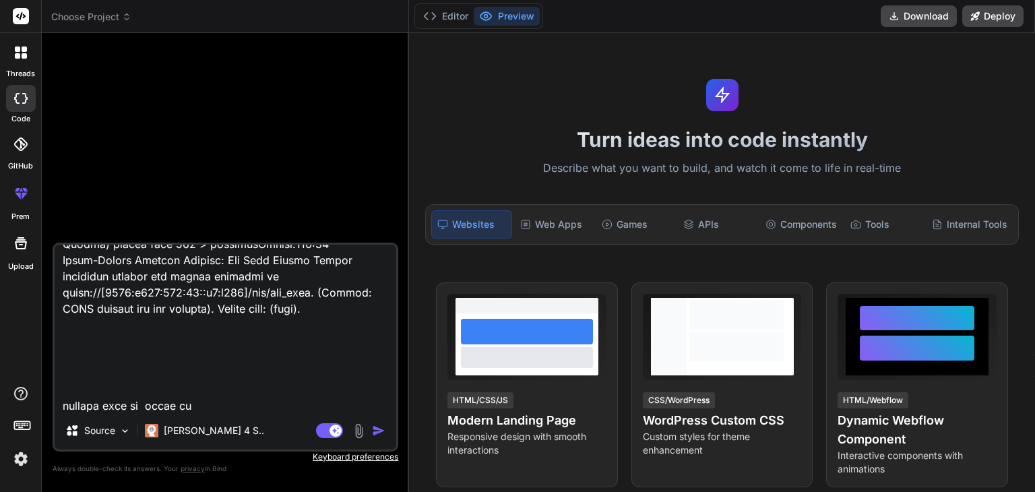
type textarea "// ==LoreMipsum== // @dolo Sitamet CO Adipisc - Elitse DO Eius // @temporinc ut…"
click at [366, 434] on img at bounding box center [359, 431] width 16 height 16
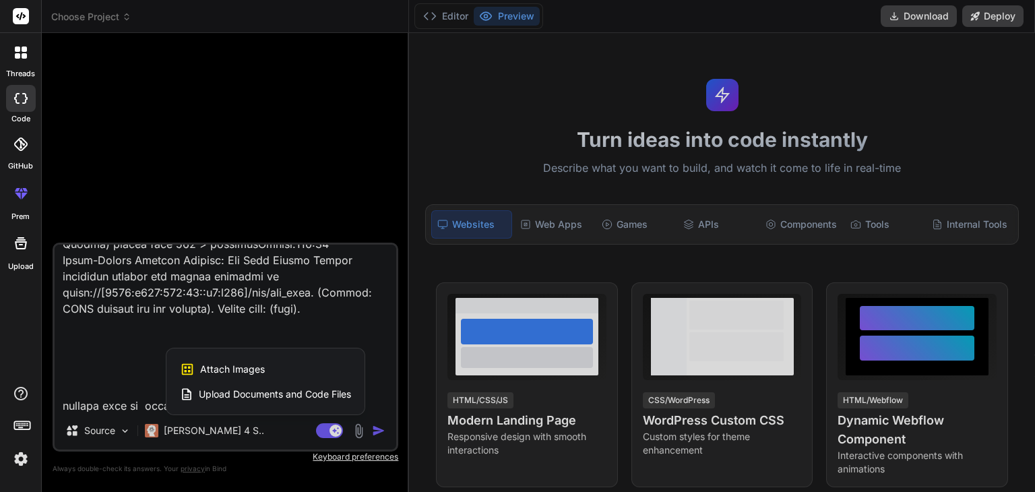
click at [237, 361] on div "Attach Images Image attachments are only supported in [PERSON_NAME] and Gemini …" at bounding box center [265, 370] width 171 height 26
type textarea "x"
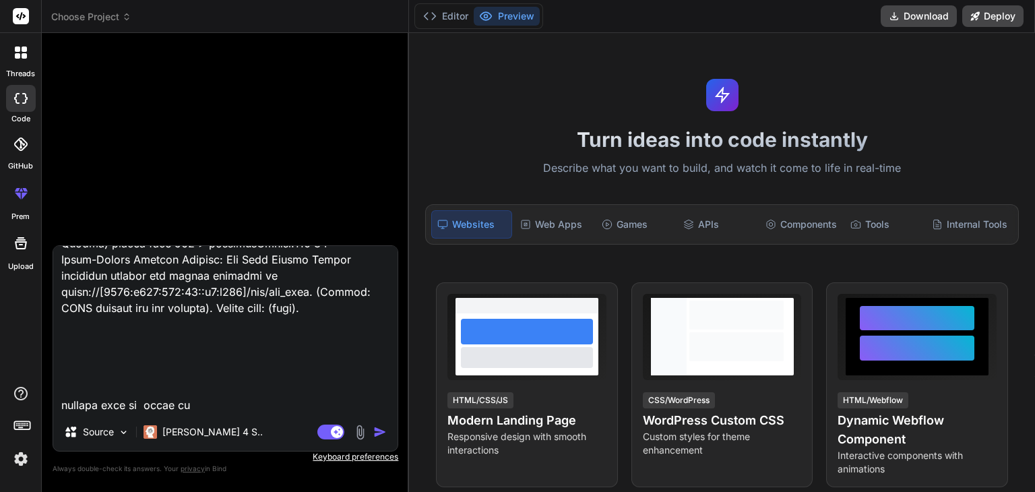
scroll to position [10272, 0]
type input "C:\fakepath\dasssadsaddsaasdsad.png"
type textarea "x"
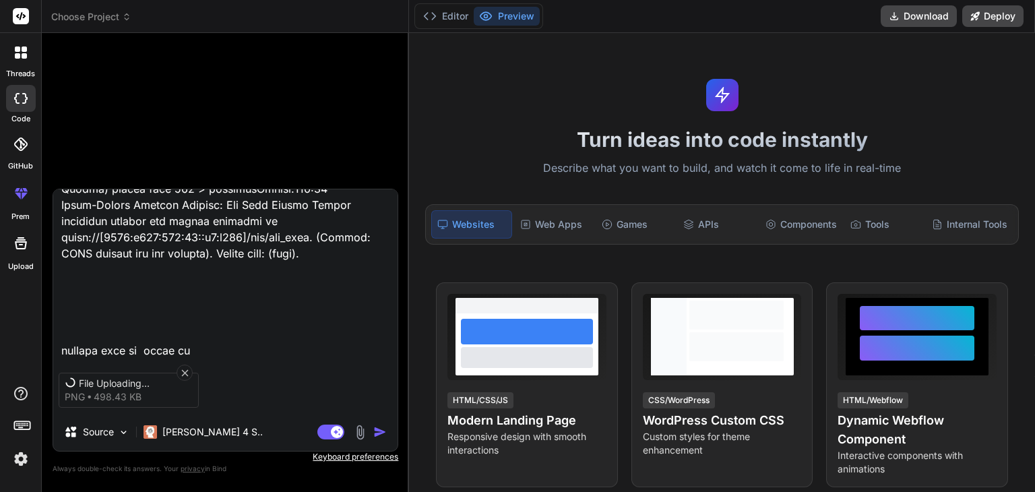
click at [225, 345] on textarea at bounding box center [225, 272] width 344 height 167
type textarea "// ==LoreMipsum== // @dolo Sitamet CO Adipisc - Elitse DO Eius // @temporinc ut…"
type textarea "x"
type textarea "// ==LoreMipsum== // @dolo Sitamet CO Adipisc - Elitse DO Eius // @temporinc ut…"
type textarea "x"
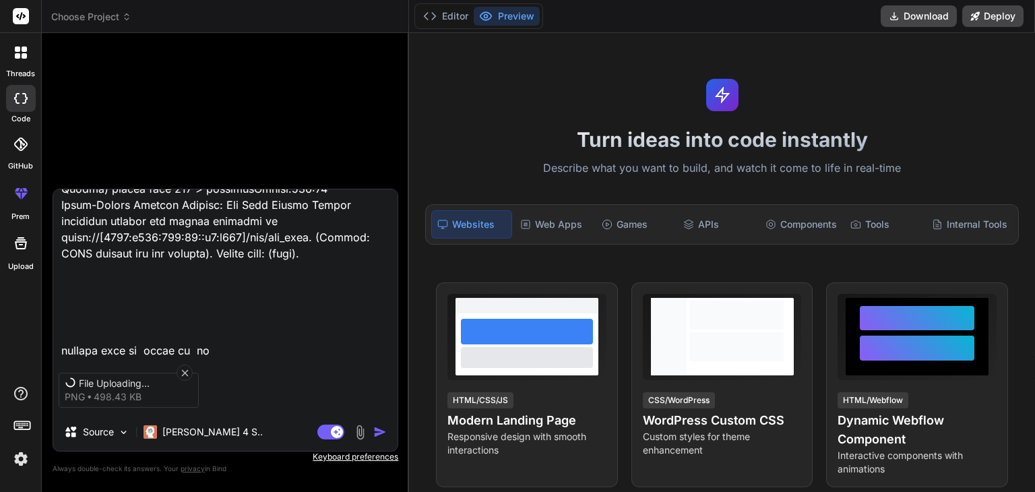
type textarea "// ==LoreMipsum== // @dolo Sitamet CO Adipisc - Elitse DO Eius // @temporinc ut…"
type textarea "x"
type textarea "// ==LoreMipsum== // @dolo Sitamet CO Adipisc - Elitse DO Eius // @temporinc ut…"
type textarea "x"
type textarea "// ==LoreMipsum== // @dolo Sitamet CO Adipisc - Elitse DO Eius // @temporinc ut…"
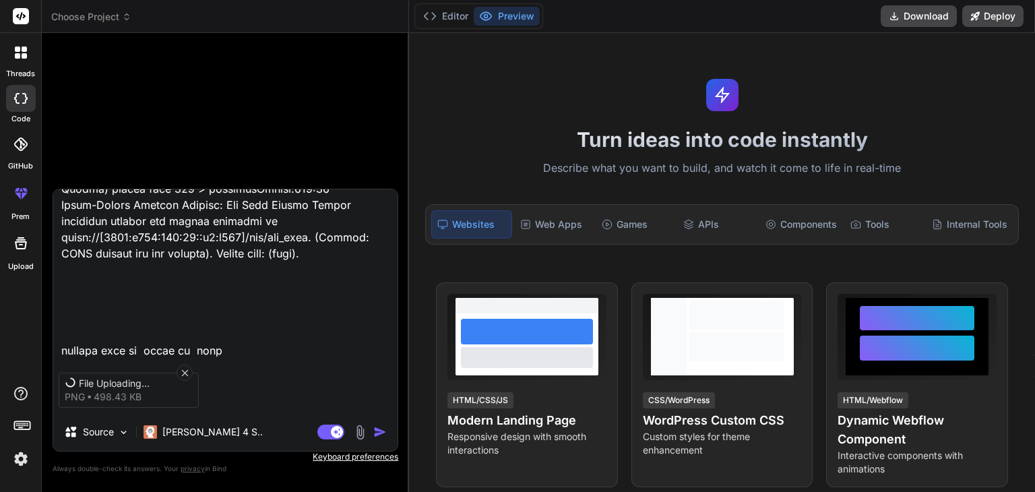
type textarea "x"
type textarea "// ==LoreMipsum== // @dolo Sitamet CO Adipisc - Elitse DO Eius // @temporinc ut…"
type textarea "x"
type textarea "// ==LoreMipsum== // @dolo Sitamet CO Adipisc - Elitse DO Eius // @temporinc ut…"
type textarea "x"
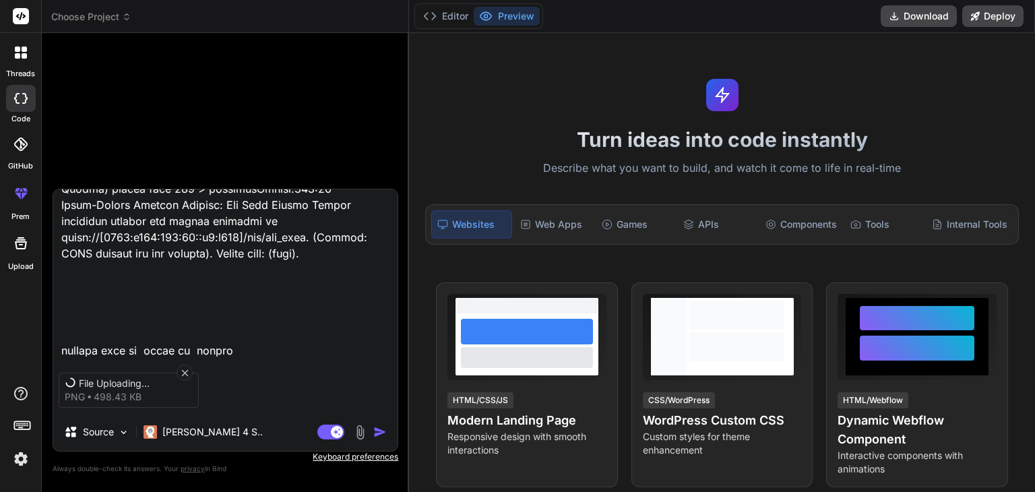
type textarea "// ==LoreMipsum== // @dolo Sitamet CO Adipisc - Elitse DO Eius // @temporinc ut…"
type textarea "x"
type textarea "// ==LoreMipsum== // @dolo Sitamet CO Adipisc - Elitse DO Eius // @temporinc ut…"
type textarea "x"
type textarea "// ==LoreMipsum== // @dolo Sitamet CO Adipisc - Elitse DO Eius // @temporinc ut…"
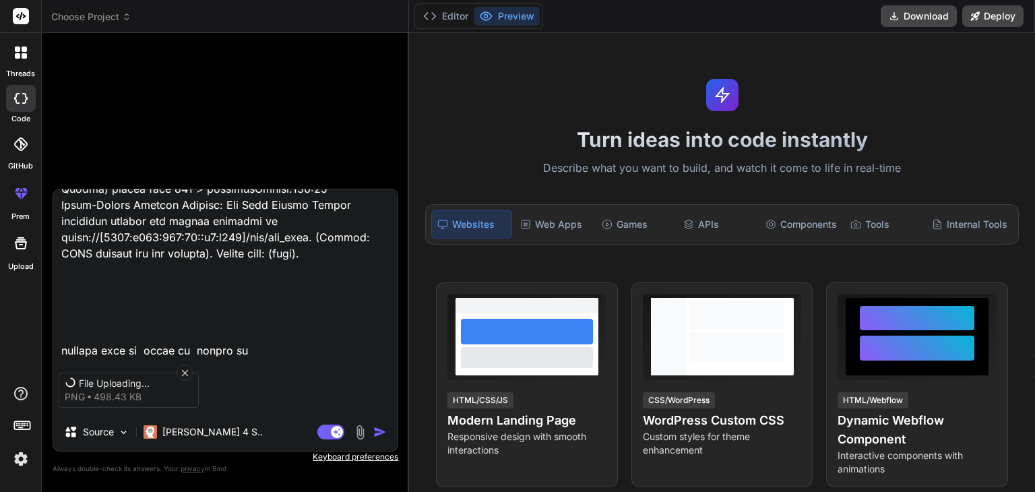
type textarea "x"
type textarea "// ==LoreMipsum== // @dolo Sitamet CO Adipisc - Elitse DO Eius // @temporinc ut…"
type textarea "x"
type textarea "// ==LoreMipsum== // @dolo Sitamet CO Adipisc - Elitse DO Eius // @temporinc ut…"
type textarea "x"
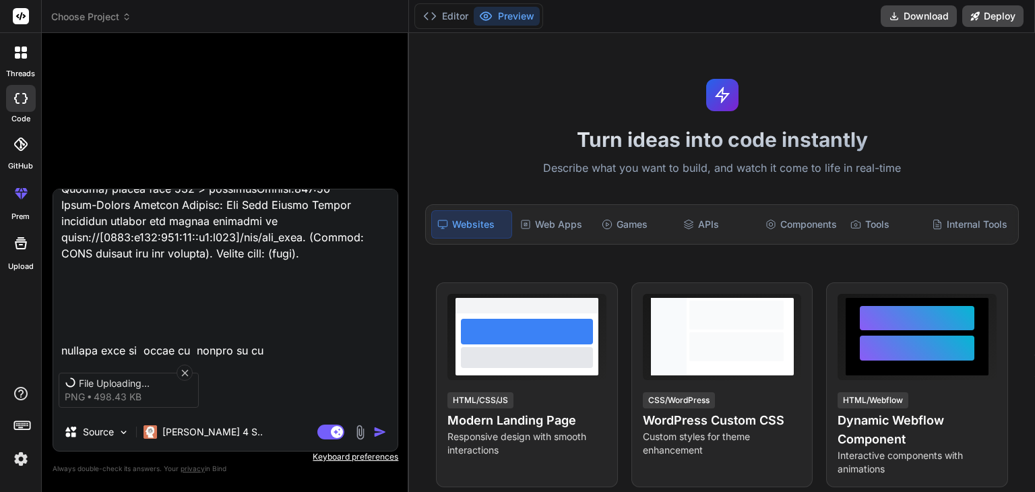
type textarea "// ==LoreMipsum== // @dolo Sitamet CO Adipisc - Elitse DO Eius // @temporinc ut…"
type textarea "x"
type textarea "// ==LoreMipsum== // @dolo Sitamet CO Adipisc - Elitse DO Eius // @temporinc ut…"
type textarea "x"
type textarea "// ==LoreMipsum== // @dolo Sitamet CO Adipisc - Elitse DO Eius // @temporinc ut…"
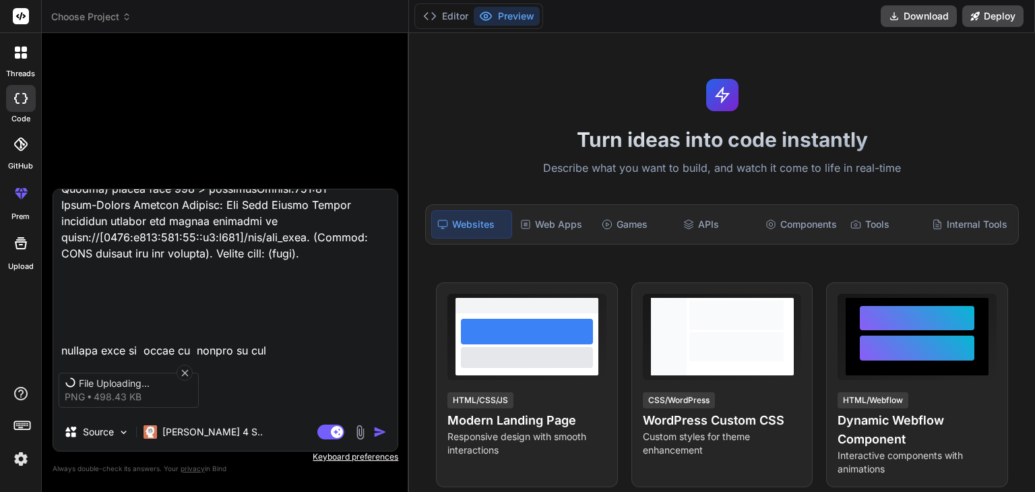
type textarea "x"
type textarea "// ==LoreMipsum== // @dolo Sitamet CO Adipisc - Elitse DO Eius // @temporinc ut…"
type textarea "x"
type textarea "// ==LoreMipsum== // @dolo Sitamet CO Adipisc - Elitse DO Eius // @temporinc ut…"
type textarea "x"
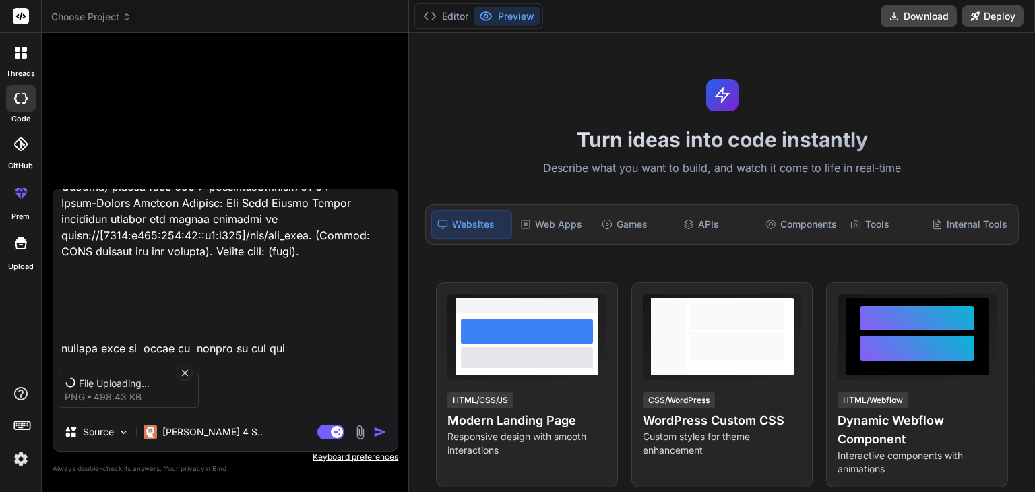
type textarea "// ==LoreMipsum== // @dolo Sitamet CO Adipisc - Elitse DO Eius // @temporinc ut…"
type textarea "x"
type textarea "// ==LoreMipsum== // @dolo Sitamet CO Adipisc - Elitse DO Eius // @temporinc ut…"
type textarea "x"
type textarea "// ==LoreMipsum== // @dolo Sitamet CO Adipisc - Elitse DO Eius // @temporinc ut…"
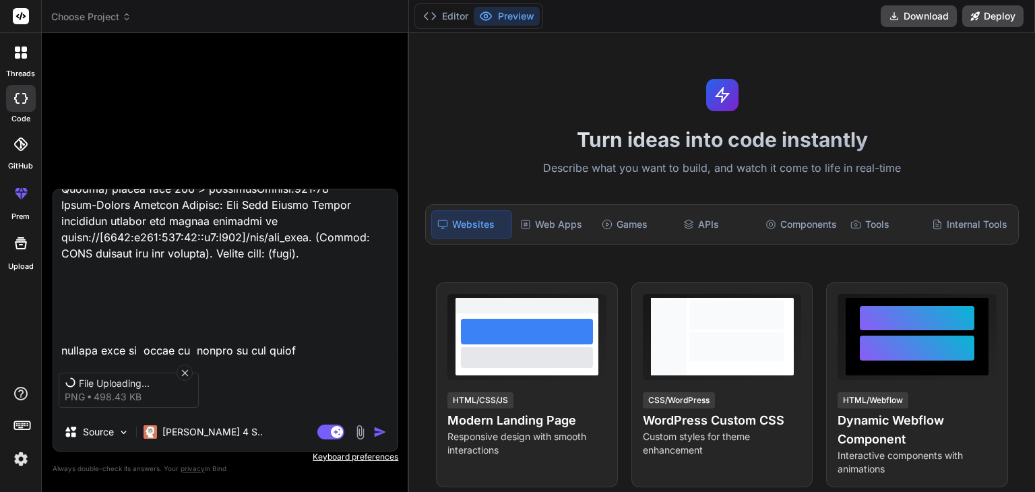
type textarea "x"
type textarea "// ==LoreMipsum== // @dolo Sitamet CO Adipisc - Elitse DO Eius // @temporinc ut…"
type textarea "x"
type textarea "// ==LoreMipsum== // @dolo Sitamet CO Adipisc - Elitse DO Eius // @temporinc ut…"
type textarea "x"
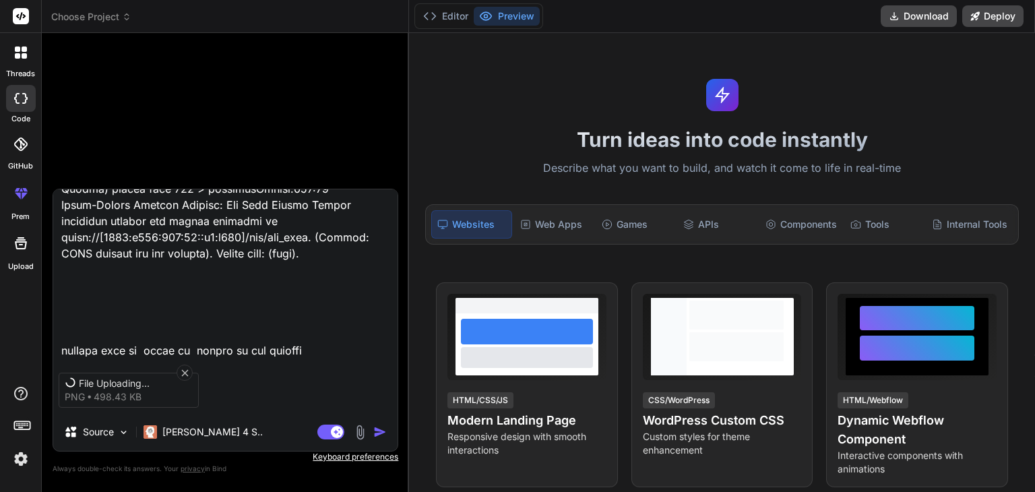
type textarea "// ==LoreMipsum== // @dolo Sitamet CO Adipisc - Elitse DO Eius // @temporinc ut…"
type textarea "x"
type textarea "// ==LoreMipsum== // @dolo Sitamet CO Adipisc - Elitse DO Eius // @temporinc ut…"
type textarea "x"
type textarea "// ==LoreMipsum== // @dolo Sitamet CO Adipisc - Elitse DO Eius // @temporinc ut…"
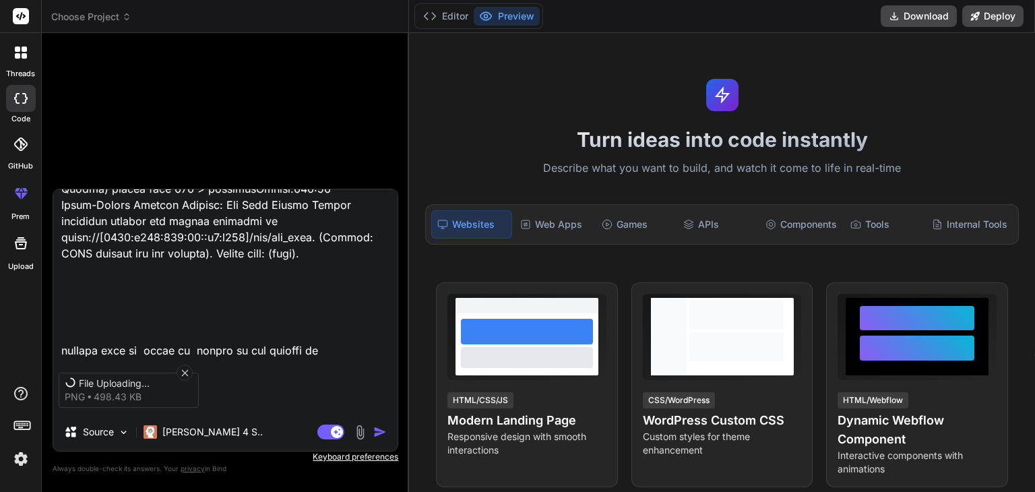
type textarea "x"
type textarea "// ==LoreMipsum== // @dolo Sitamet CO Adipisc - Elitse DO Eius // @temporinc ut…"
type textarea "x"
type textarea "// ==LoreMipsum== // @dolo Sitamet CO Adipisc - Elitse DO Eius // @temporinc ut…"
type textarea "x"
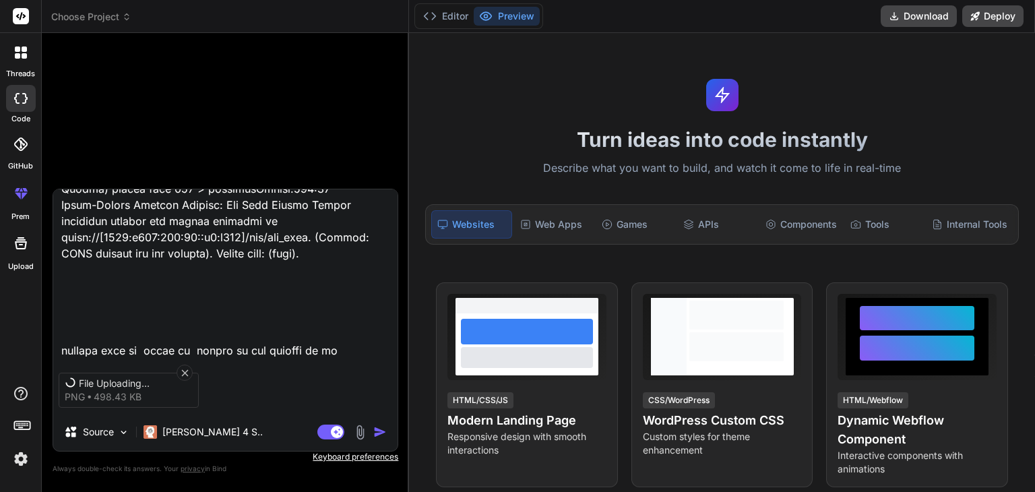
type textarea "// ==LoreMipsum== // @dolo Sitamet CO Adipisc - Elitse DO Eius // @temporinc ut…"
type textarea "x"
type textarea "// ==LoreMipsum== // @dolo Sitamet CO Adipisc - Elitse DO Eius // @temporinc ut…"
type textarea "x"
type textarea "// ==LoreMipsum== // @dolo Sitamet CO Adipisc - Elitse DO Eius // @temporinc ut…"
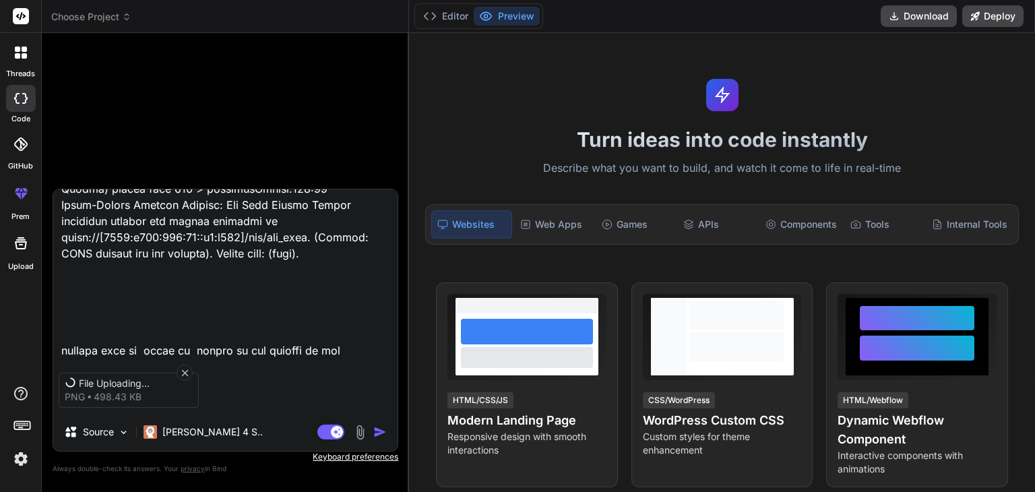
type textarea "x"
type textarea "// ==LoreMipsum== // @dolo Sitamet CO Adipisc - Elitse DO Eius // @temporinc ut…"
type textarea "x"
type textarea "// ==LoreMipsum== // @dolo Sitamet CO Adipisc - Elitse DO Eius // @temporinc ut…"
type textarea "x"
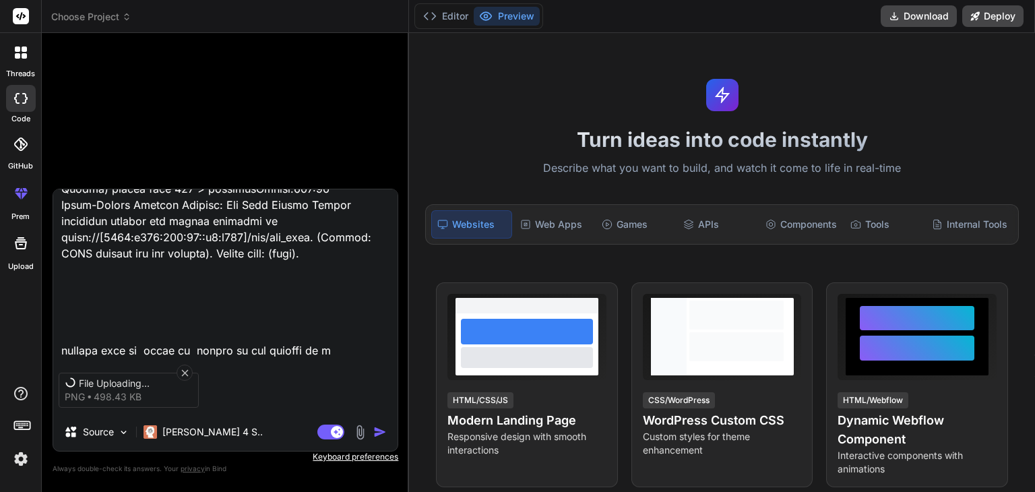
type textarea "// ==LoreMipsum== // @dolo Sitamet CO Adipisc - Elitse DO Eius // @temporinc ut…"
type textarea "x"
type textarea "// ==LoreMipsum== // @dolo Sitamet CO Adipisc - Elitse DO Eius // @temporinc ut…"
type textarea "x"
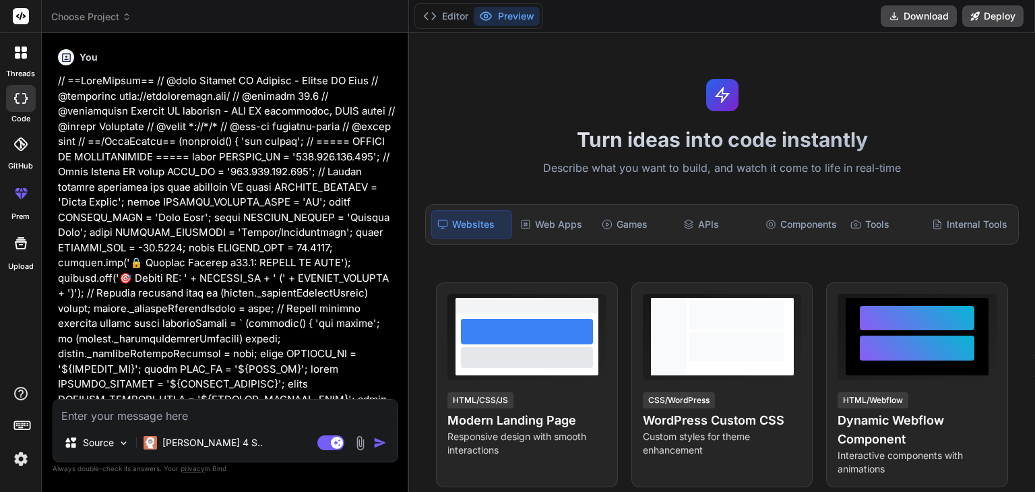
scroll to position [0, 0]
type textarea "x"
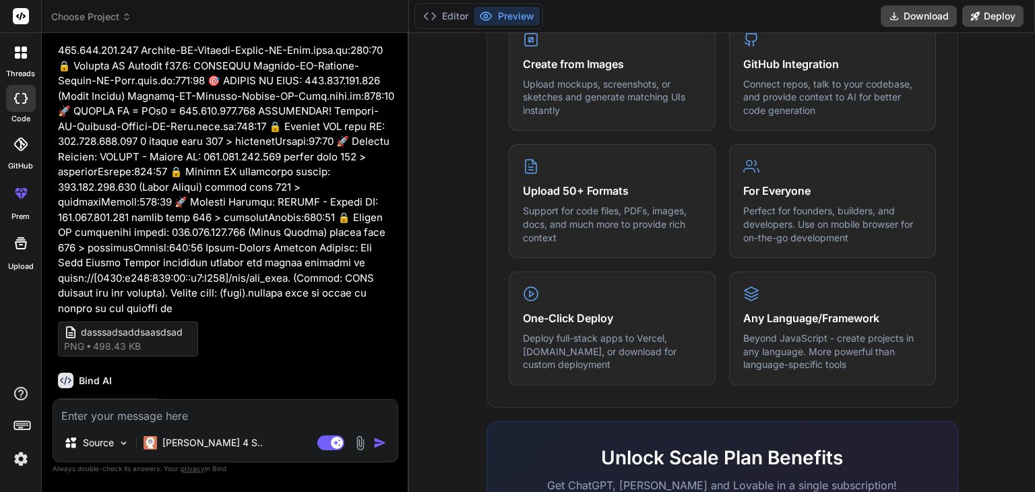
scroll to position [3500, 0]
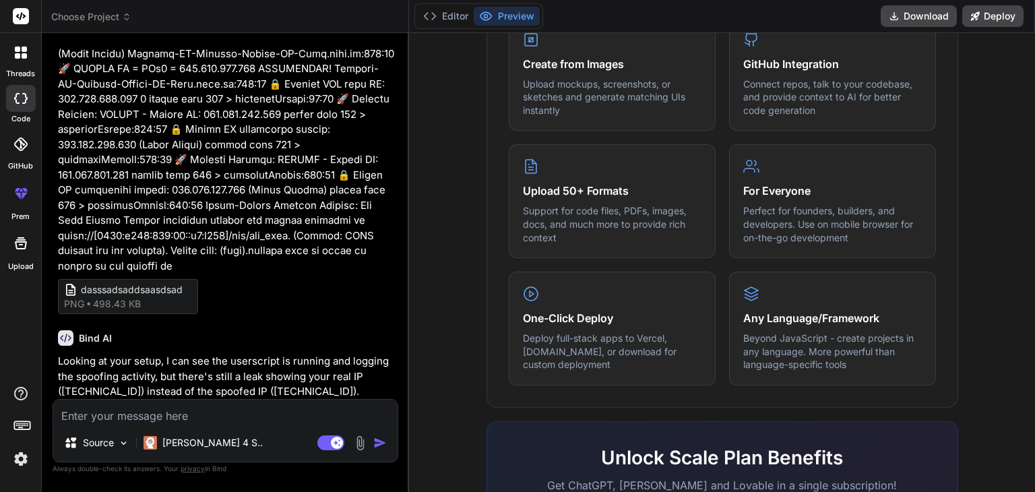
type textarea "x"
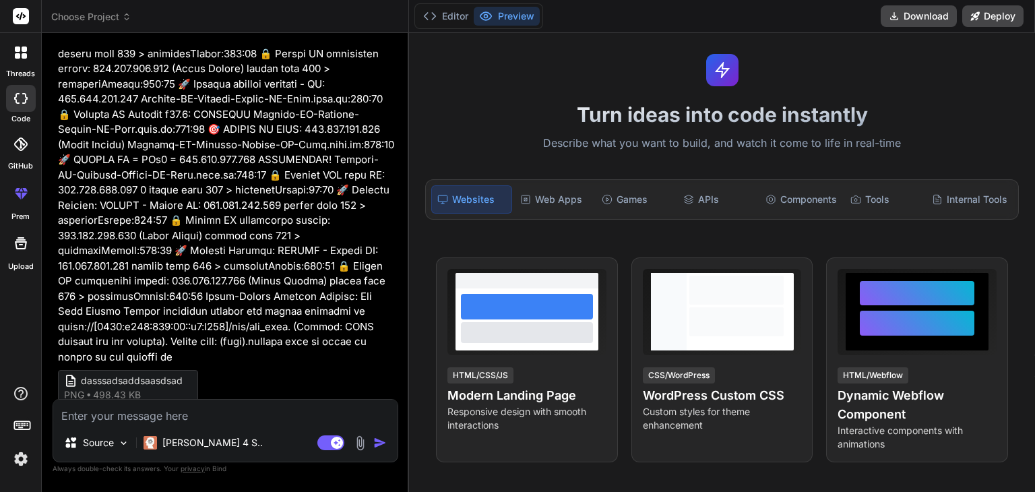
scroll to position [0, 0]
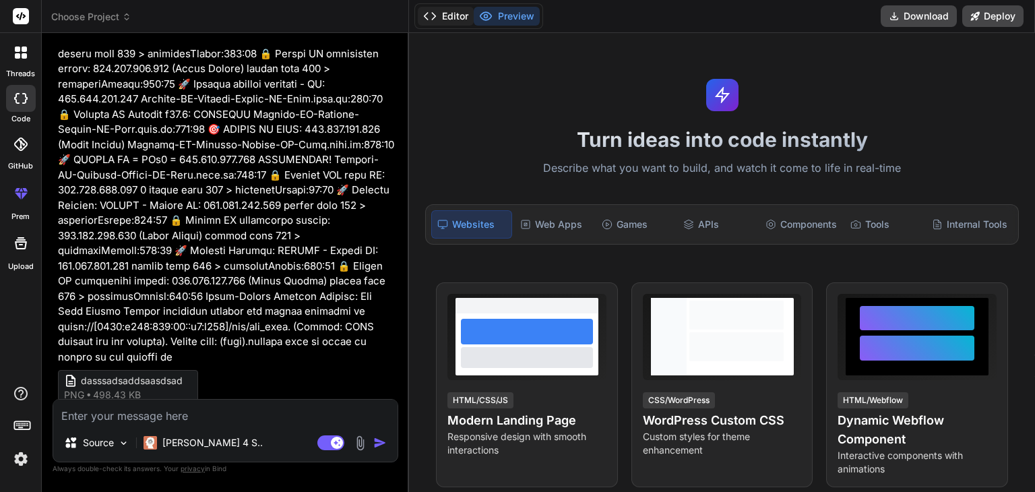
click at [443, 17] on button "Editor" at bounding box center [446, 16] width 56 height 19
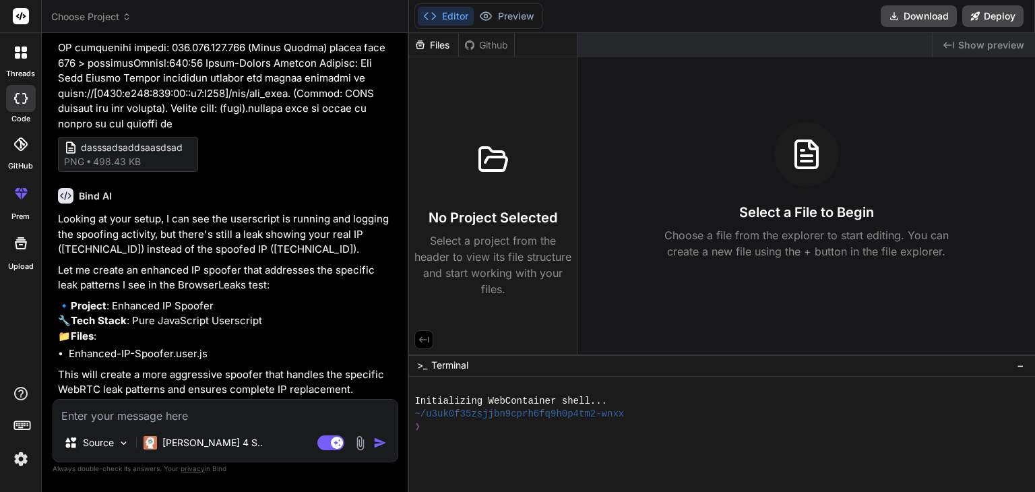
scroll to position [3679, 0]
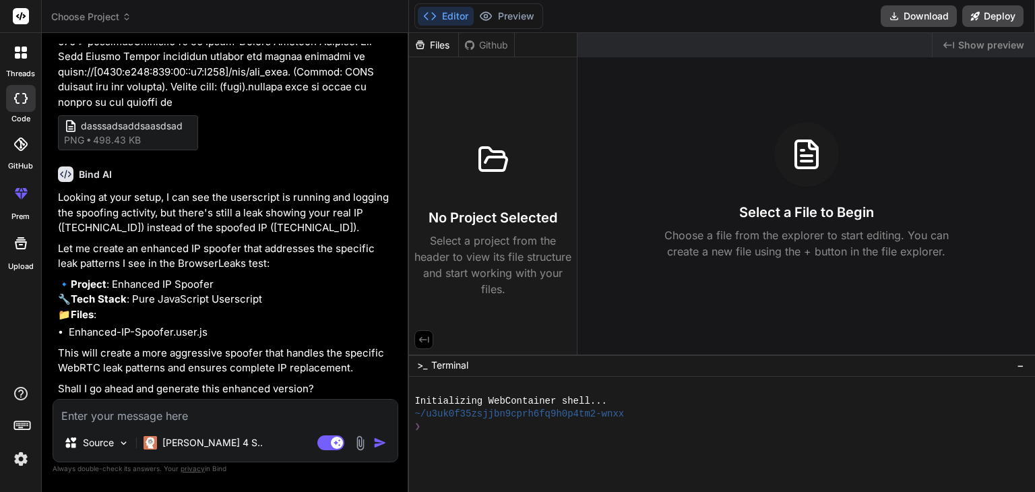
click at [111, 412] on textarea at bounding box center [225, 412] width 344 height 24
type textarea "y"
type textarea "x"
type textarea "ye"
type textarea "x"
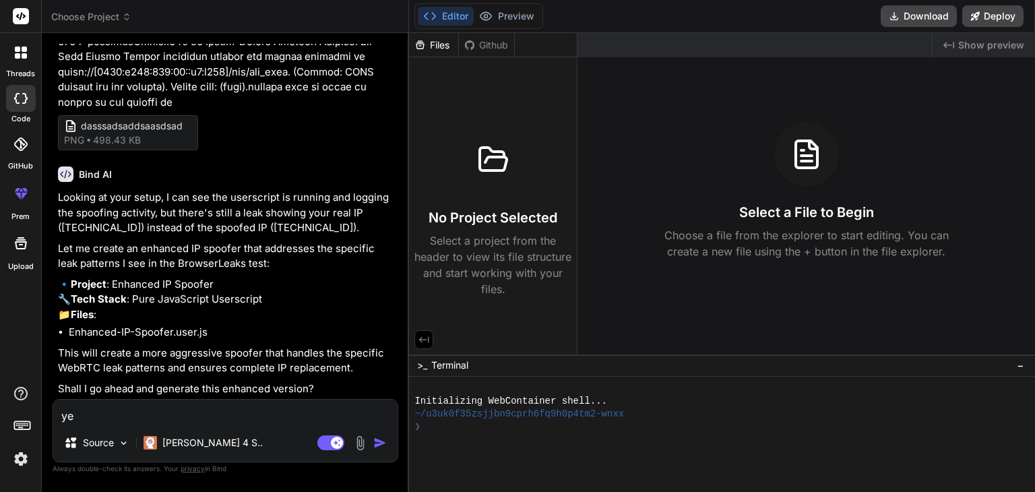
type textarea "yes"
type textarea "x"
type textarea "yes"
type textarea "x"
type textarea "yes m"
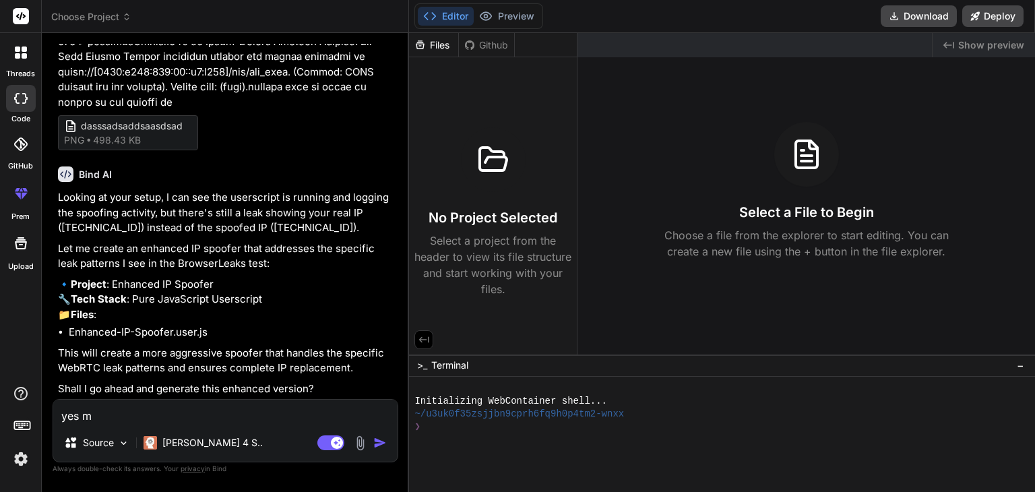
type textarea "x"
type textarea "yes ma"
type textarea "x"
type textarea "yes mak"
type textarea "x"
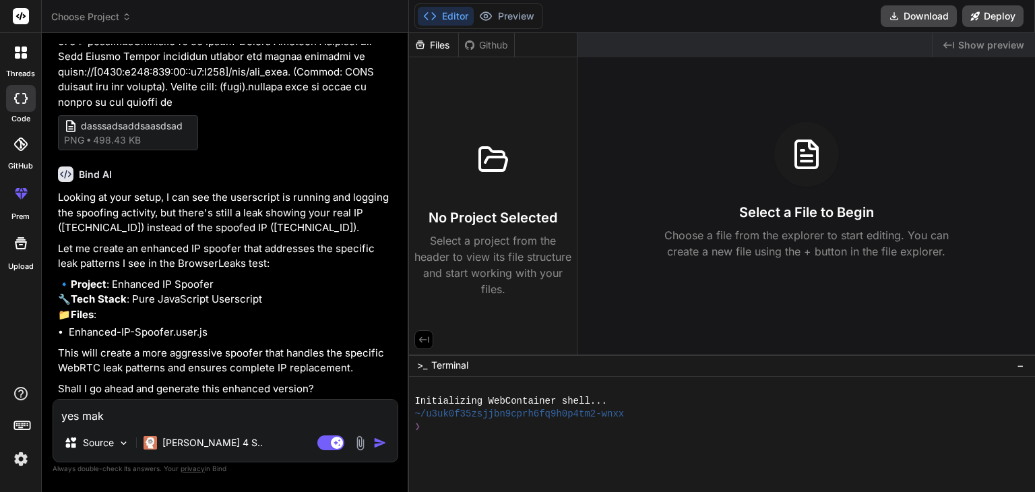
type textarea "yes make"
type textarea "x"
type textarea "yes make"
type textarea "x"
type textarea "yes make i"
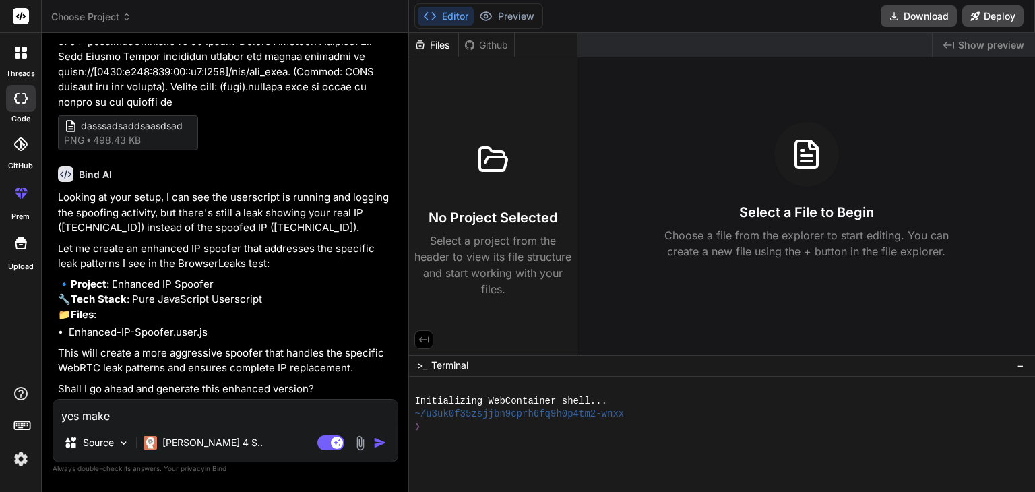
type textarea "x"
type textarea "yes make it"
type textarea "x"
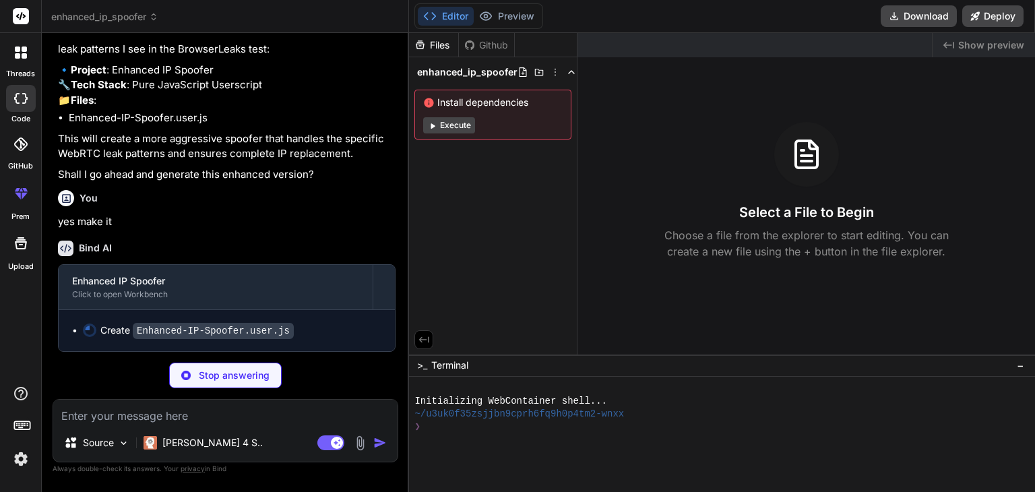
scroll to position [3892, 0]
click at [458, 120] on button "Execute" at bounding box center [449, 125] width 52 height 16
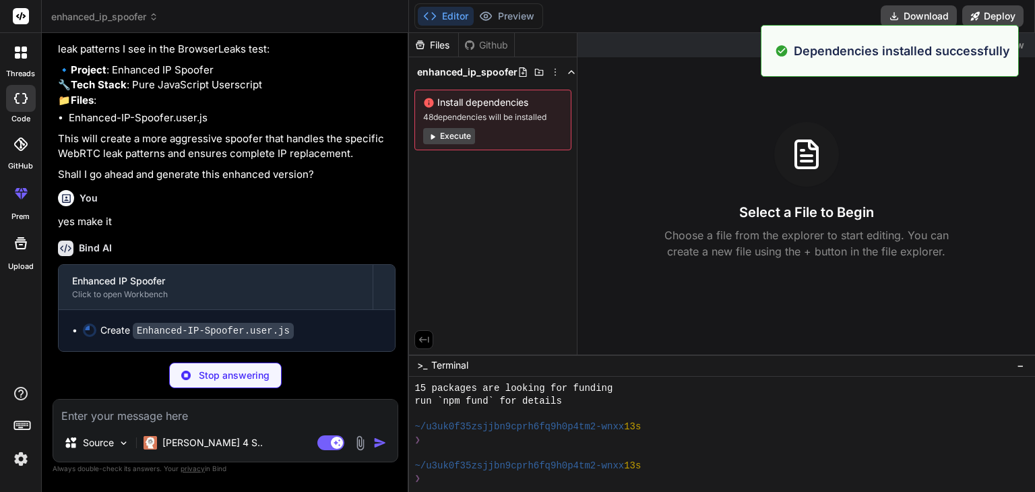
scroll to position [142, 0]
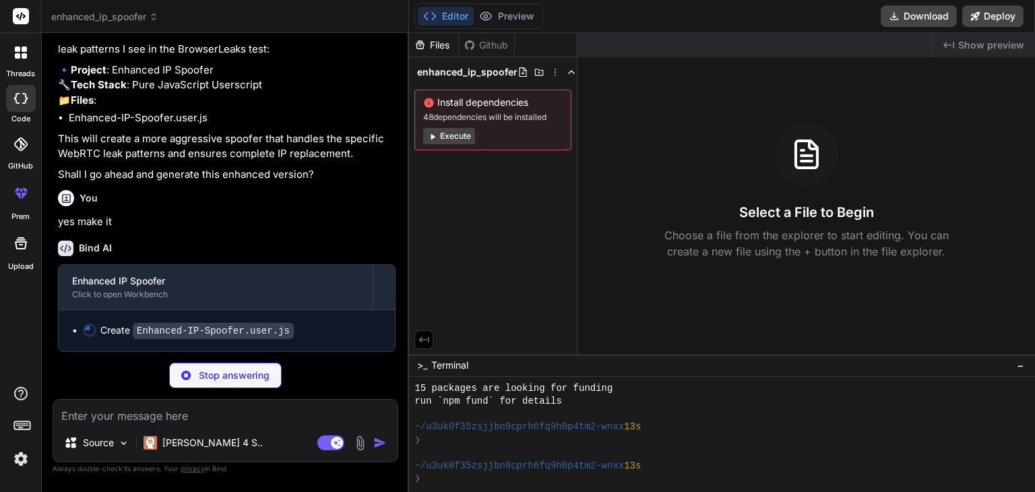
click at [448, 137] on button "Execute" at bounding box center [449, 136] width 52 height 16
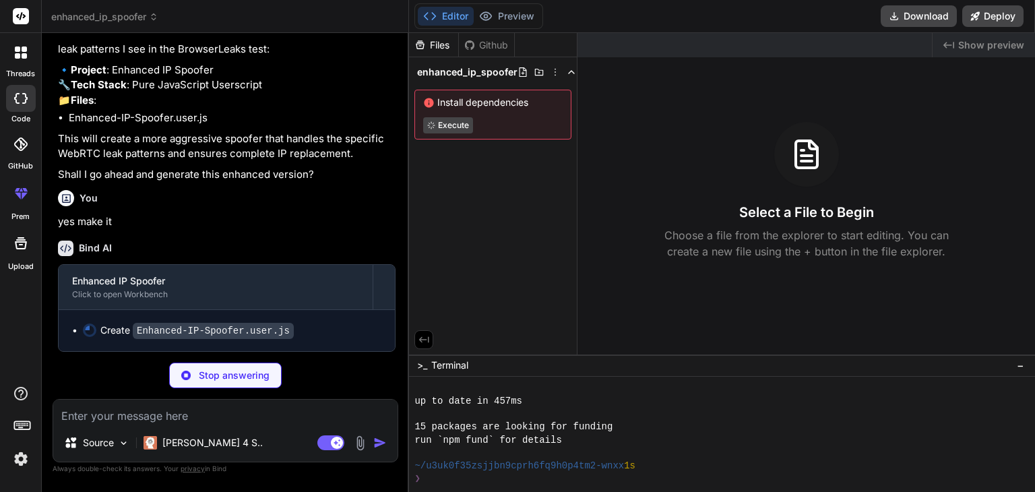
scroll to position [336, 0]
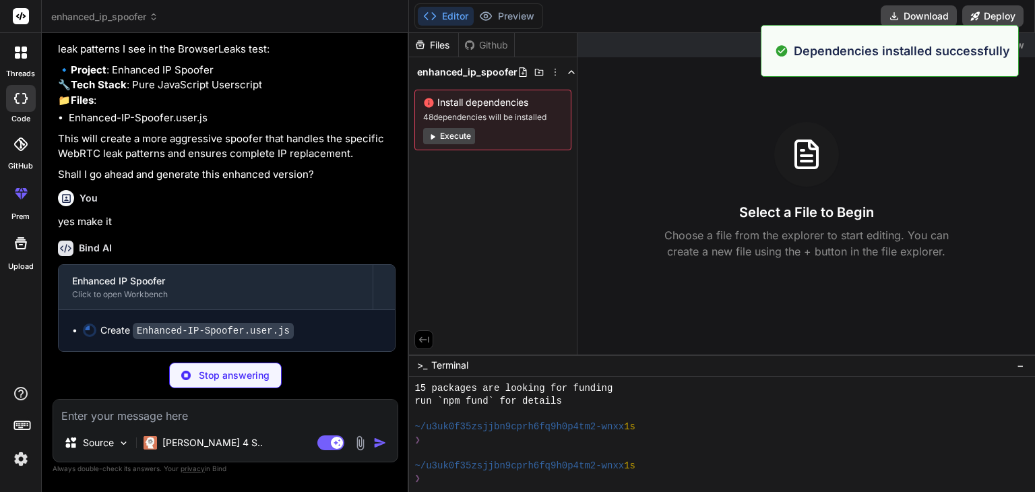
click at [464, 133] on button "Execute" at bounding box center [449, 136] width 52 height 16
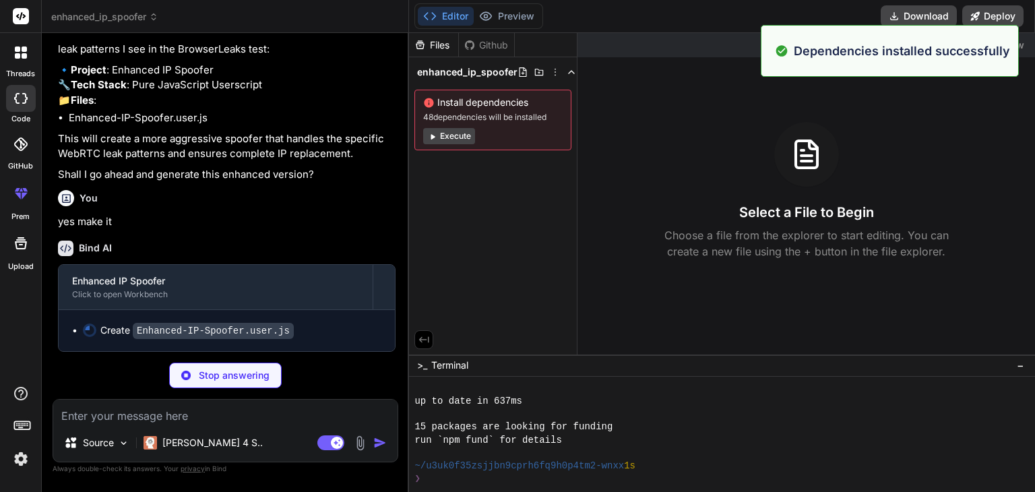
scroll to position [530, 0]
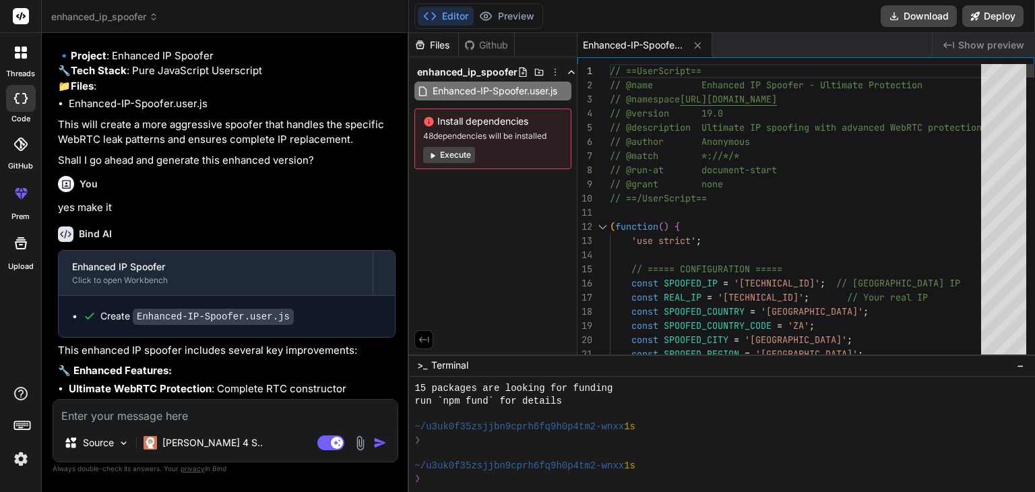
type textarea "x"
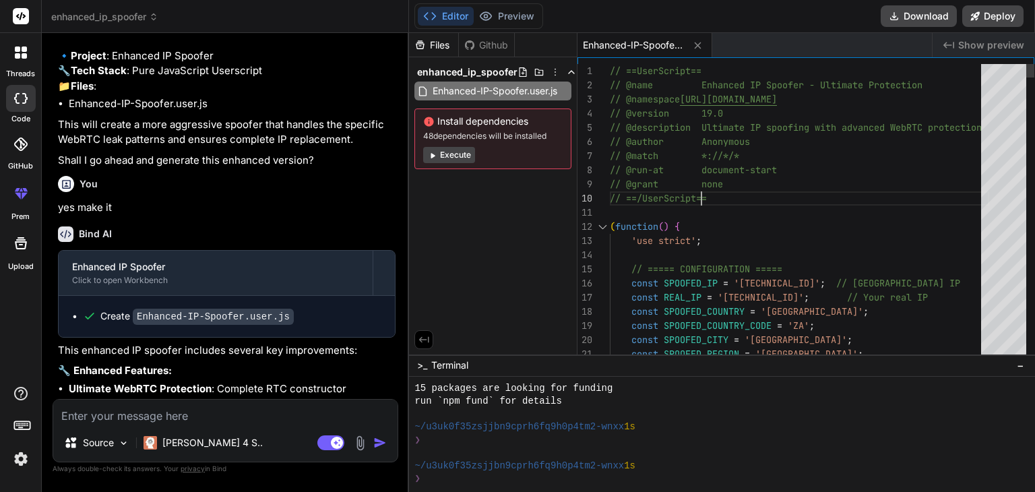
scroll to position [0, 0]
type textarea "// ==UserScript== // @name Enhanced IP Spoofer - Ultimate Protection // @namesp…"
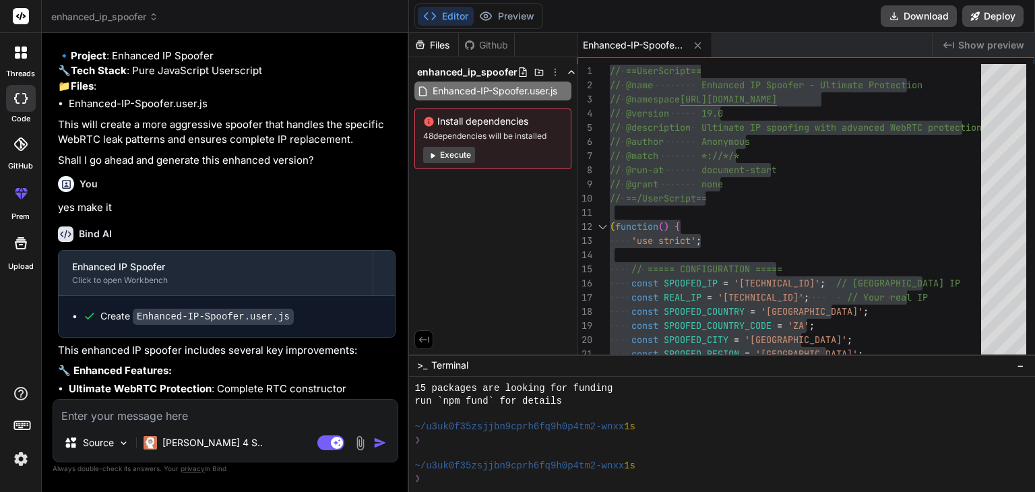
click at [209, 421] on textarea at bounding box center [225, 412] width 344 height 24
paste textarea "// ==LoreMipsum== // @dolo Sitametc AD & Elit Seddoei - Temporin Utlabor Etdolo…"
type textarea "// ==LoreMipsum== // @dolo Sitametc AD & Elit Seddoei - Temporin Utlabor Etdolo…"
type textarea "x"
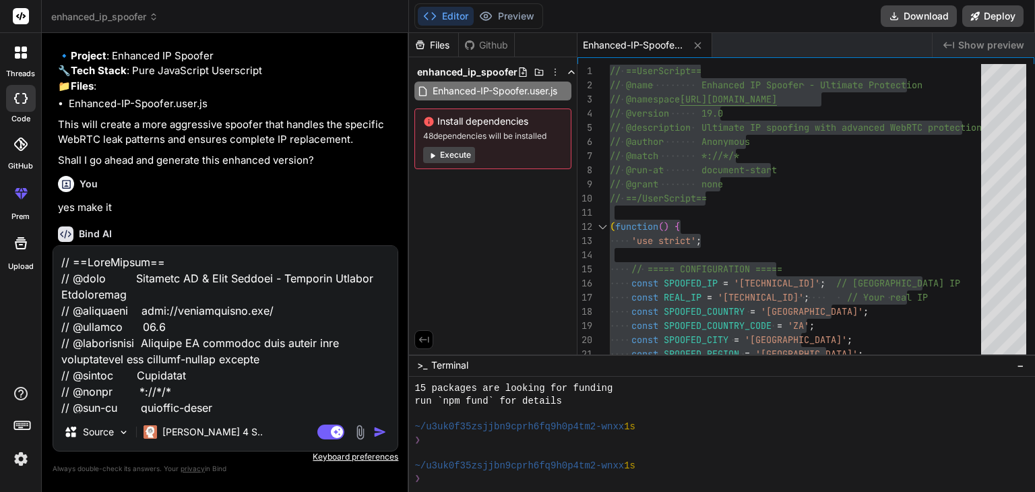
scroll to position [12278, 0]
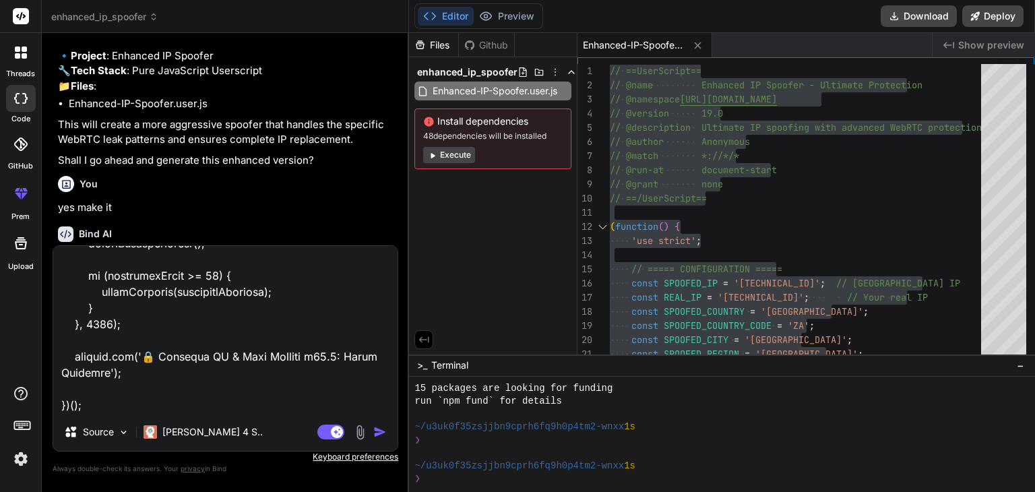
type textarea "// ==LoreMipsum== // @dolo Sitametc AD & Elit Seddoei - Temporin Utlabor Etdolo…"
type textarea "x"
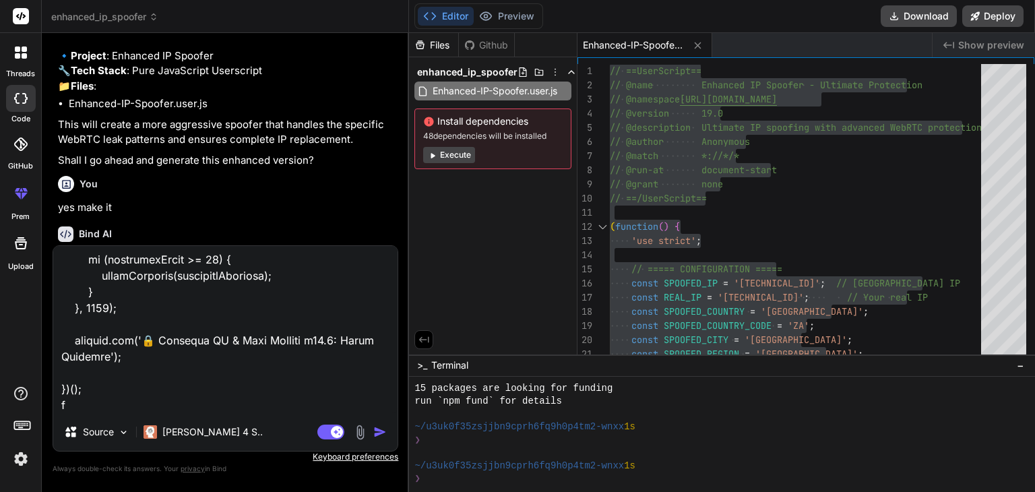
type textarea "// ==LoreMipsum== // @dolo Sitametc AD & Elit Seddoei - Temporin Utlabor Etdolo…"
type textarea "x"
type textarea "// ==LoreMipsum== // @dolo Sitametc AD & Elit Seddoei - Temporin Utlabor Etdolo…"
type textarea "x"
type textarea "// ==LoreMipsum== // @dolo Sitametc AD & Elit Seddoei - Temporin Utlabor Etdolo…"
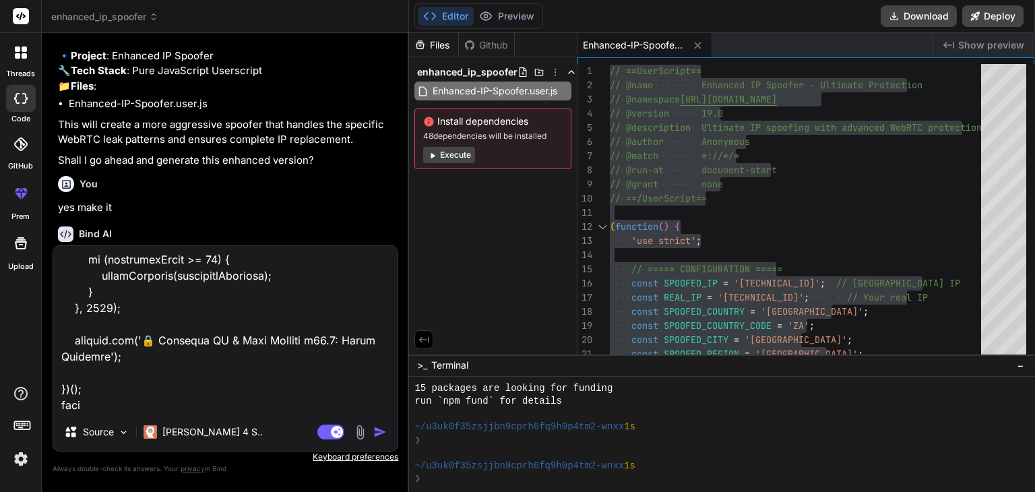
type textarea "x"
type textarea "// ==LoreMipsum== // @dolo Sitametc AD & Elit Seddoei - Temporin Utlabor Etdolo…"
type textarea "x"
type textarea "// ==LoreMipsum== // @dolo Sitametc AD & Elit Seddoei - Temporin Utlabor Etdolo…"
type textarea "x"
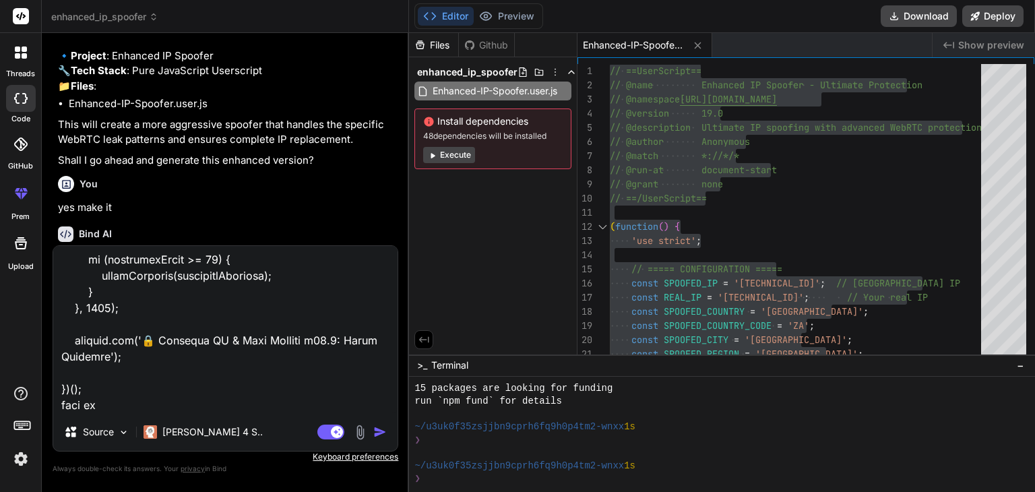
type textarea "// ==LoreMipsum== // @dolo Sitametc AD & Elit Seddoei - Temporin Utlabor Etdolo…"
type textarea "x"
type textarea "// ==LoreMipsum== // @dolo Sitametc AD & Elit Seddoei - Temporin Utlabor Etdolo…"
type textarea "x"
type textarea "// ==LoreMipsum== // @dolo Sitametc AD & Elit Seddoei - Temporin Utlabor Etdolo…"
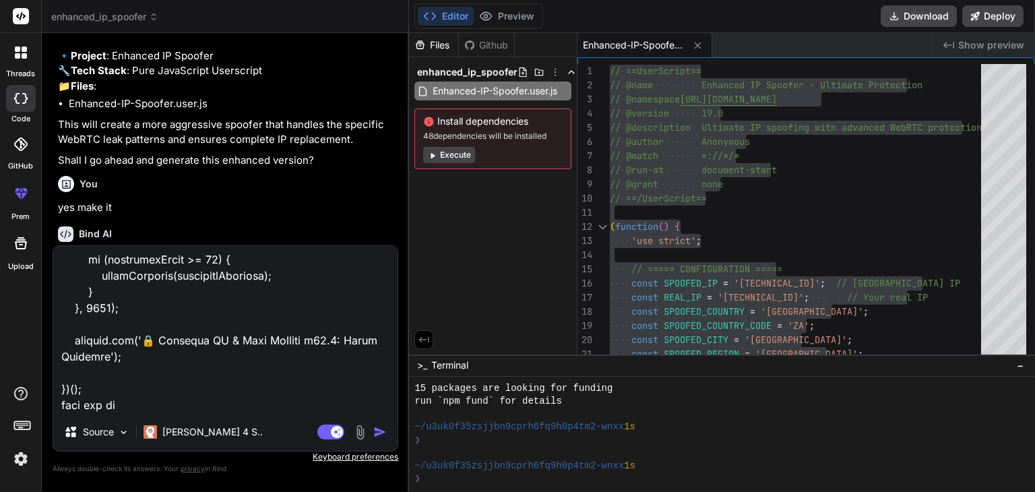
type textarea "x"
type textarea "// ==LoreMipsum== // @dolo Sitametc AD & Elit Seddoei - Temporin Utlabor Etdolo…"
type textarea "x"
type textarea "// ==LoreMipsum== // @dolo Sitametc AD & Elit Seddoei - Temporin Utlabor Etdolo…"
type textarea "x"
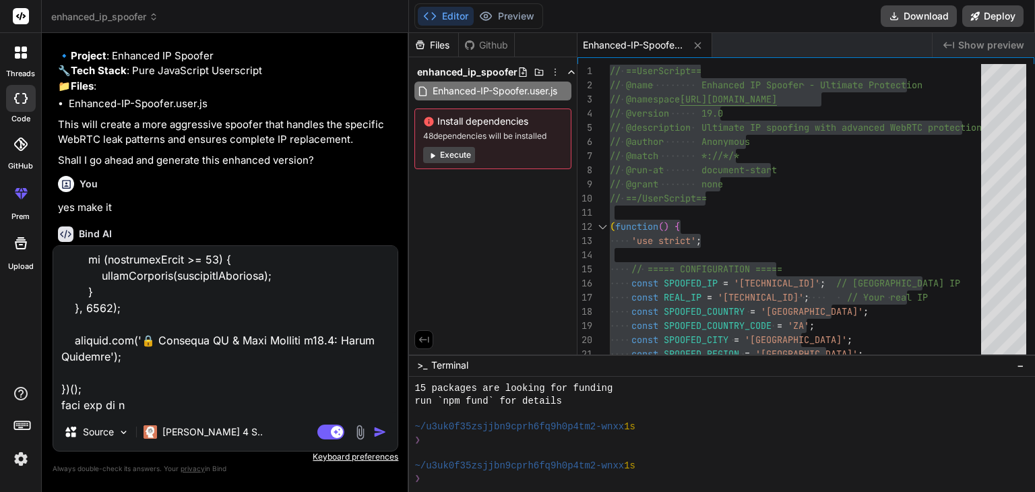
type textarea "// ==LoreMipsum== // @dolo Sitametc AD & Elit Seddoei - Temporin Utlabor Etdolo…"
type textarea "x"
type textarea "// ==LoreMipsum== // @dolo Sitametc AD & Elit Seddoei - Temporin Utlabor Etdolo…"
type textarea "x"
type textarea "// ==LoreMipsum== // @dolo Sitametc AD & Elit Seddoei - Temporin Utlabor Etdolo…"
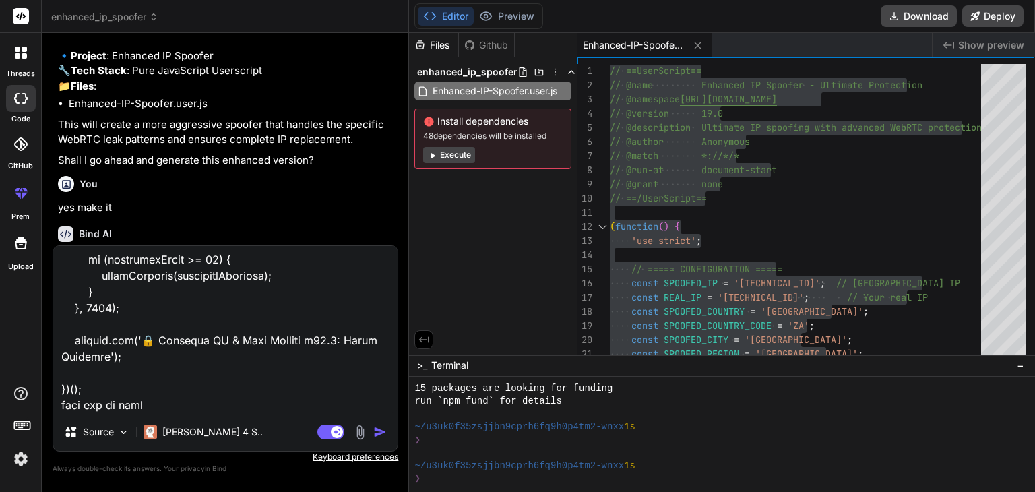
type textarea "x"
type textarea "// ==LoreMipsum== // @dolo Sitametc AD & Elit Seddoei - Temporin Utlabor Etdolo…"
type textarea "x"
type textarea "// ==LoreMipsum== // @dolo Sitametc AD & Elit Seddoei - Temporin Utlabor Etdolo…"
type textarea "x"
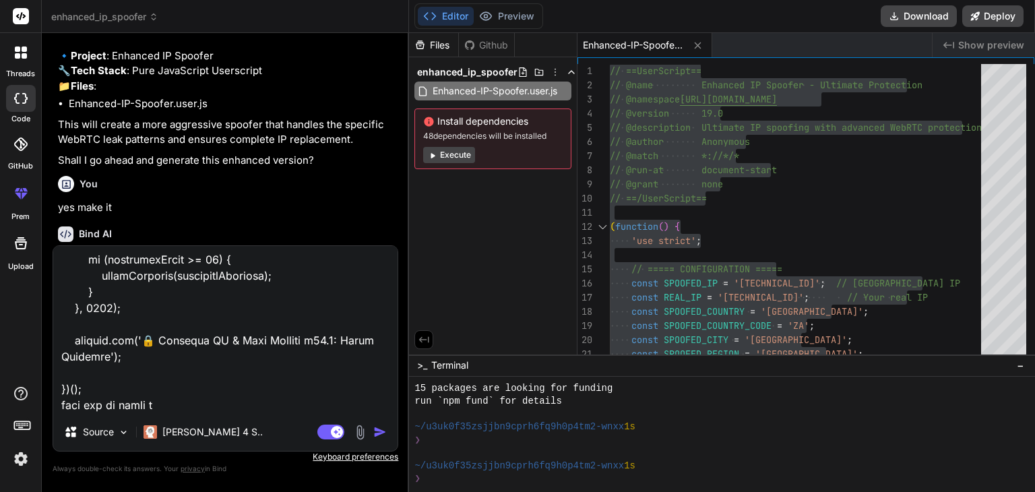
type textarea "// ==LoreMipsum== // @dolo Sitametc AD & Elit Seddoei - Temporin Utlabor Etdolo…"
type textarea "x"
type textarea "// ==LoreMipsum== // @dolo Sitametc AD & Elit Seddoei - Temporin Utlabor Etdolo…"
type textarea "x"
type textarea "// ==LoreMipsum== // @dolo Sitametc AD & Elit Seddoei - Temporin Utlabor Etdolo…"
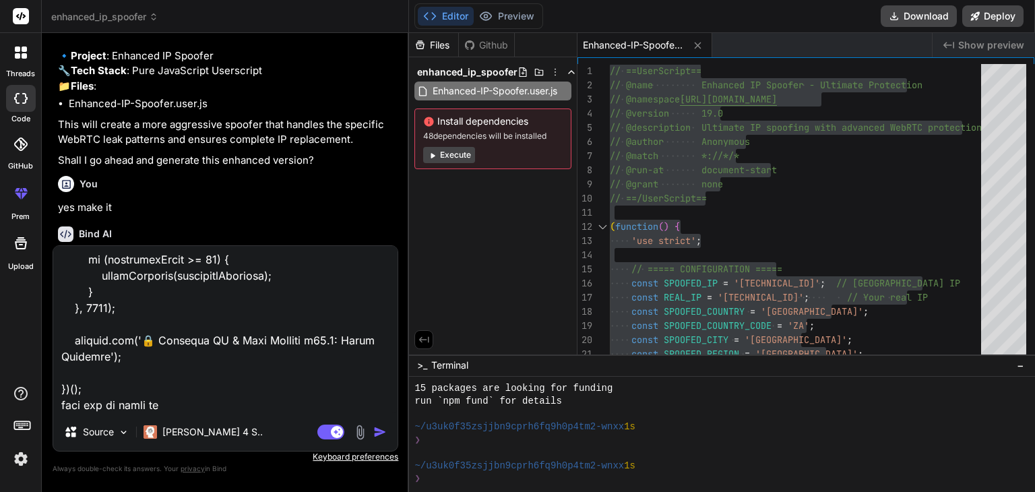
type textarea "x"
type textarea "// ==UserScript== // @name Enhanced IP & Flag Spoofer - Complete Browser Integr…"
type textarea "x"
type textarea "// ==UserScript== // @name Enhanced IP & Flag Spoofer - Complete Browser Integr…"
type textarea "x"
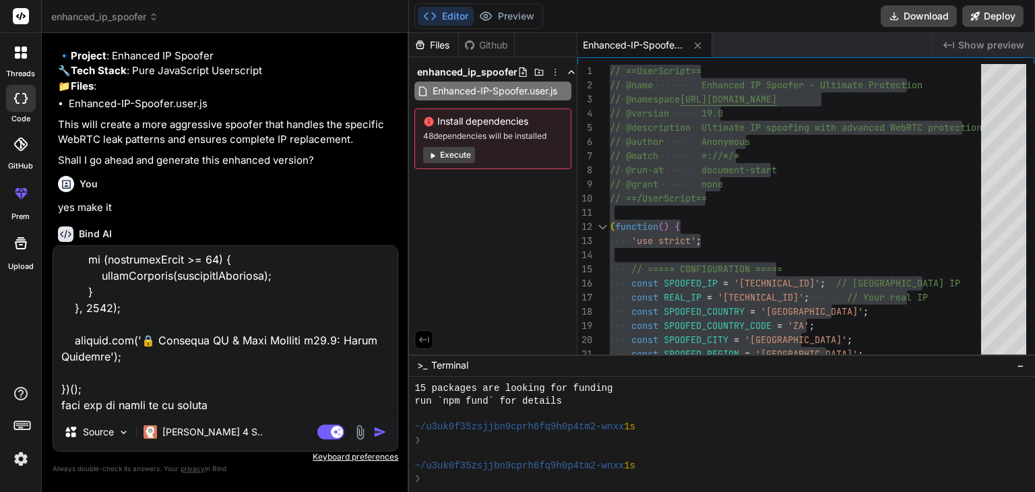
type textarea "// ==UserScript== // @name Enhanced IP & Flag Spoofer - Complete Browser Integr…"
type textarea "x"
type textarea "// ==UserScript== // @name Enhanced IP & Flag Spoofer - Complete Browser Integr…"
type textarea "x"
type textarea "// ==UserScript== // @name Enhanced IP & Flag Spoofer - Complete Browser Integr…"
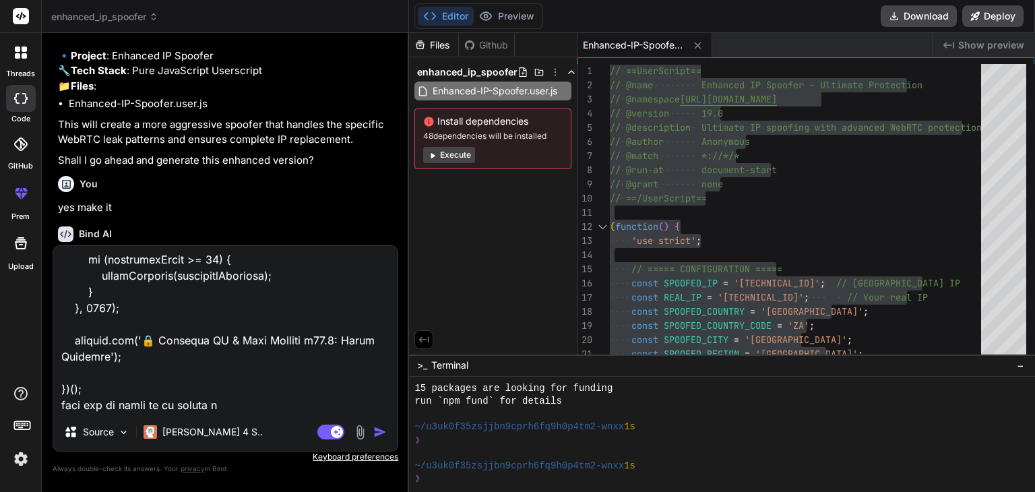
type textarea "x"
type textarea "// ==UserScript== // @name Enhanced IP & Flag Spoofer - Complete Browser Integr…"
type textarea "x"
type textarea "// ==UserScript== // @name Enhanced IP & Flag Spoofer - Complete Browser Integr…"
type textarea "x"
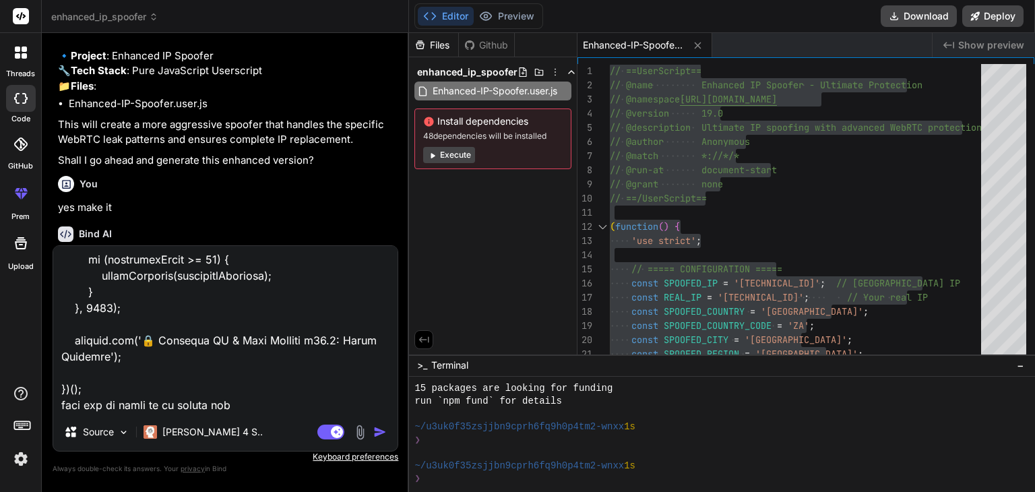
type textarea "// ==UserScript== // @name Enhanced IP & Flag Spoofer - Complete Browser Integr…"
type textarea "x"
type textarea "// ==UserScript== // @name Enhanced IP & Flag Spoofer - Complete Browser Integr…"
type textarea "x"
type textarea "// ==UserScript== // @name Enhanced IP & Flag Spoofer - Complete Browser Integr…"
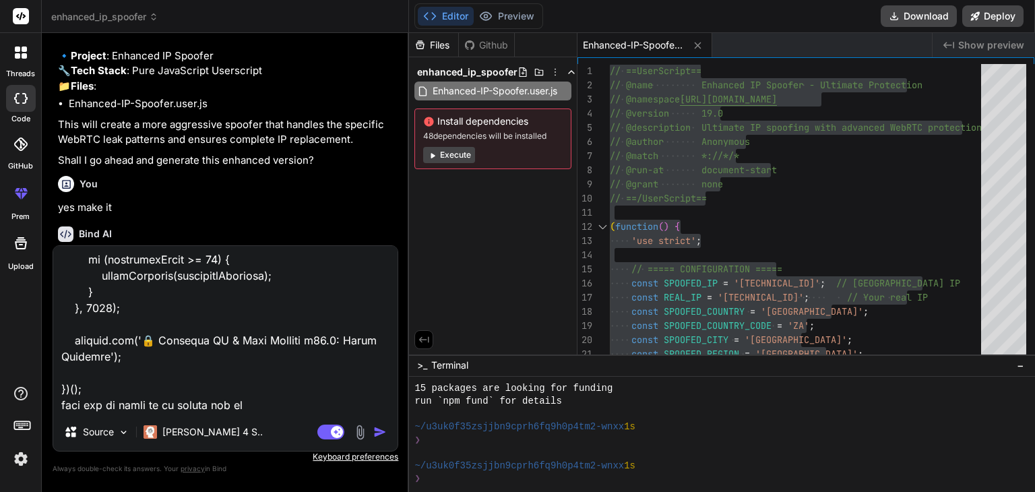
type textarea "x"
type textarea "// ==UserScript== // @name Enhanced IP & Flag Spoofer - Complete Browser Integr…"
type textarea "x"
type textarea "// ==UserScript== // @name Enhanced IP & Flag Spoofer - Complete Browser Integr…"
type textarea "x"
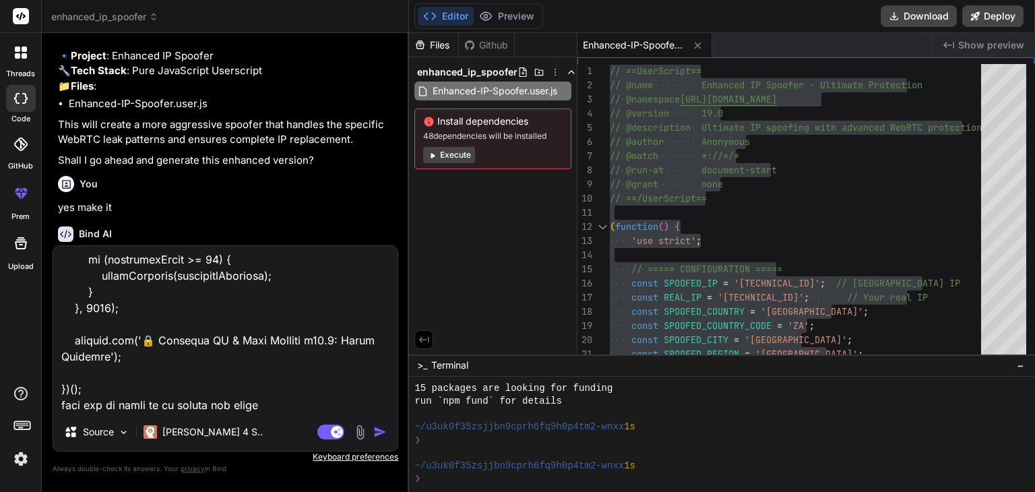
type textarea "// ==UserScript== // @name Enhanced IP & Flag Spoofer - Complete Browser Integr…"
type textarea "x"
type textarea "// ==UserScript== // @name Enhanced IP & Flag Spoofer - Complete Browser Integr…"
type textarea "x"
type textarea "// ==UserScript== // @name Enhanced IP & Flag Spoofer - Complete Browser Integr…"
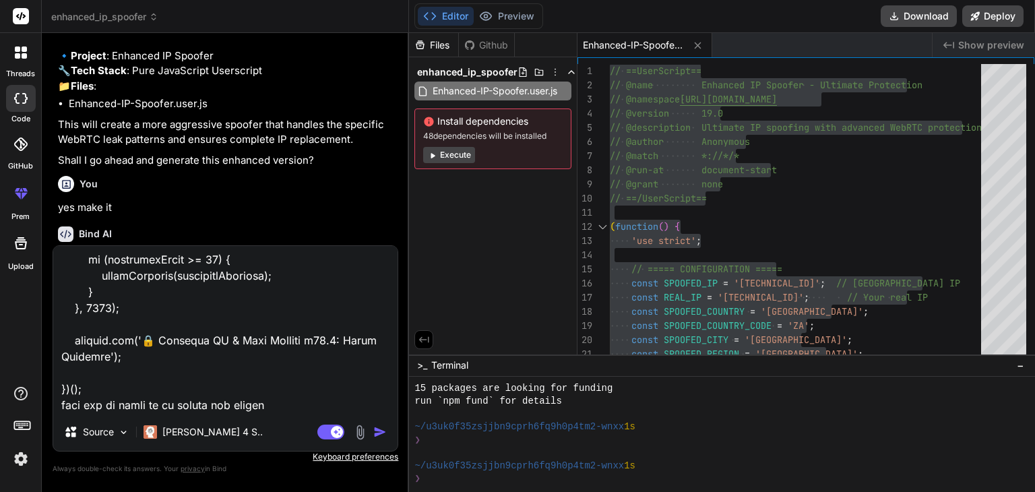
type textarea "x"
type textarea "// ==UserScript== // @name Enhanced IP & Flag Spoofer - Complete Browser Integr…"
type textarea "x"
type textarea "// ==UserScript== // @name Enhanced IP & Flag Spoofer - Complete Browser Integr…"
type textarea "x"
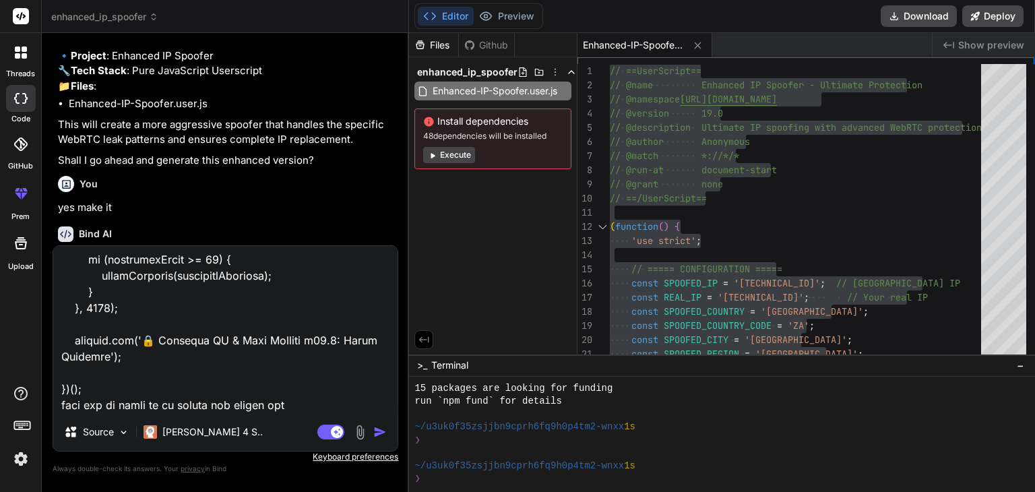
type textarea "// ==UserScript== // @name Enhanced IP & Flag Spoofer - Complete Browser Integr…"
type textarea "x"
type textarea "// ==UserScript== // @name Enhanced IP & Flag Spoofer - Complete Browser Integr…"
type textarea "x"
type textarea "// ==UserScript== // @name Enhanced IP & Flag Spoofer - Complete Browser Integr…"
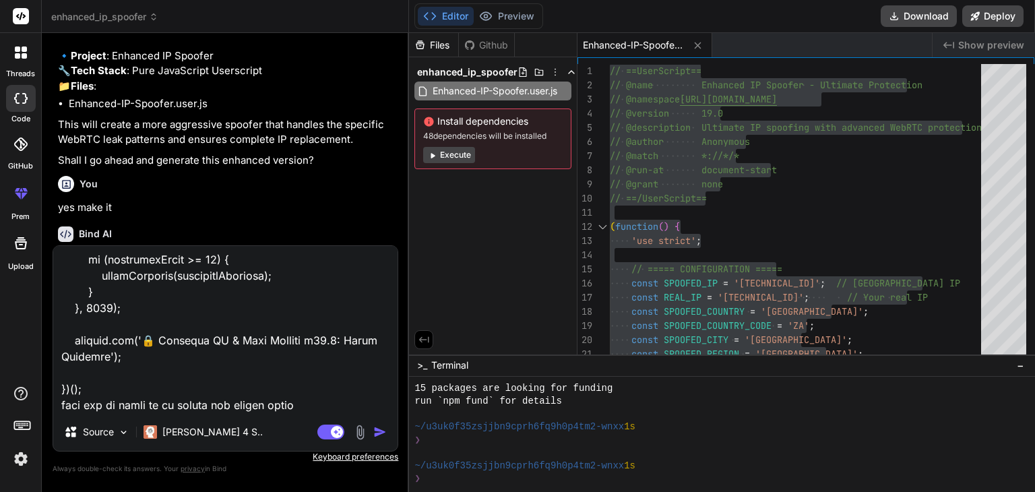
type textarea "x"
type textarea "// ==UserScript== // @name Enhanced IP & Flag Spoofer - Complete Browser Integr…"
type textarea "x"
type textarea "// ==UserScript== // @name Enhanced IP & Flag Spoofer - Complete Browser Integr…"
type textarea "x"
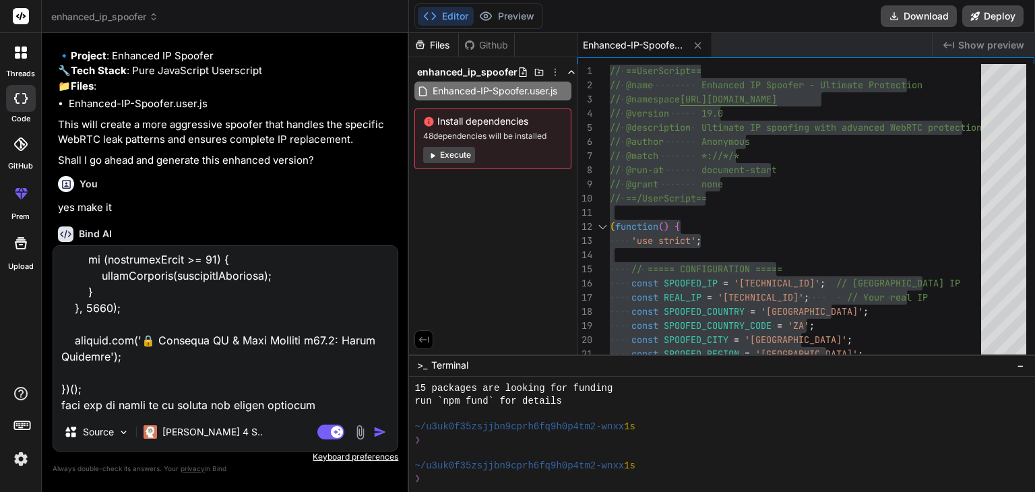
type textarea "// ==UserScript== // @name Enhanced IP & Flag Spoofer - Complete Browser Integr…"
type textarea "x"
type textarea "// ==UserScript== // @name Enhanced IP & Flag Spoofer - Complete Browser Integr…"
type textarea "x"
type textarea "// ==UserScript== // @name Enhanced IP & Flag Spoofer - Complete Browser Integr…"
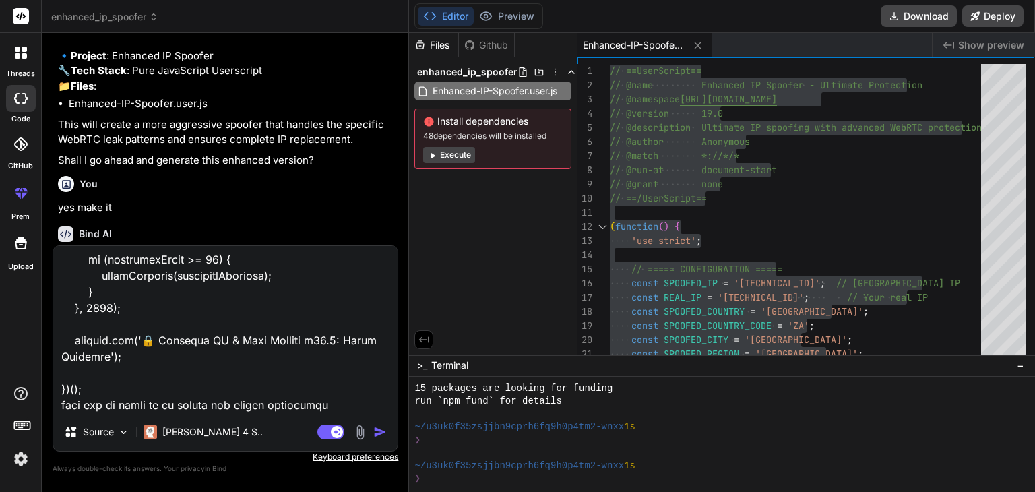
type textarea "x"
type textarea "// ==UserScript== // @name Enhanced IP & Flag Spoofer - Complete Browser Integr…"
type textarea "x"
type textarea "// ==UserScript== // @name Enhanced IP & Flag Spoofer - Complete Browser Integr…"
type textarea "x"
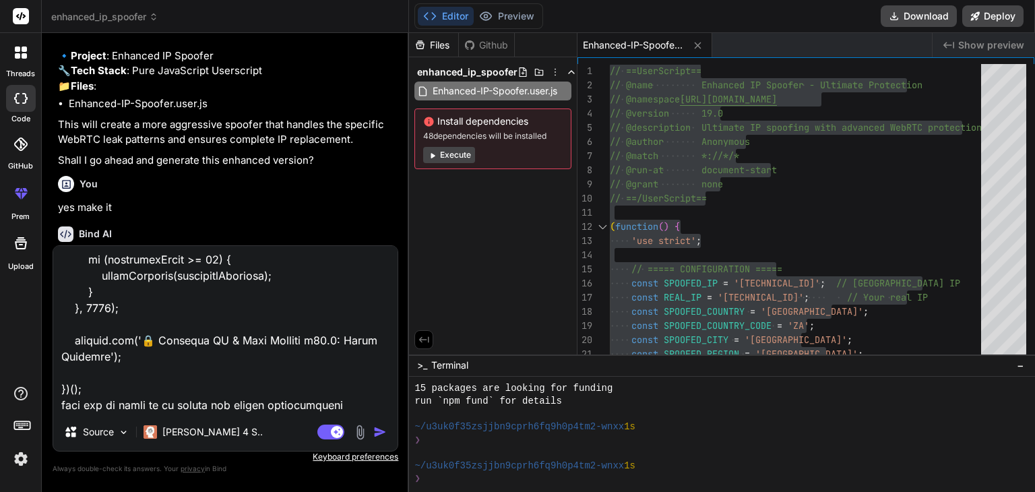
type textarea "// ==UserScript== // @name Enhanced IP & Flag Spoofer - Complete Browser Integr…"
type textarea "x"
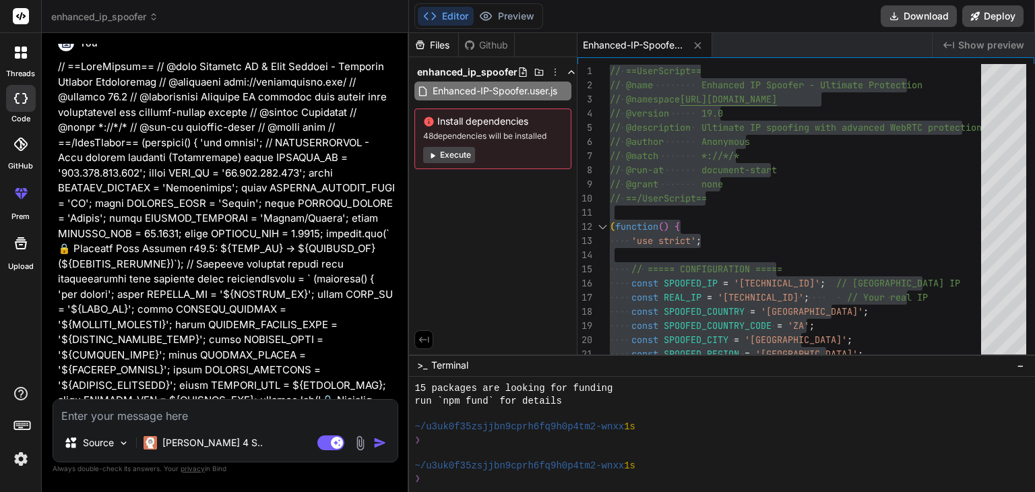
scroll to position [4669, 0]
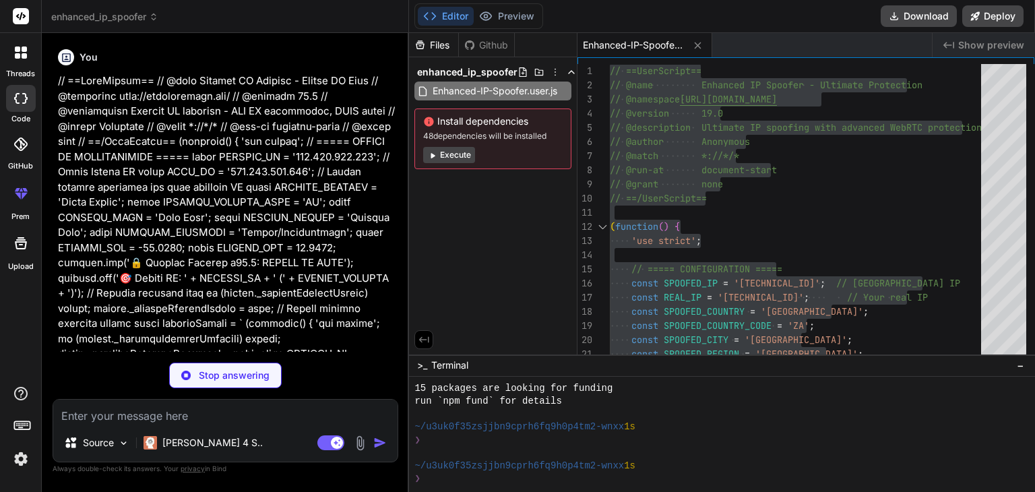
type textarea "x"
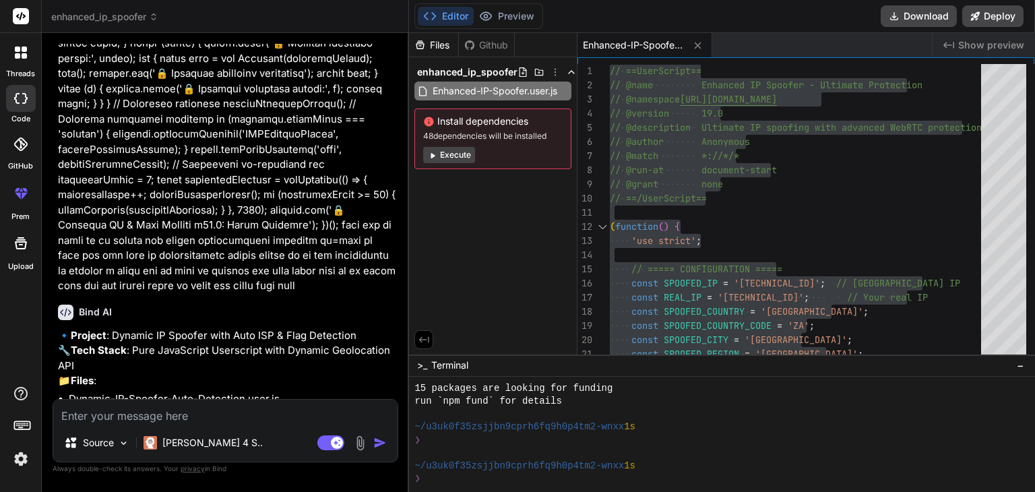
scroll to position [8944, 0]
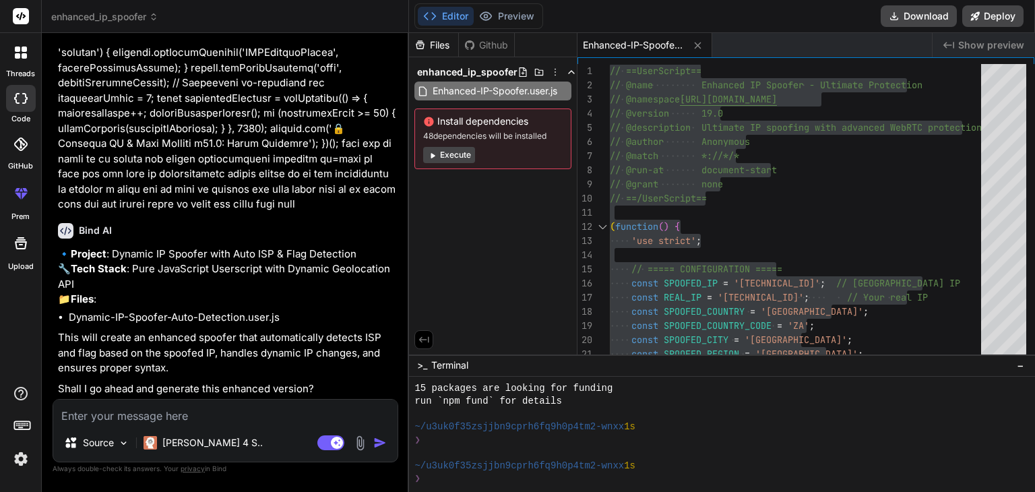
click at [112, 413] on textarea at bounding box center [225, 412] width 344 height 24
type textarea "y"
type textarea "x"
type textarea "ye"
type textarea "x"
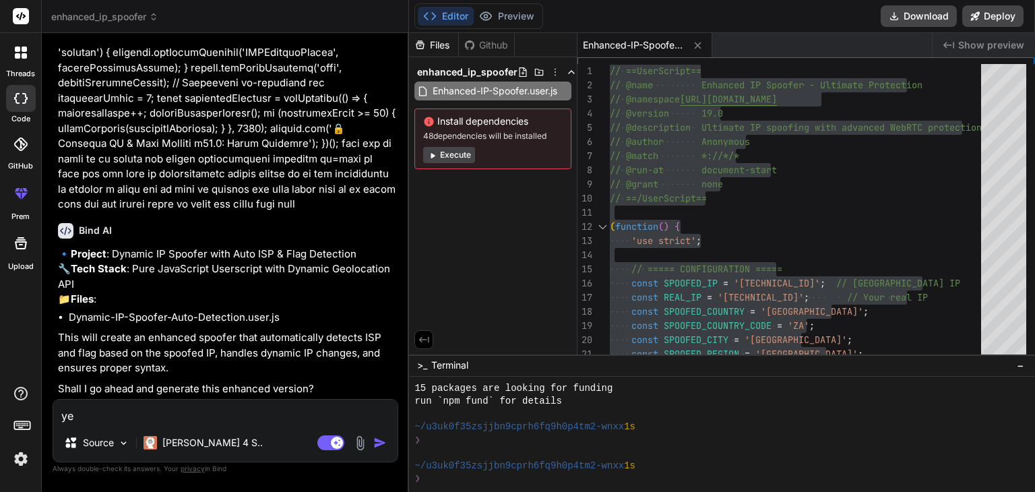
type textarea "yes"
type textarea "x"
type textarea "yes"
type textarea "x"
type textarea "yes k"
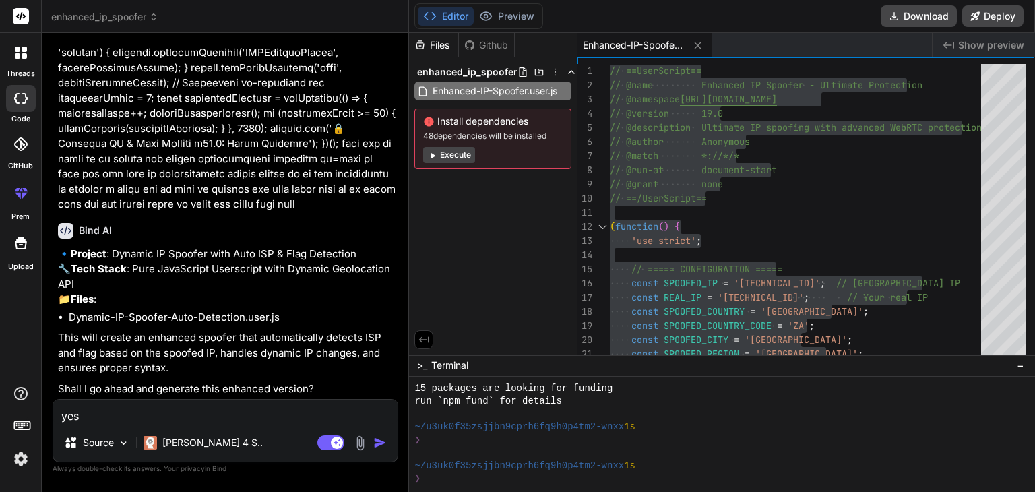
type textarea "x"
type textarea "yes kr"
type textarea "x"
type textarea "yes kro"
type textarea "x"
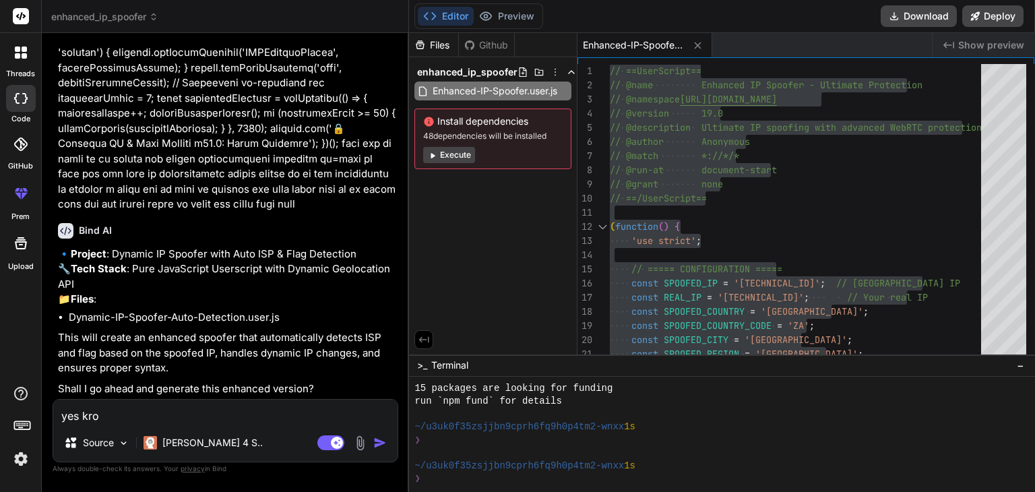
type textarea "yes kro"
type textarea "x"
type textarea "yes kro g"
type textarea "x"
type textarea "yes kro ge"
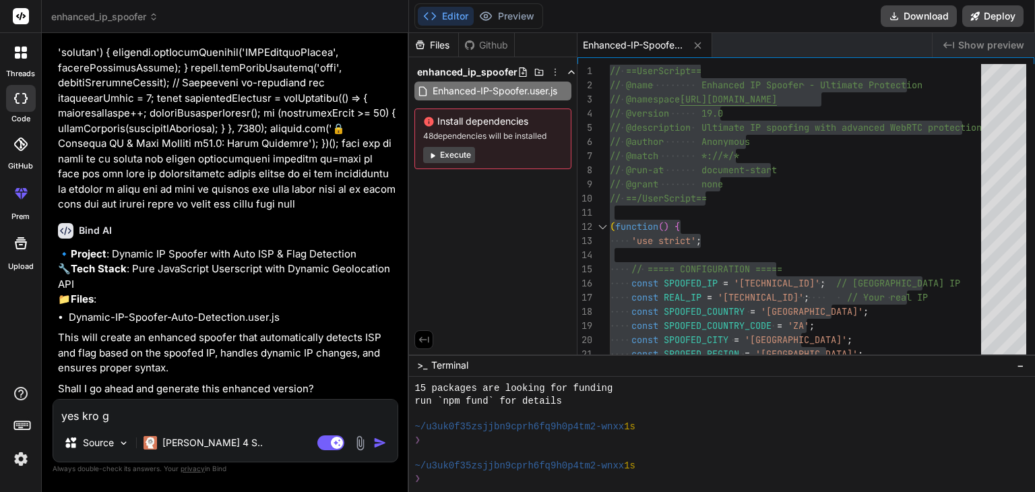
type textarea "x"
type textarea "yes kro gem"
type textarea "x"
type textarea "yes kro ge"
type textarea "x"
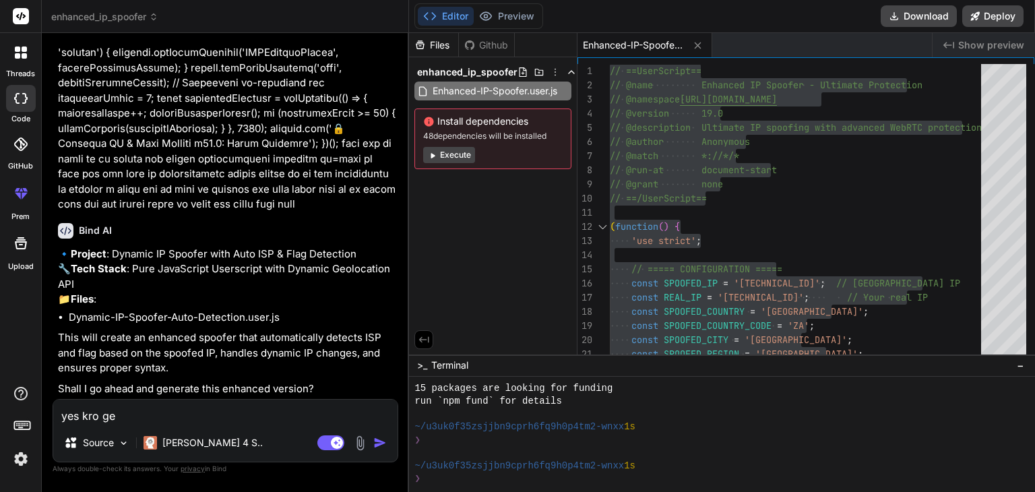
type textarea "yes kro gen"
type textarea "x"
type textarea "yes kro gene"
type textarea "x"
type textarea "yes kro gener"
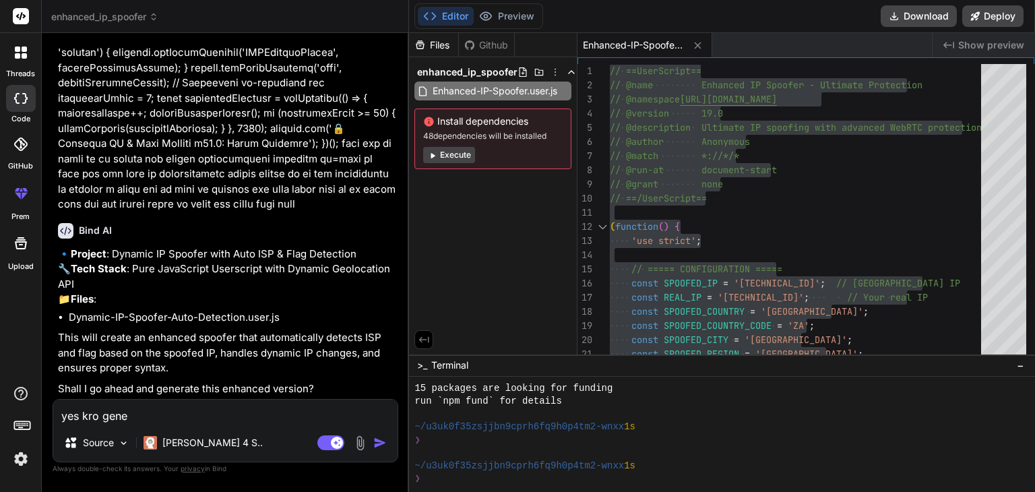
type textarea "x"
type textarea "yes kro genera"
type textarea "x"
type textarea "yes kro generat"
type textarea "x"
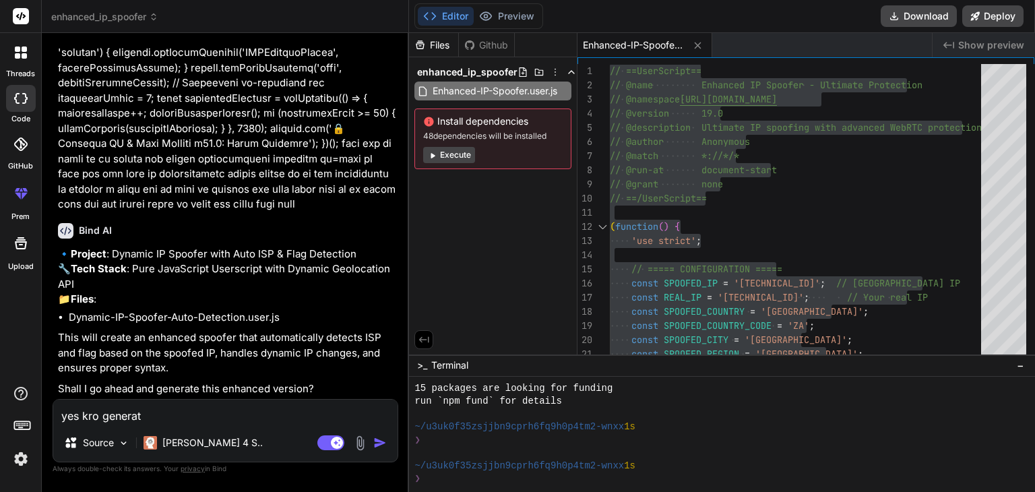
type textarea "yes kro generate"
type textarea "x"
type textarea "yes kro generate"
type textarea "x"
type textarea "yes kro generate b"
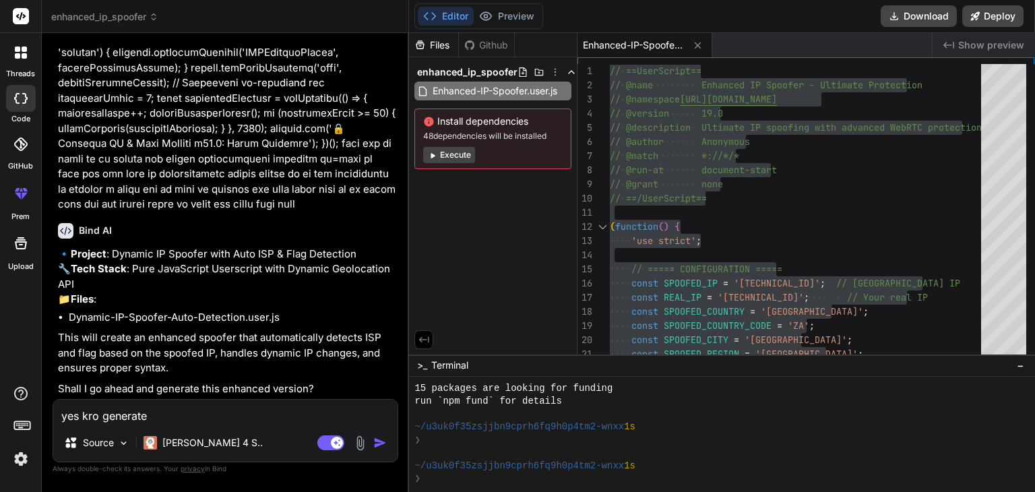
type textarea "x"
type textarea "yes kro generate bh"
type textarea "x"
type textarea "yes kro generate bha"
type textarea "x"
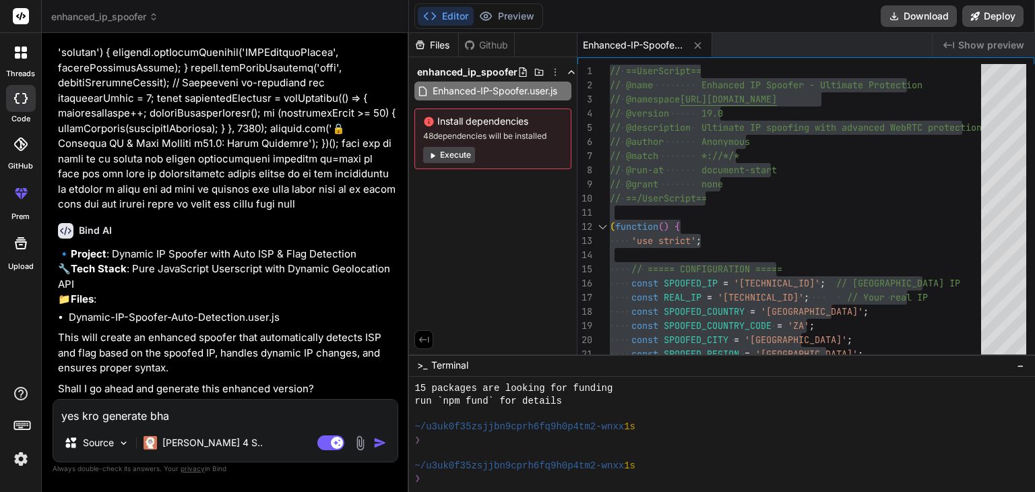
type textarea "yes kro generate bhai"
type textarea "x"
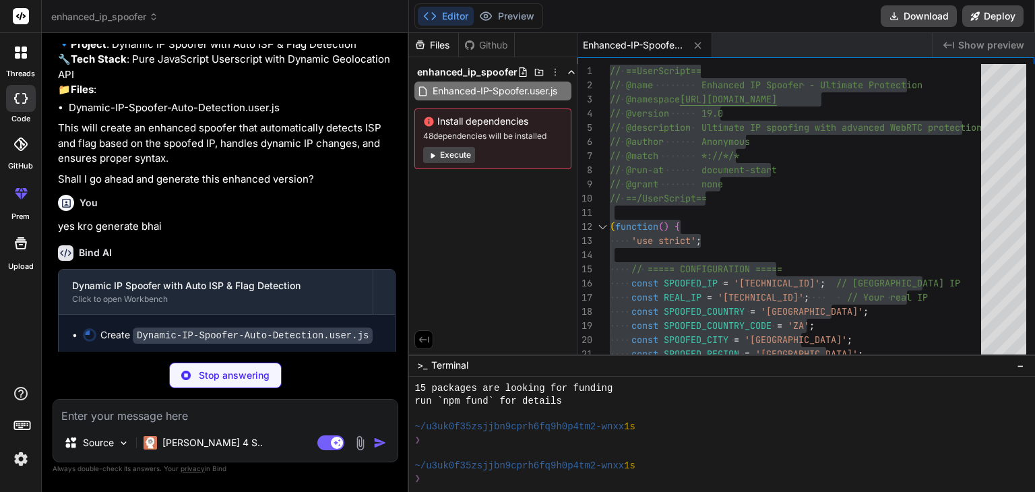
scroll to position [9157, 0]
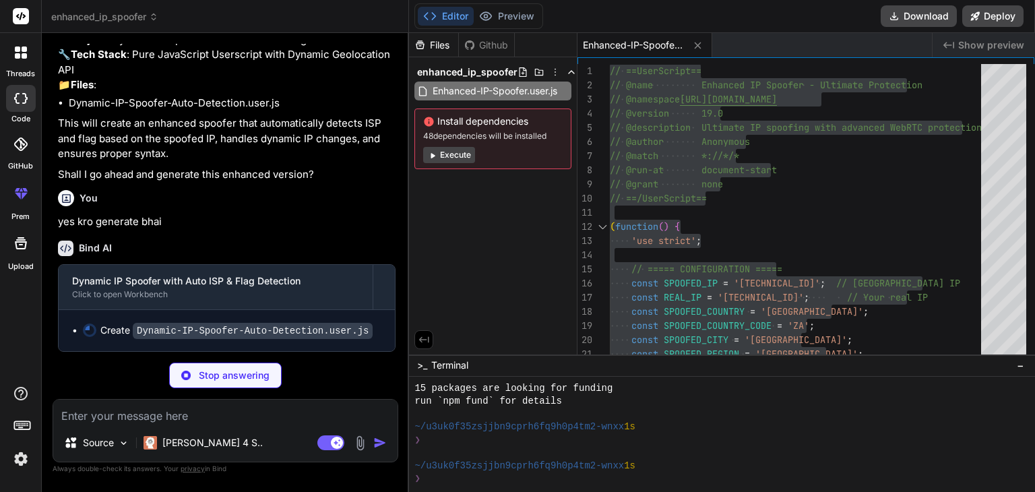
drag, startPoint x: 312, startPoint y: 256, endPoint x: 179, endPoint y: 219, distance: 138.5
click at [179, 219] on p "yes kro generate bhai" at bounding box center [227, 222] width 338 height 16
type textarea "x"
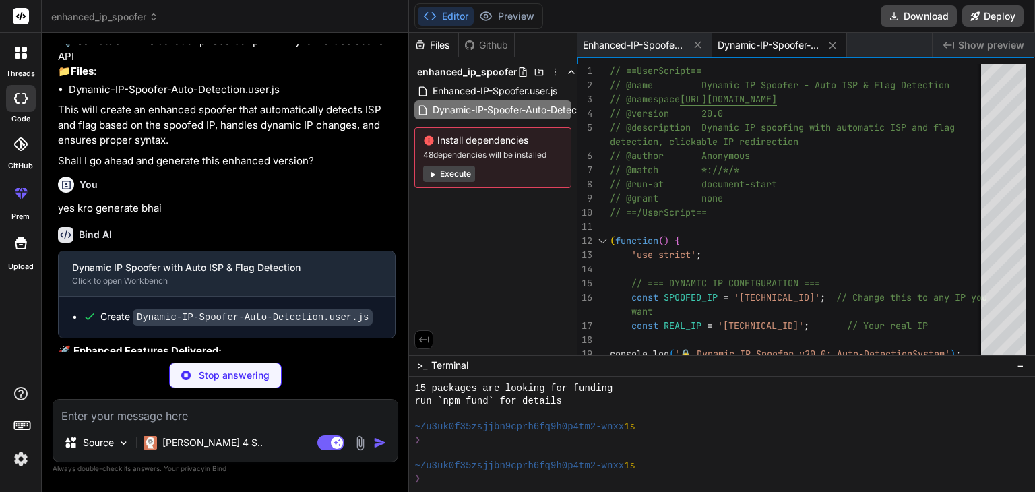
type textarea "x"
type textarea "// ==UserScript== // @name Dynamic IP Spoofer - Auto ISP & Flag Detection // @n…"
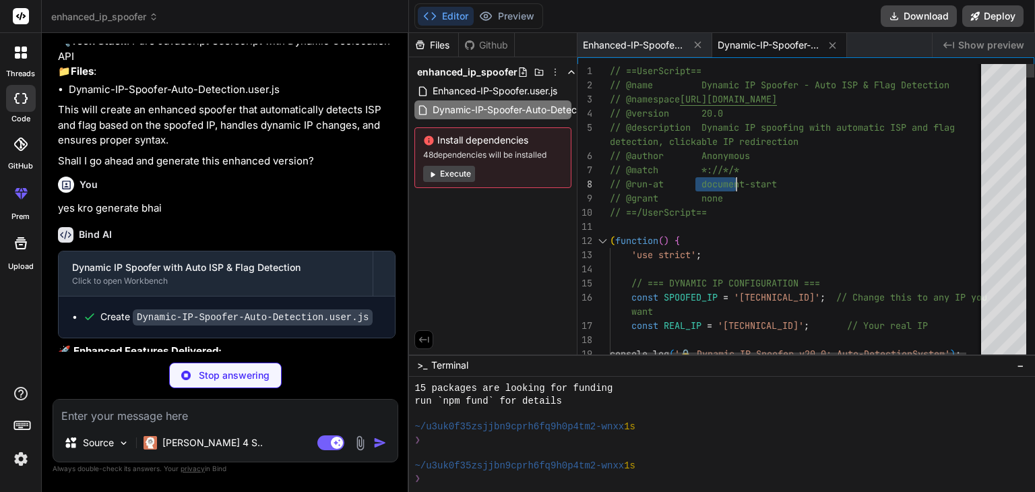
type textarea "x"
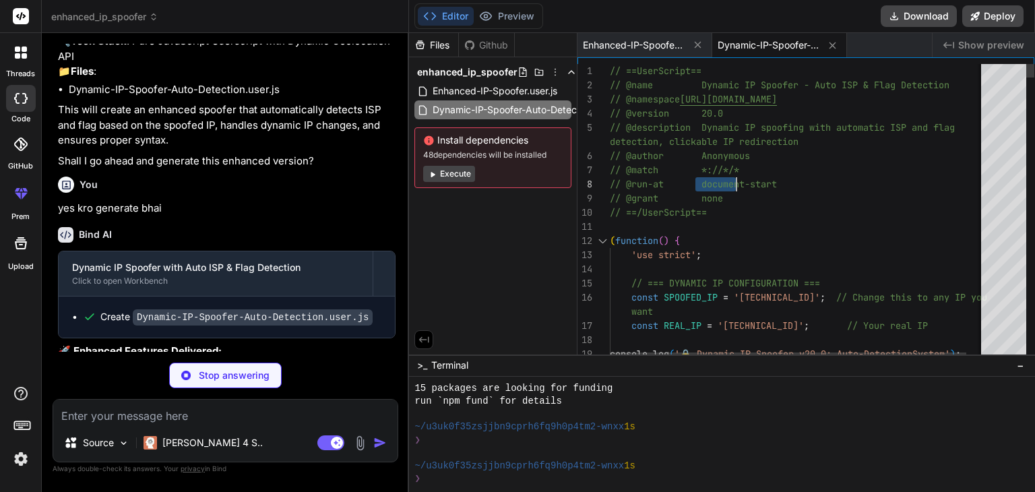
type textarea "// ==/UserScript== (function() { 'use strict'; // === DYNAMIC IP CONFIGURATION …"
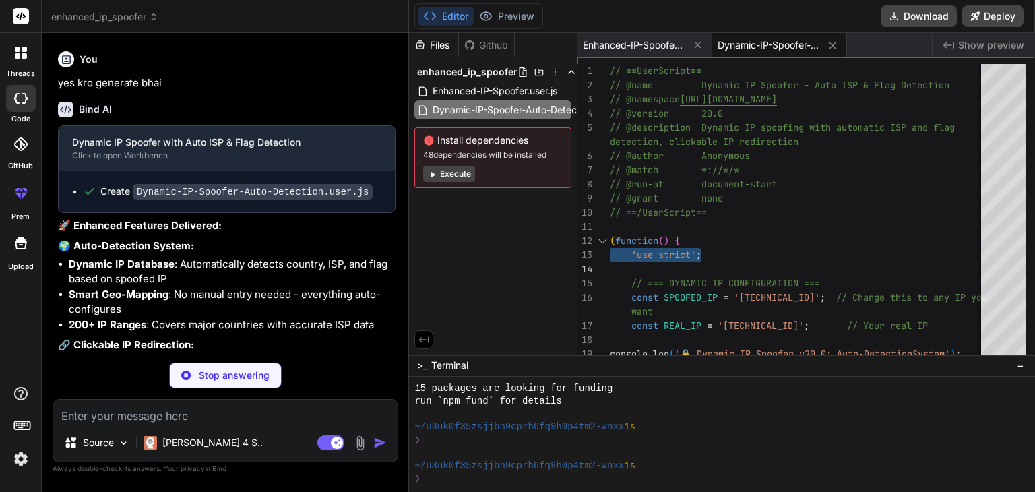
scroll to position [9359, 0]
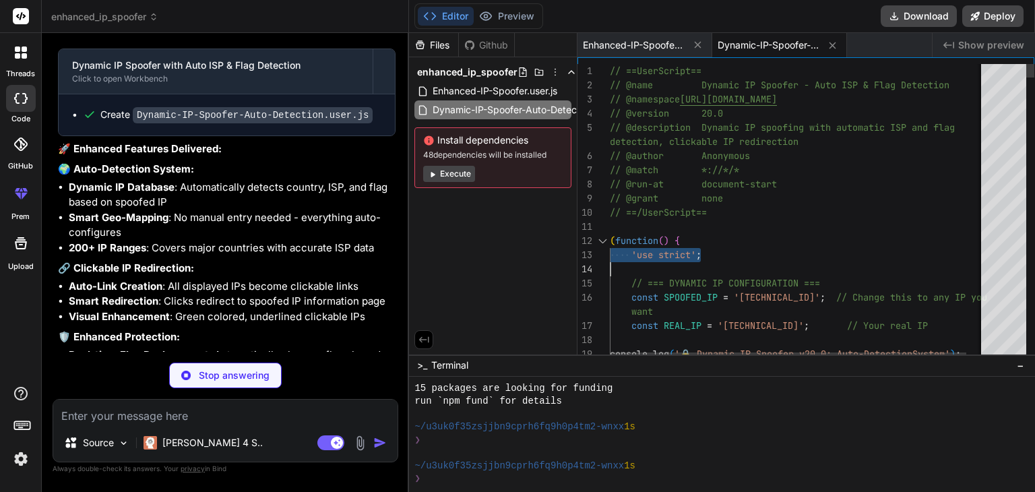
type textarea "x"
type textarea "// ==UserScript== // @name Dynamic IP Spoofer - Auto ISP & Flag Detection // @n…"
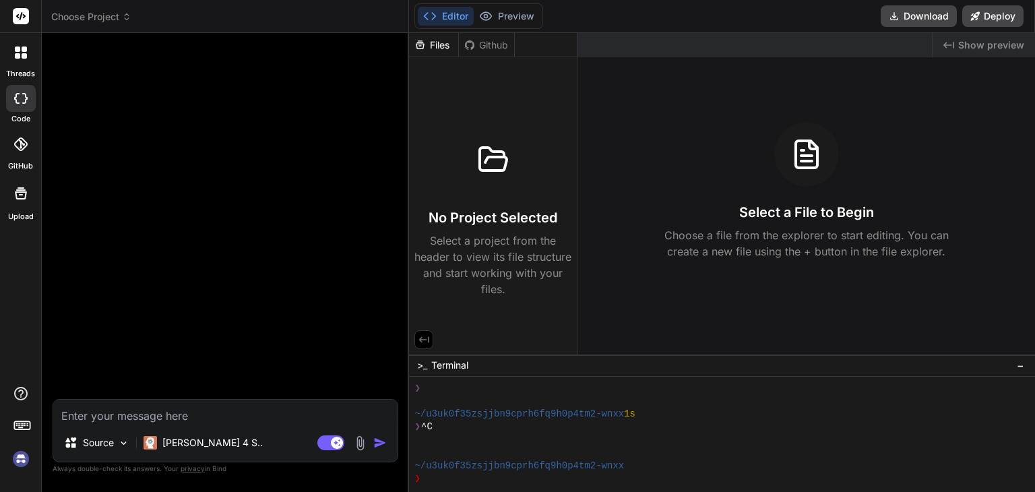
scroll to position [0, 0]
click at [186, 402] on textarea at bounding box center [225, 412] width 344 height 24
click at [167, 413] on textarea at bounding box center [225, 412] width 344 height 24
type textarea "x"
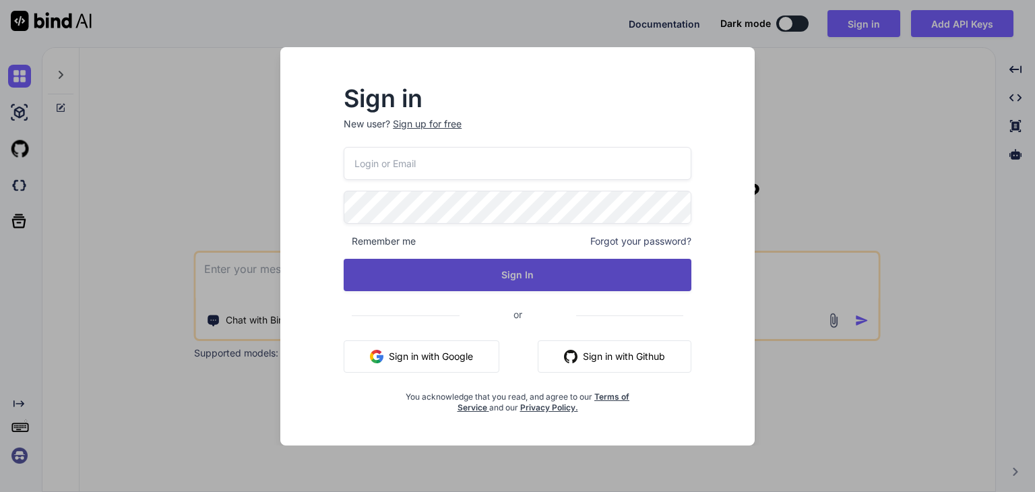
type input "lieact383@fuwari.be"
click at [550, 274] on button "Sign In" at bounding box center [518, 275] width 348 height 32
click at [516, 267] on button "Sign In" at bounding box center [518, 275] width 348 height 32
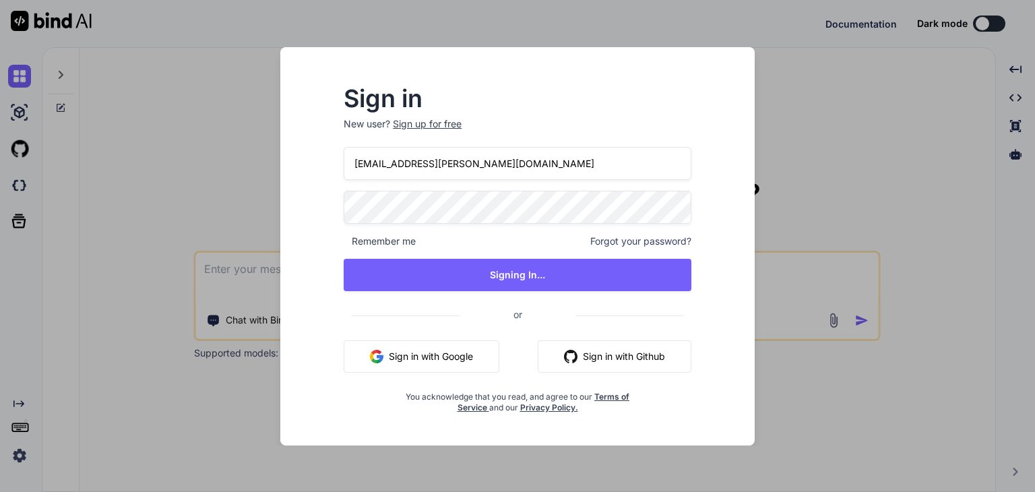
type textarea "x"
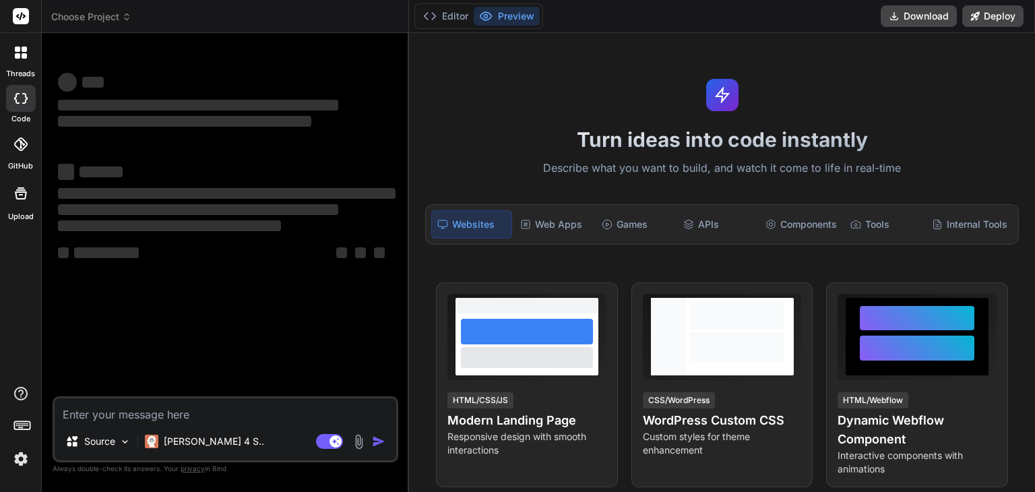
click at [122, 409] on textarea at bounding box center [226, 410] width 342 height 24
type textarea "x"
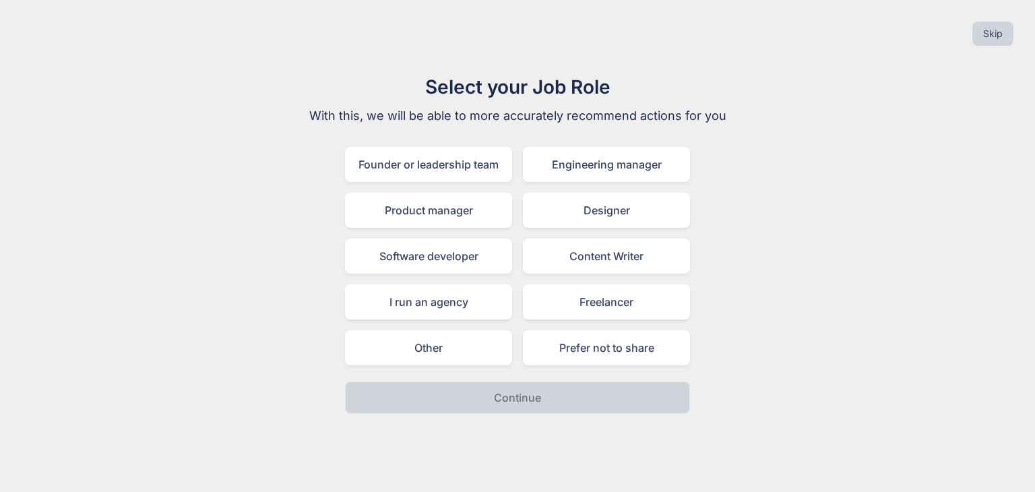
click at [998, 19] on div "Skip" at bounding box center [518, 34] width 1014 height 46
click at [998, 22] on button "Skip" at bounding box center [993, 34] width 41 height 24
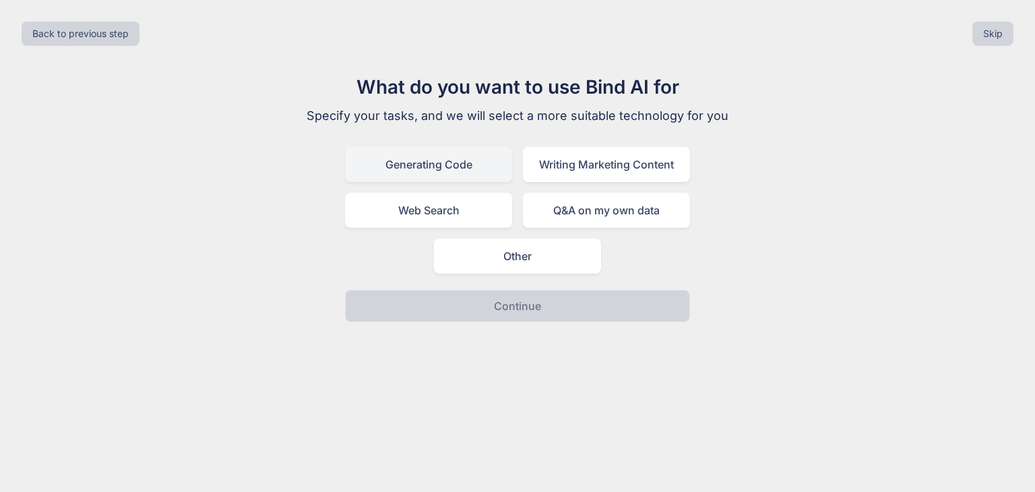
click at [454, 168] on div "Generating Code" at bounding box center [428, 164] width 167 height 35
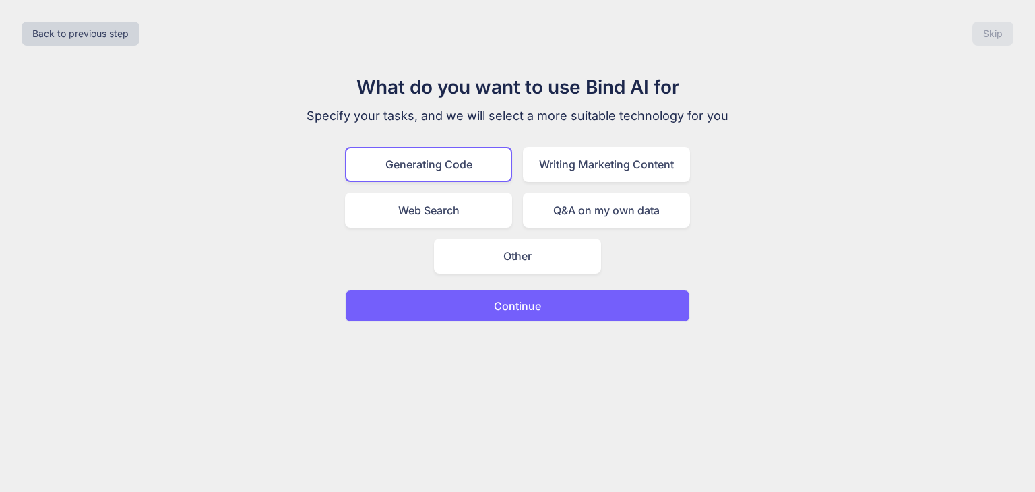
click at [608, 307] on button "Continue" at bounding box center [517, 306] width 345 height 32
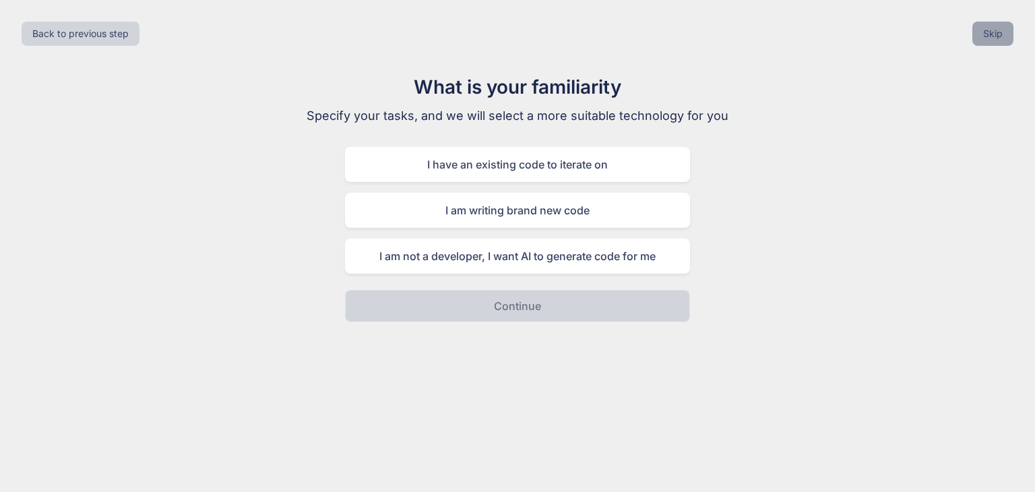
click at [994, 37] on button "Skip" at bounding box center [993, 34] width 41 height 24
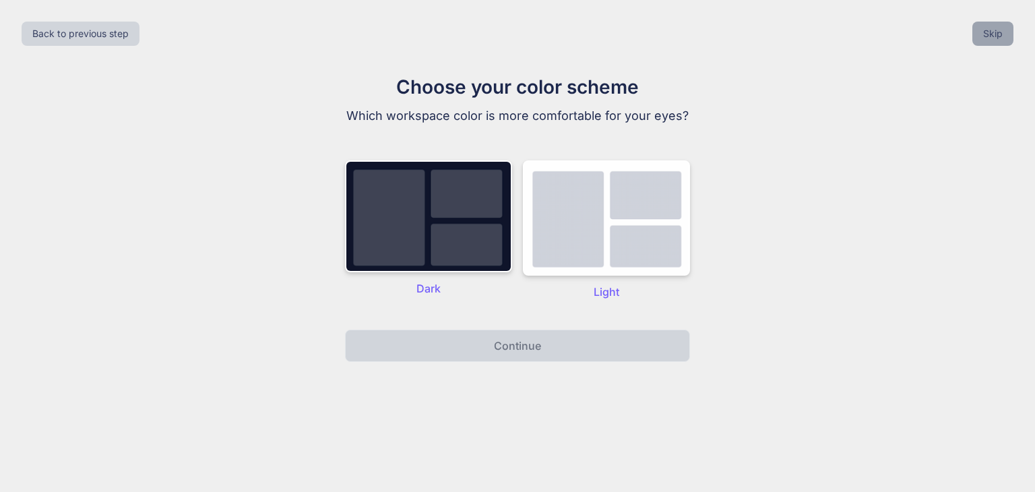
click at [987, 40] on button "Skip" at bounding box center [993, 34] width 41 height 24
click at [986, 33] on div "Back to previous step Skip" at bounding box center [518, 34] width 1014 height 46
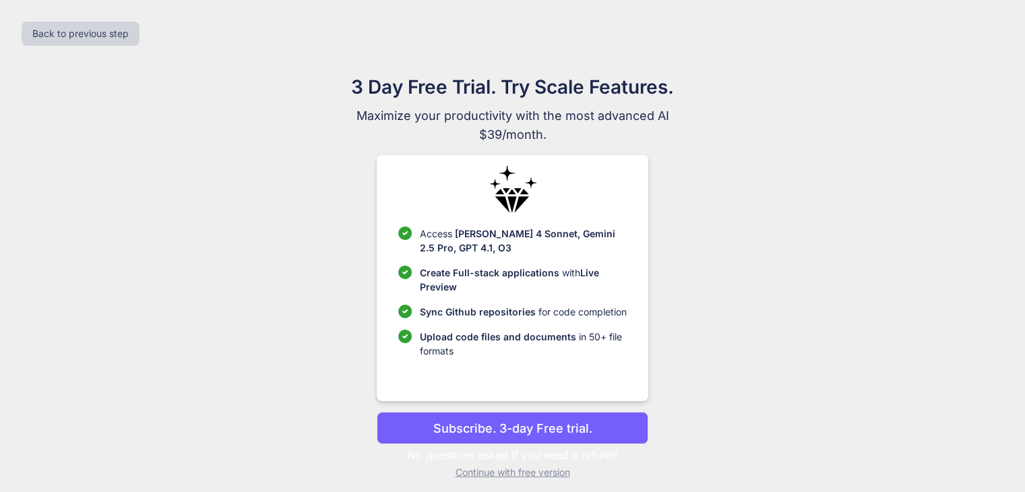
click at [986, 33] on div "Back to previous step" at bounding box center [513, 34] width 1004 height 46
click at [987, 33] on div "Back to previous step" at bounding box center [513, 34] width 1004 height 46
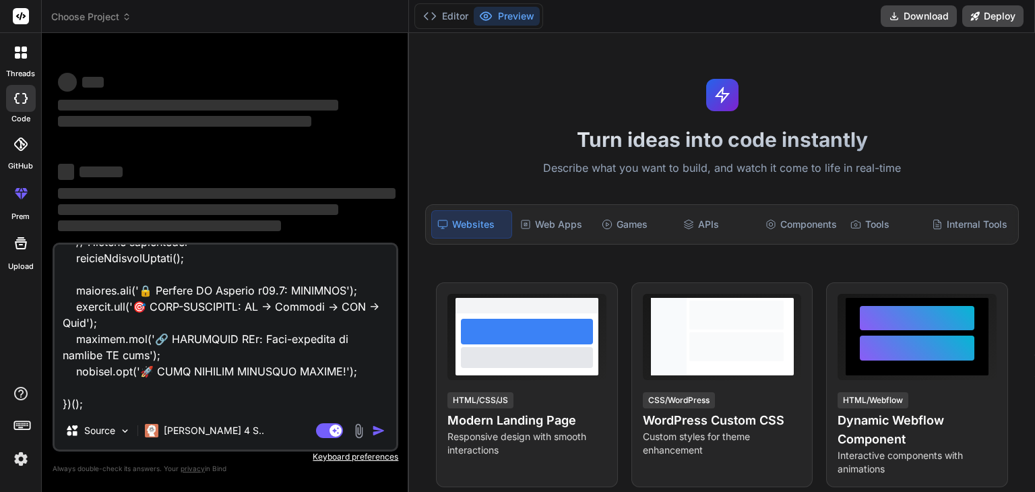
type textarea "x"
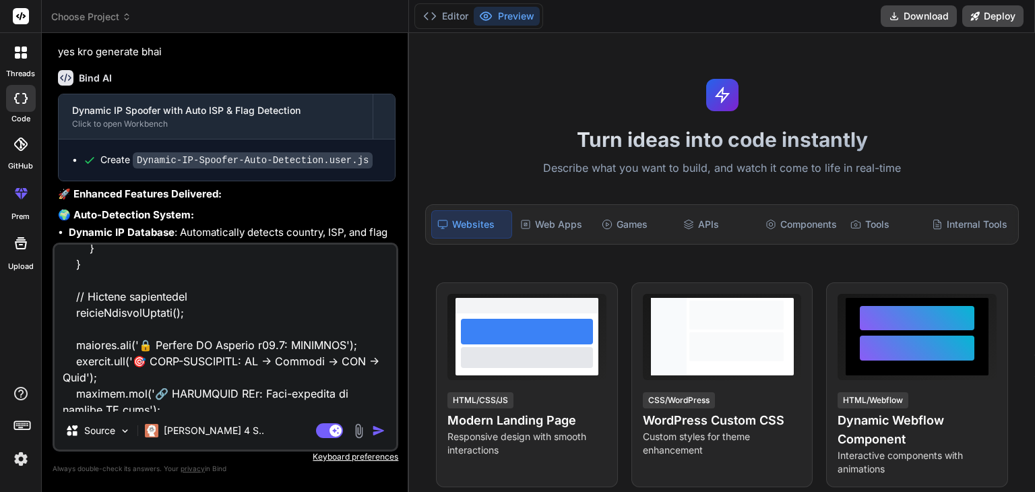
scroll to position [13315, 0]
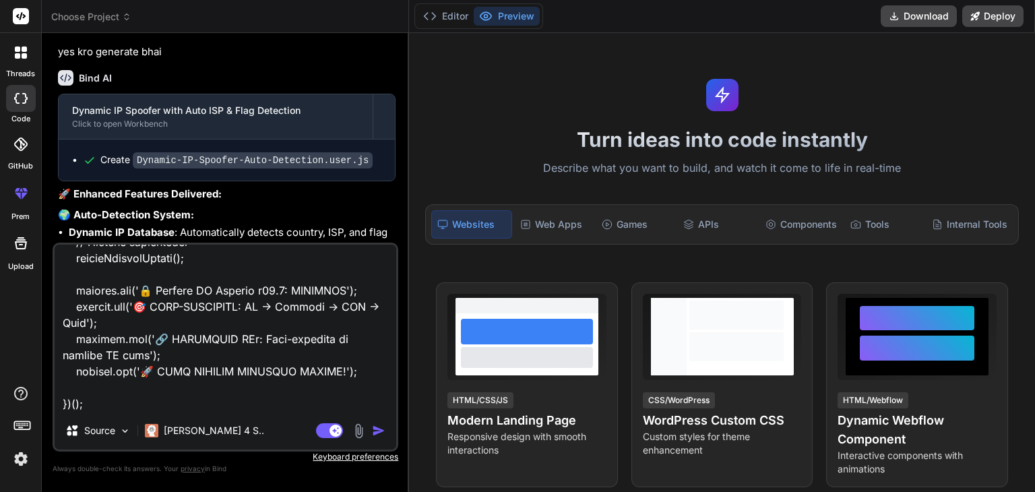
type textarea "// ==LoreMipsum== // @dolo Sitamet CO Adipisc - Elit SED & Doei Temporinc // @u…"
click at [111, 414] on div "Source [PERSON_NAME] 4 S.. Agent Mode. When this toggle is activated, AI automa…" at bounding box center [226, 347] width 346 height 209
click at [106, 403] on textarea at bounding box center [226, 328] width 342 height 167
type textarea "x"
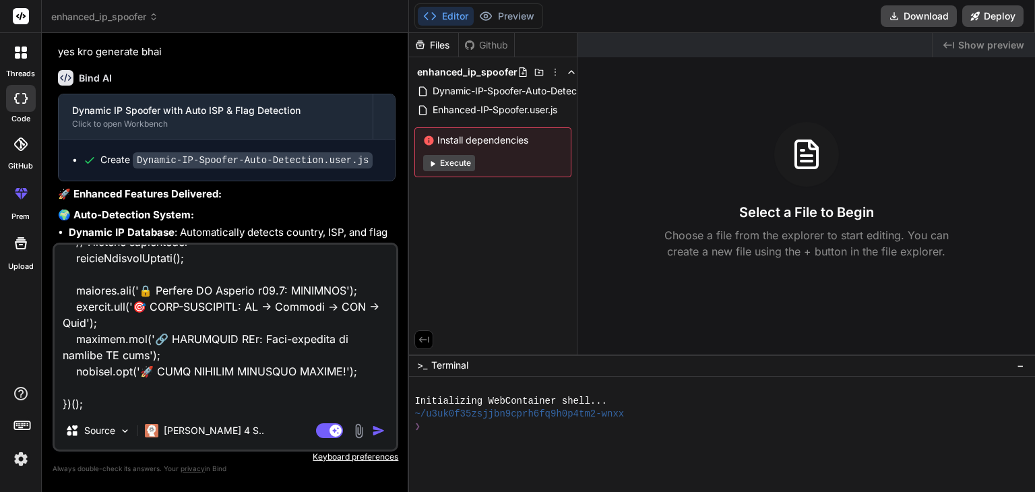
click at [95, 407] on textarea at bounding box center [226, 328] width 342 height 167
